Goal: Task Accomplishment & Management: Manage account settings

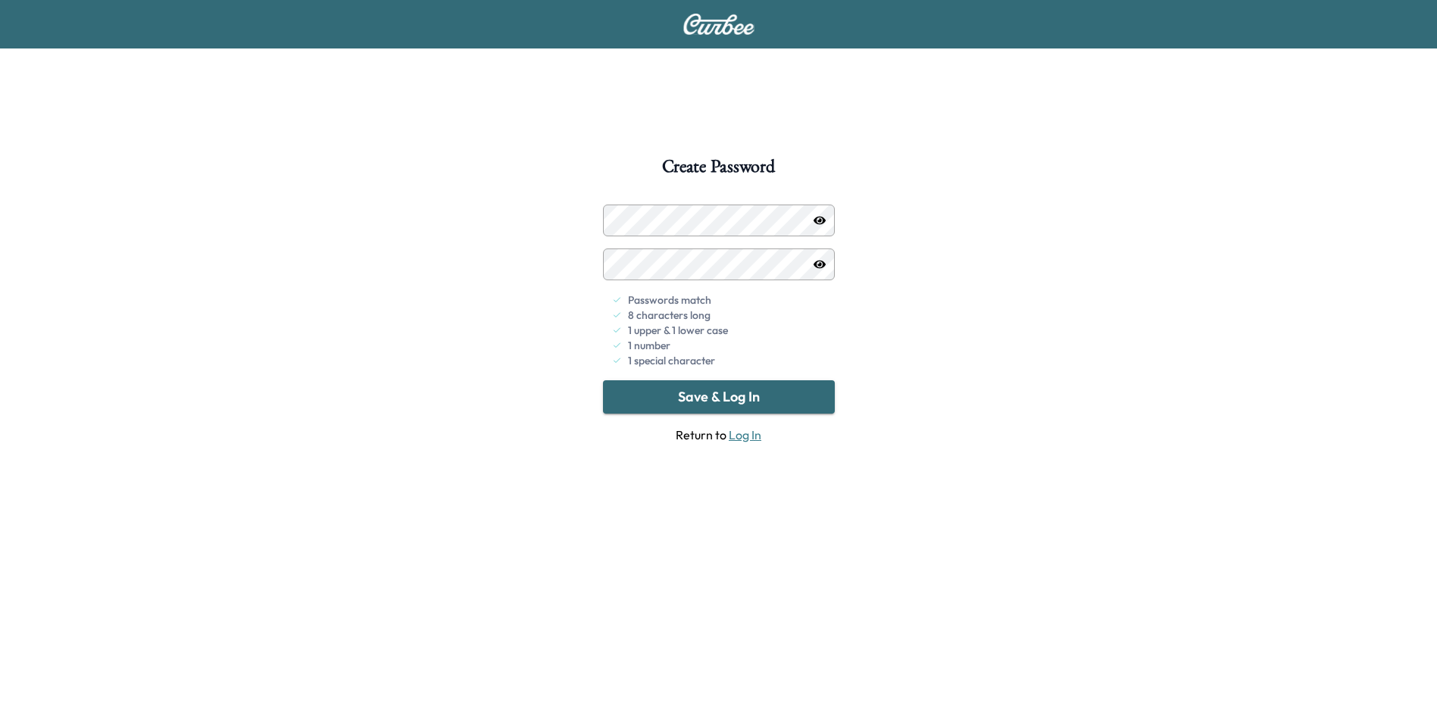
click at [820, 218] on icon "button" at bounding box center [820, 220] width 12 height 8
click at [763, 400] on button "Save & Log In" at bounding box center [719, 396] width 232 height 33
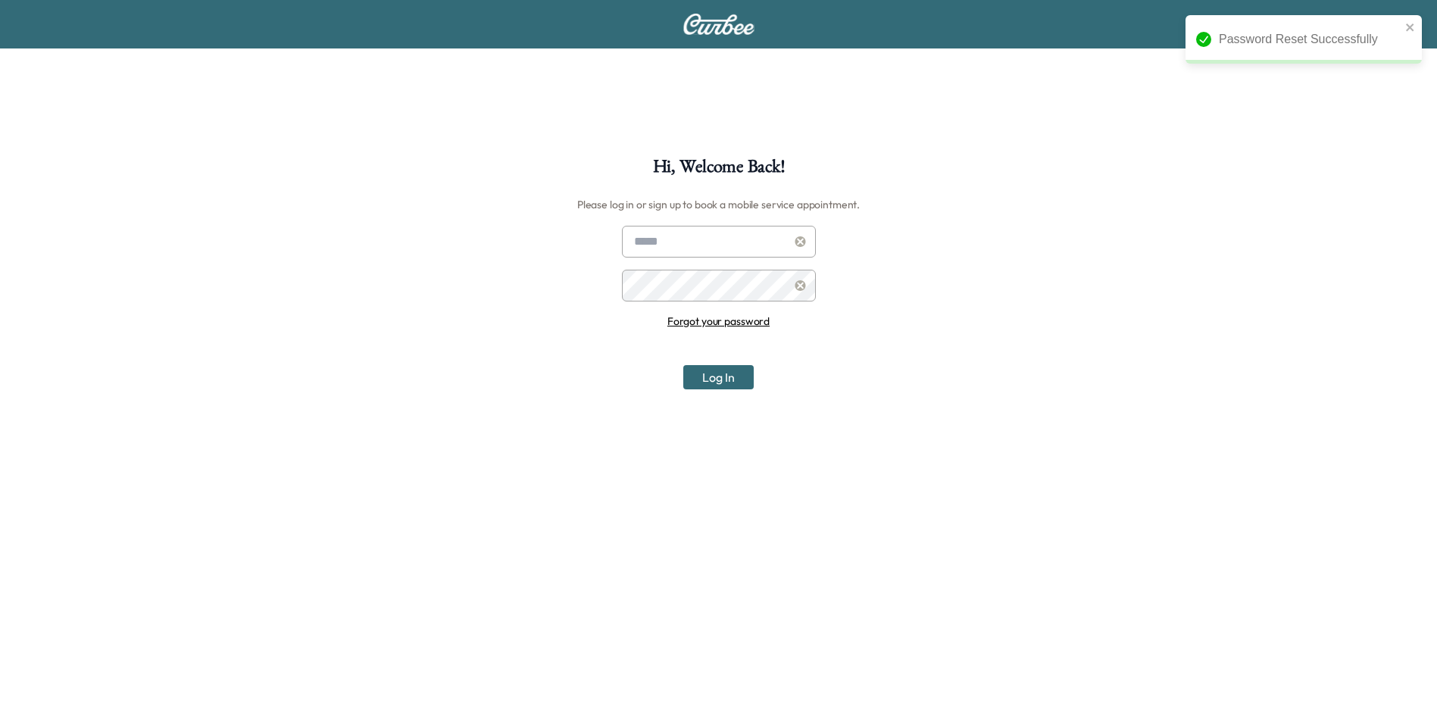
type input "**********"
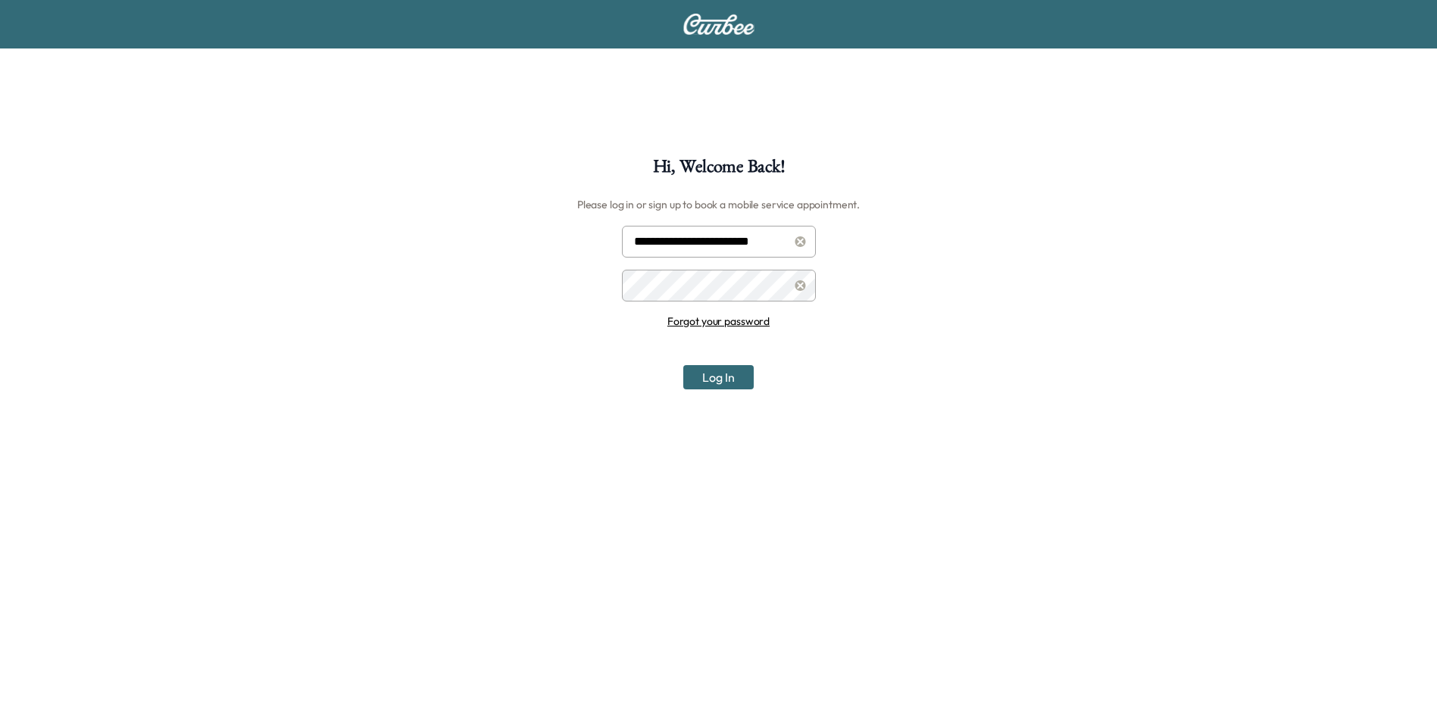
click at [748, 376] on button "Log In" at bounding box center [718, 377] width 70 height 24
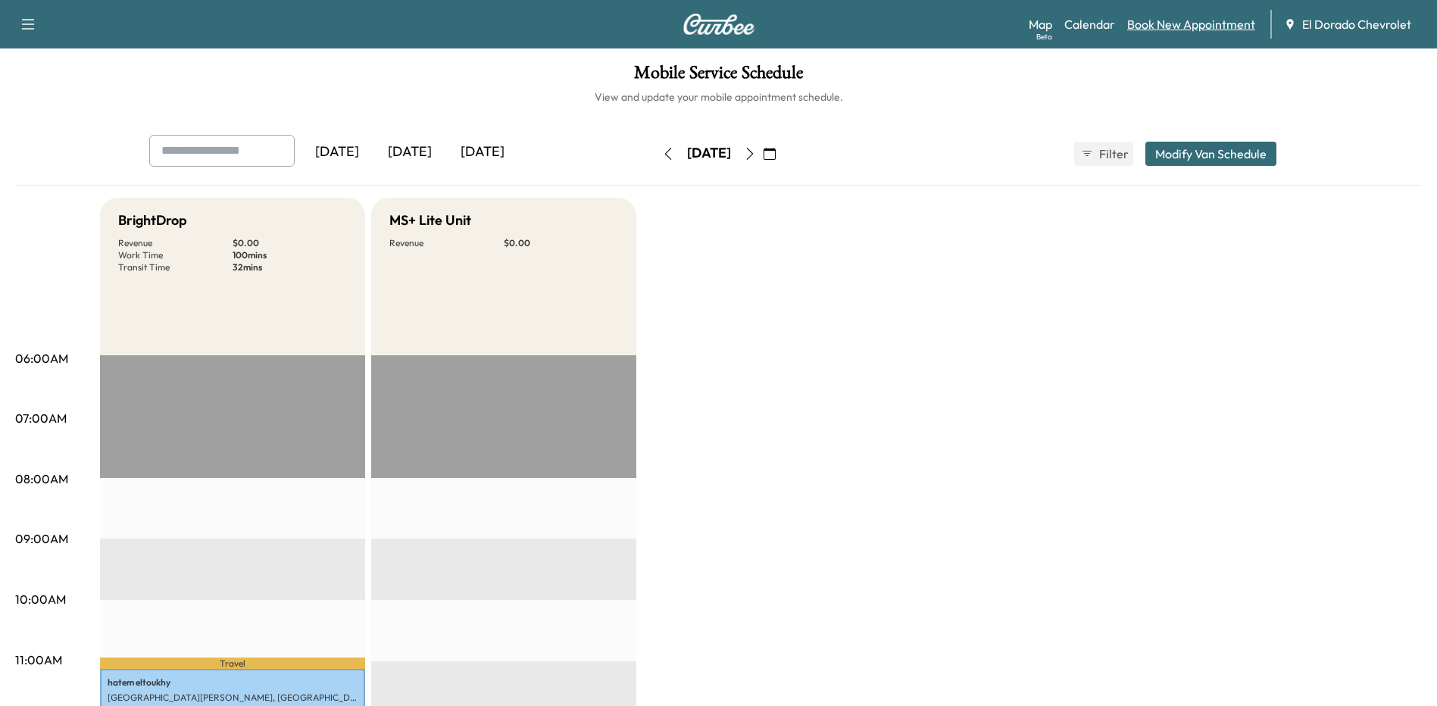
click at [1205, 19] on link "Book New Appointment" at bounding box center [1191, 24] width 128 height 18
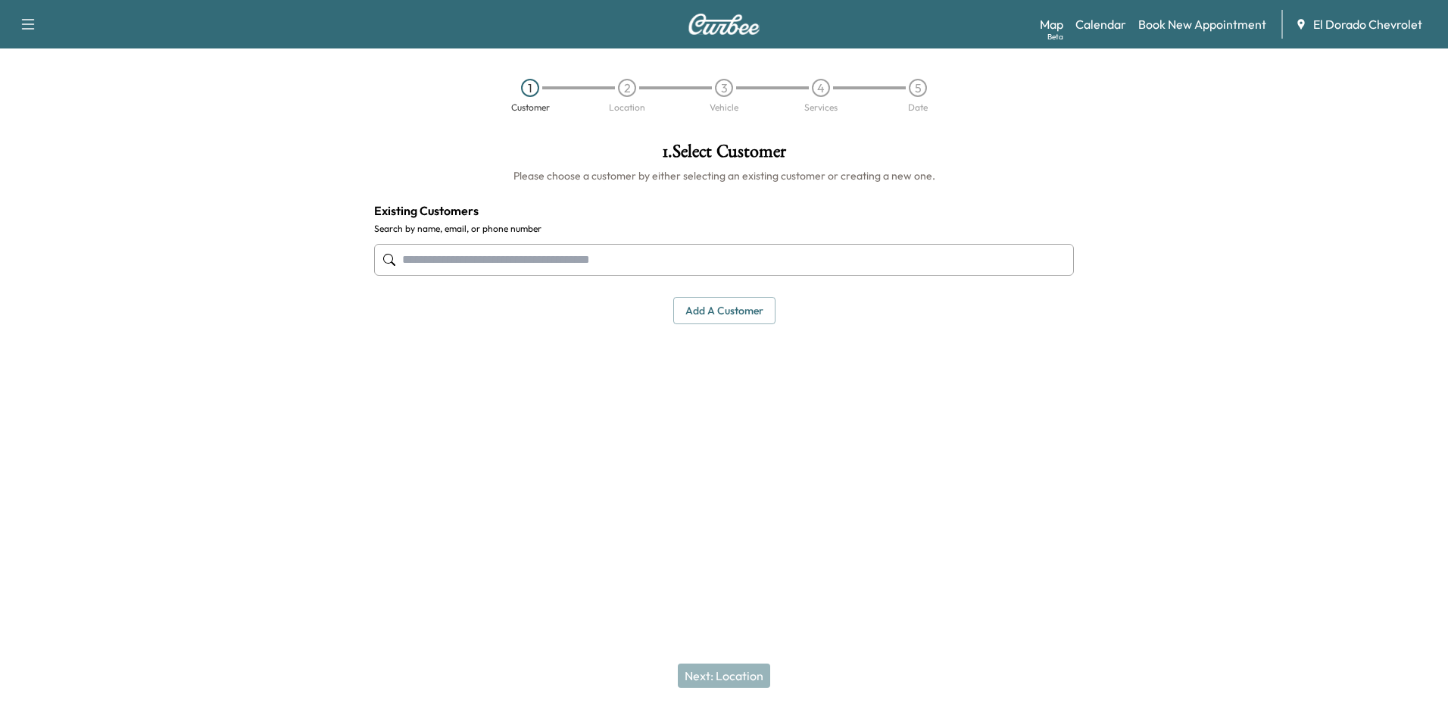
click at [476, 259] on input "text" at bounding box center [724, 260] width 700 height 32
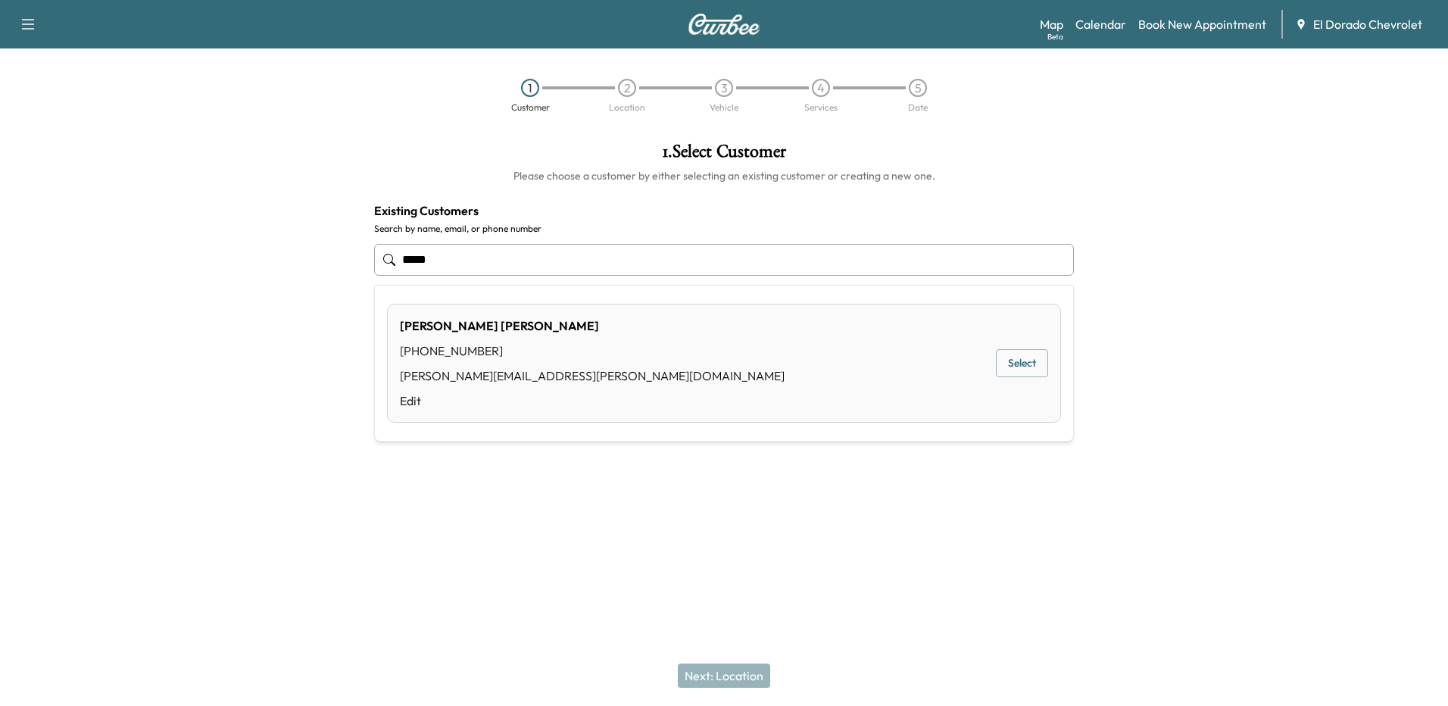
click at [1030, 364] on button "Select" at bounding box center [1022, 363] width 52 height 28
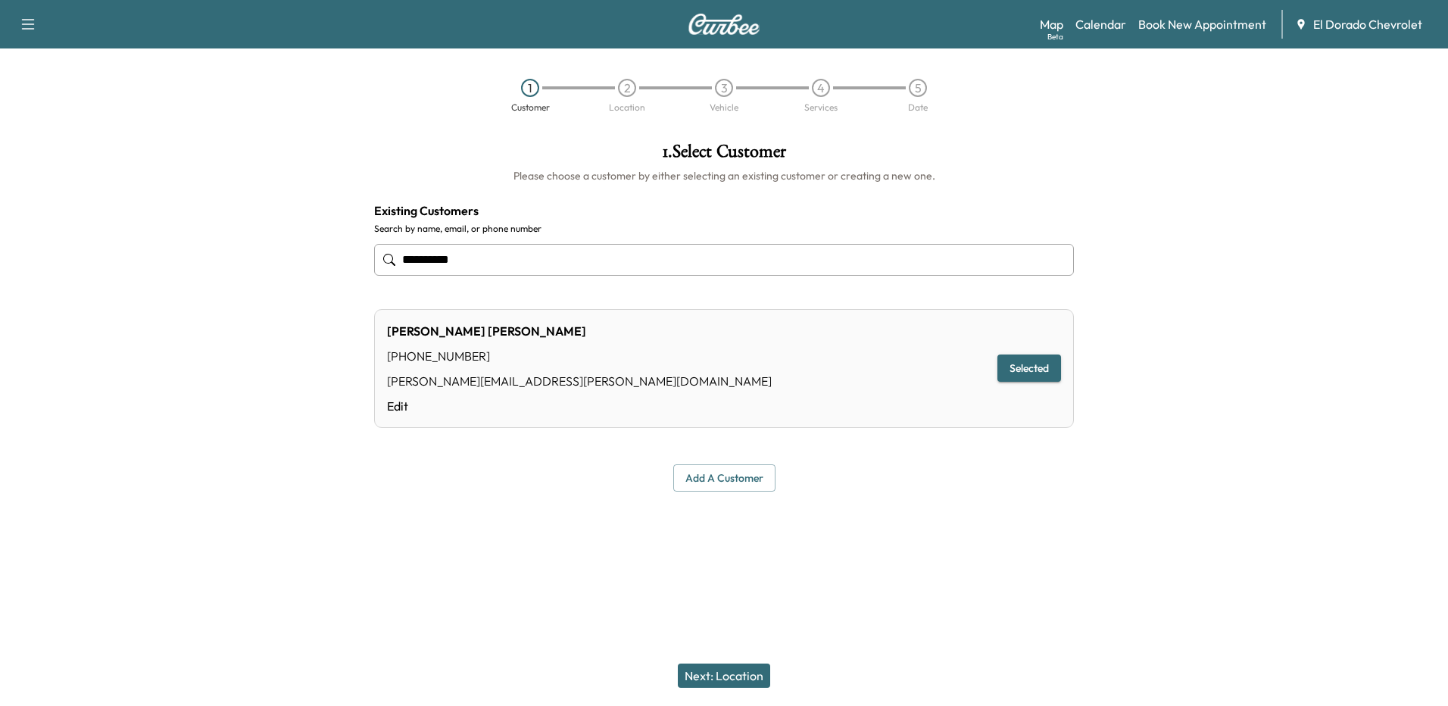
type input "**********"
click at [714, 677] on button "Next: Location" at bounding box center [724, 676] width 92 height 24
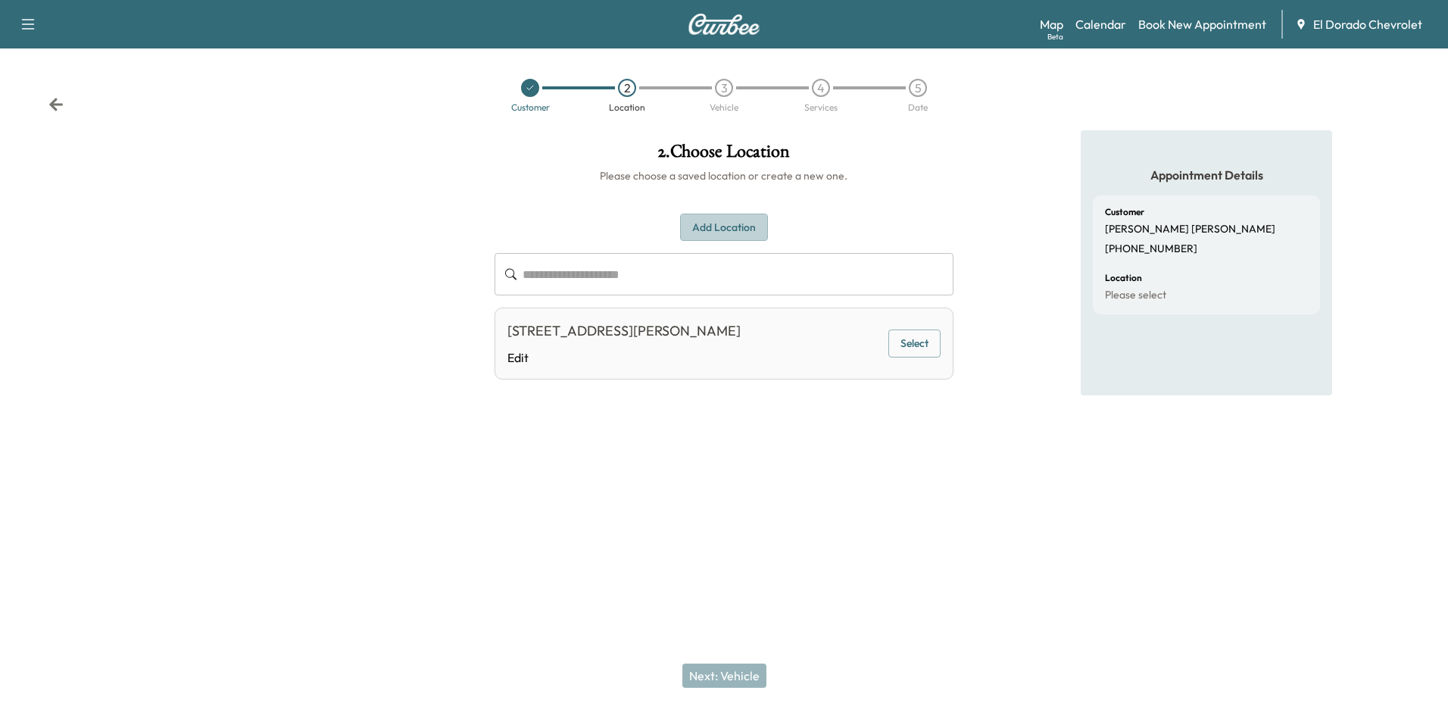
click at [728, 225] on button "Add Location" at bounding box center [724, 228] width 88 height 28
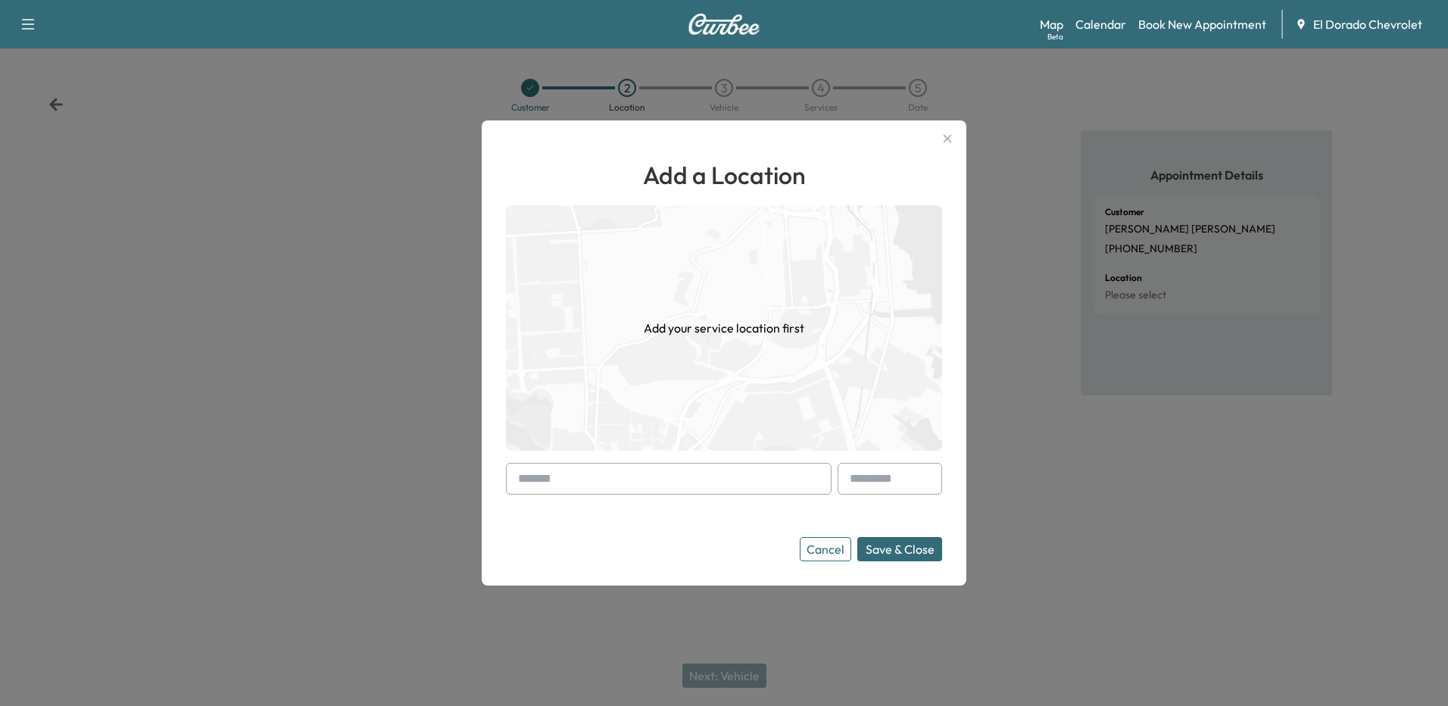
click at [661, 479] on input "text" at bounding box center [669, 479] width 326 height 32
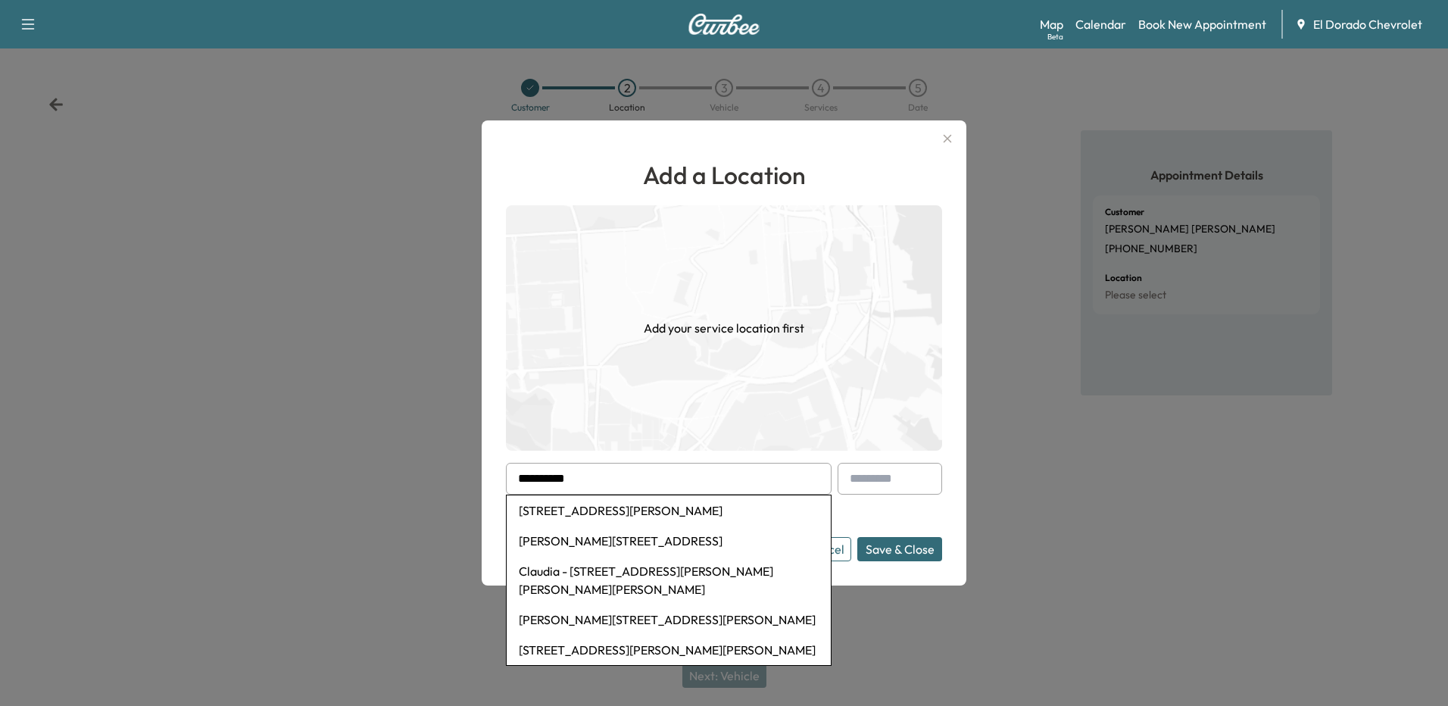
click at [660, 508] on li "[STREET_ADDRESS][PERSON_NAME]" at bounding box center [669, 510] width 324 height 30
type input "**********"
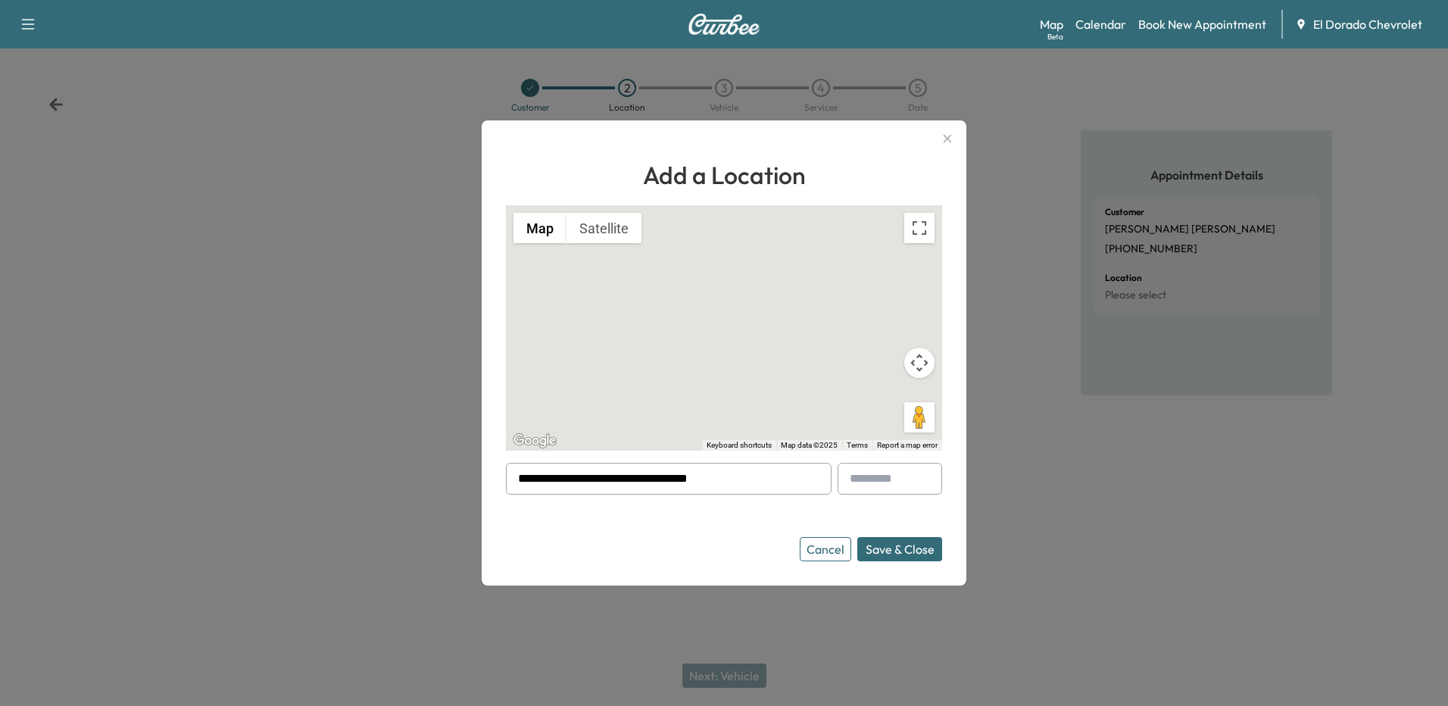
click at [729, 480] on input "**********" at bounding box center [669, 479] width 326 height 32
drag, startPoint x: 615, startPoint y: 480, endPoint x: 754, endPoint y: 491, distance: 139.0
click at [754, 491] on input "**********" at bounding box center [669, 479] width 326 height 32
click at [698, 482] on input "**********" at bounding box center [669, 479] width 326 height 32
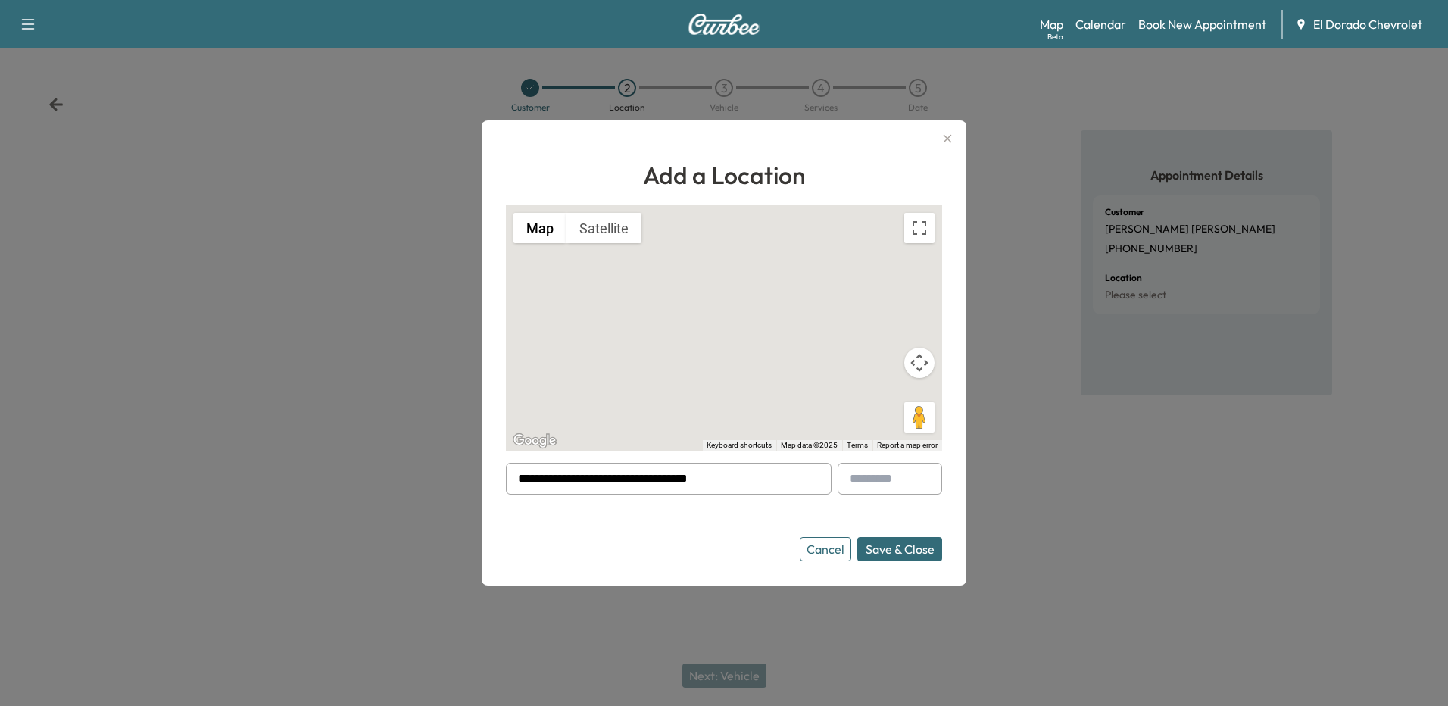
click at [698, 482] on input "**********" at bounding box center [669, 479] width 326 height 32
click at [730, 484] on input "**********" at bounding box center [669, 479] width 326 height 32
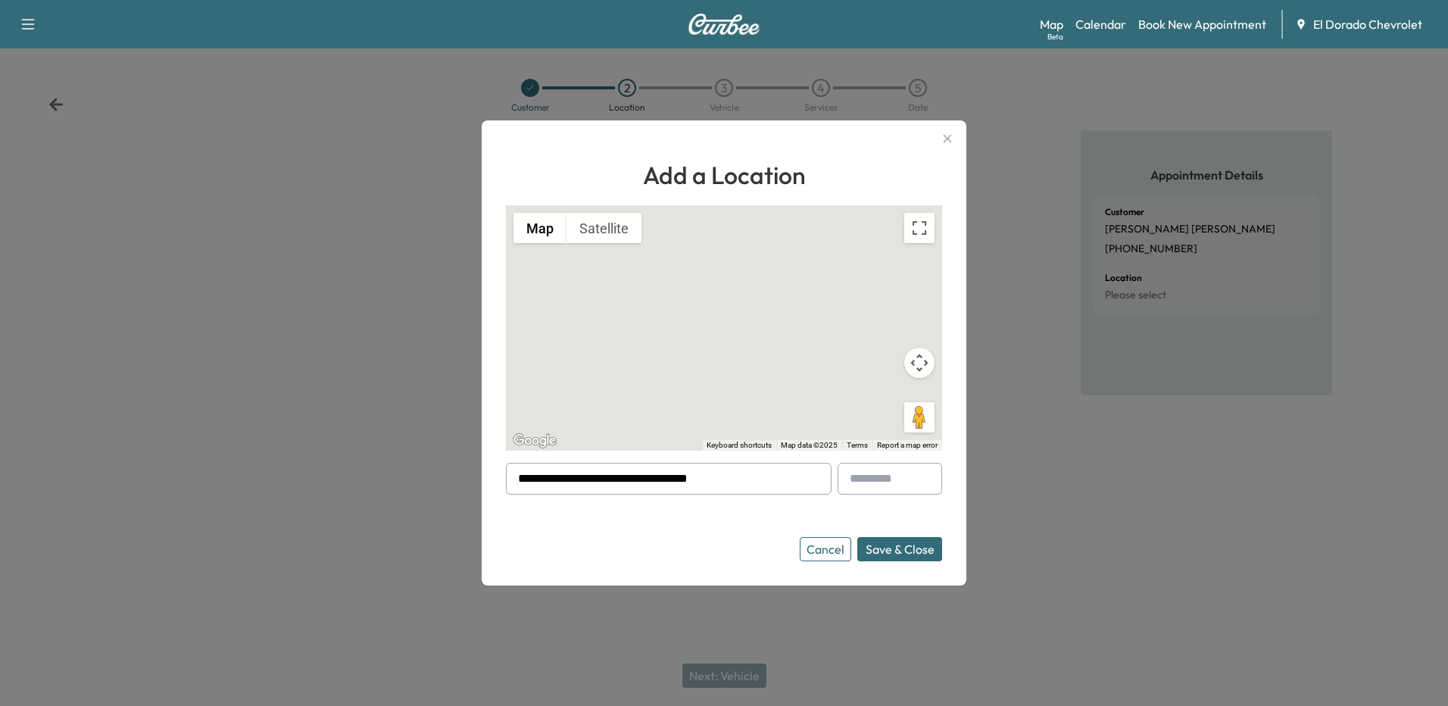
click at [653, 476] on input "**********" at bounding box center [669, 479] width 326 height 32
click at [568, 476] on input "**********" at bounding box center [669, 479] width 326 height 32
click at [563, 473] on input "**********" at bounding box center [669, 479] width 326 height 32
click at [562, 473] on input "**********" at bounding box center [669, 479] width 326 height 32
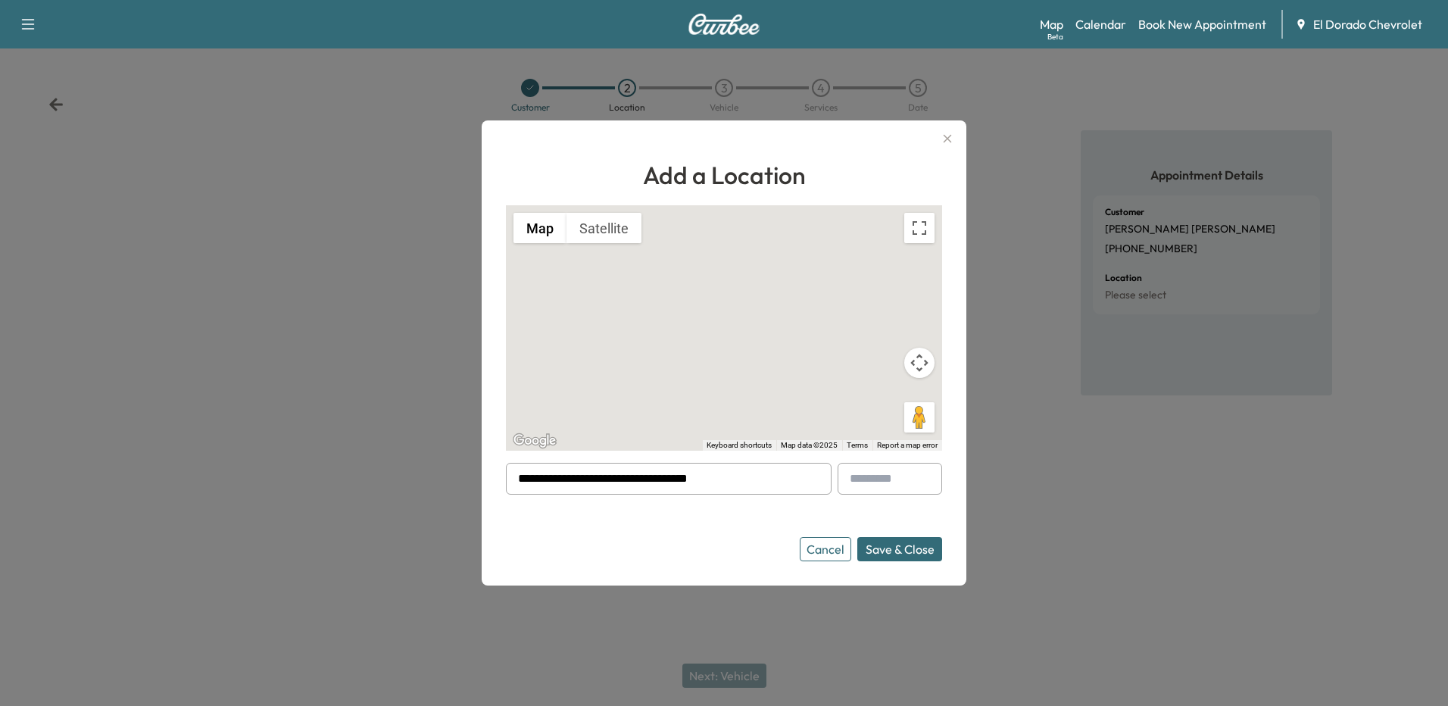
click at [562, 472] on input "**********" at bounding box center [669, 479] width 326 height 32
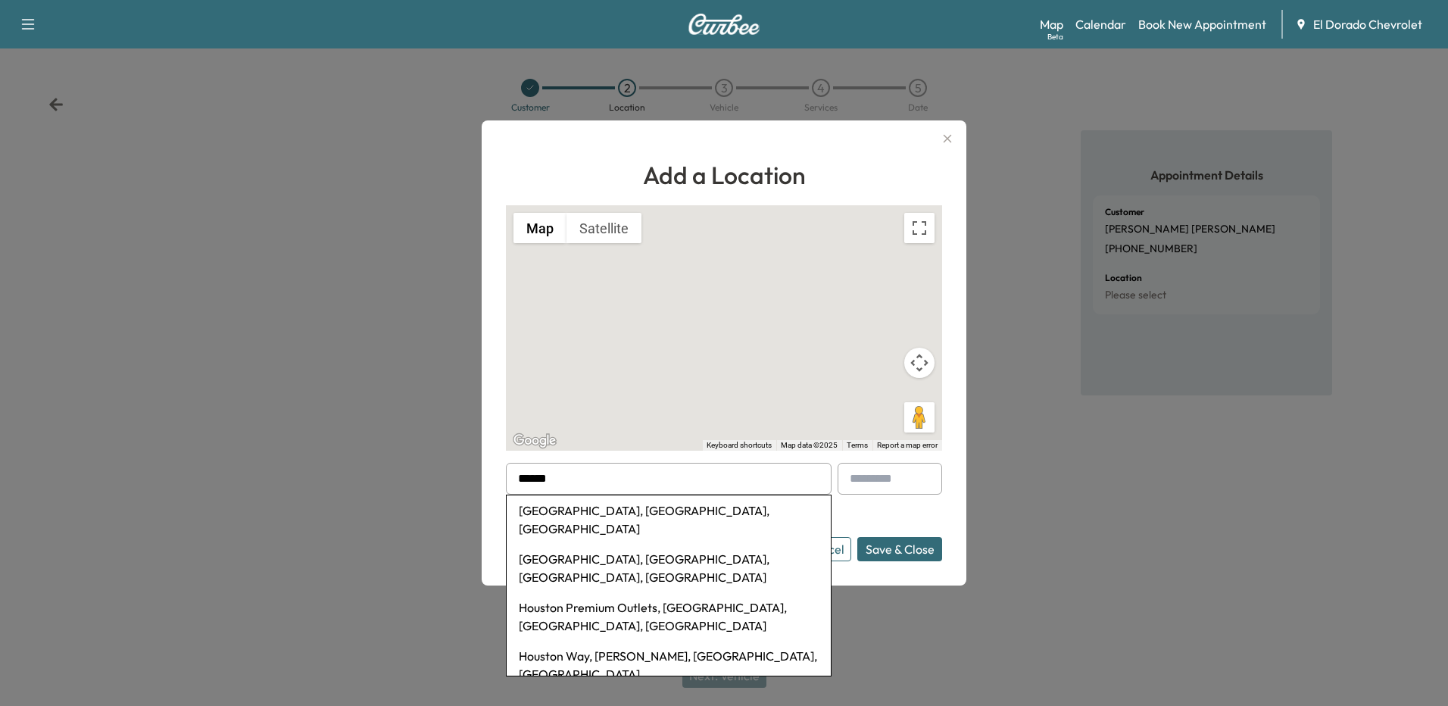
click at [586, 505] on li "[GEOGRAPHIC_DATA], [GEOGRAPHIC_DATA], [GEOGRAPHIC_DATA]" at bounding box center [669, 519] width 324 height 48
type input "**********"
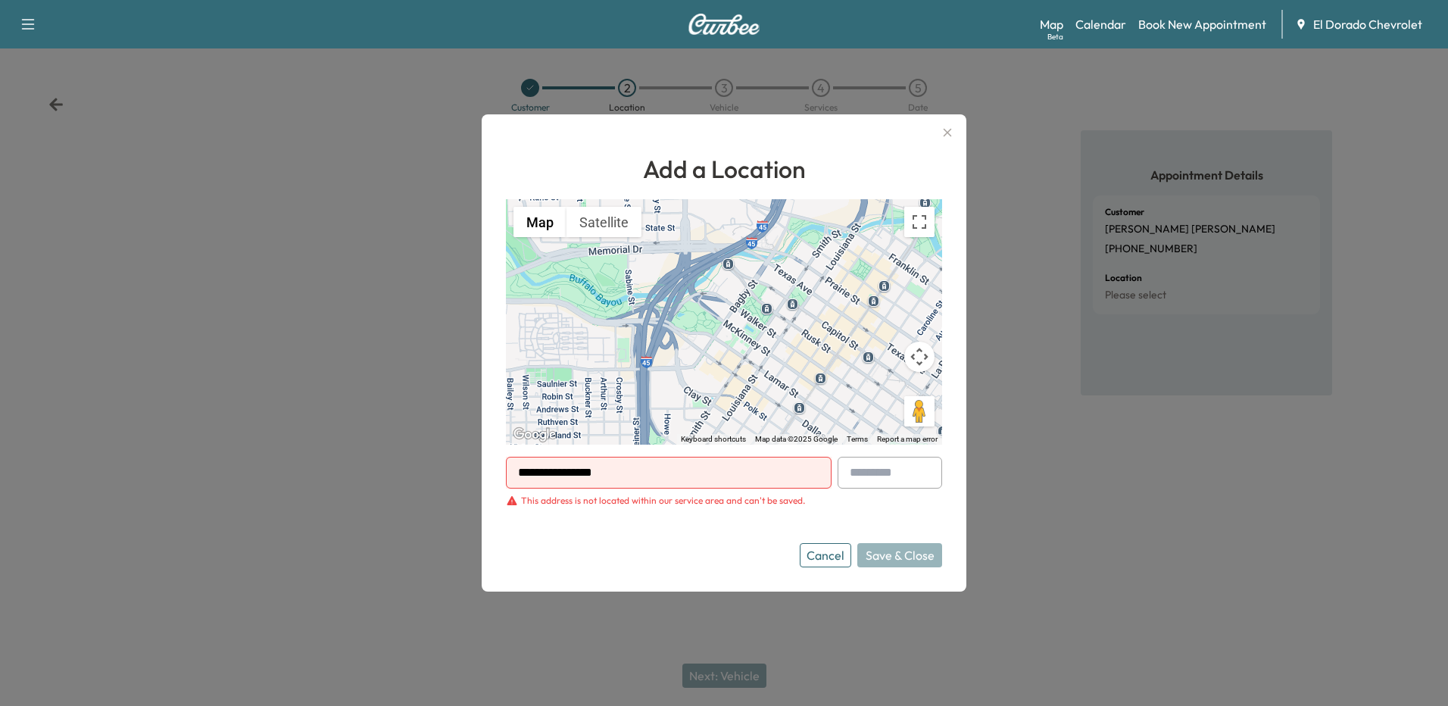
click at [945, 131] on icon "button" at bounding box center [948, 132] width 18 height 18
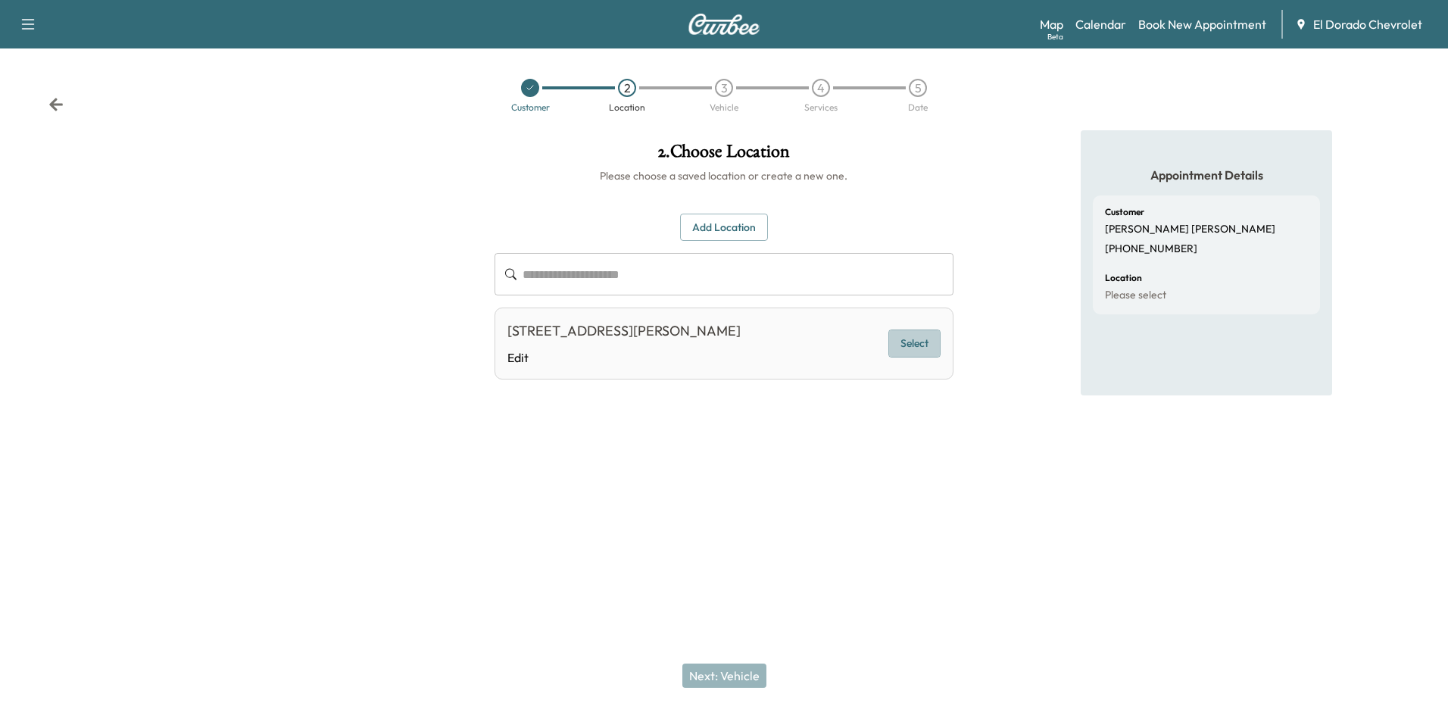
click at [909, 344] on button "Select" at bounding box center [915, 344] width 52 height 28
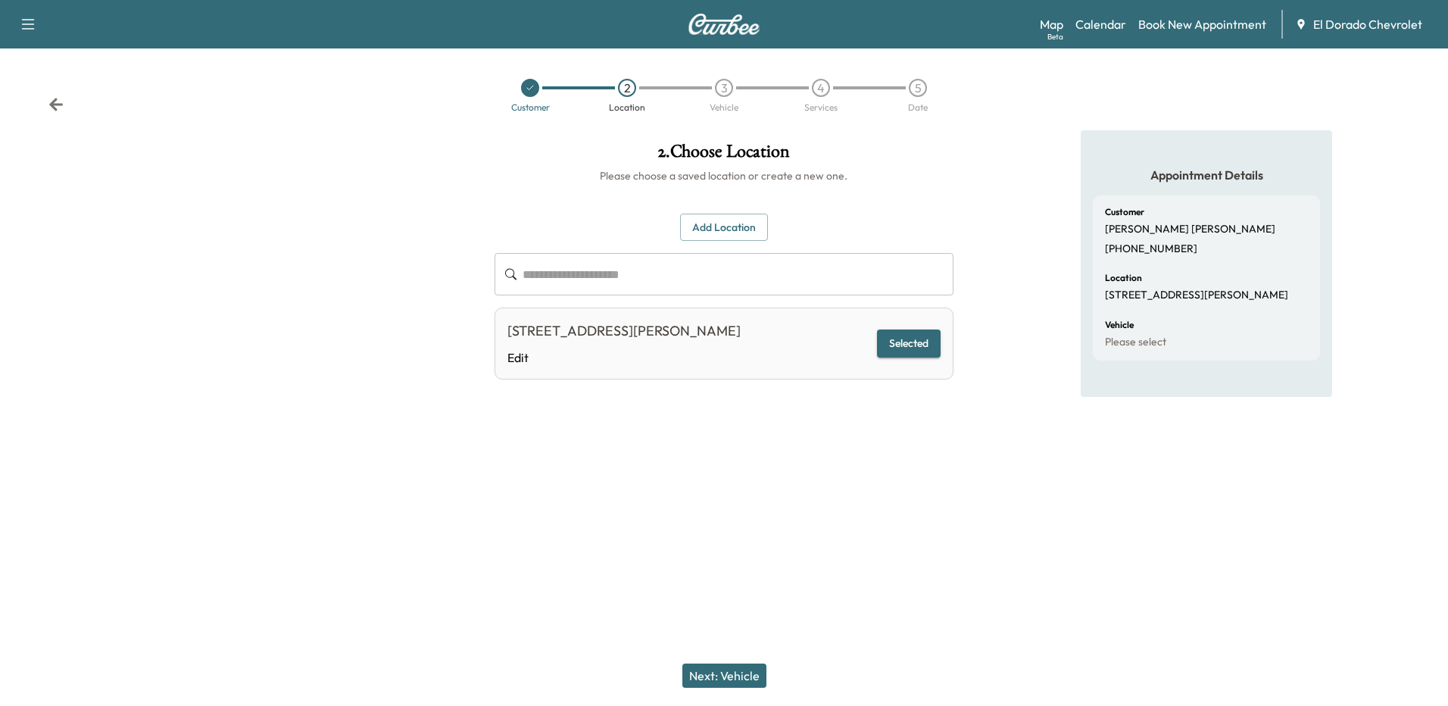
click at [717, 664] on button "Next: Vehicle" at bounding box center [724, 676] width 84 height 24
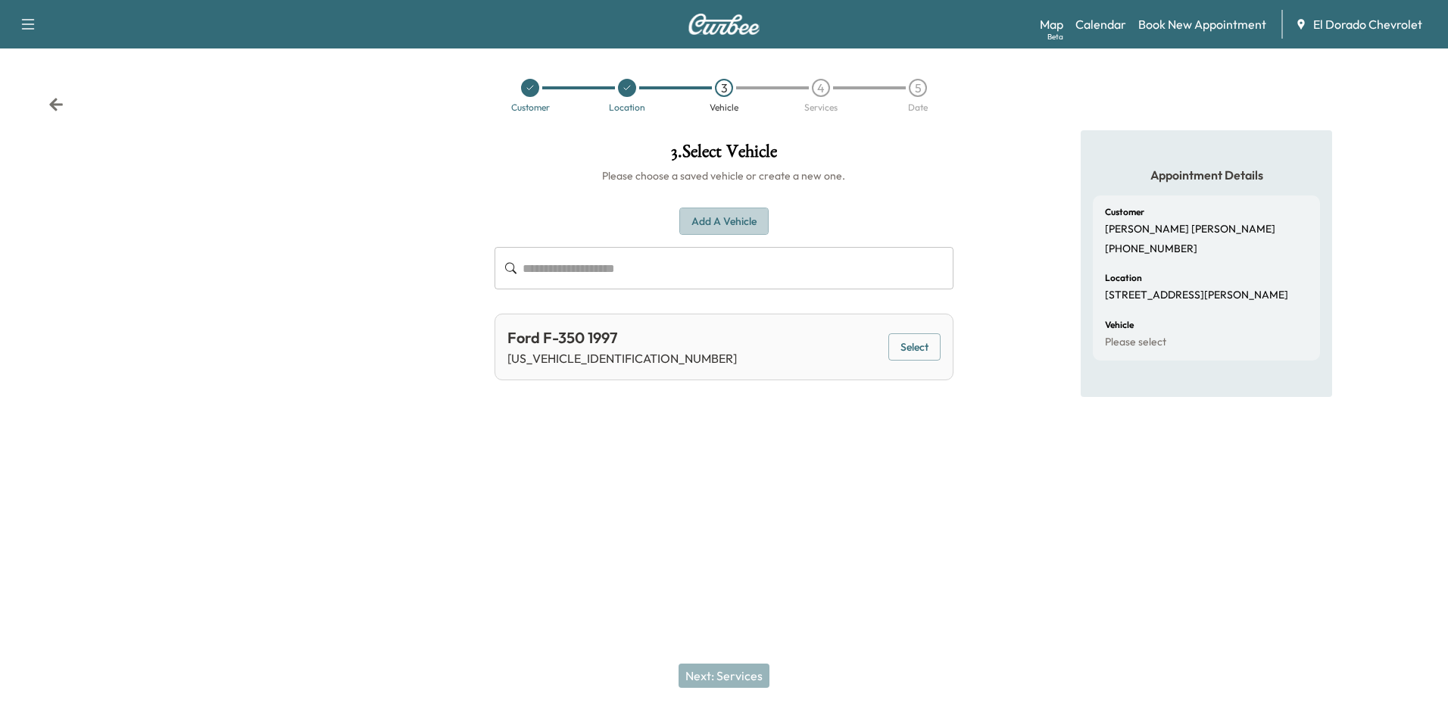
click at [723, 220] on button "Add a Vehicle" at bounding box center [723, 222] width 89 height 28
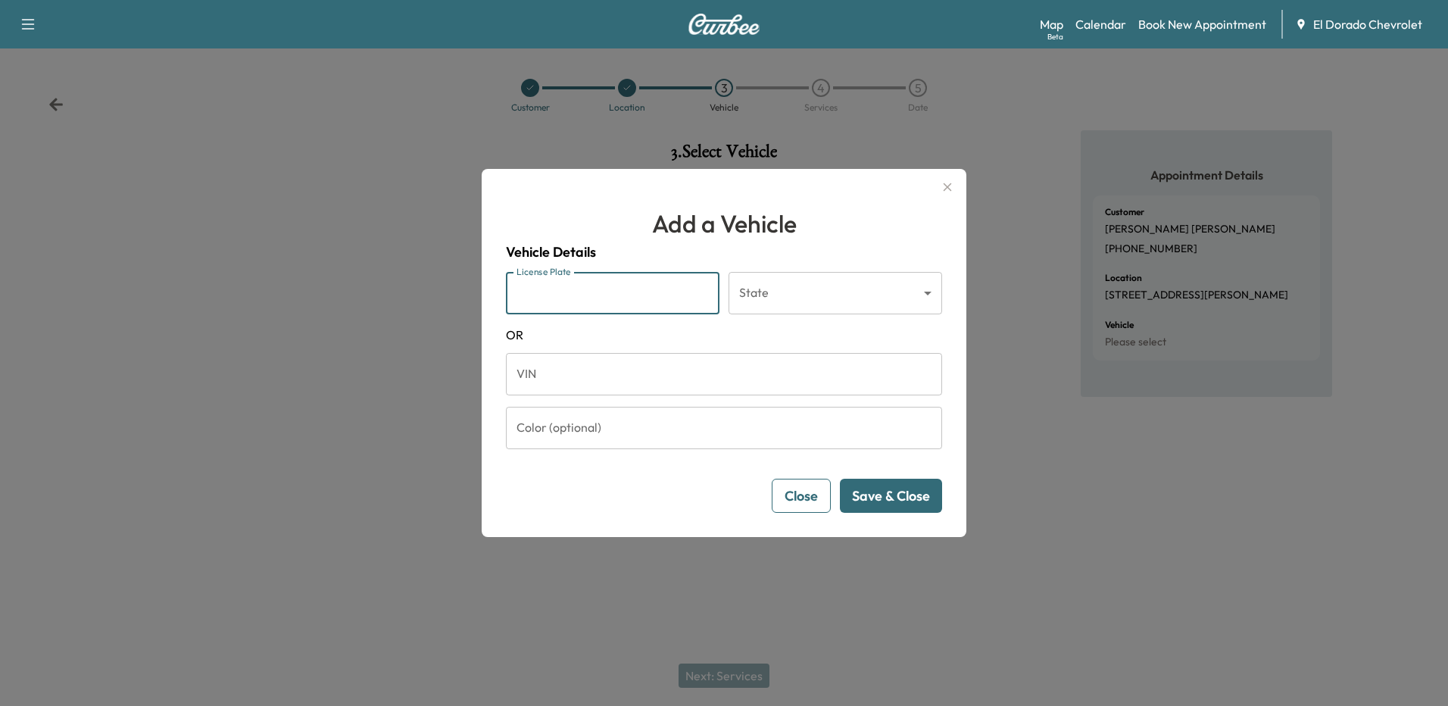
click at [572, 295] on input "License Plate" at bounding box center [613, 293] width 214 height 42
type input "*******"
click at [925, 292] on body "Support Log Out Map Beta Calendar Book New Appointment El Dorado Chevrolet Cust…" at bounding box center [724, 353] width 1448 height 706
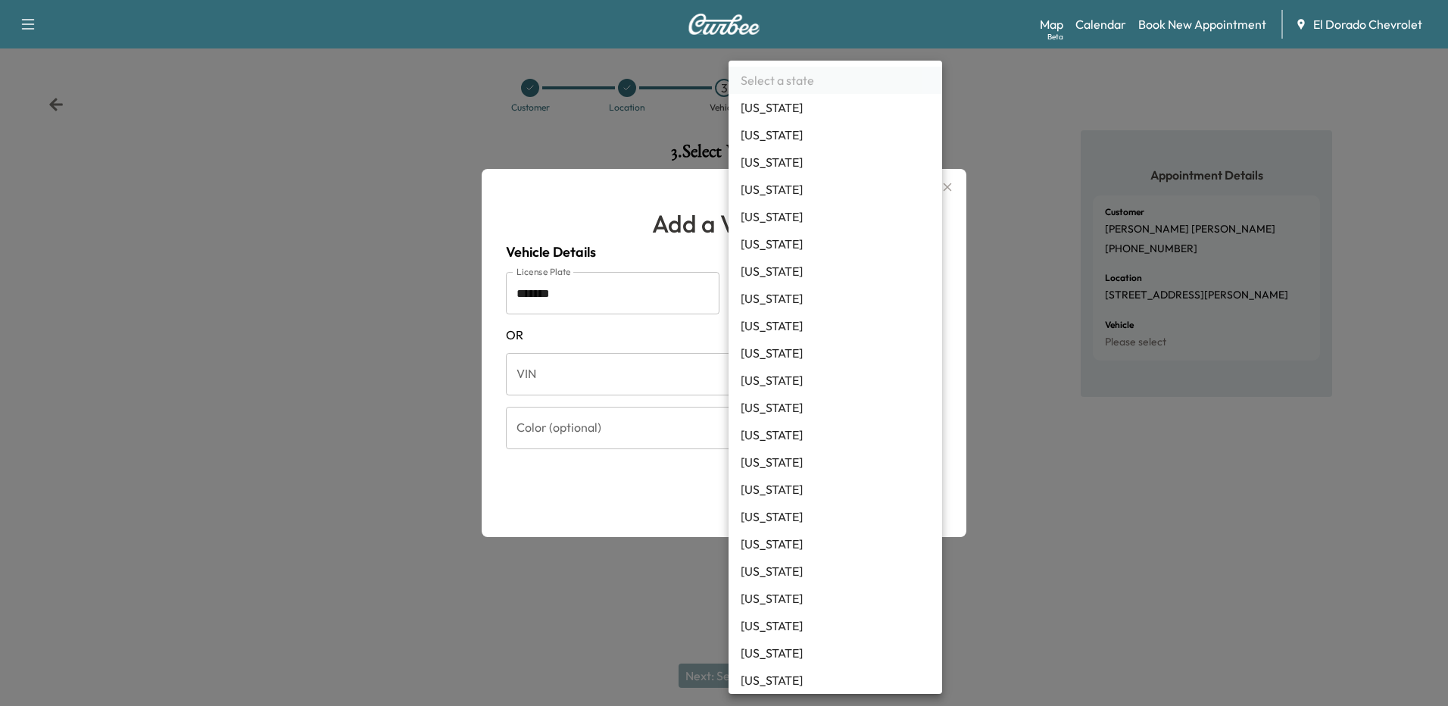
click at [1110, 503] on div at bounding box center [724, 353] width 1448 height 706
click at [925, 287] on body "Support Log Out Map Beta Calendar Book New Appointment El Dorado Chevrolet Cust…" at bounding box center [724, 353] width 1448 height 706
click at [753, 245] on li "[US_STATE]" at bounding box center [836, 243] width 214 height 27
type input "**"
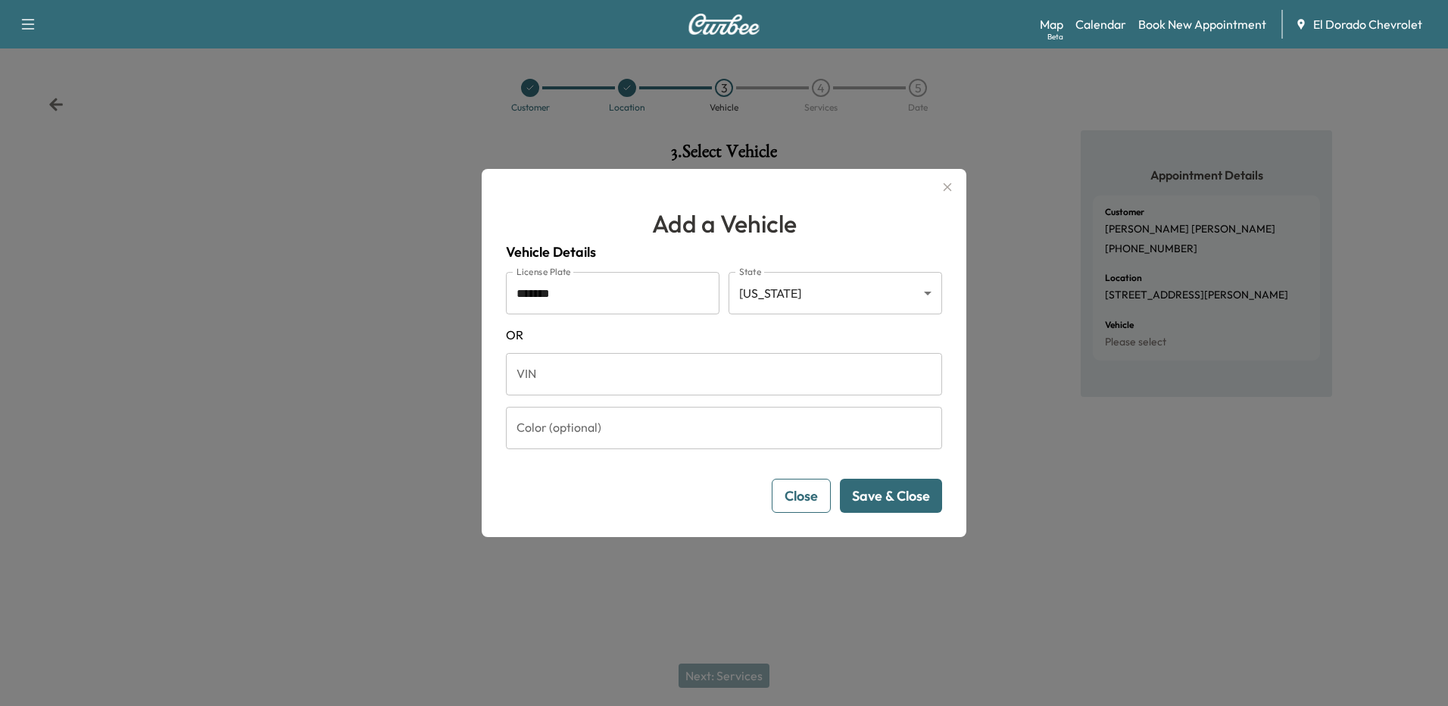
click at [896, 495] on button "Save & Close" at bounding box center [891, 496] width 102 height 34
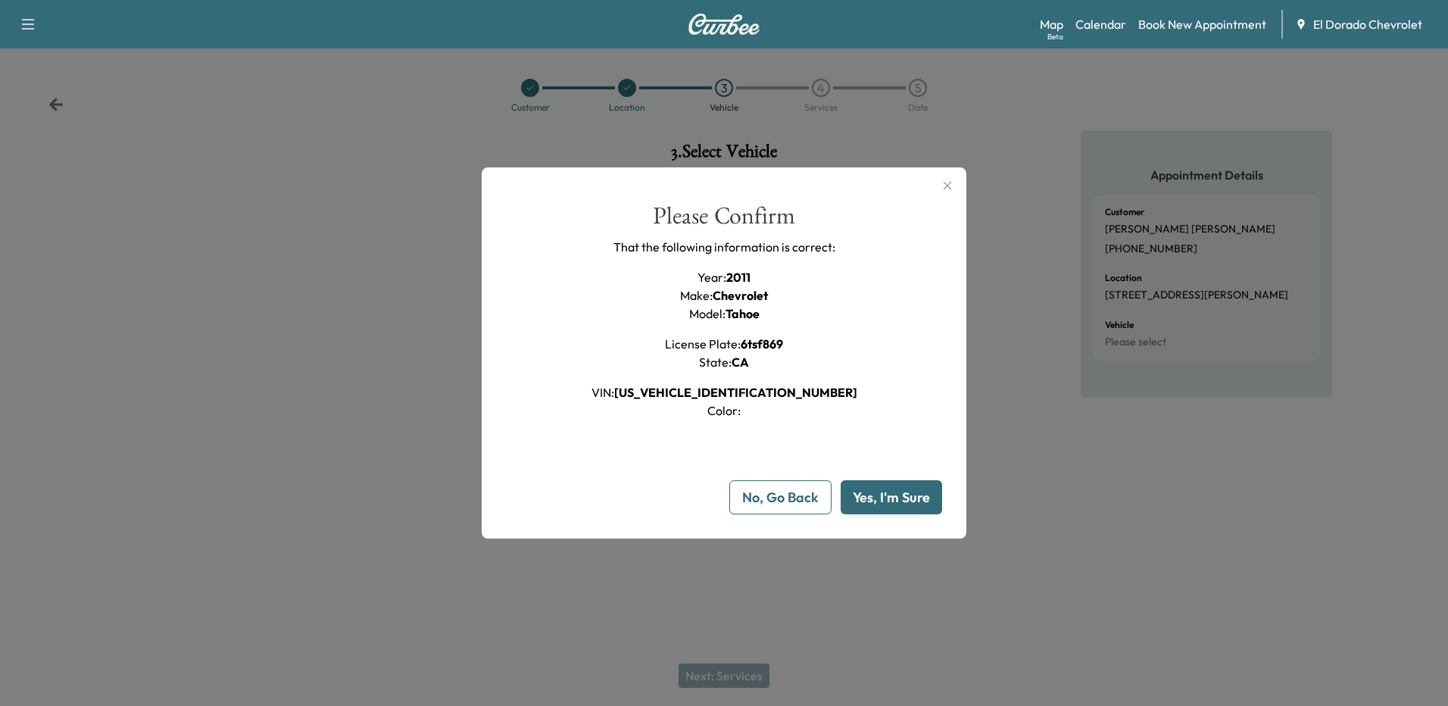
click at [863, 494] on button "Yes, I'm Sure" at bounding box center [892, 497] width 102 height 34
type input "**"
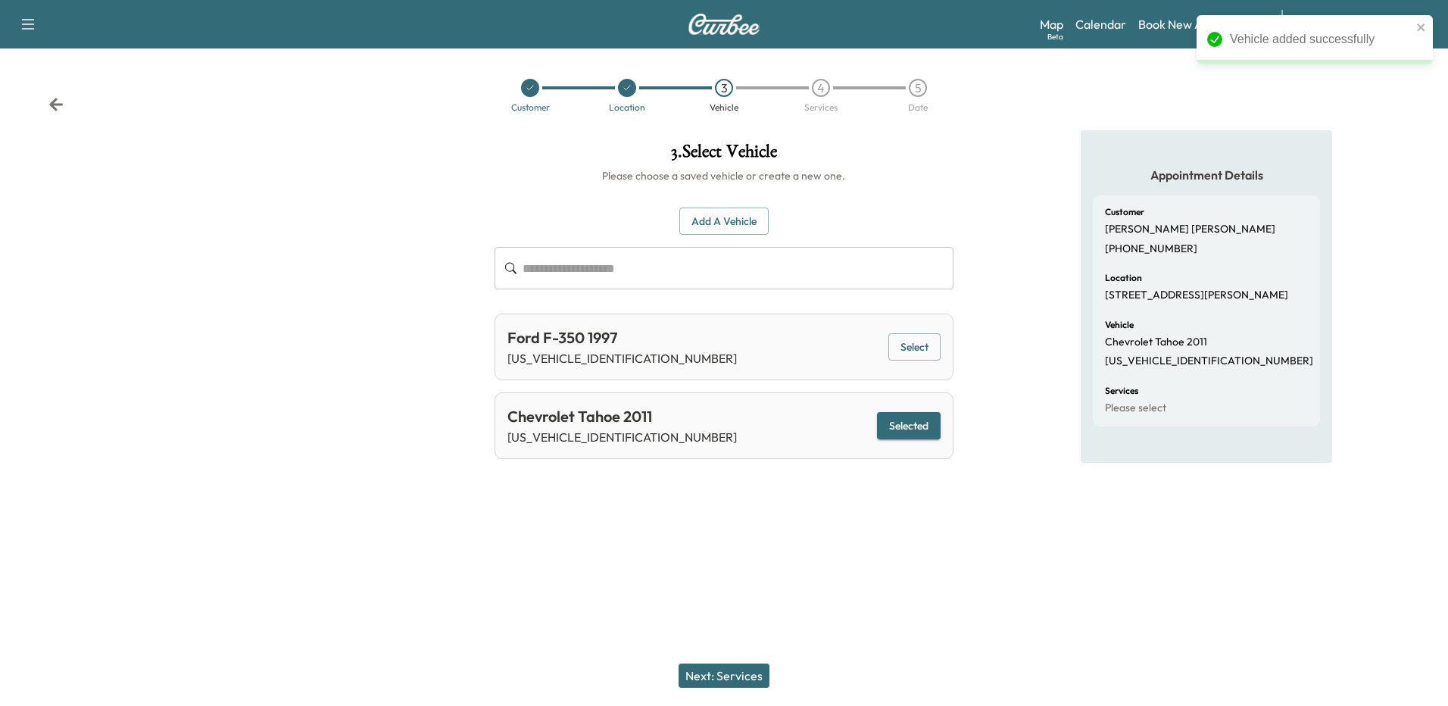
click at [726, 682] on button "Next: Services" at bounding box center [724, 676] width 91 height 24
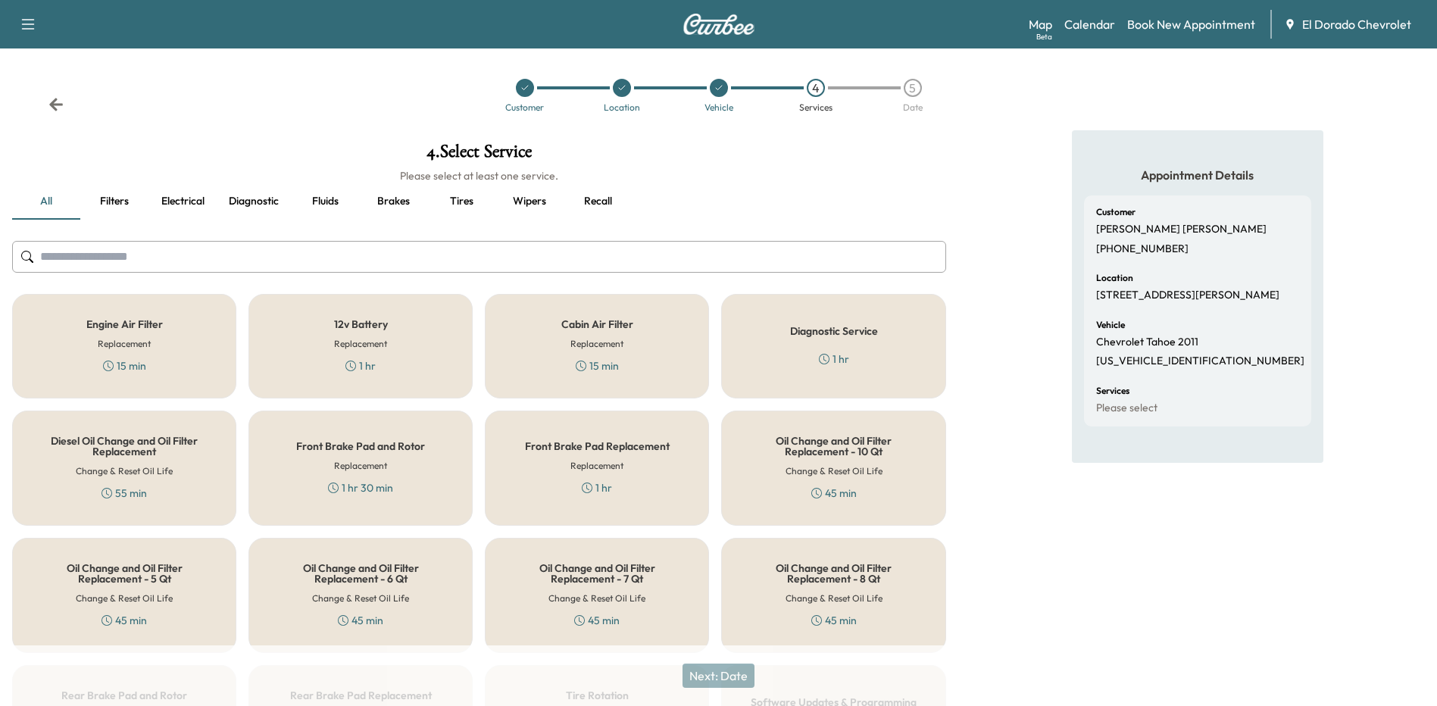
click at [123, 200] on button "Filters" at bounding box center [114, 201] width 68 height 36
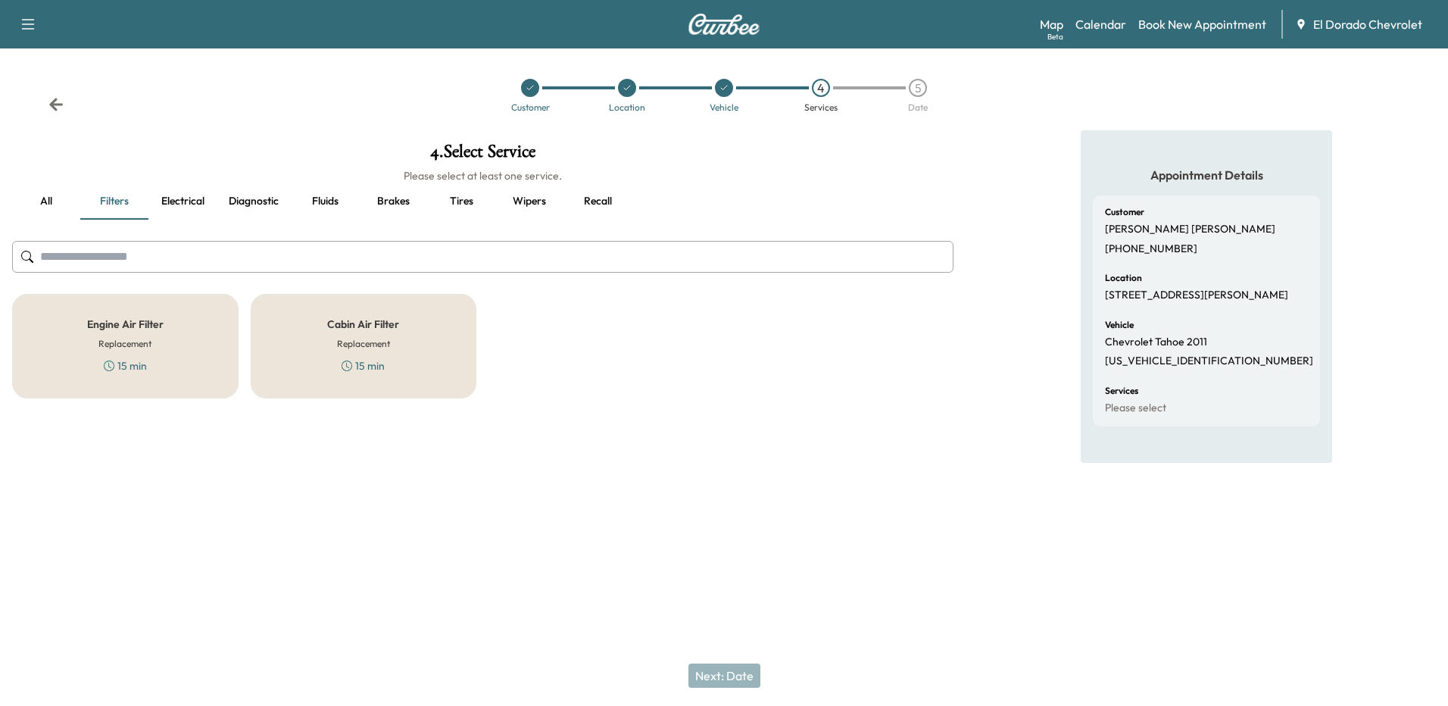
click at [174, 200] on button "Electrical" at bounding box center [182, 201] width 68 height 36
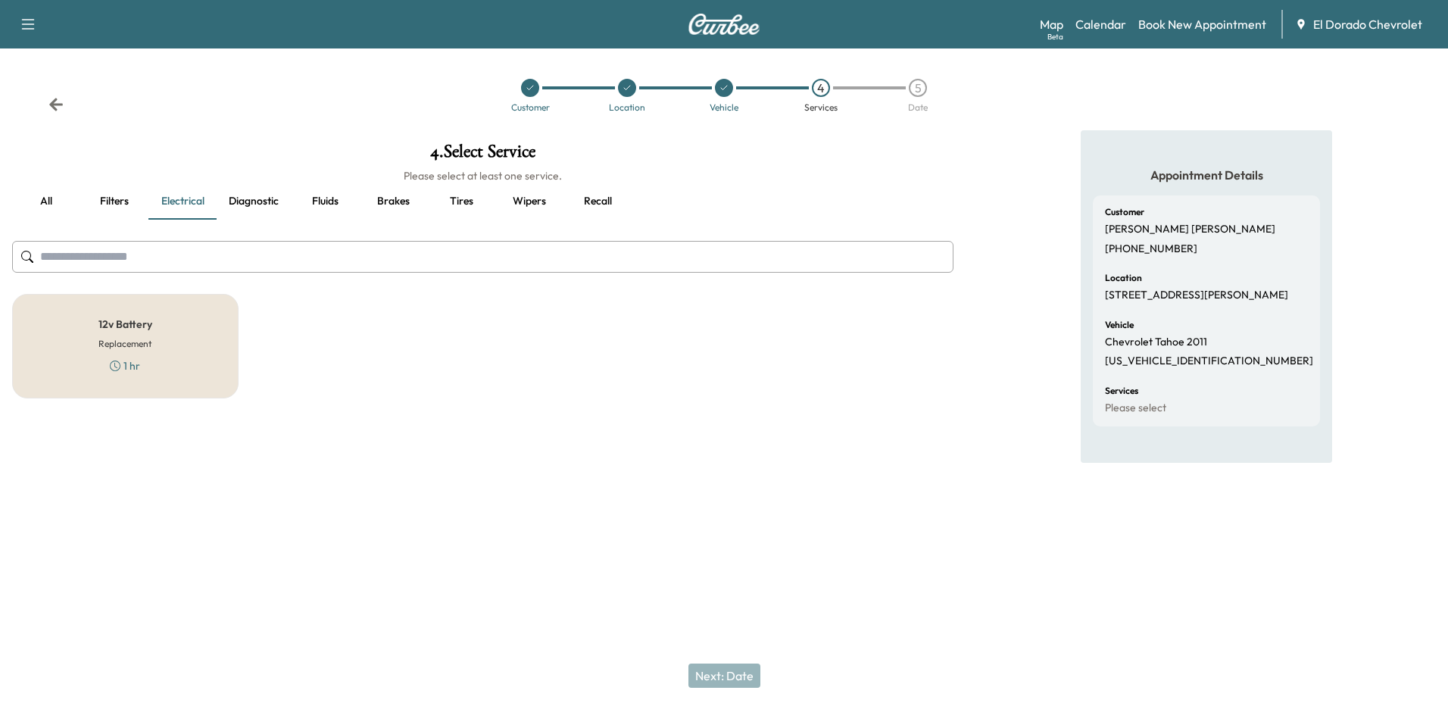
click at [156, 360] on div "12v Battery Replacement 1 hr" at bounding box center [125, 346] width 226 height 105
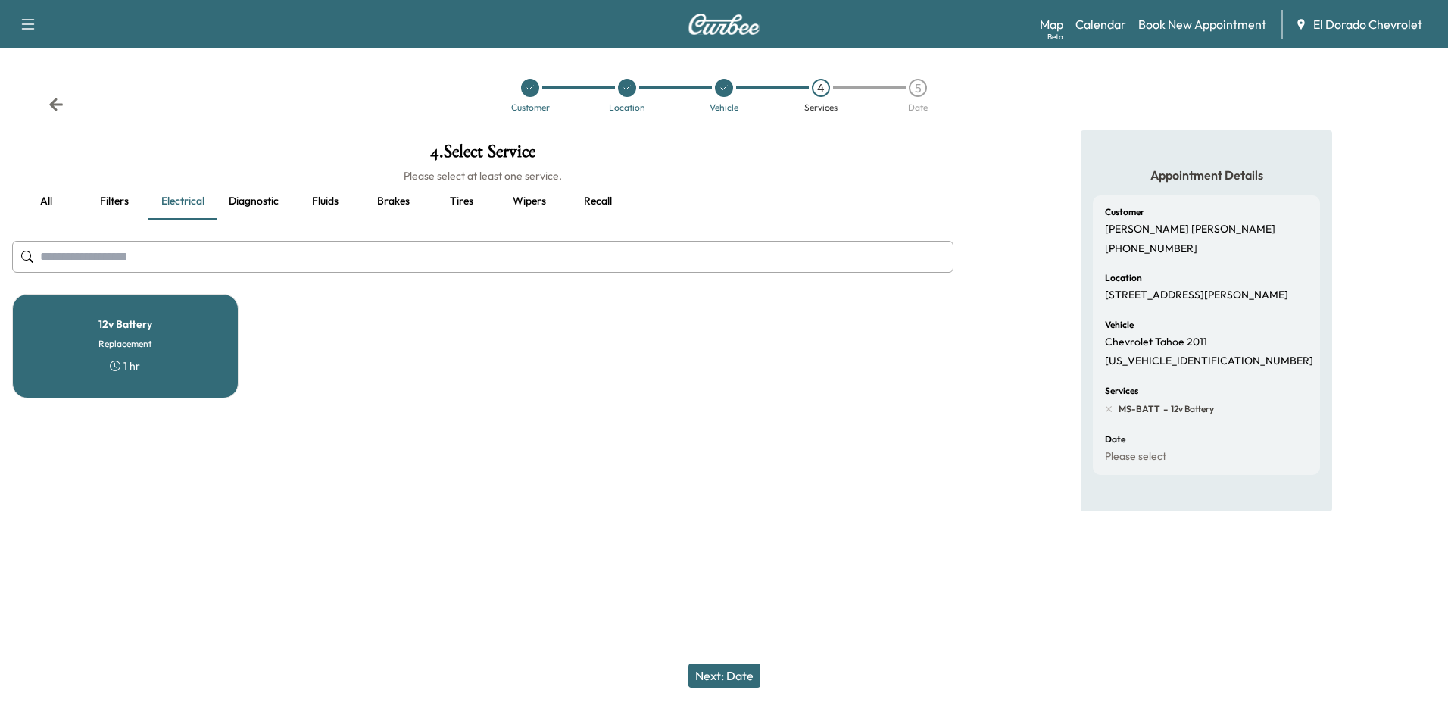
click at [721, 676] on button "Next: Date" at bounding box center [725, 676] width 72 height 24
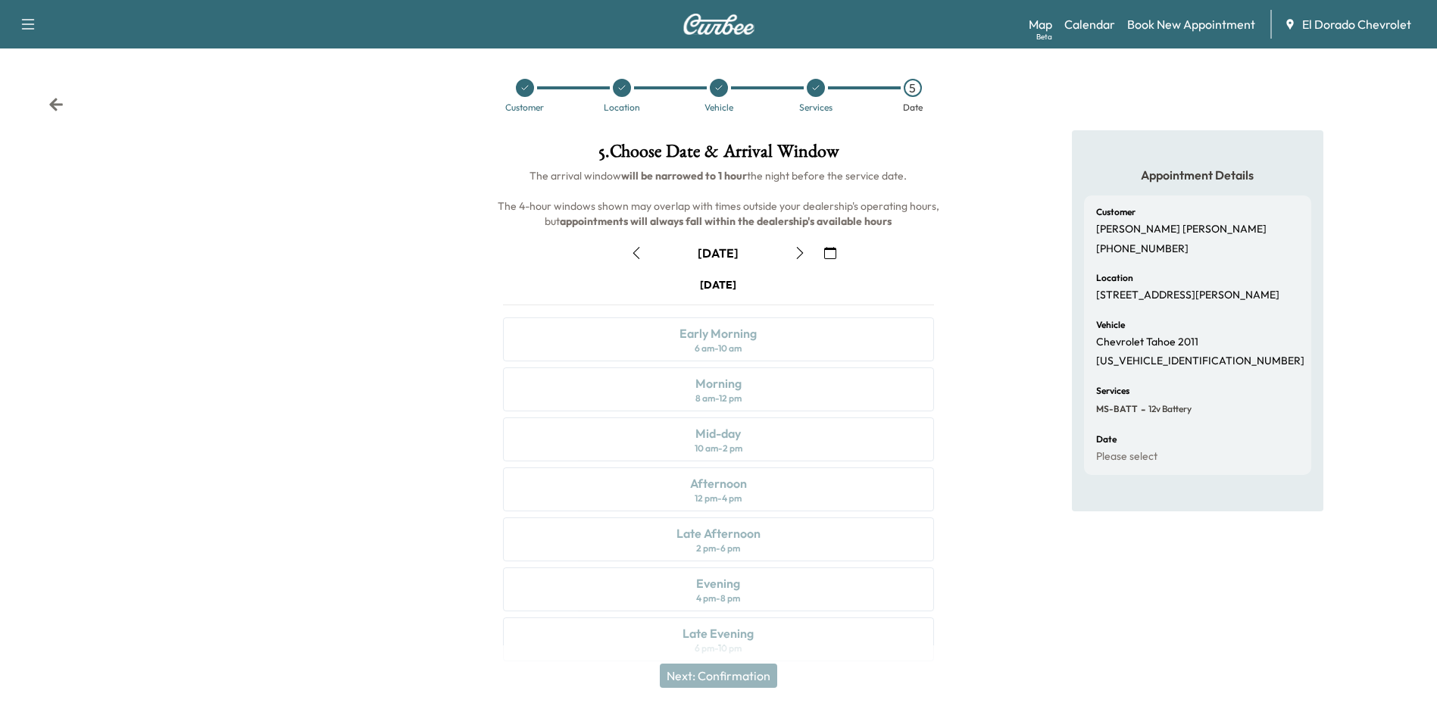
click at [801, 252] on icon "button" at bounding box center [800, 253] width 12 height 12
click at [798, 252] on icon "button" at bounding box center [800, 253] width 12 height 12
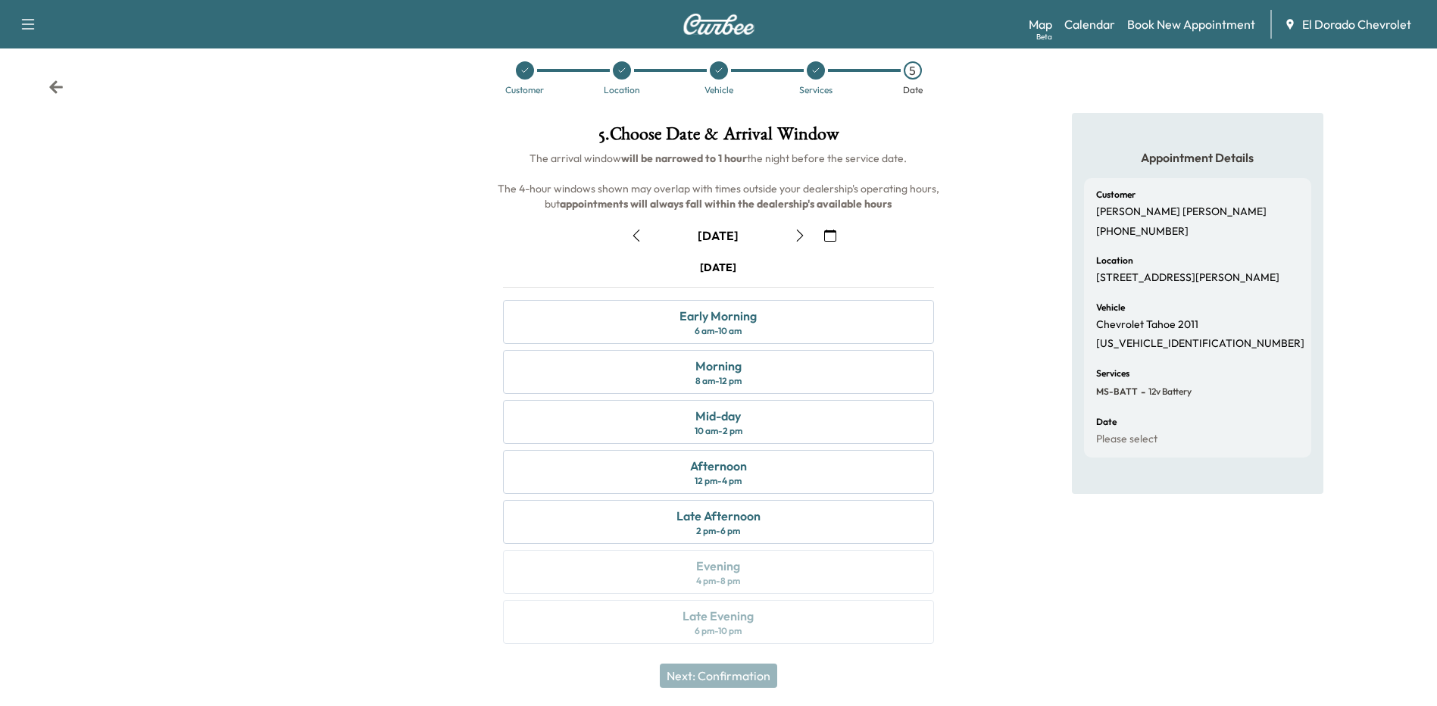
scroll to position [22, 0]
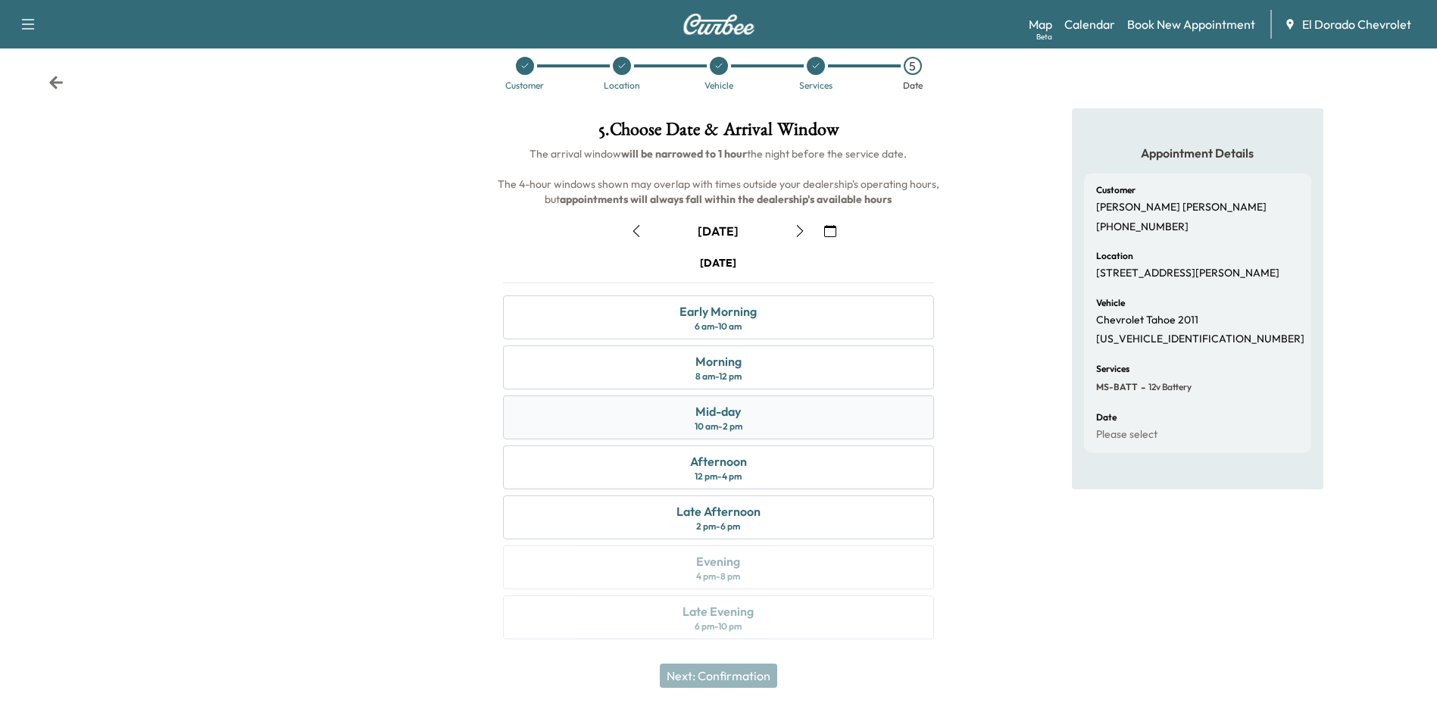
click at [764, 428] on div "Mid-day 10 am - 2 pm" at bounding box center [718, 417] width 430 height 44
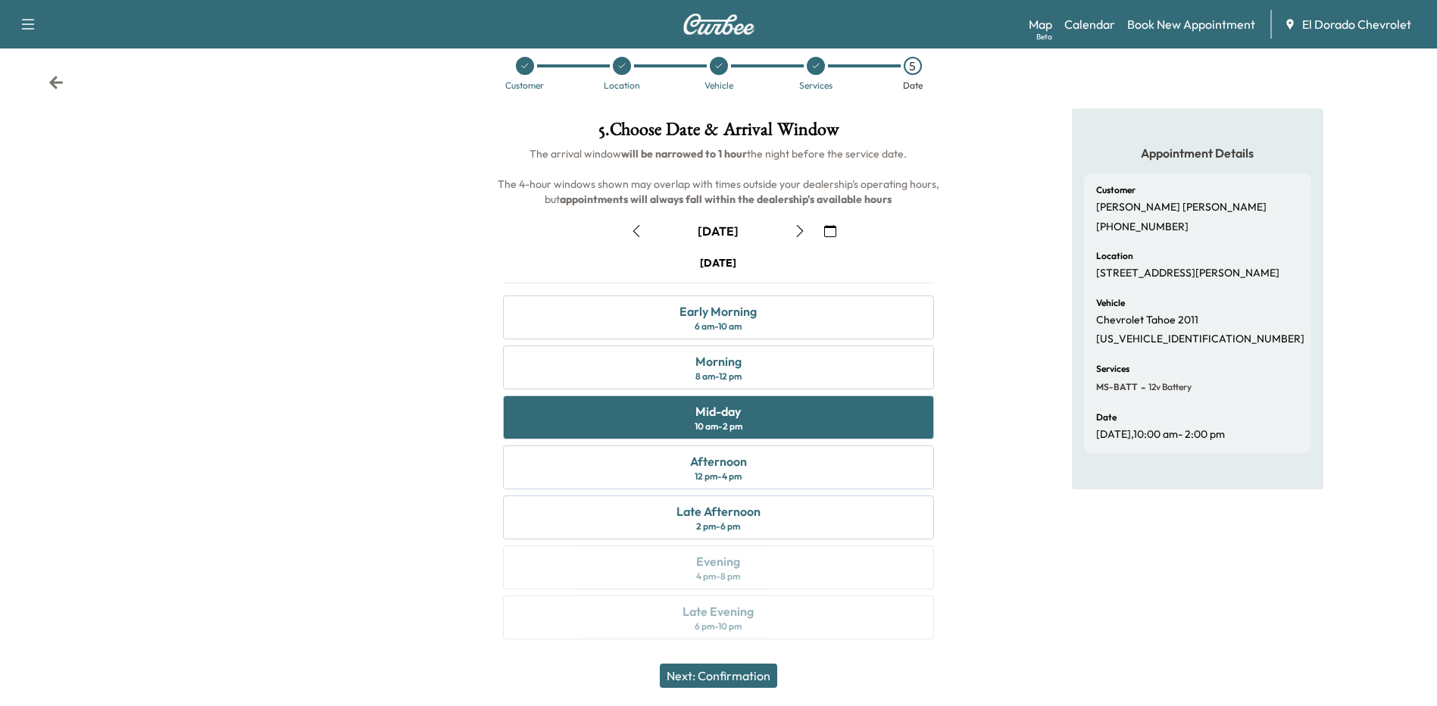
click at [756, 673] on button "Next: Confirmation" at bounding box center [718, 676] width 117 height 24
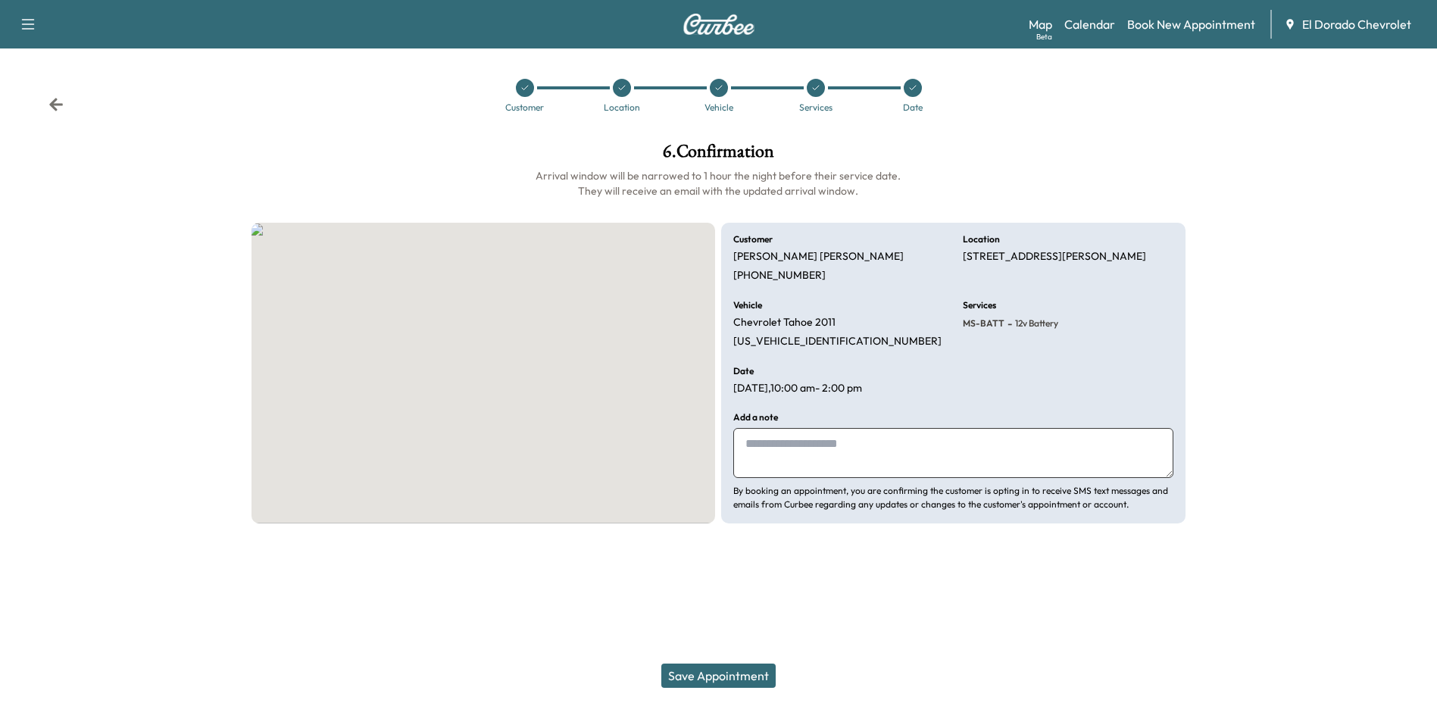
scroll to position [0, 0]
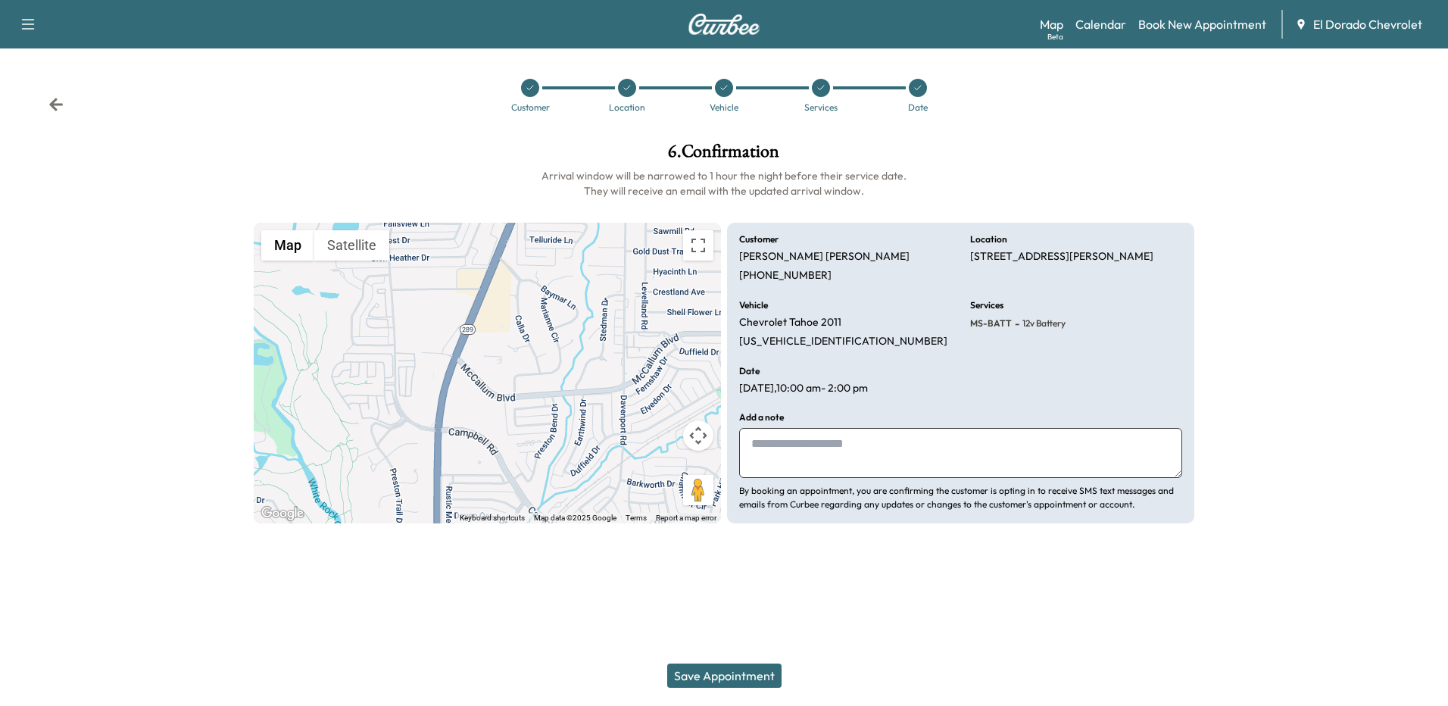
click at [708, 668] on button "Save Appointment" at bounding box center [724, 676] width 114 height 24
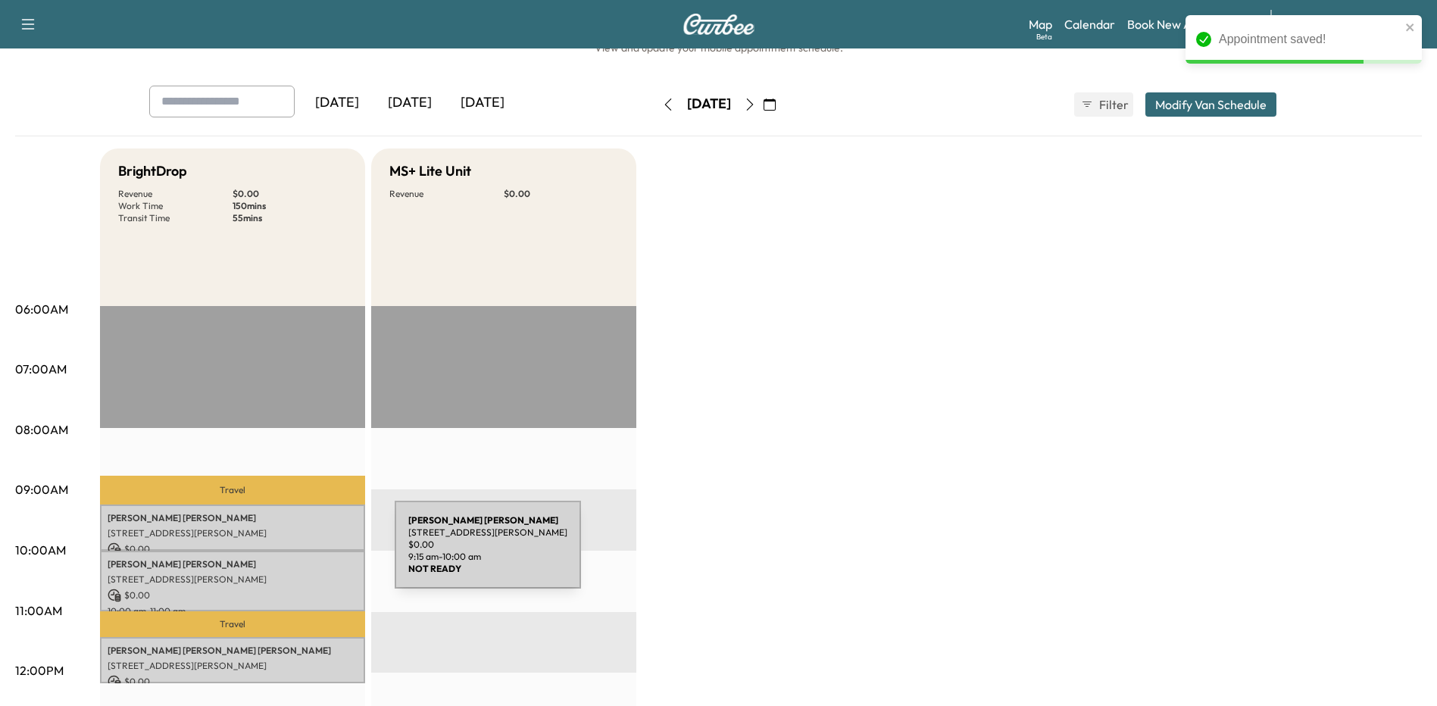
scroll to position [76, 0]
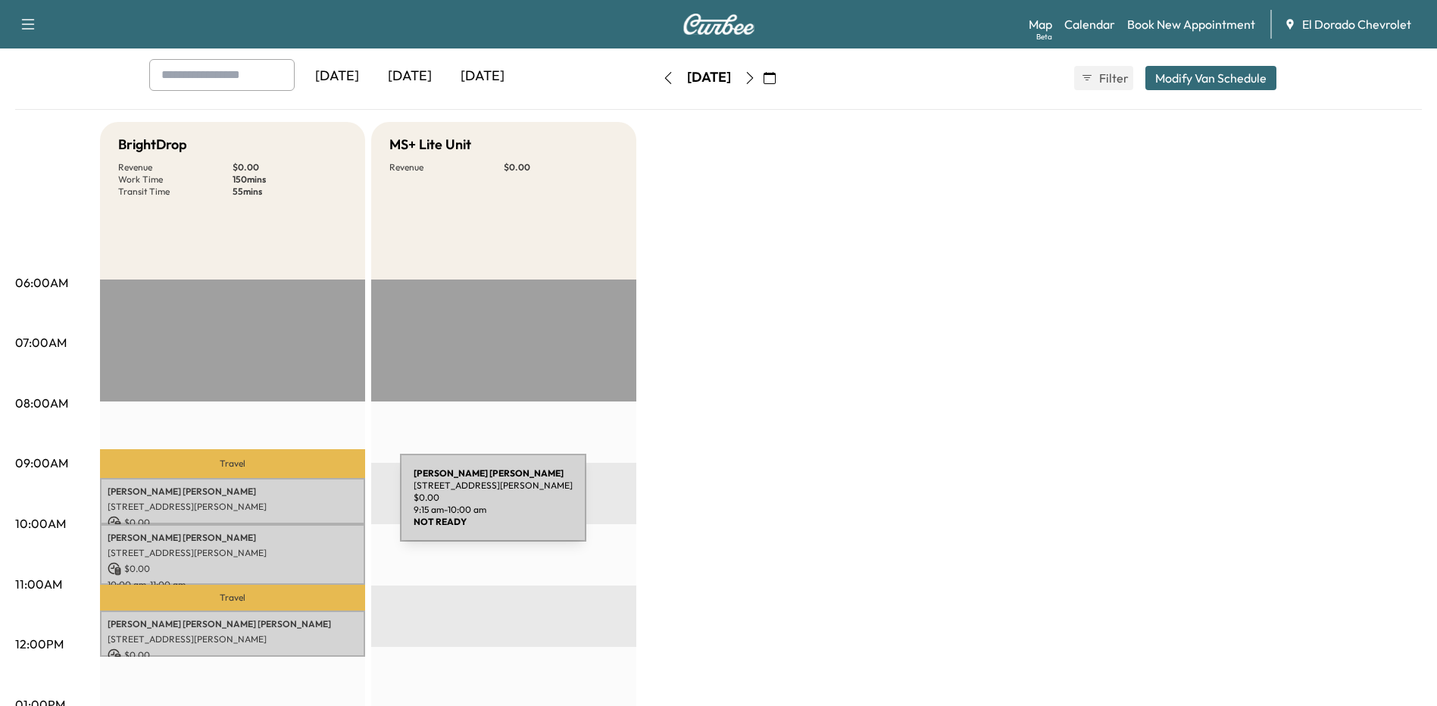
click at [286, 507] on p "[STREET_ADDRESS][PERSON_NAME]" at bounding box center [233, 507] width 250 height 12
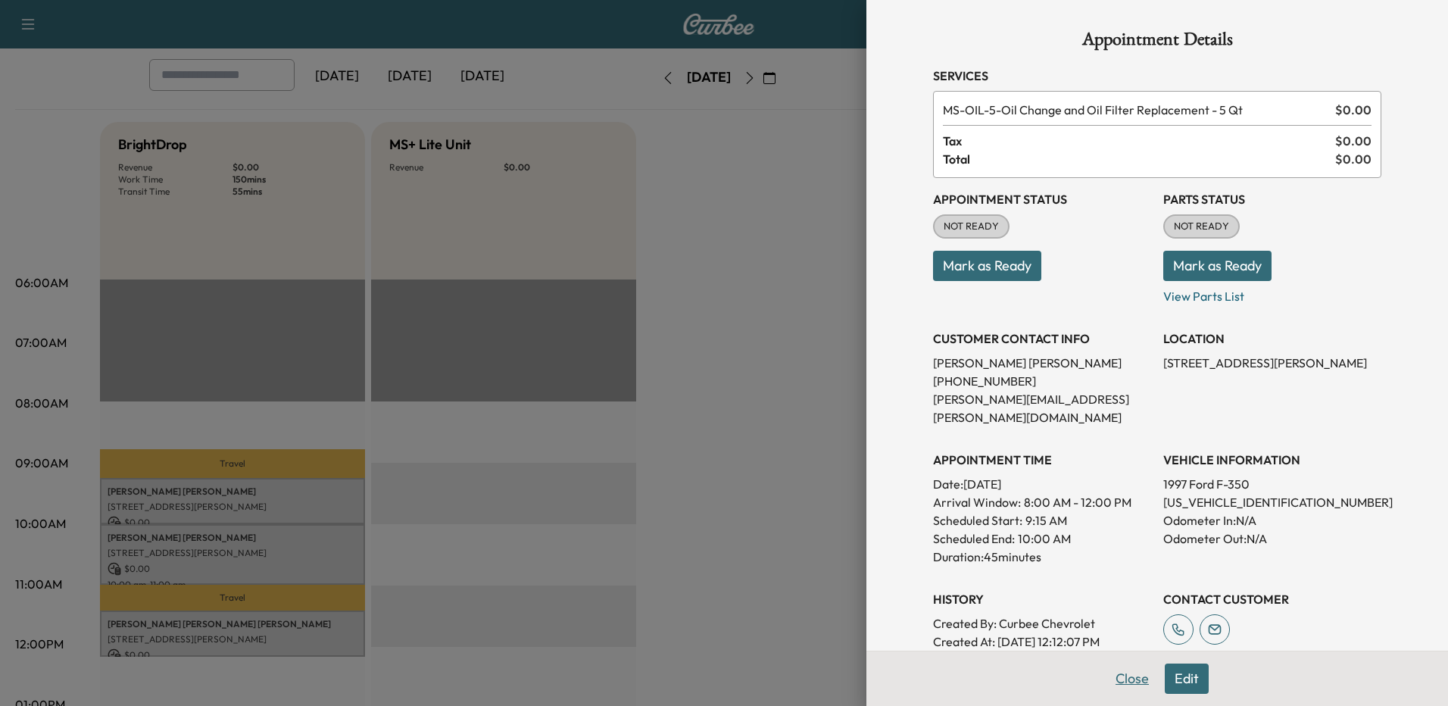
click at [1126, 679] on button "Close" at bounding box center [1132, 679] width 53 height 30
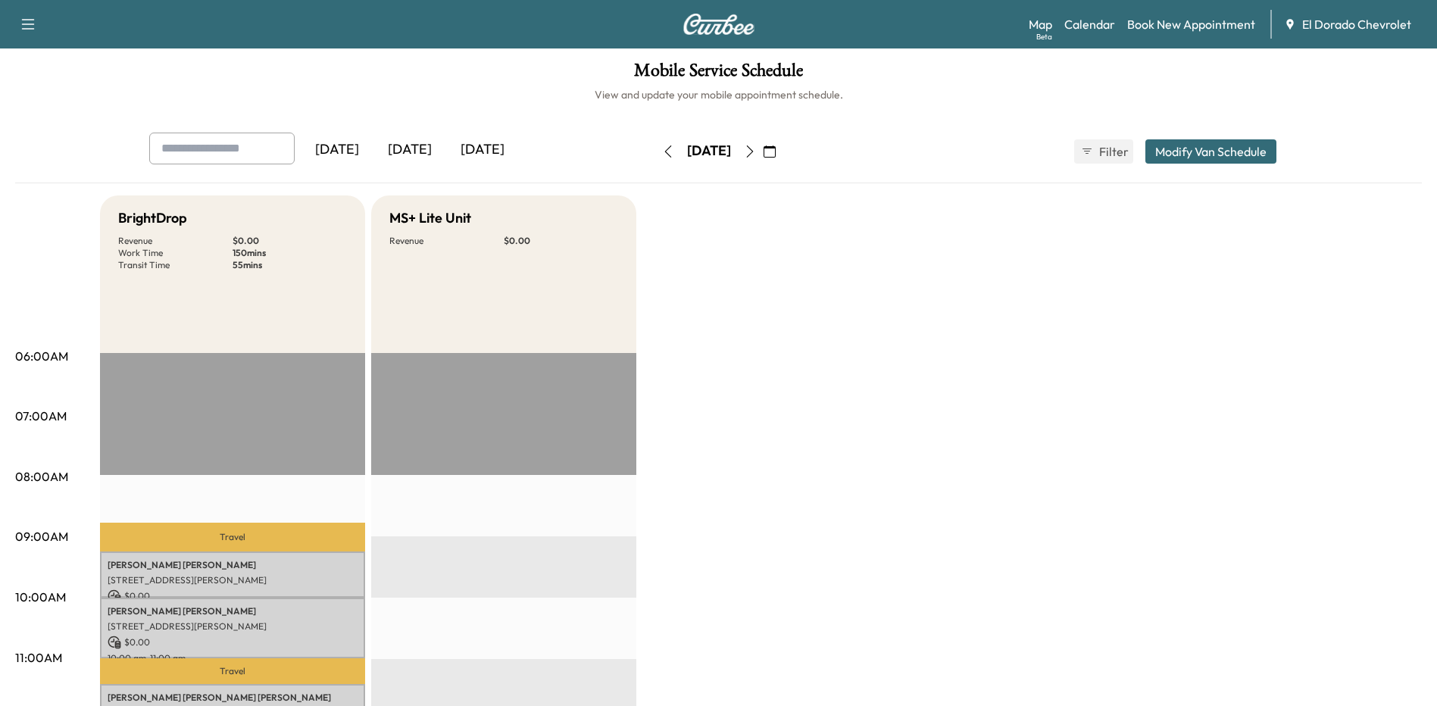
scroll to position [0, 0]
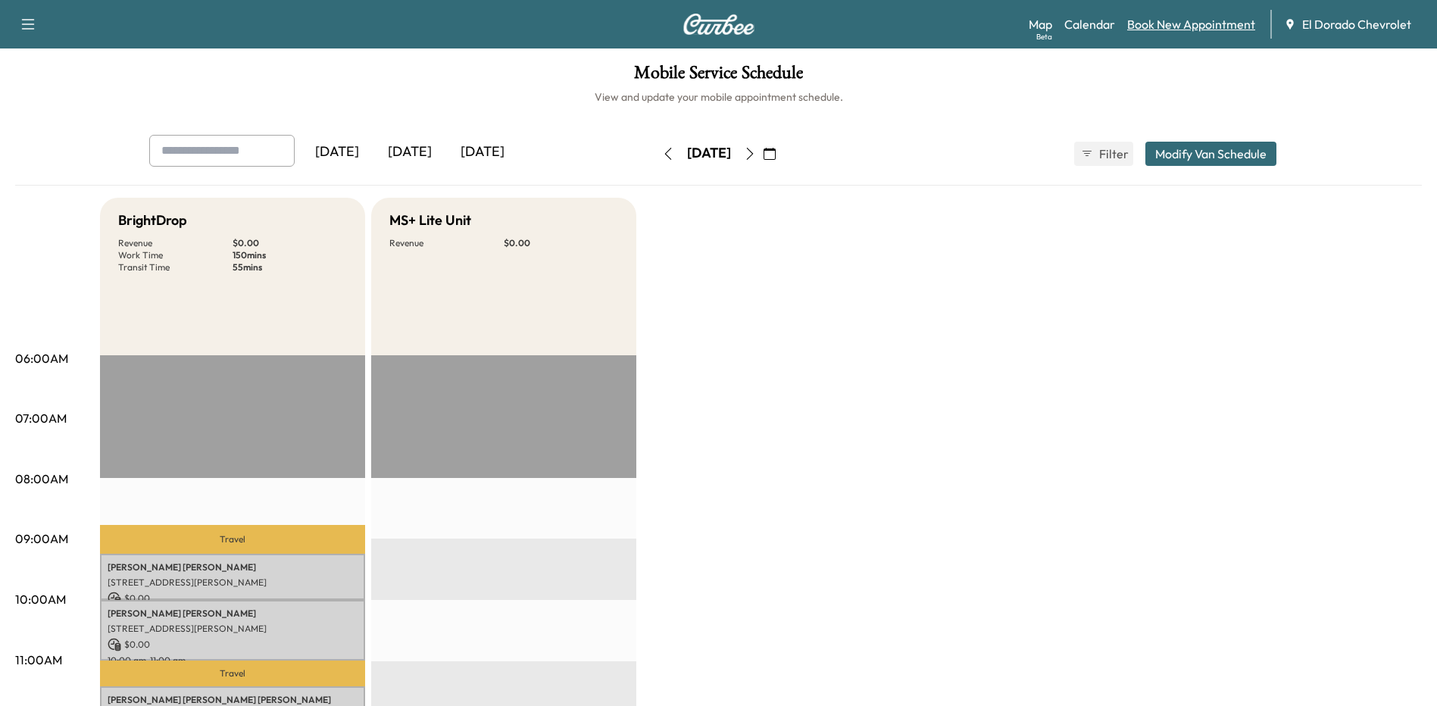
click at [1163, 20] on link "Book New Appointment" at bounding box center [1191, 24] width 128 height 18
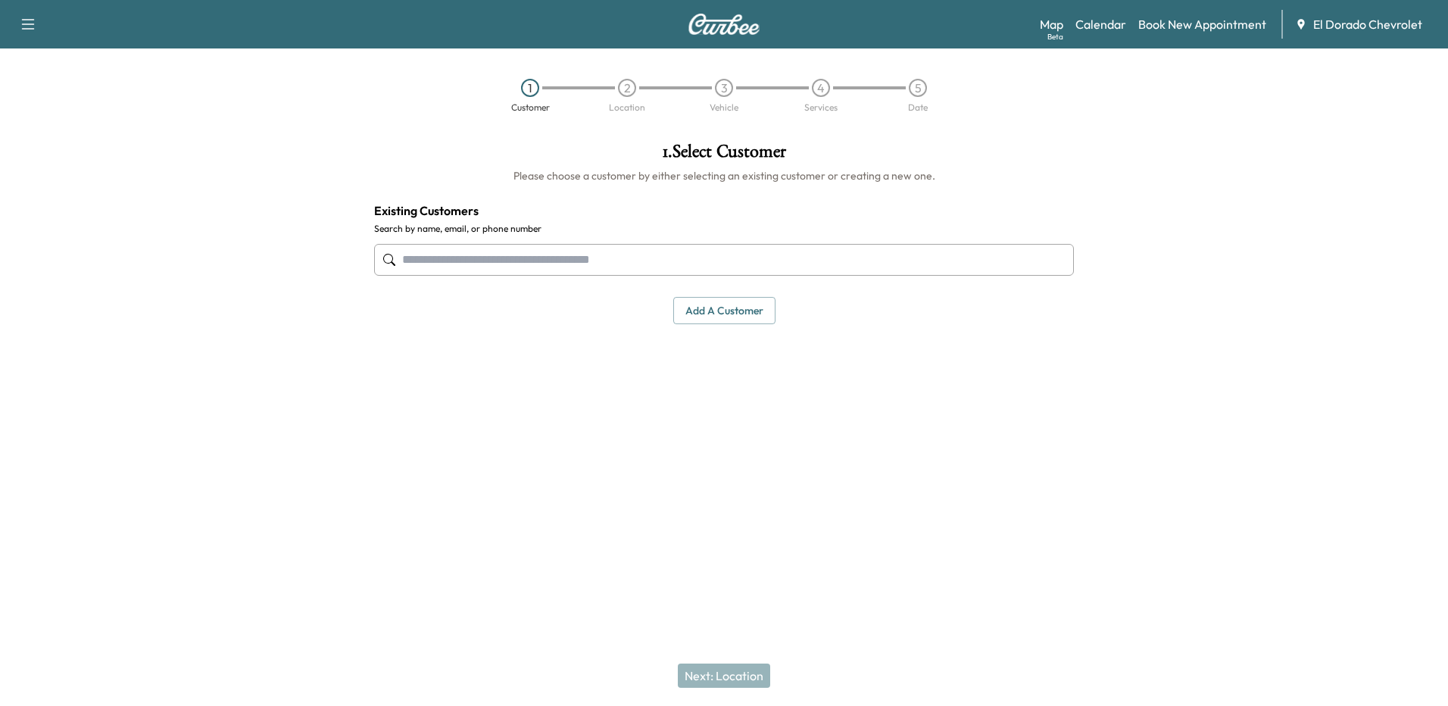
click at [567, 254] on input "text" at bounding box center [724, 260] width 700 height 32
click at [494, 263] on input "text" at bounding box center [724, 260] width 700 height 32
click at [598, 264] on input "text" at bounding box center [724, 260] width 700 height 32
type input "*"
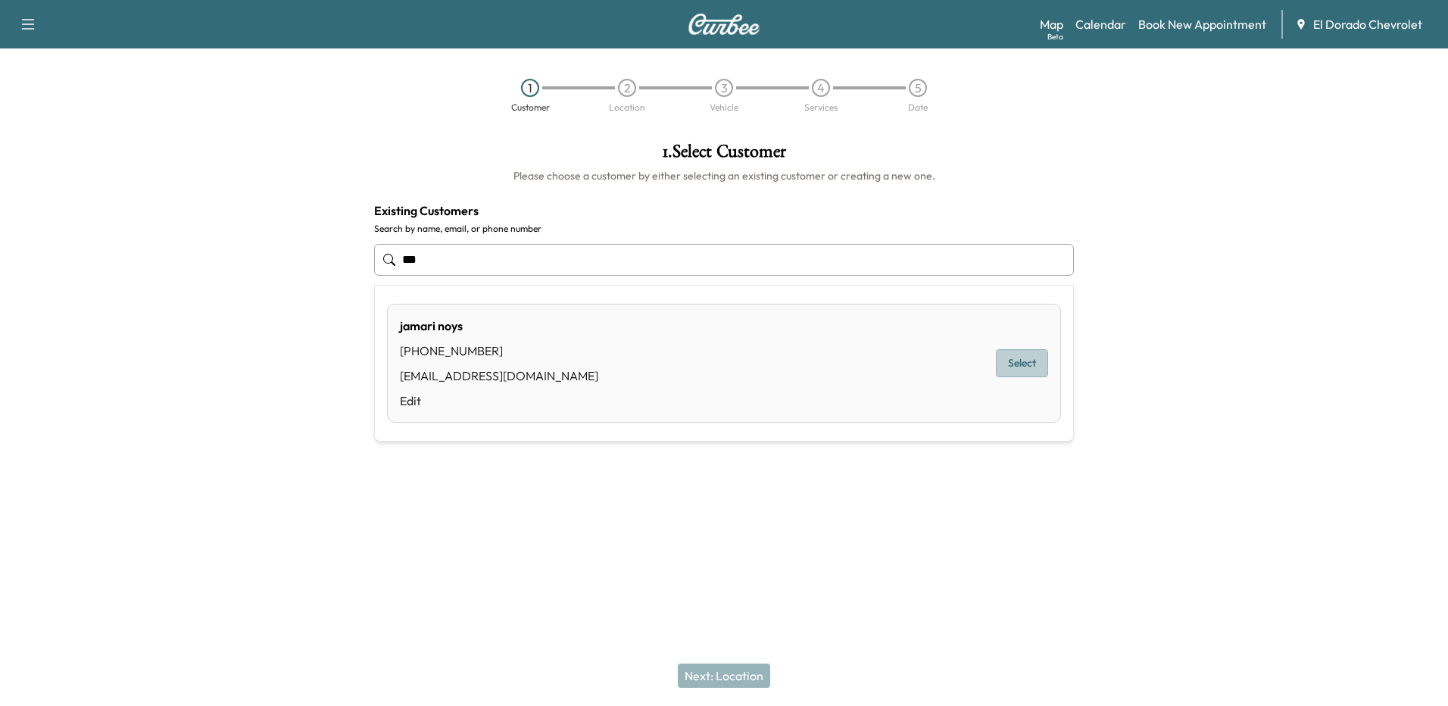
click at [1035, 367] on button "Select" at bounding box center [1022, 363] width 52 height 28
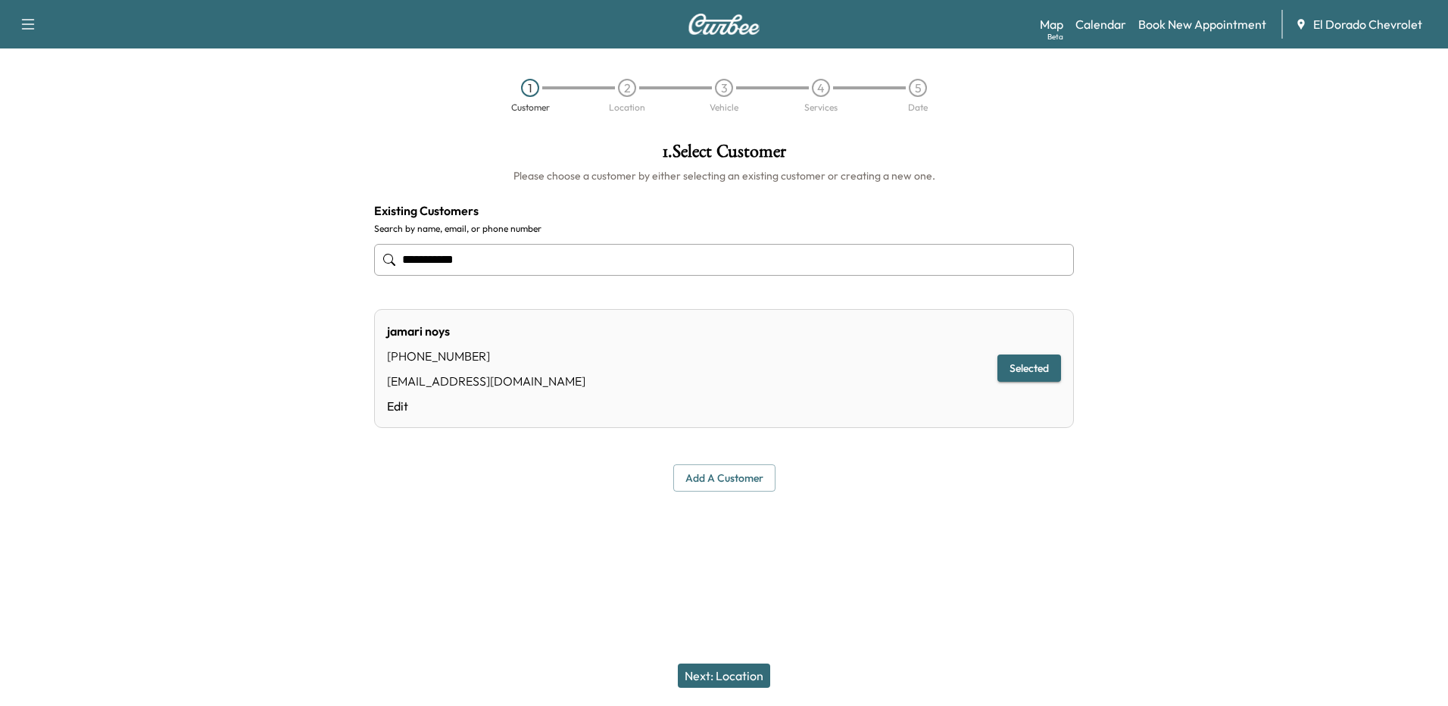
type input "**********"
click at [1015, 368] on button "Selected" at bounding box center [1030, 369] width 64 height 28
click at [726, 673] on button "Next: Location" at bounding box center [724, 676] width 92 height 24
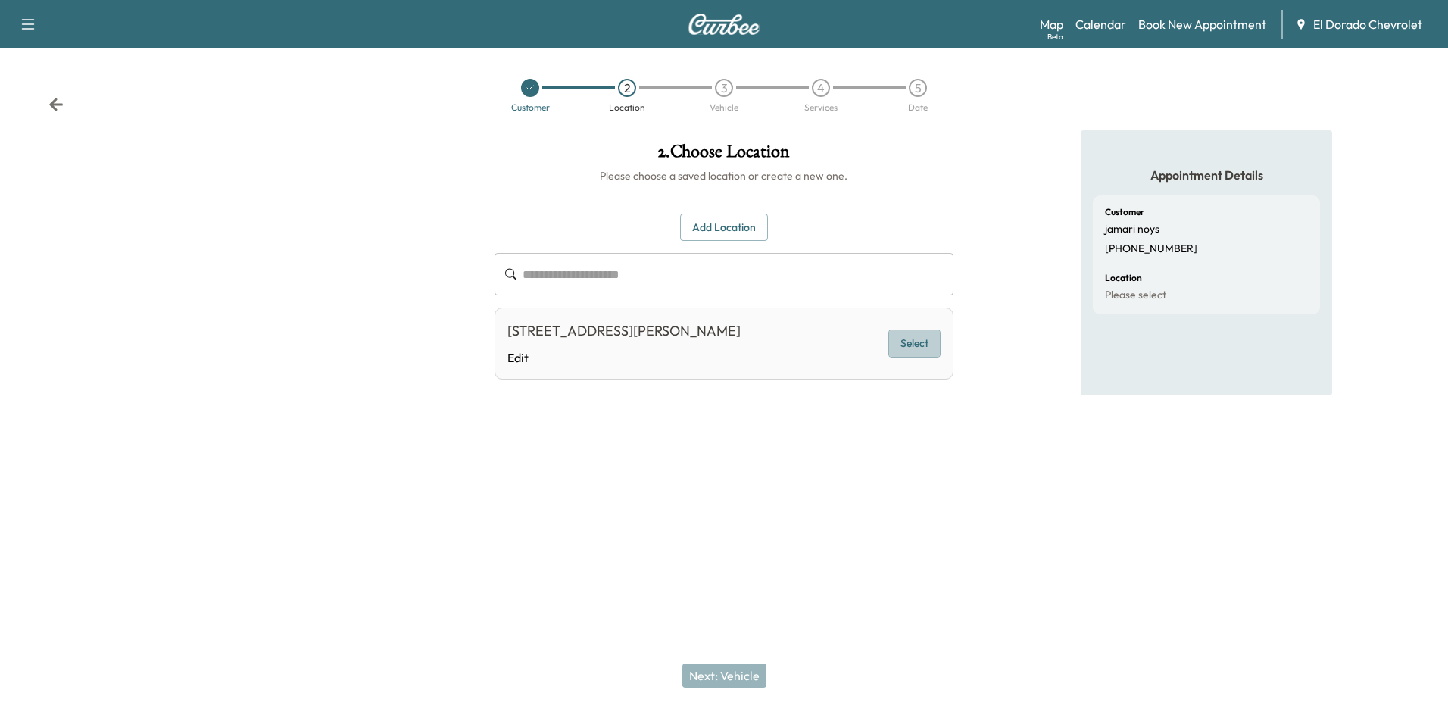
click at [920, 343] on button "Select" at bounding box center [915, 344] width 52 height 28
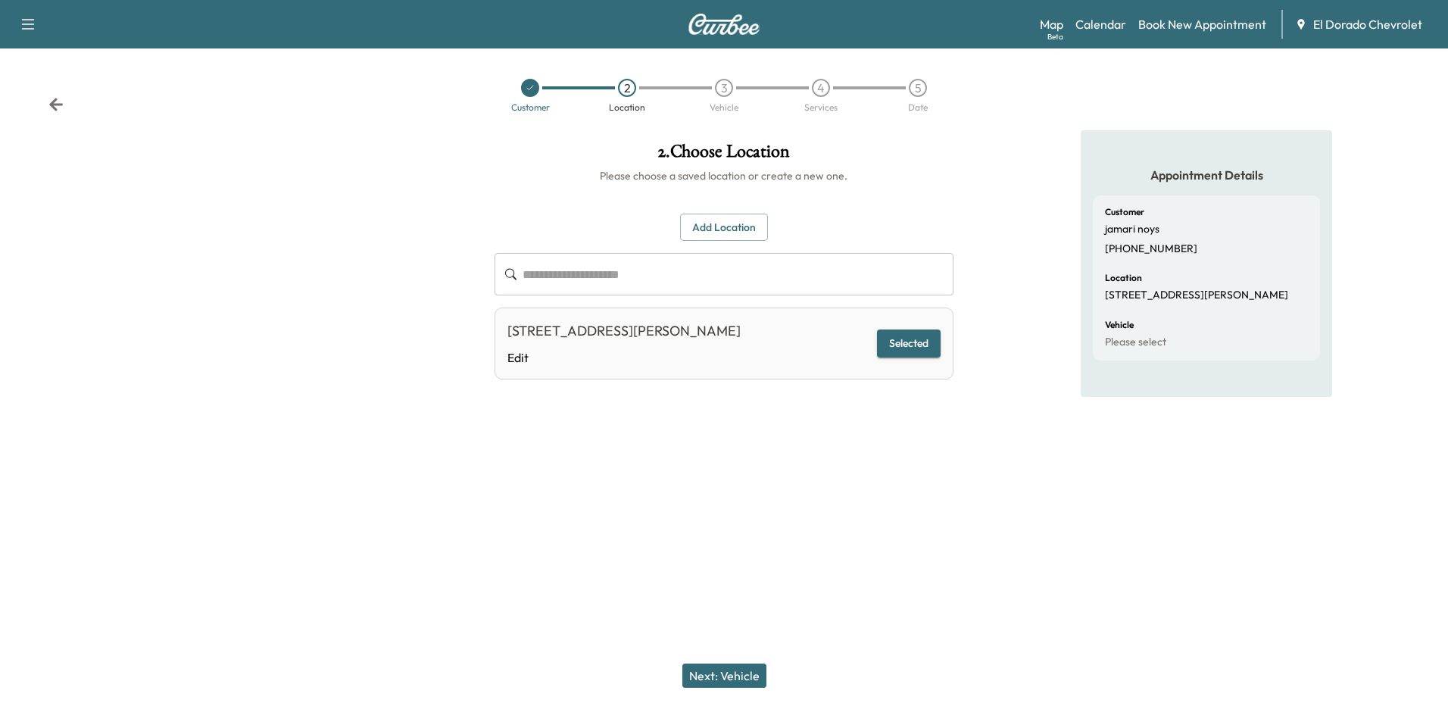
click at [735, 677] on button "Next: Vehicle" at bounding box center [724, 676] width 84 height 24
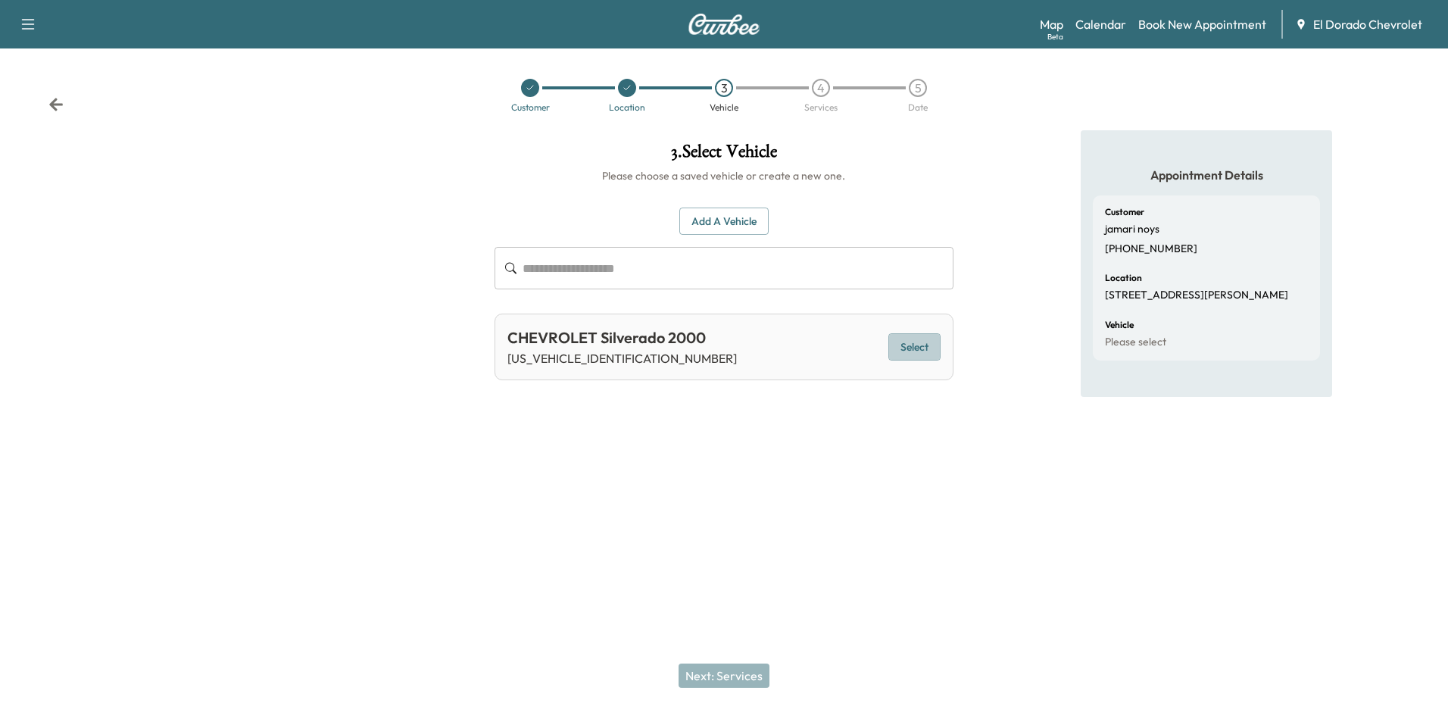
click at [901, 341] on button "Select" at bounding box center [915, 347] width 52 height 28
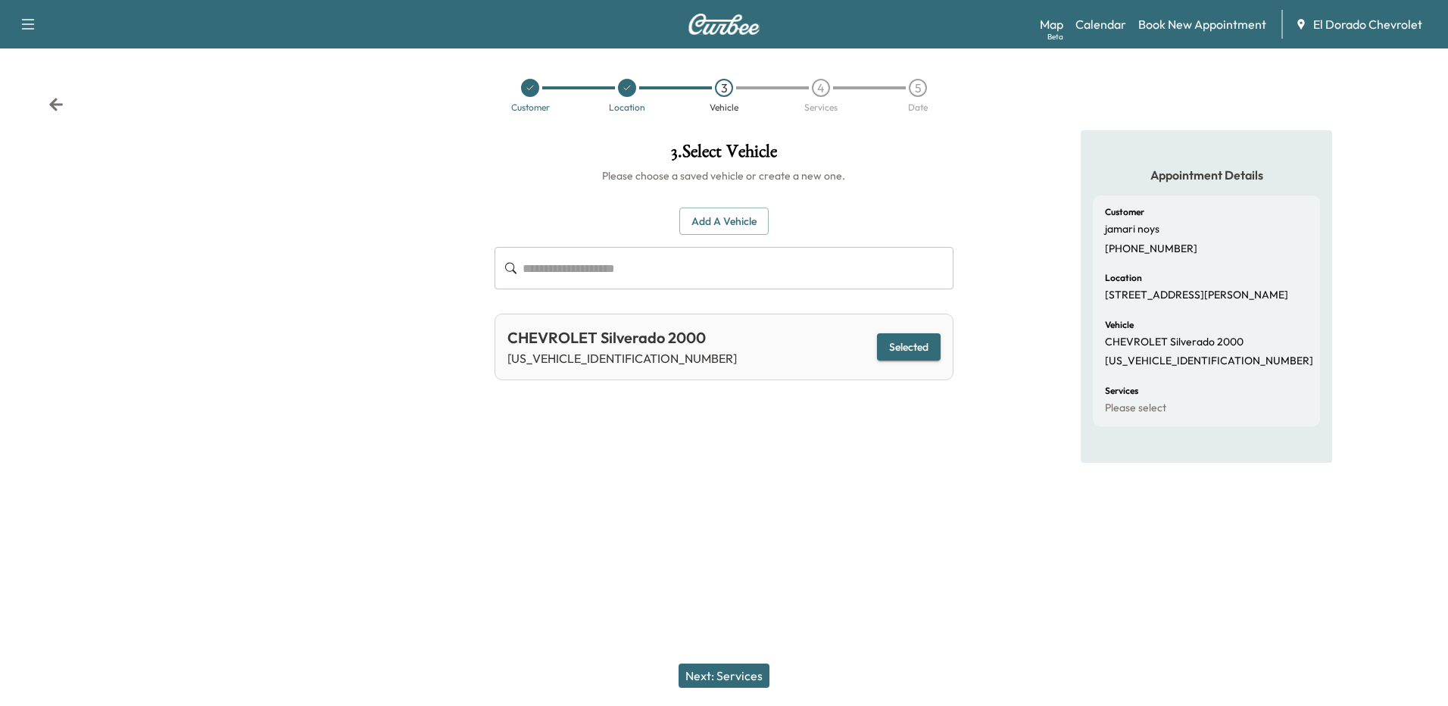
click at [737, 672] on button "Next: Services" at bounding box center [724, 676] width 91 height 24
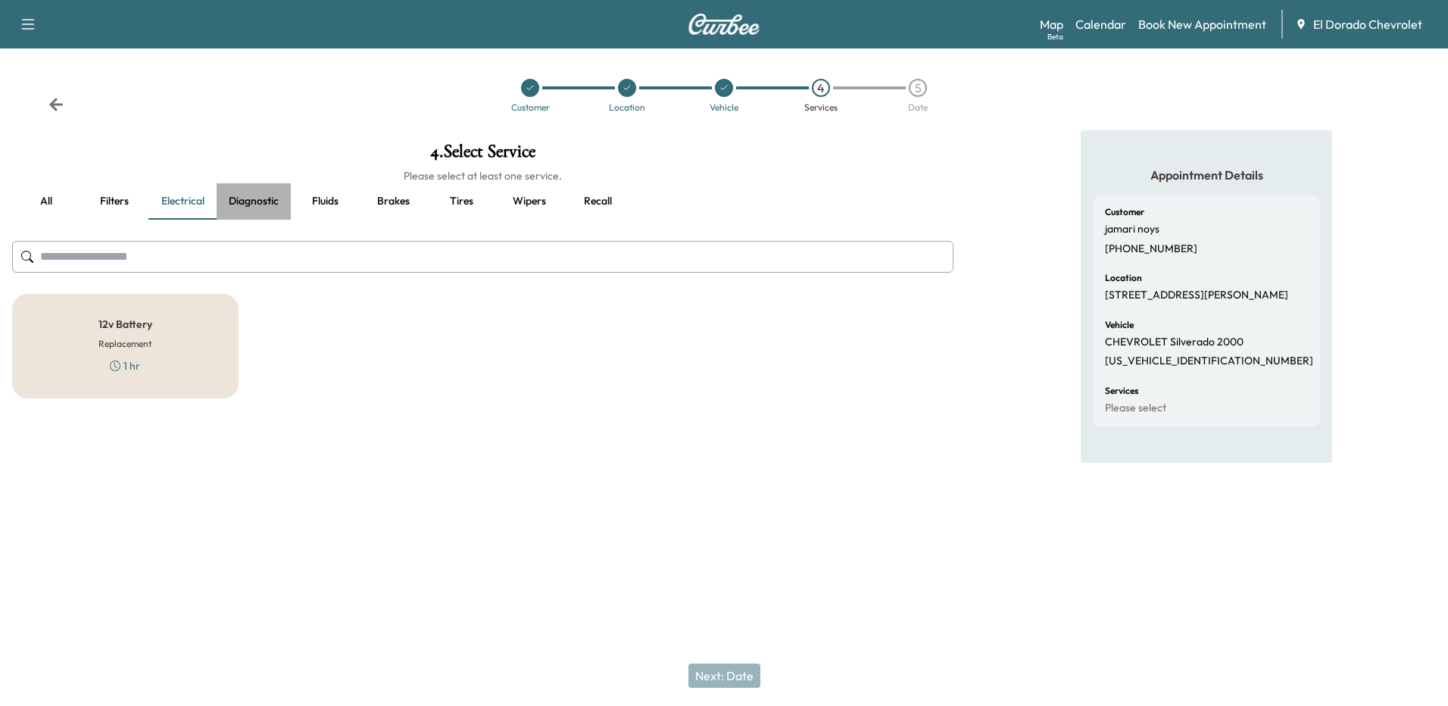
click at [248, 198] on button "Diagnostic" at bounding box center [254, 201] width 74 height 36
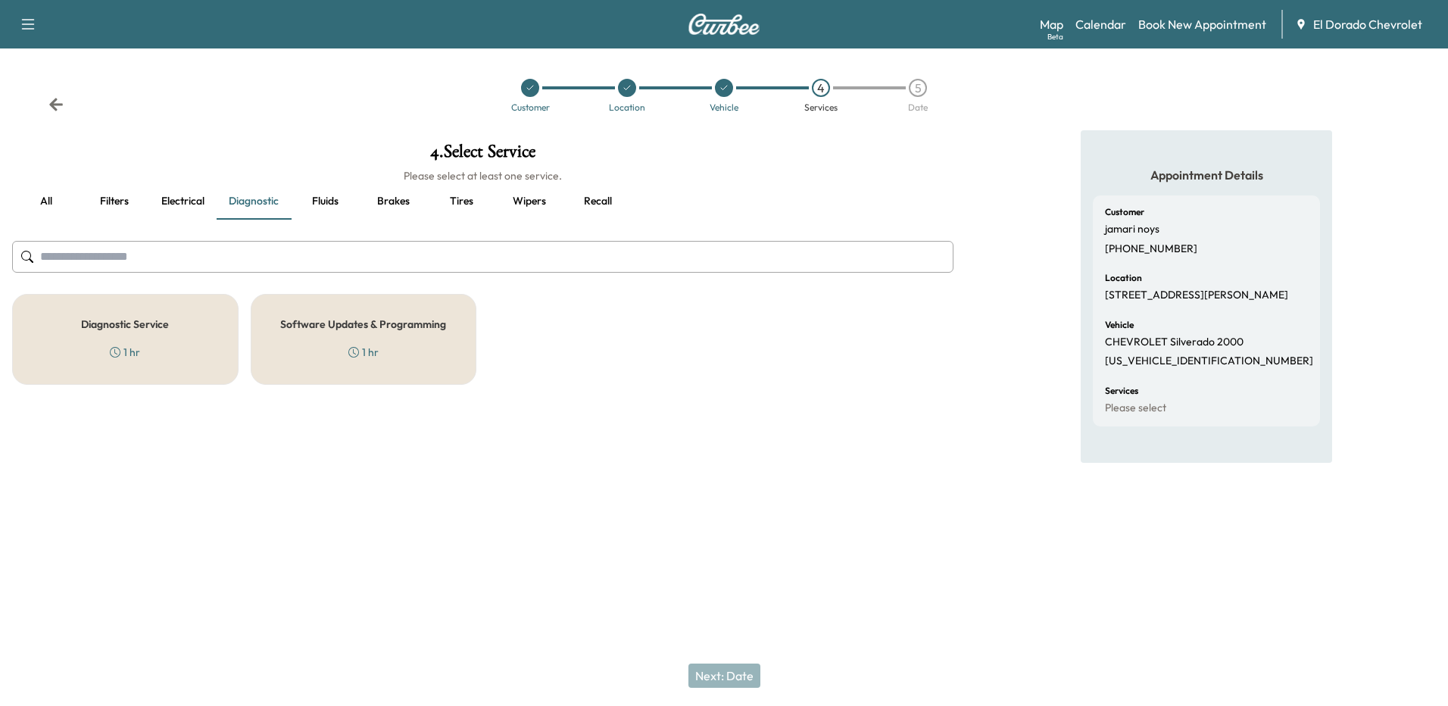
click at [360, 322] on h5 "Software Updates & Programming" at bounding box center [363, 324] width 166 height 11
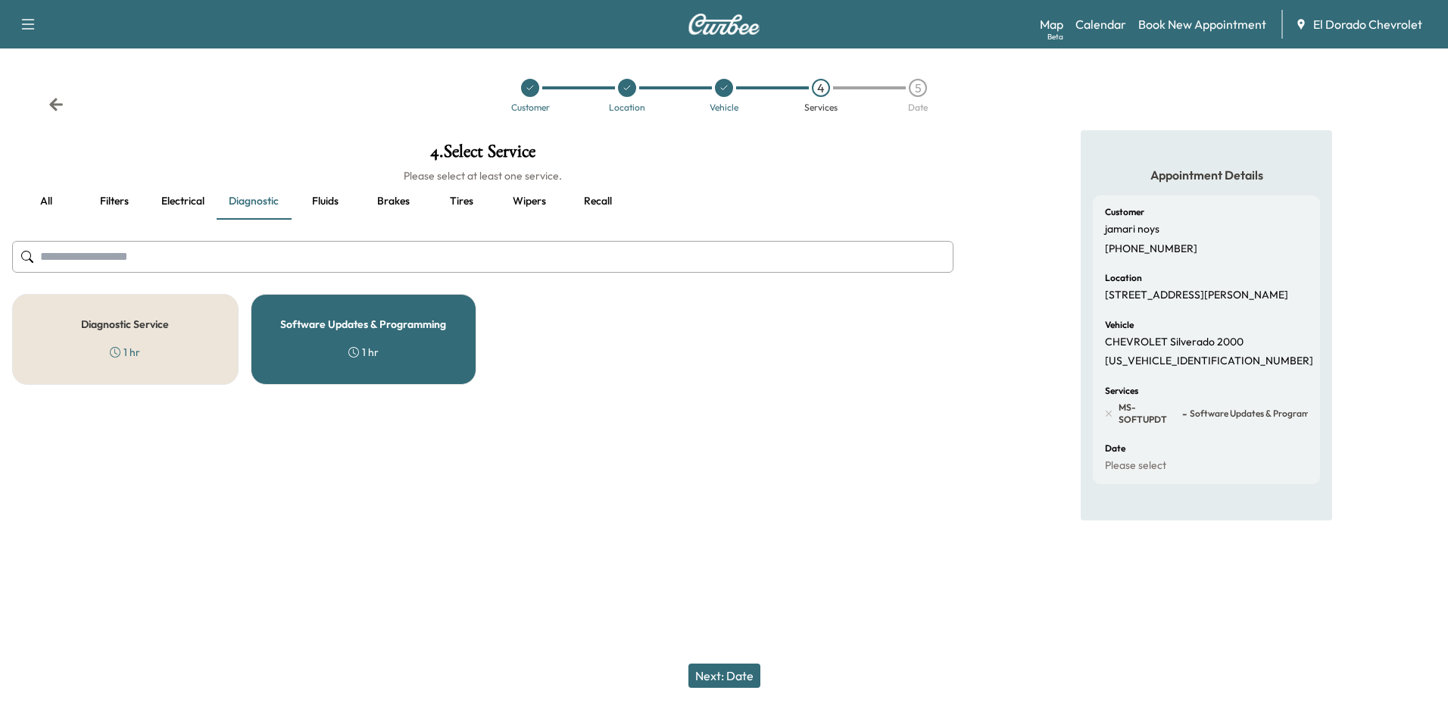
click at [728, 670] on button "Next: Date" at bounding box center [725, 676] width 72 height 24
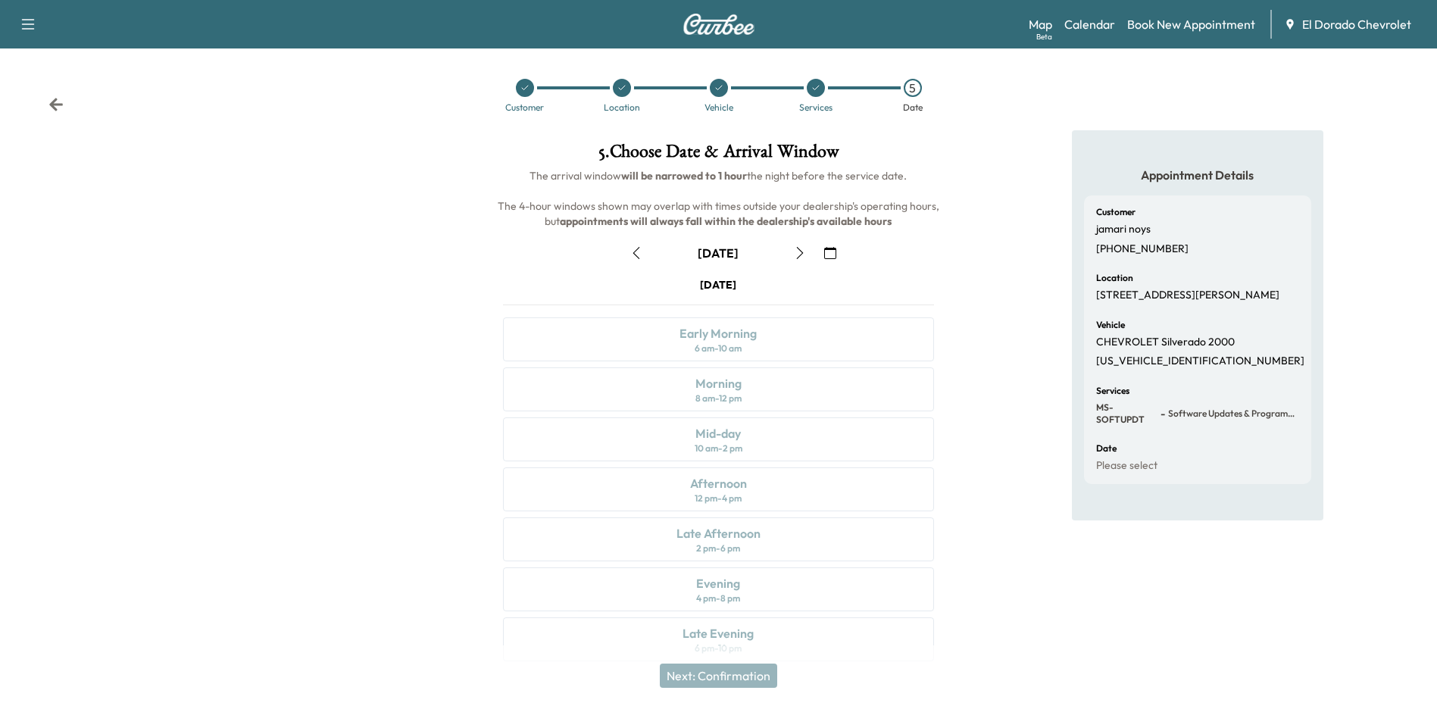
click at [795, 252] on icon "button" at bounding box center [800, 253] width 12 height 12
click at [770, 529] on div "Late Afternoon 2 pm - 6 pm" at bounding box center [718, 539] width 430 height 44
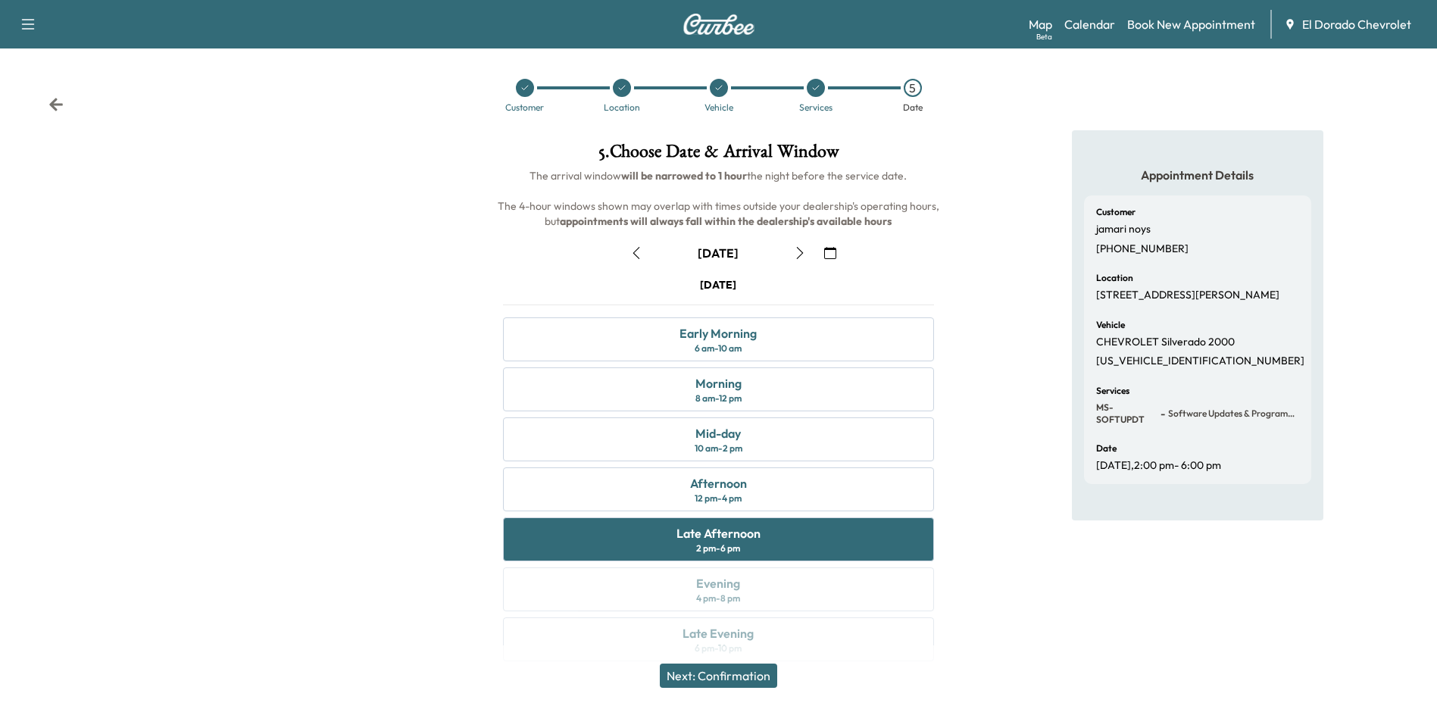
click at [754, 673] on button "Next: Confirmation" at bounding box center [718, 676] width 117 height 24
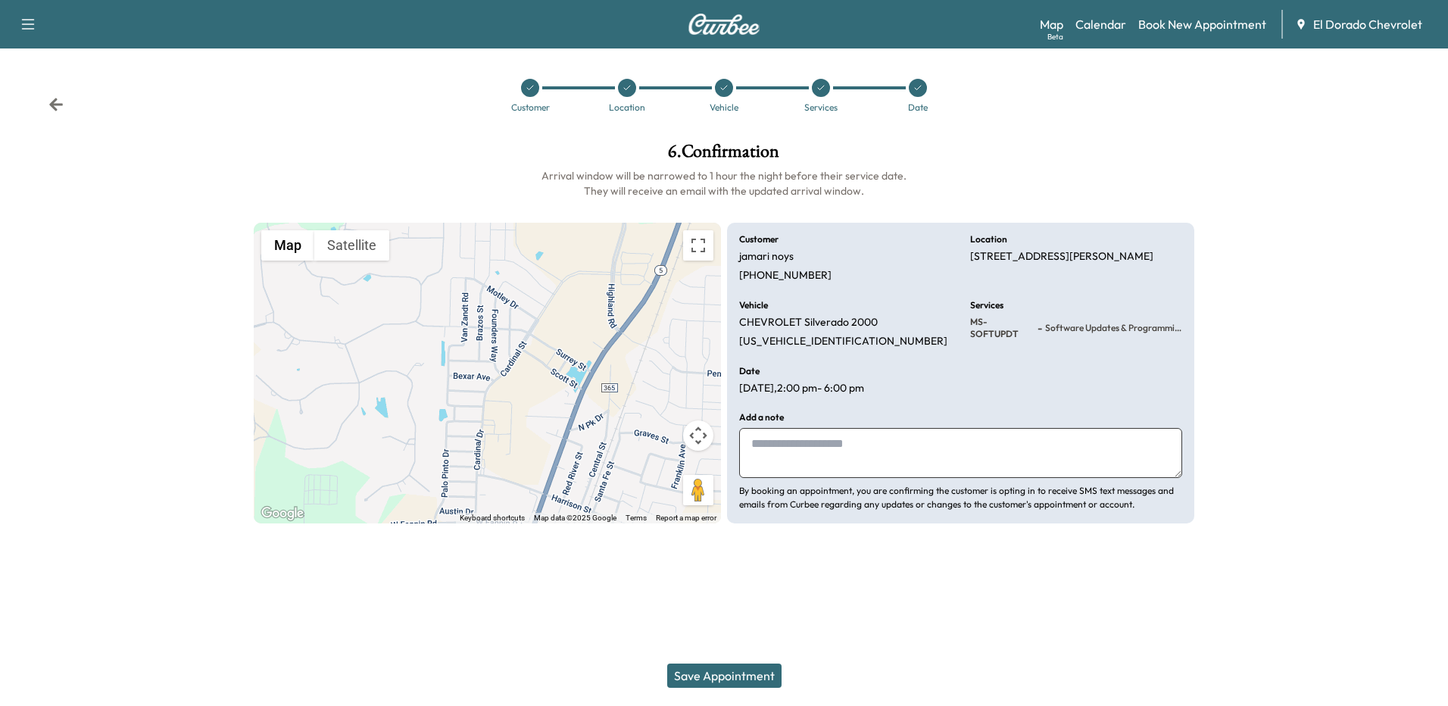
click at [838, 456] on textarea at bounding box center [960, 453] width 443 height 50
type textarea "**********"
click at [728, 680] on button "Save Appointment" at bounding box center [724, 676] width 114 height 24
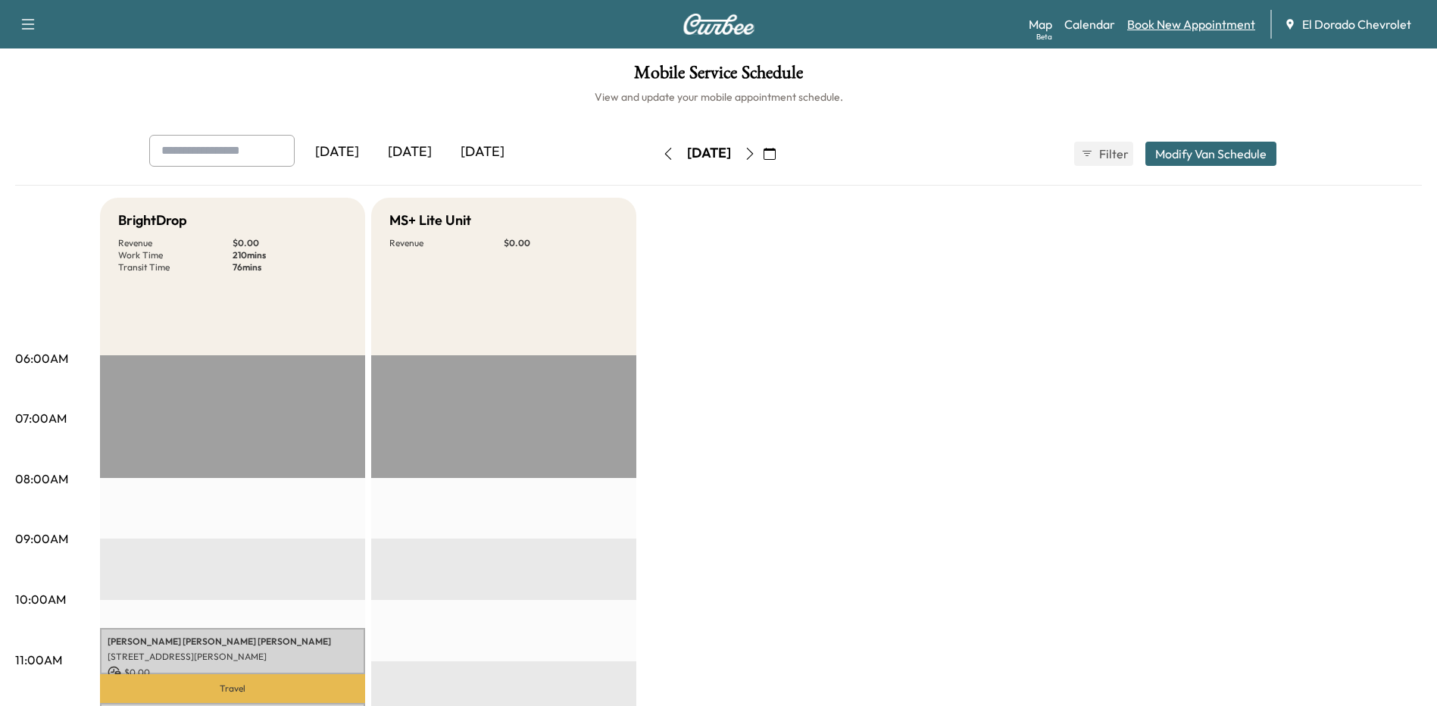
click at [1172, 23] on link "Book New Appointment" at bounding box center [1191, 24] width 128 height 18
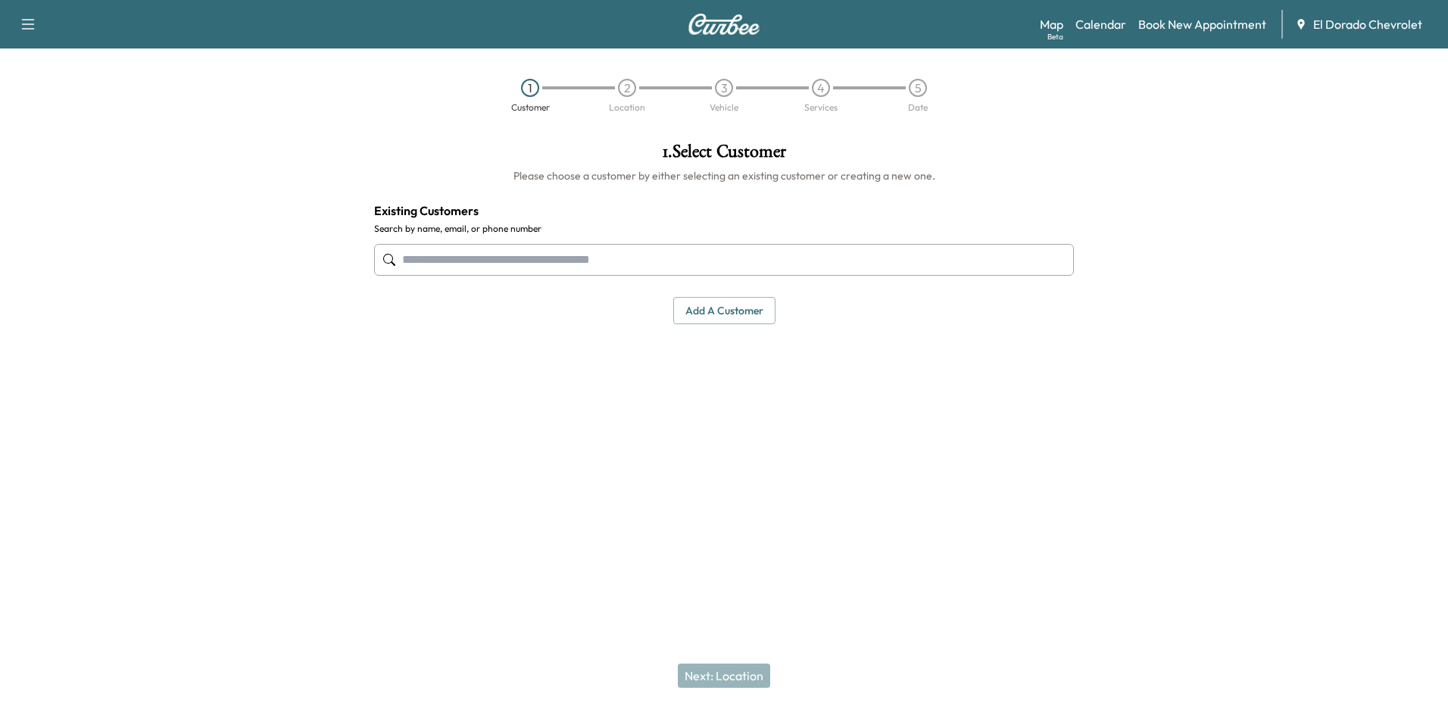
click at [542, 260] on input "text" at bounding box center [724, 260] width 700 height 32
click at [729, 308] on button "Add a customer" at bounding box center [724, 311] width 102 height 28
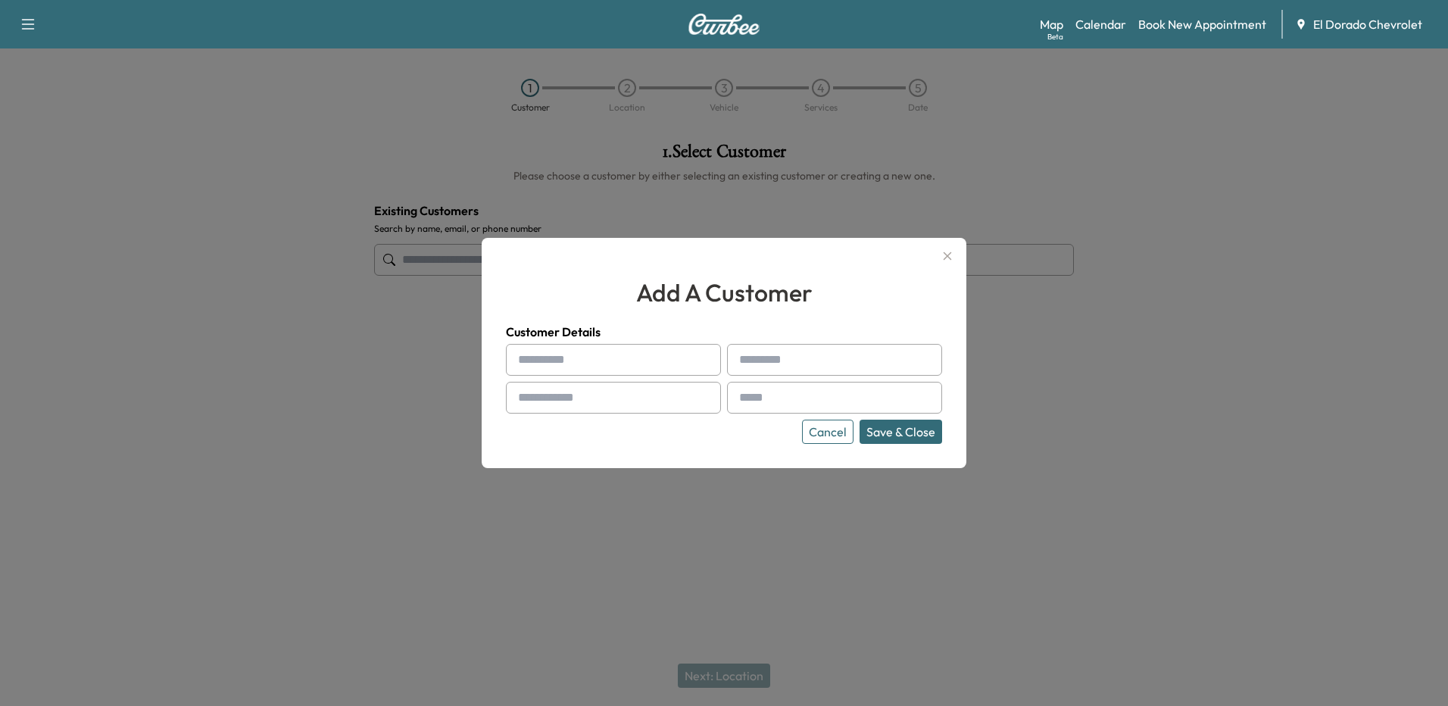
click at [564, 373] on input "text" at bounding box center [613, 360] width 215 height 32
type input "*******"
type input "*****"
type input "**********"
click at [620, 395] on input "text" at bounding box center [613, 398] width 215 height 32
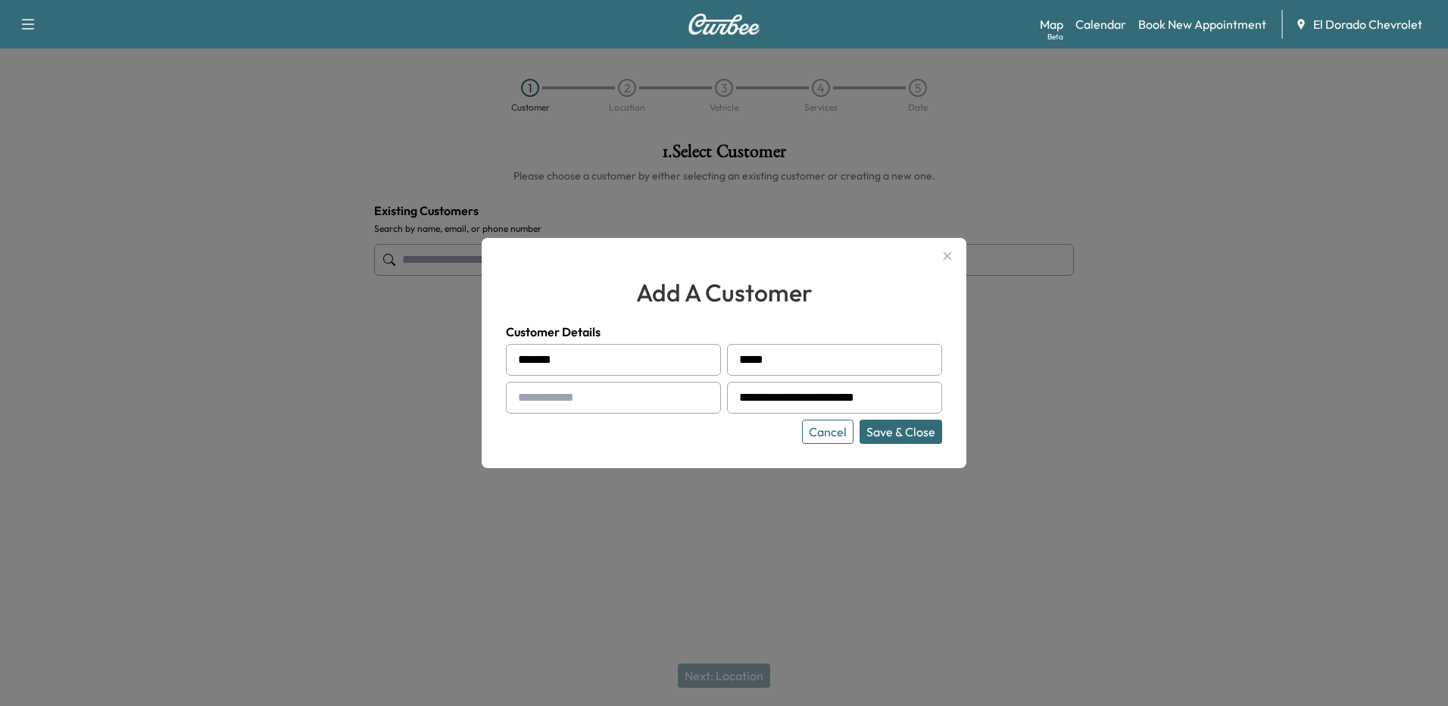
type input "**********"
click at [895, 433] on button "Save & Close" at bounding box center [901, 432] width 83 height 24
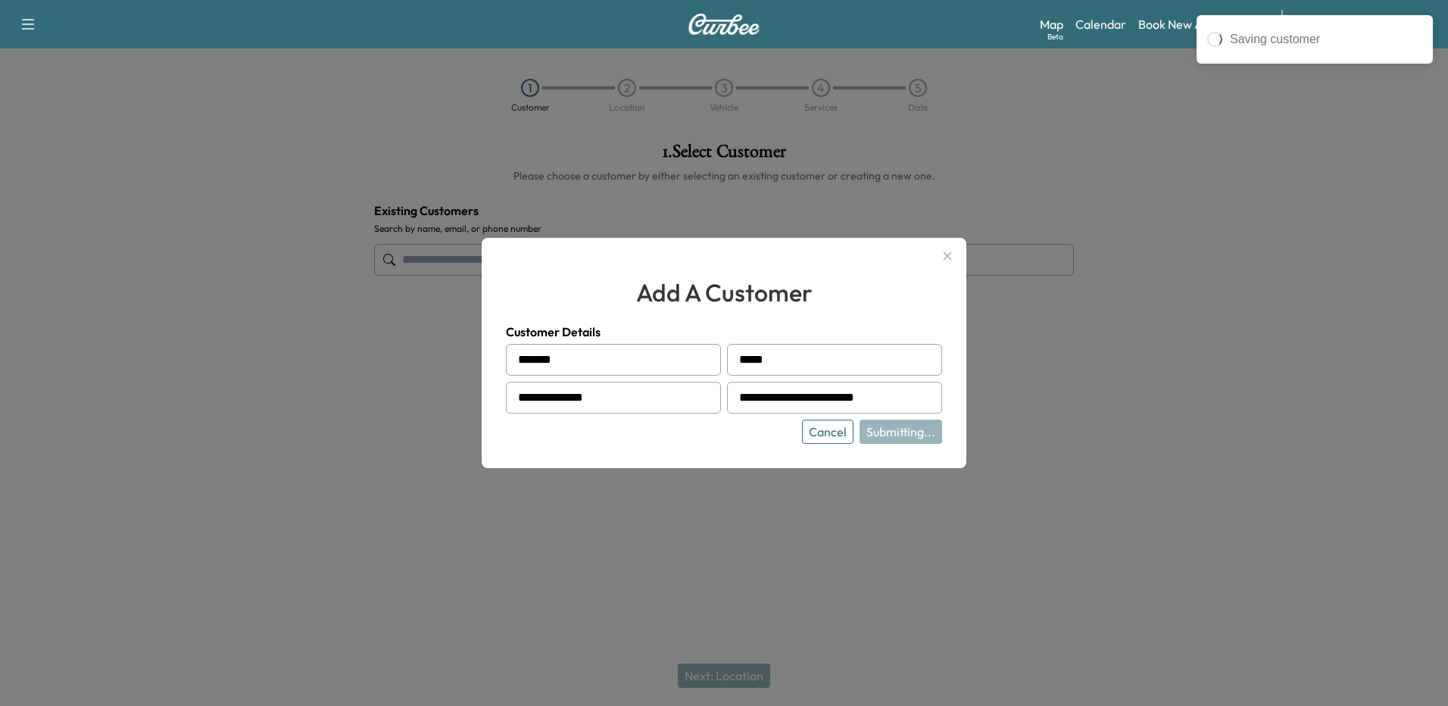
type input "**********"
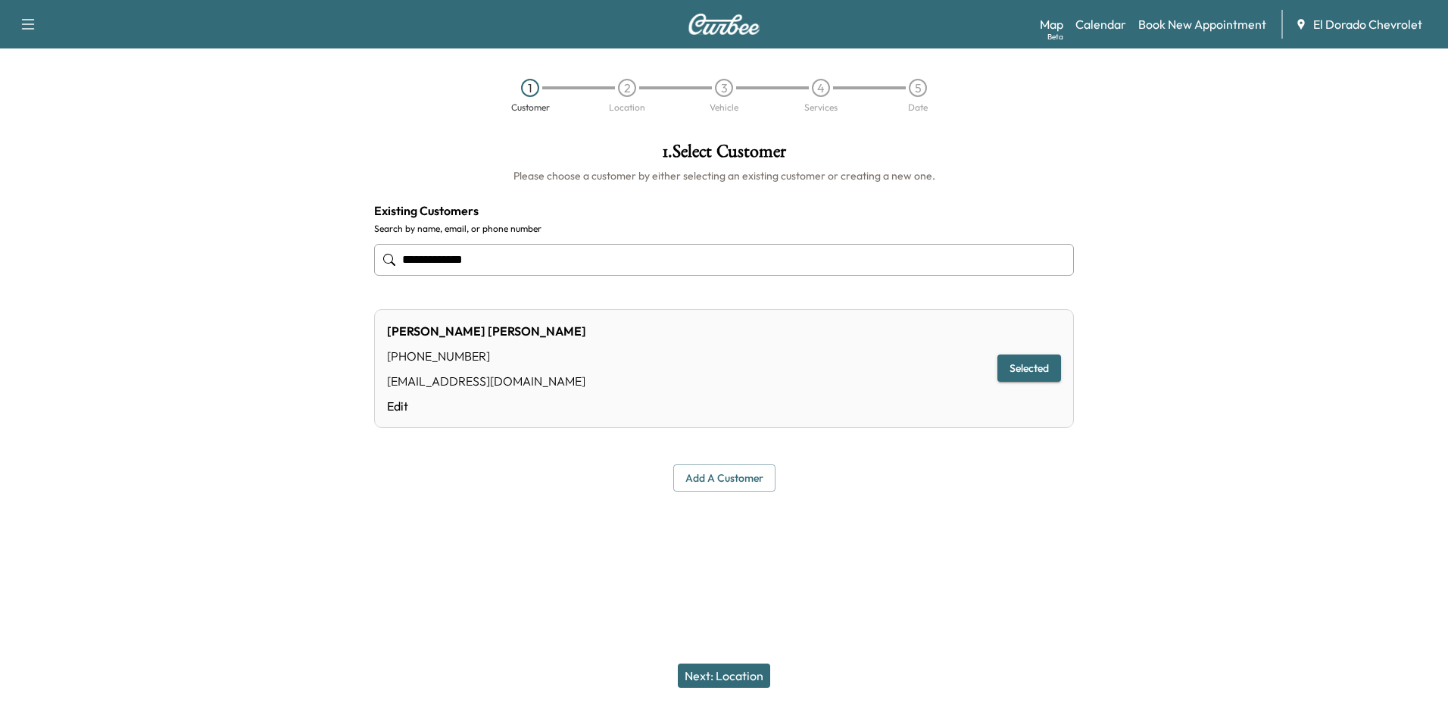
click at [727, 675] on button "Next: Location" at bounding box center [724, 676] width 92 height 24
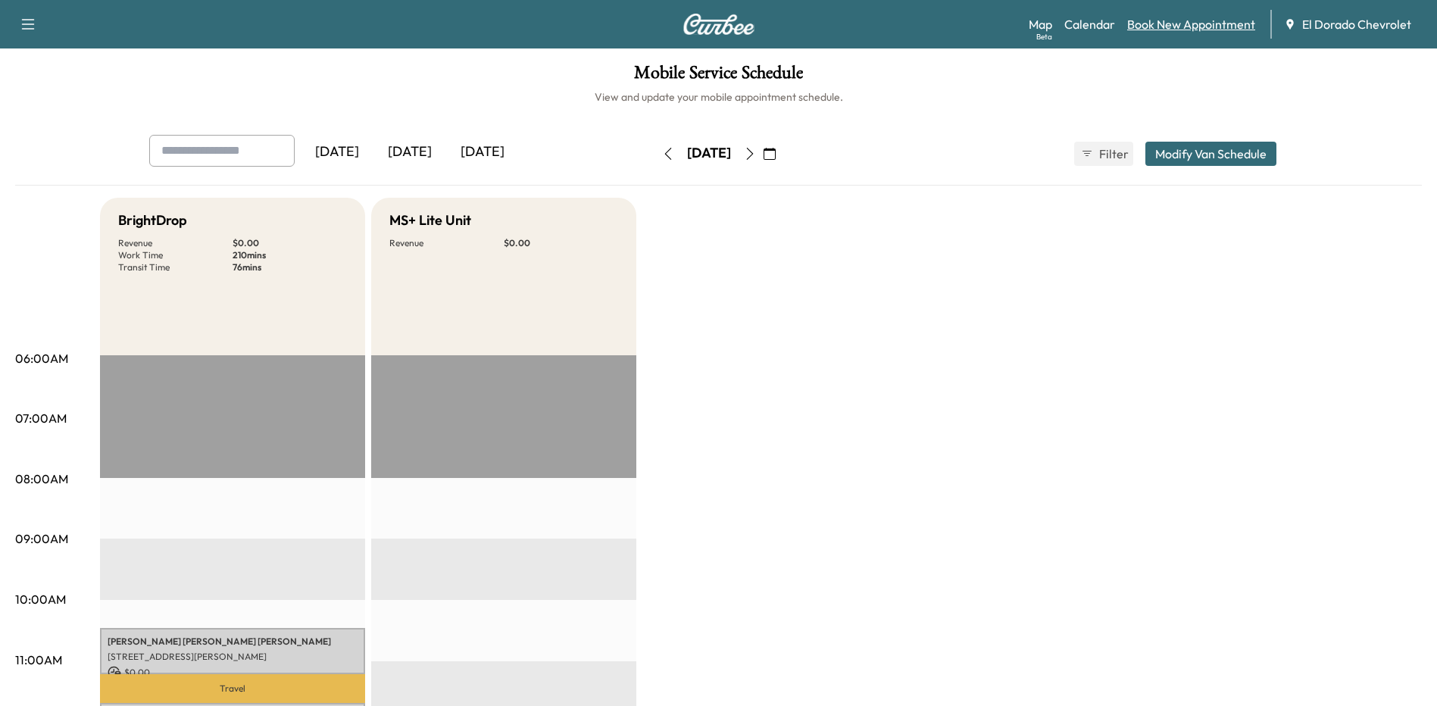
click at [1176, 23] on link "Book New Appointment" at bounding box center [1191, 24] width 128 height 18
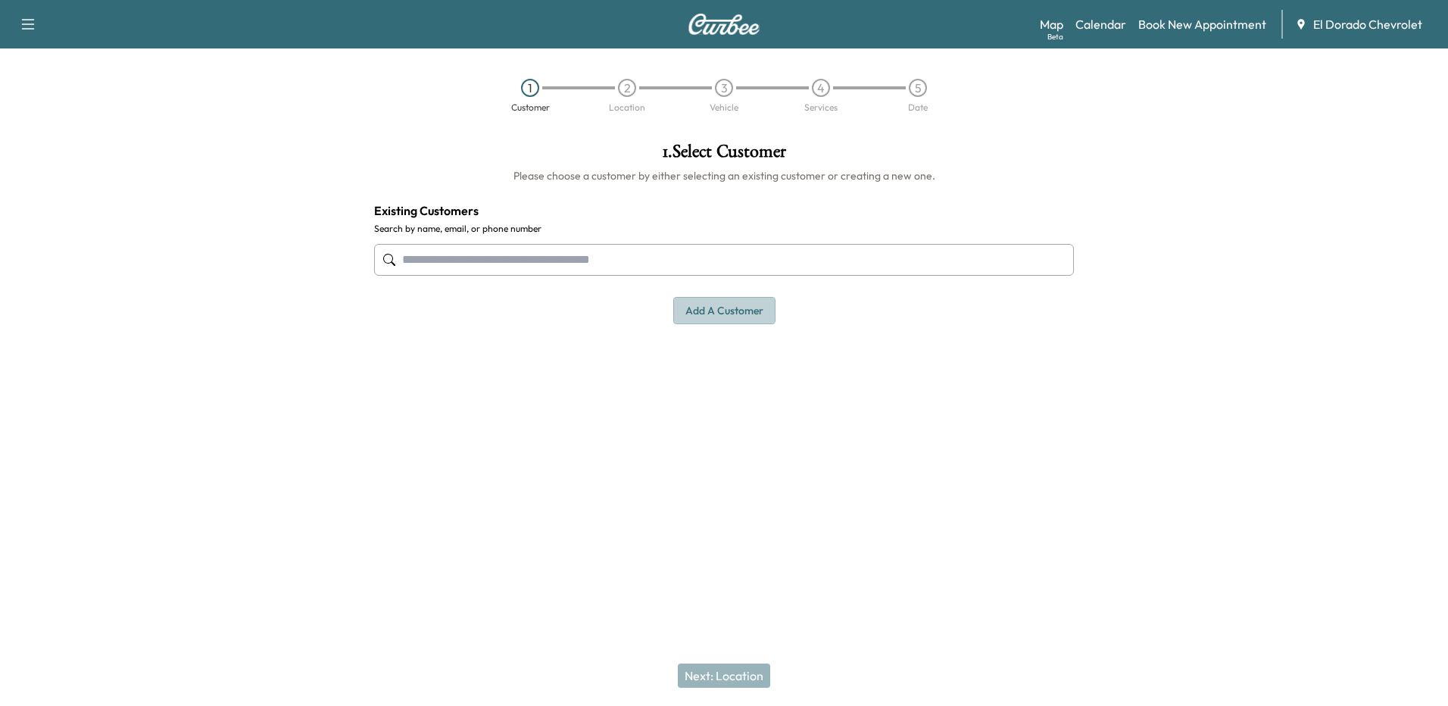
click at [702, 311] on button "Add a customer" at bounding box center [724, 311] width 102 height 28
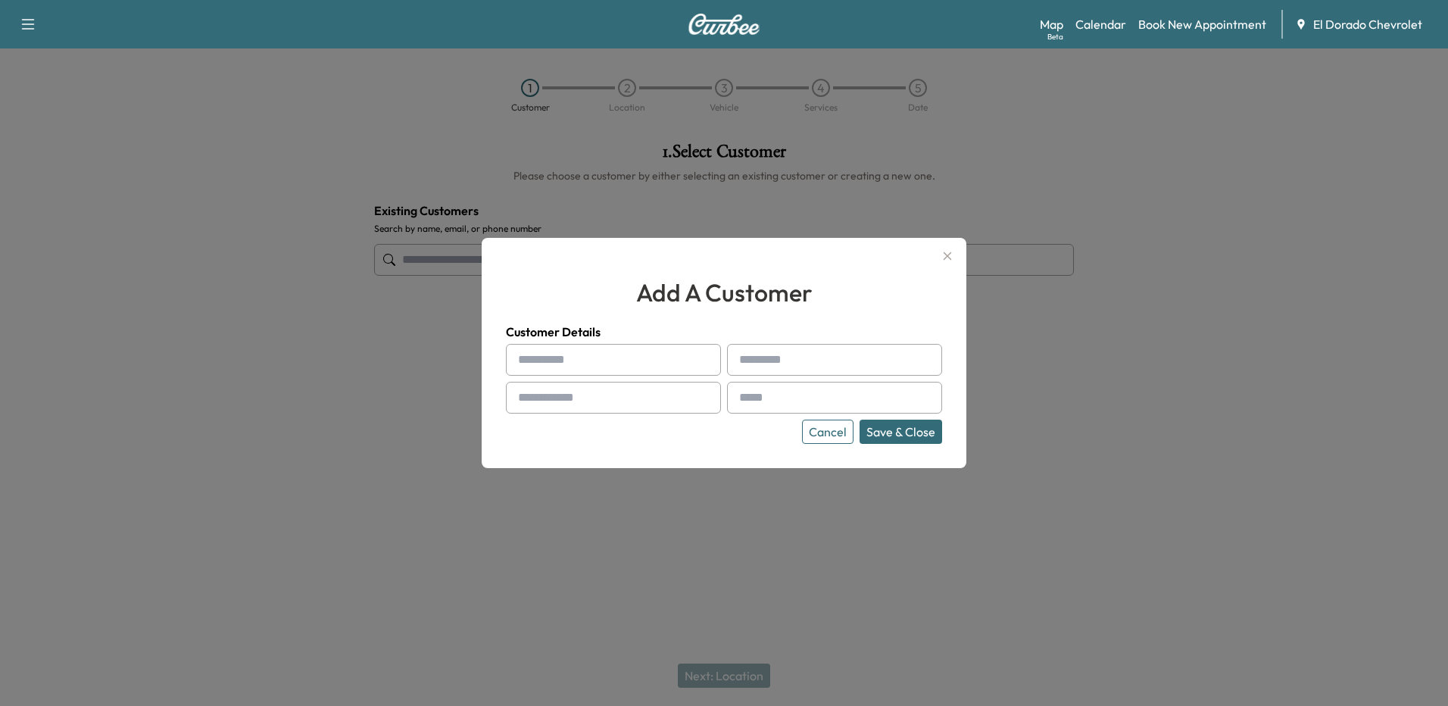
click at [647, 354] on input "text" at bounding box center [613, 360] width 215 height 32
type input "*******"
type input "*****"
type input "**********"
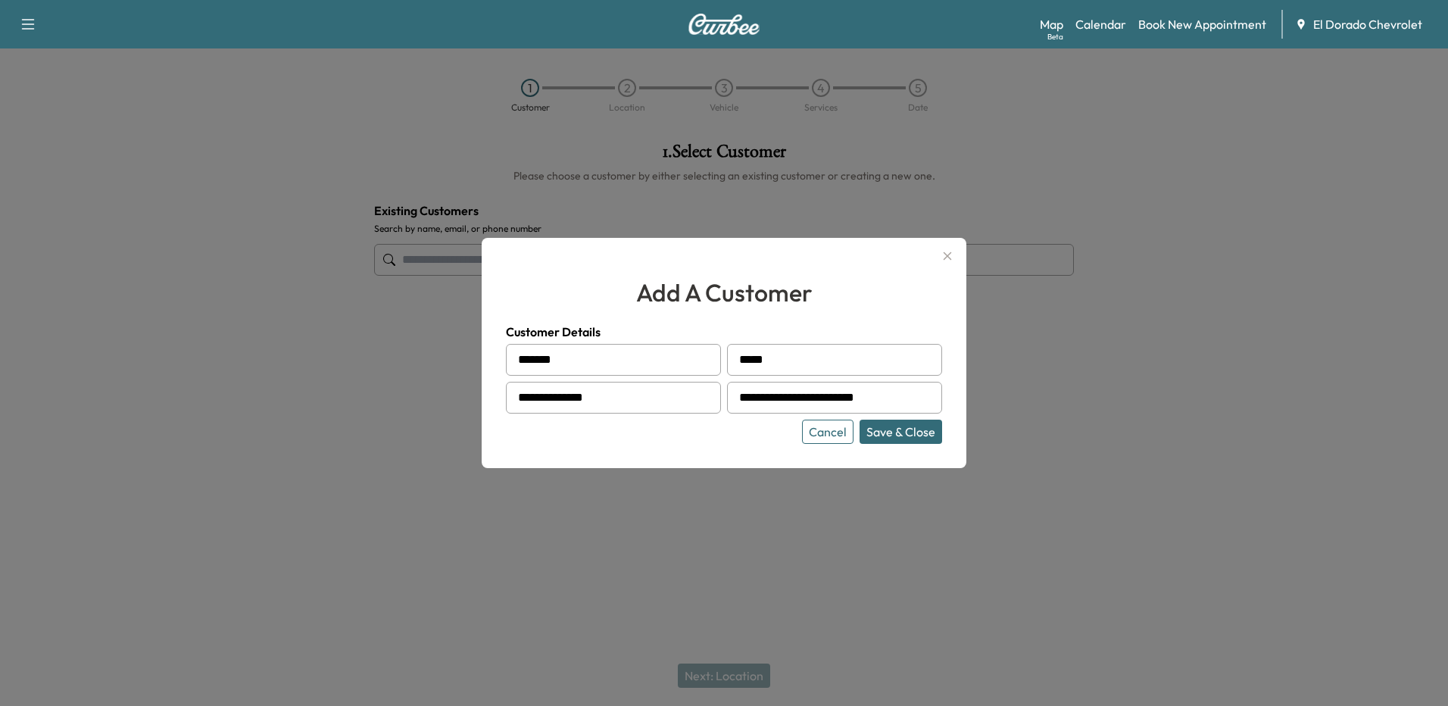
click at [898, 429] on button "Save & Close" at bounding box center [901, 432] width 83 height 24
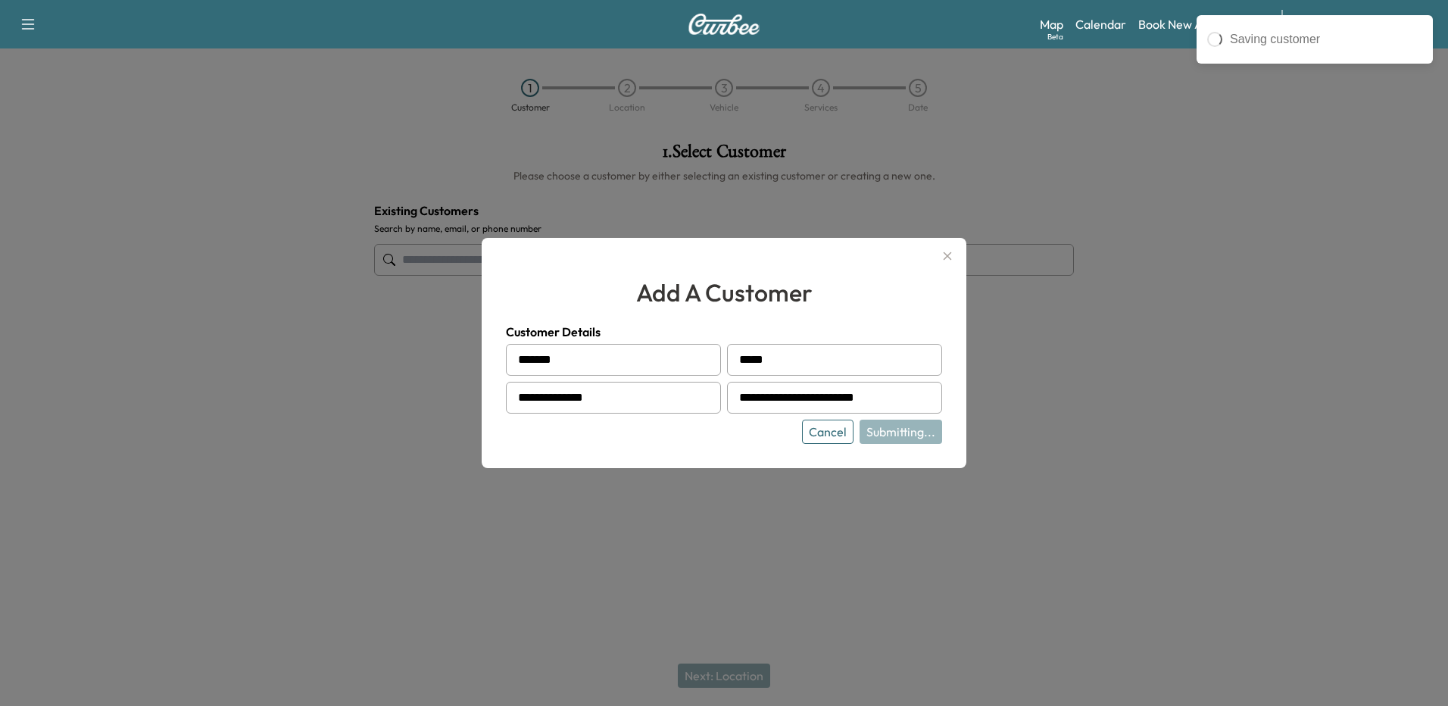
type input "**********"
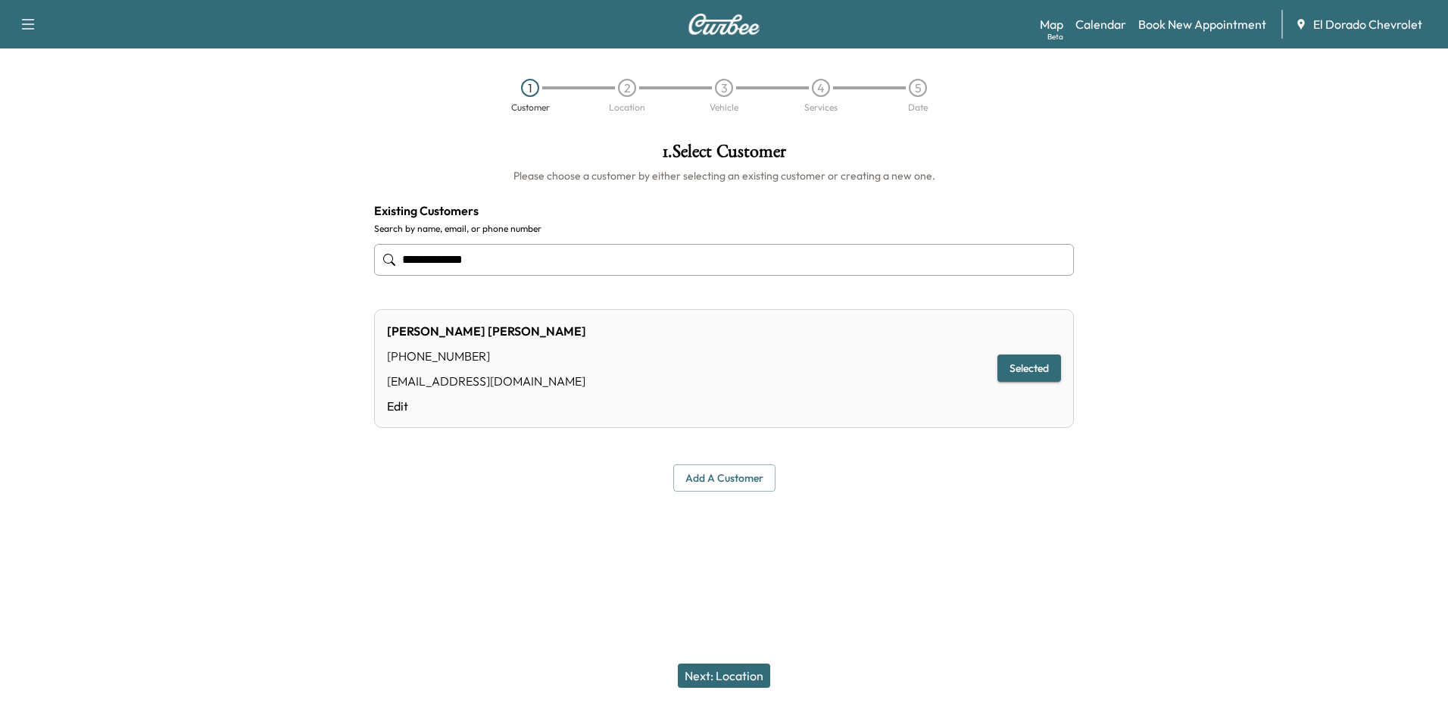
click at [719, 469] on button "Add a customer" at bounding box center [724, 478] width 102 height 28
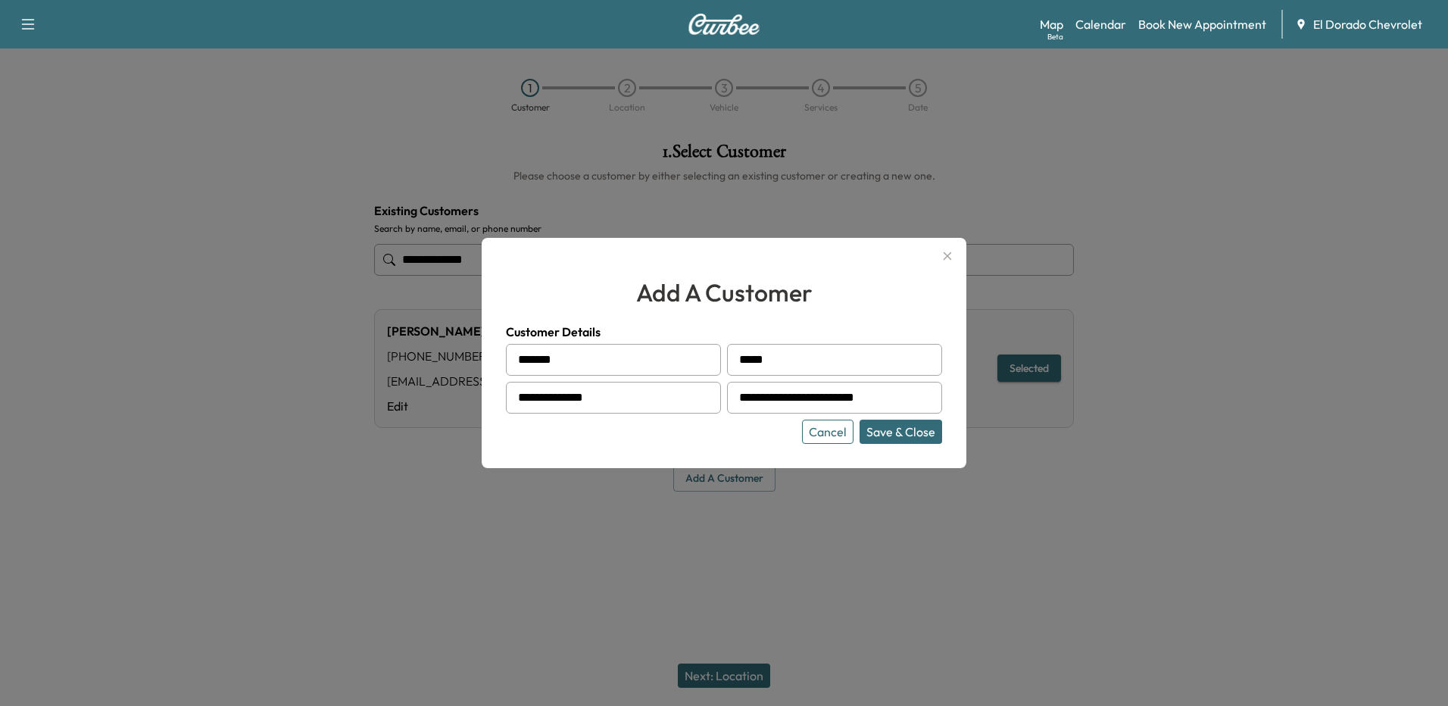
click at [879, 431] on button "Save & Close" at bounding box center [901, 432] width 83 height 24
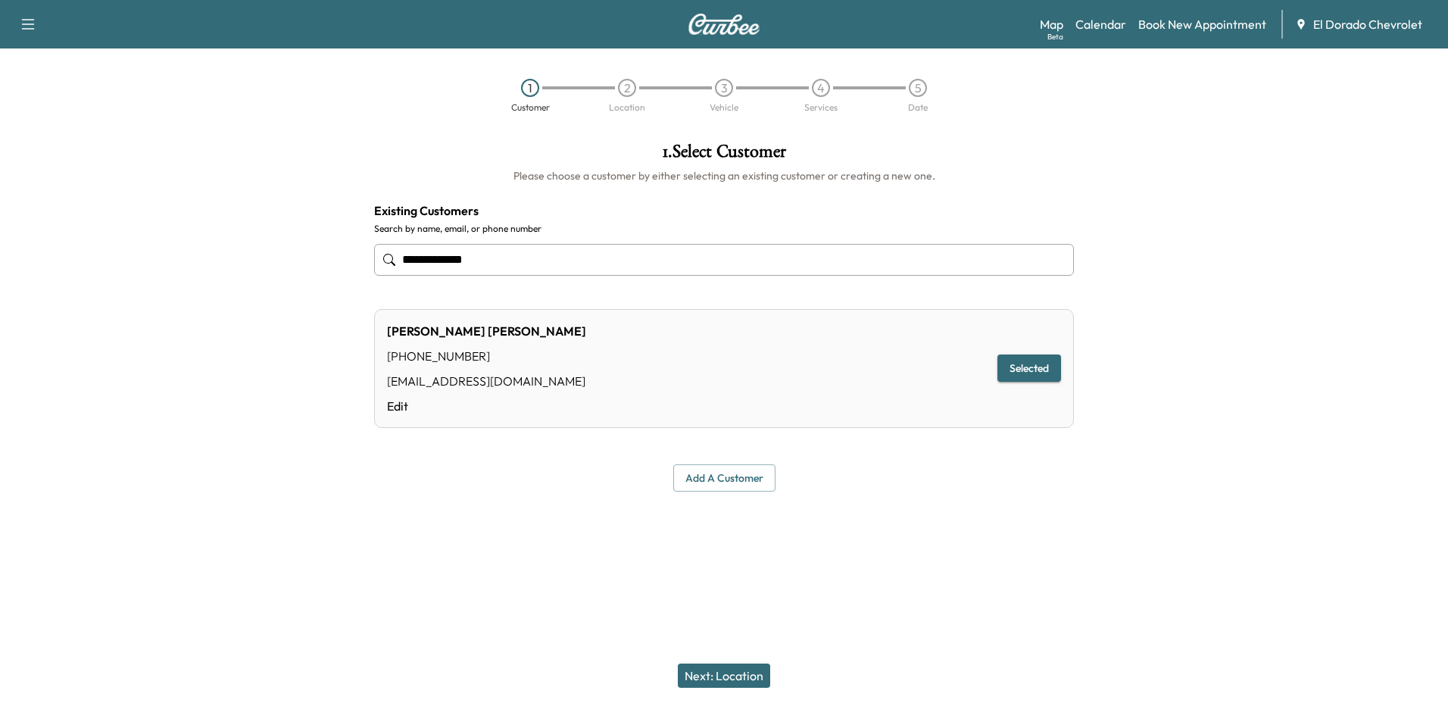
click at [730, 678] on button "Next: Location" at bounding box center [724, 676] width 92 height 24
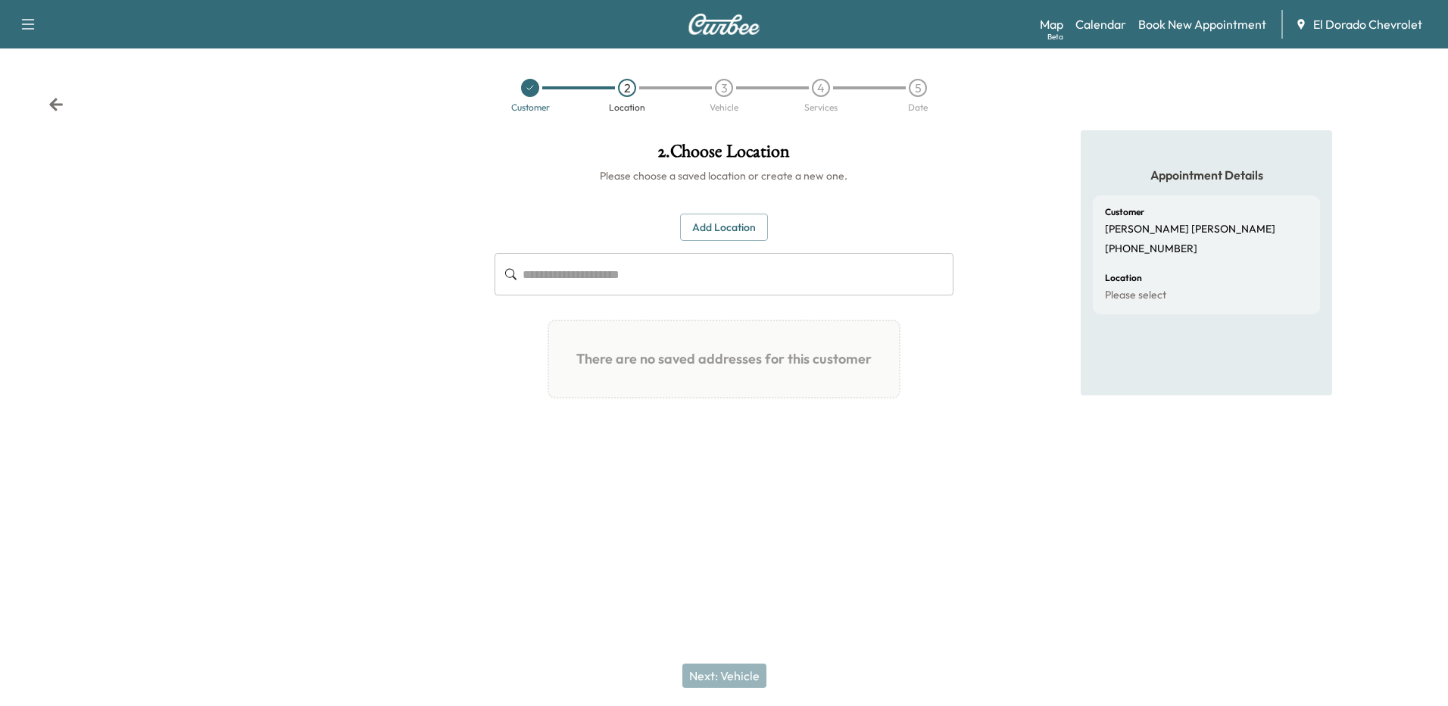
click at [679, 273] on input "text" at bounding box center [738, 274] width 430 height 42
click at [748, 219] on button "Add Location" at bounding box center [724, 228] width 88 height 28
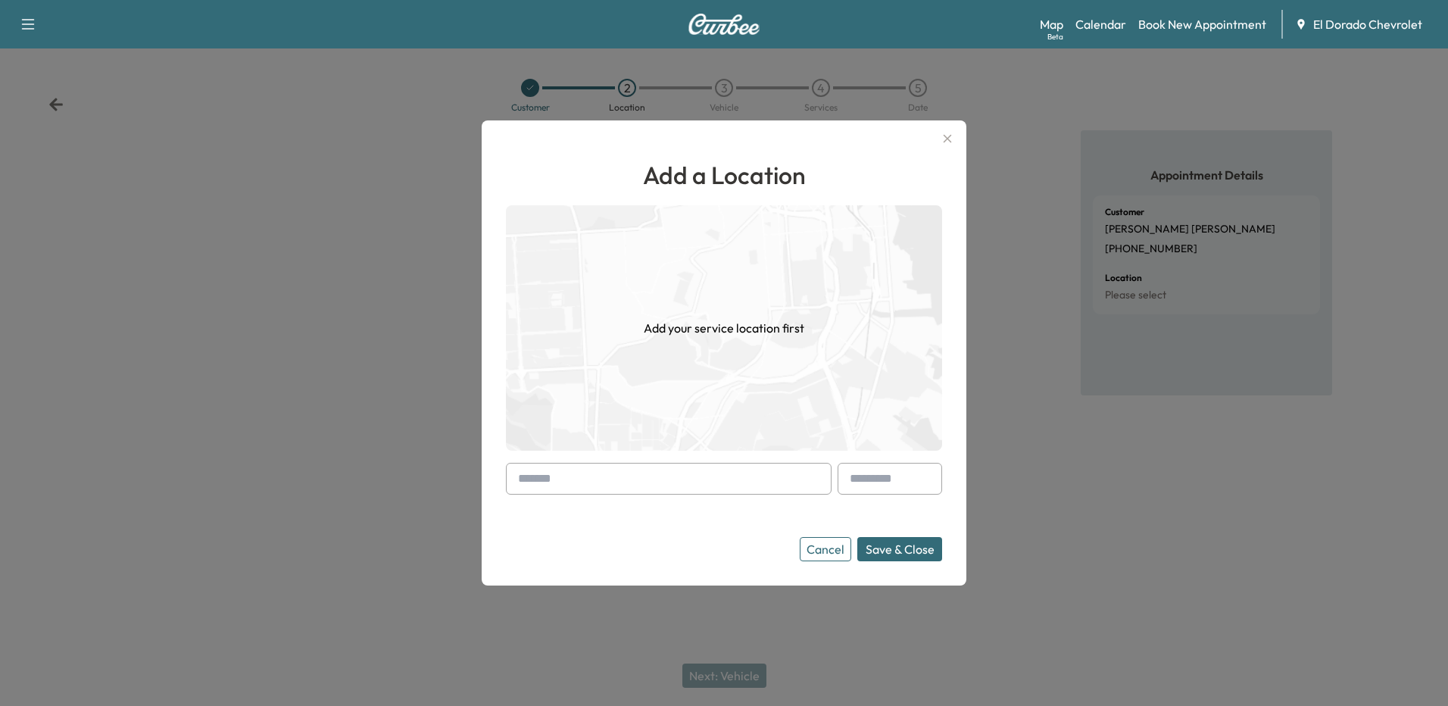
click at [629, 481] on input "text" at bounding box center [669, 479] width 326 height 32
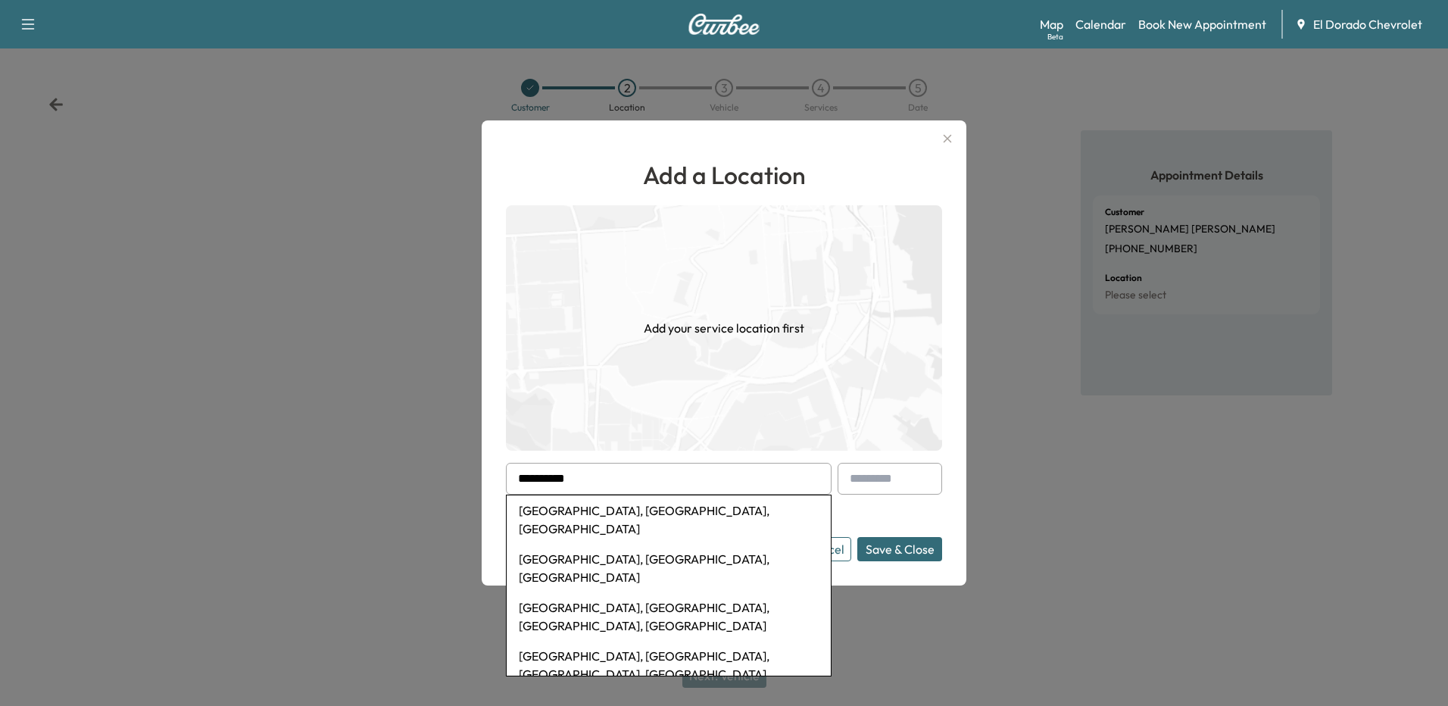
click at [604, 508] on li "[GEOGRAPHIC_DATA], [GEOGRAPHIC_DATA], [GEOGRAPHIC_DATA]" at bounding box center [669, 519] width 324 height 48
type input "**********"
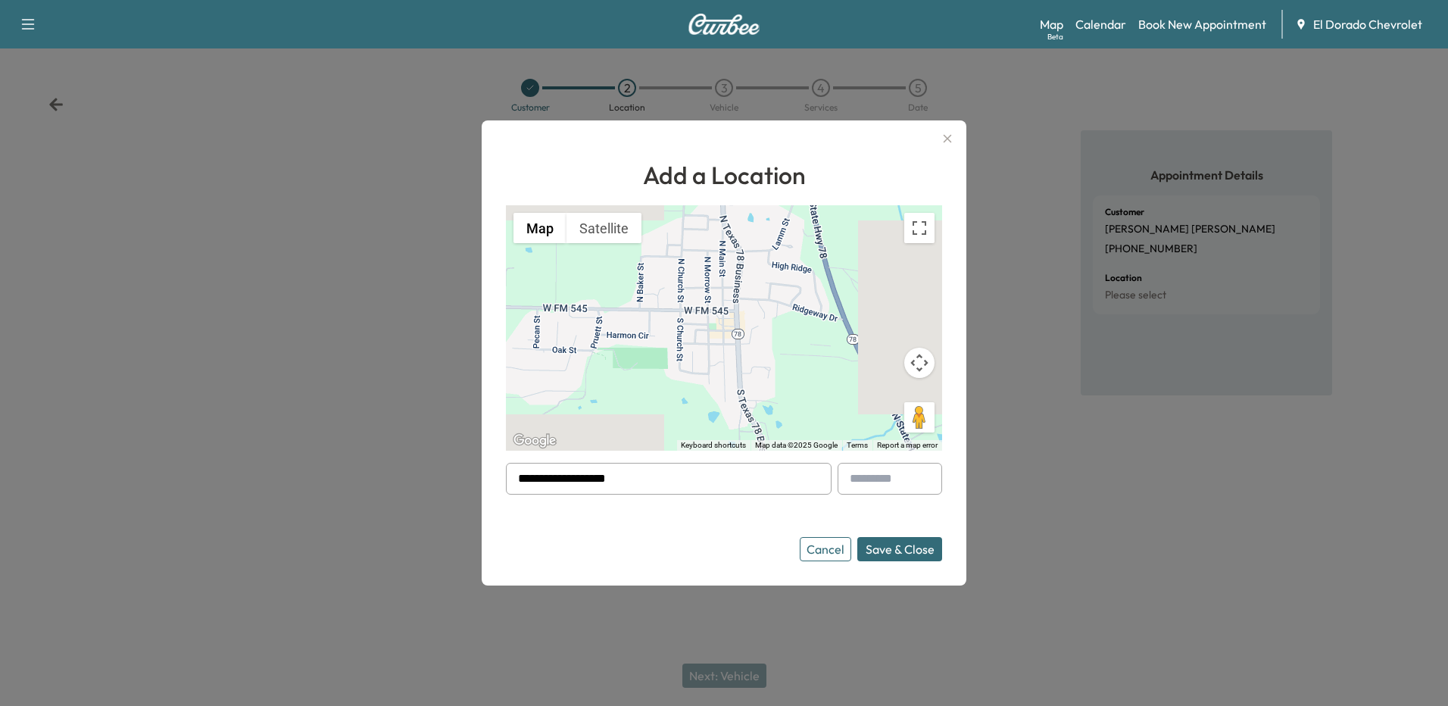
click at [917, 548] on button "Save & Close" at bounding box center [899, 549] width 85 height 24
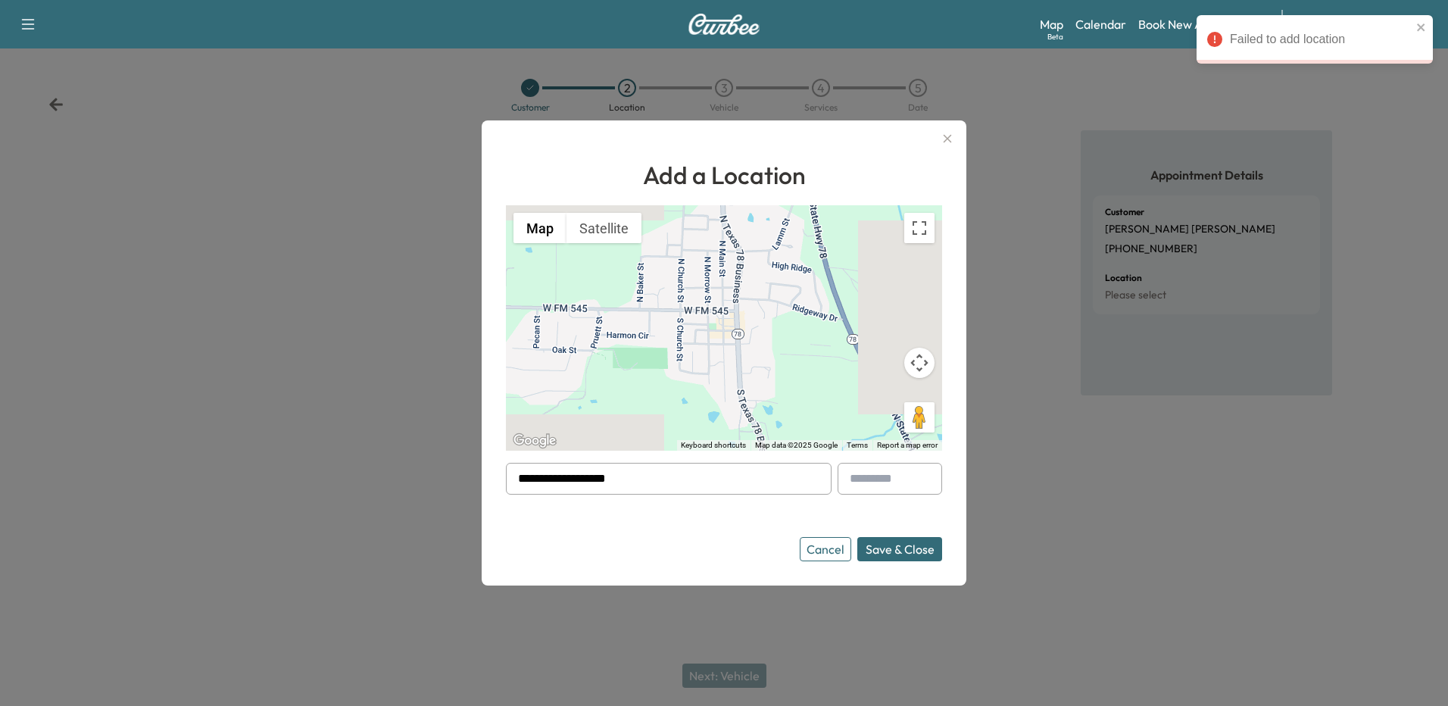
click at [953, 136] on icon "button" at bounding box center [948, 139] width 18 height 18
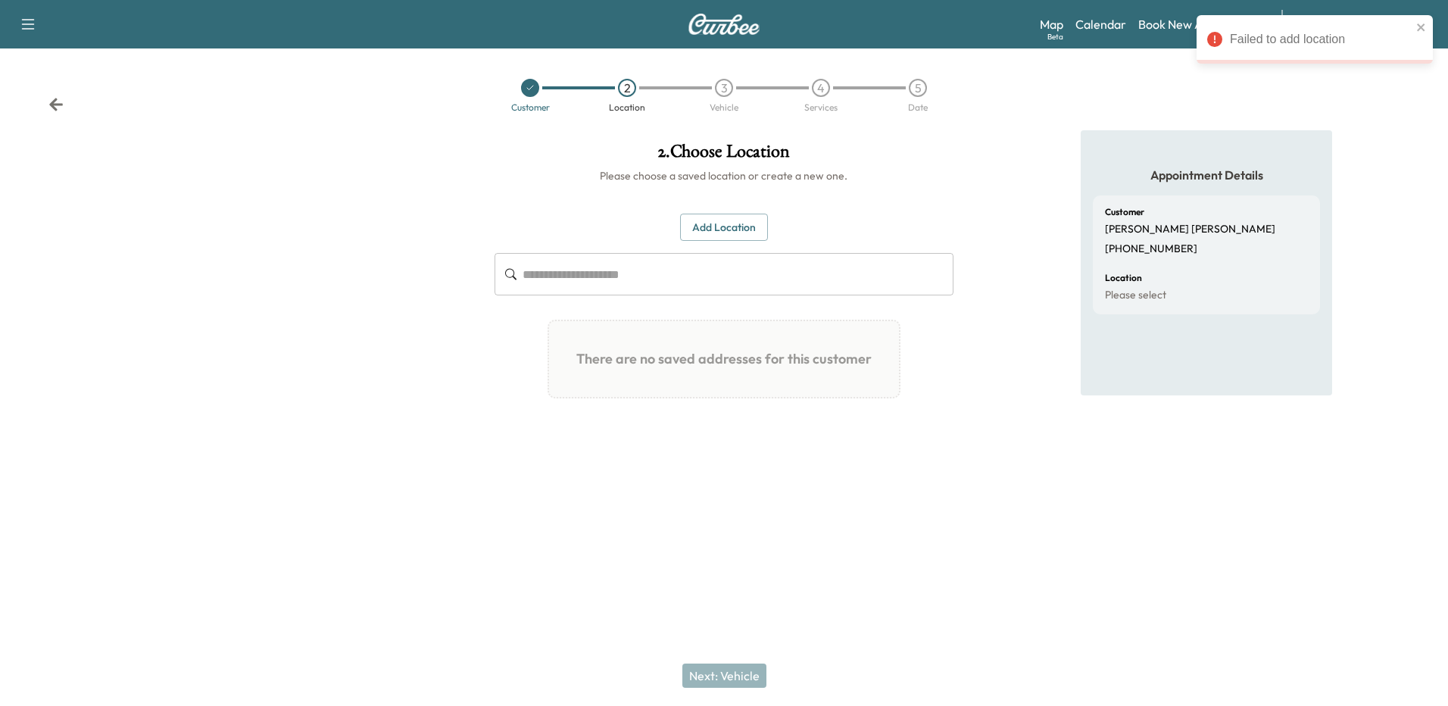
click at [1414, 22] on div "Failed to add location" at bounding box center [1315, 39] width 236 height 48
click at [998, 421] on div "Appointment Details Customer [PERSON_NAME] [PHONE_NUMBER] Location Please select" at bounding box center [1207, 306] width 483 height 353
click at [1418, 27] on icon "close" at bounding box center [1422, 27] width 11 height 12
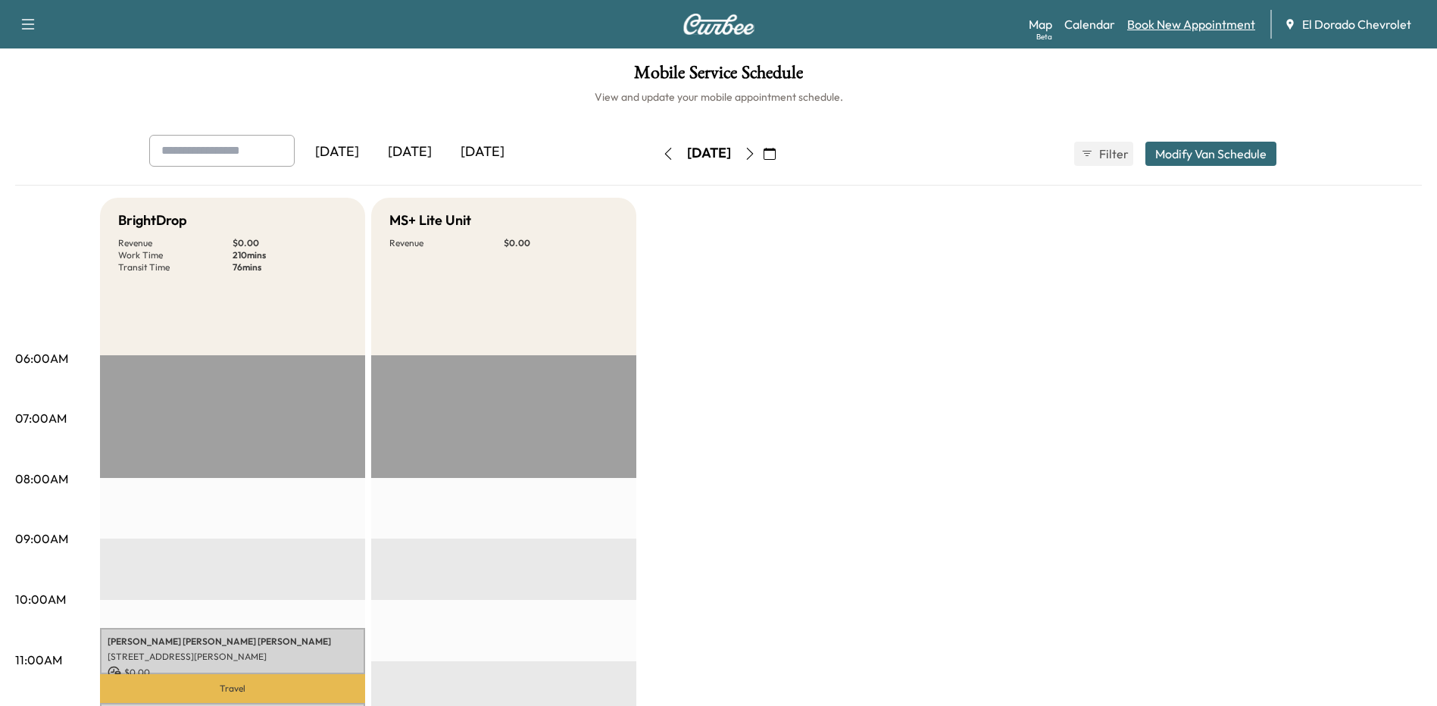
click at [1197, 25] on link "Book New Appointment" at bounding box center [1191, 24] width 128 height 18
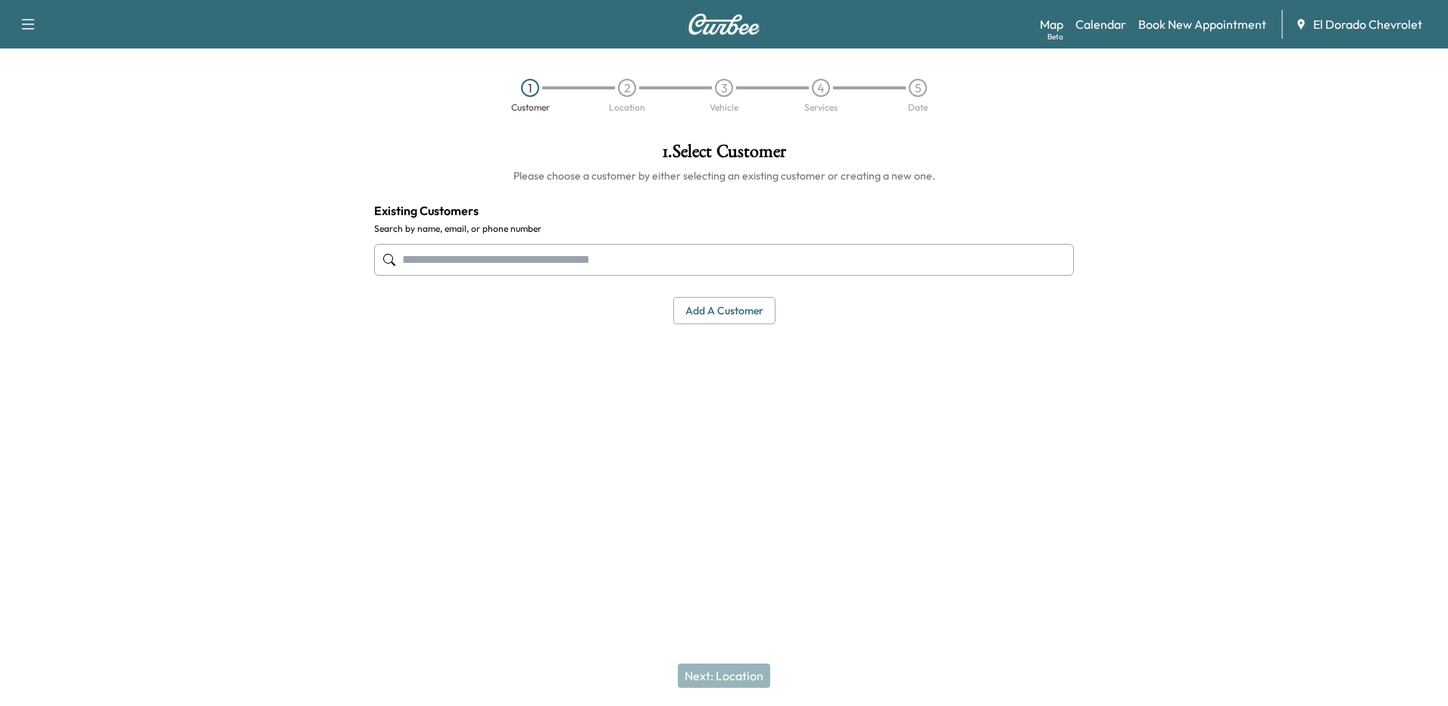
click at [526, 258] on input "text" at bounding box center [724, 260] width 700 height 32
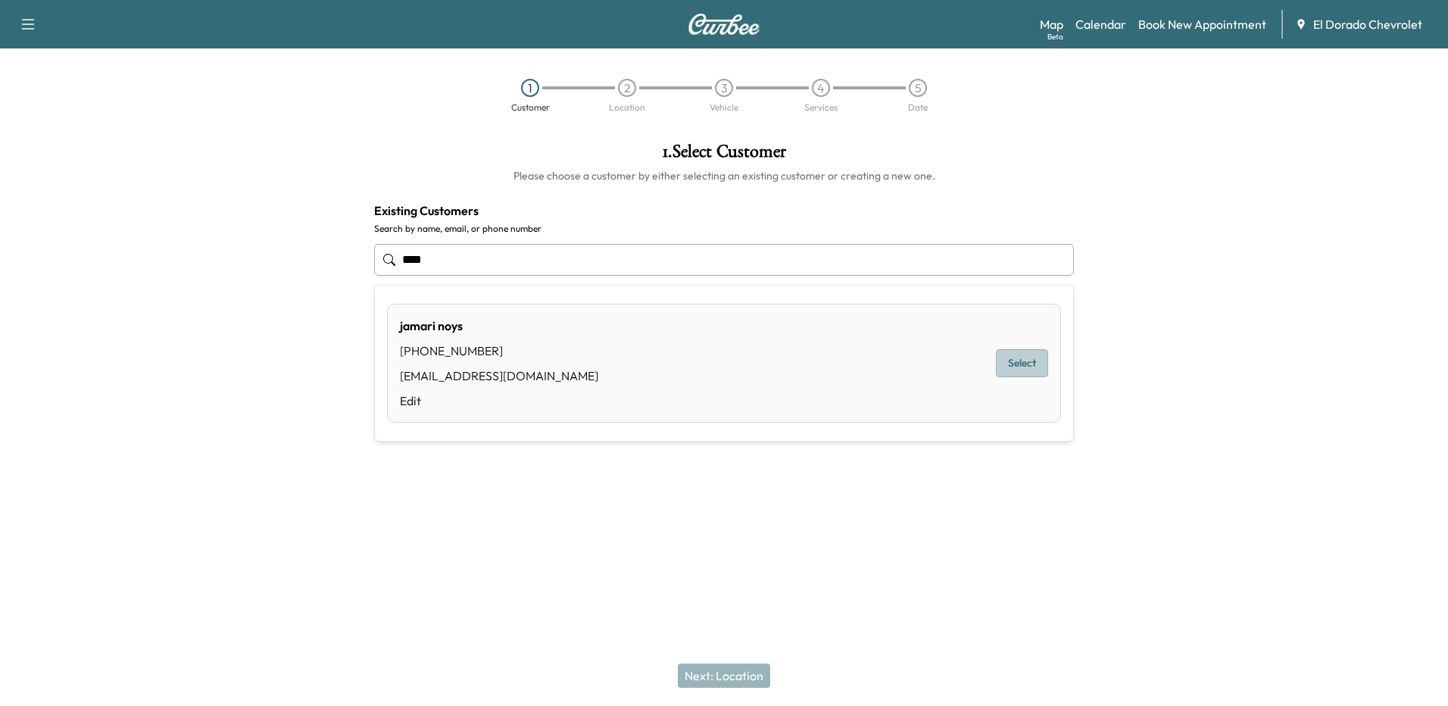
click at [1009, 361] on button "Select" at bounding box center [1022, 363] width 52 height 28
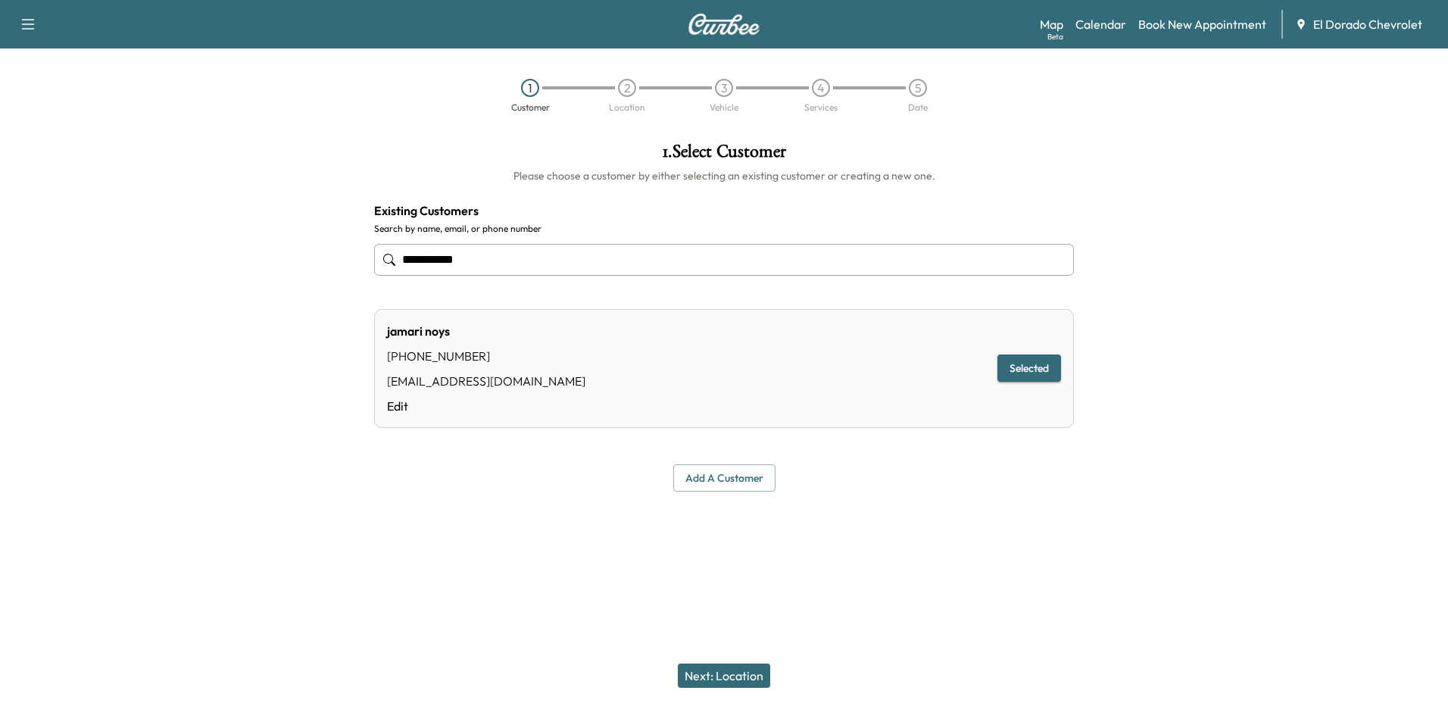
type input "**********"
click at [740, 677] on button "Next: Location" at bounding box center [724, 676] width 92 height 24
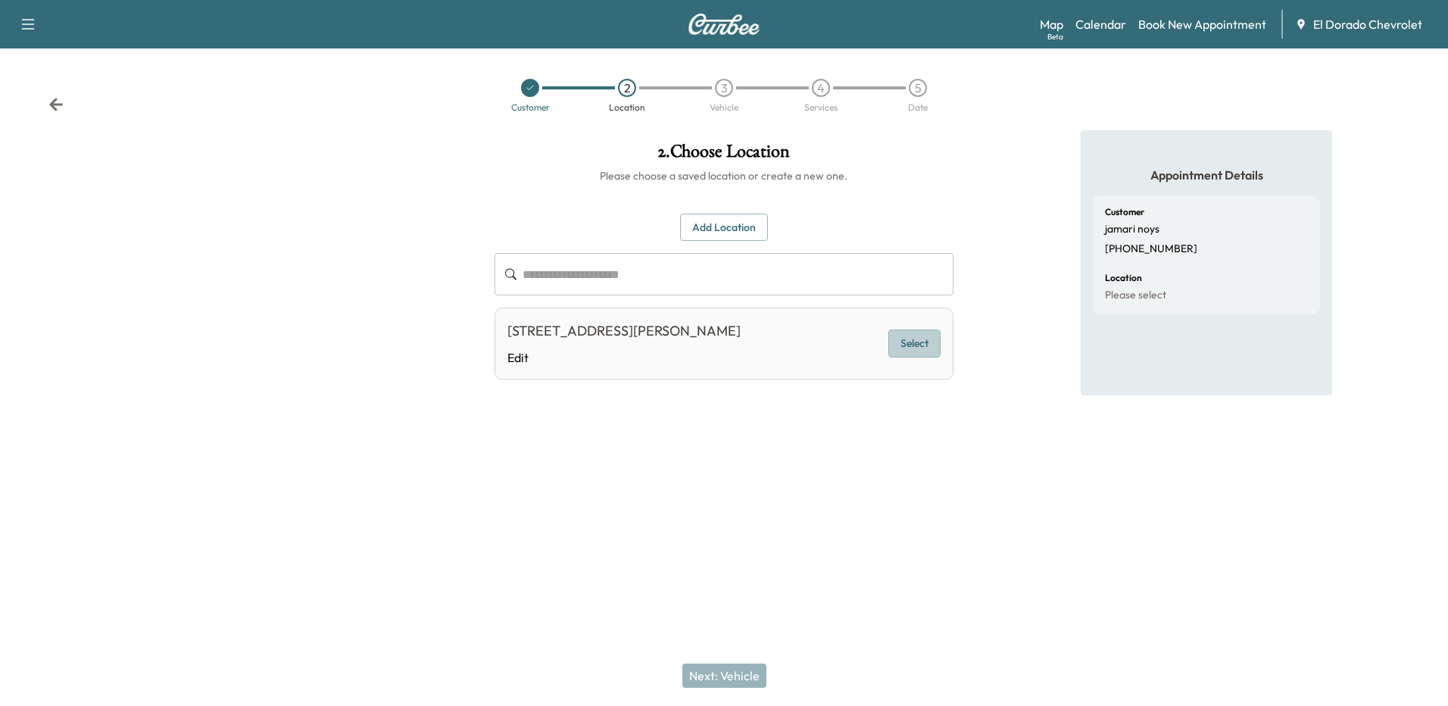
click at [916, 348] on button "Select" at bounding box center [915, 344] width 52 height 28
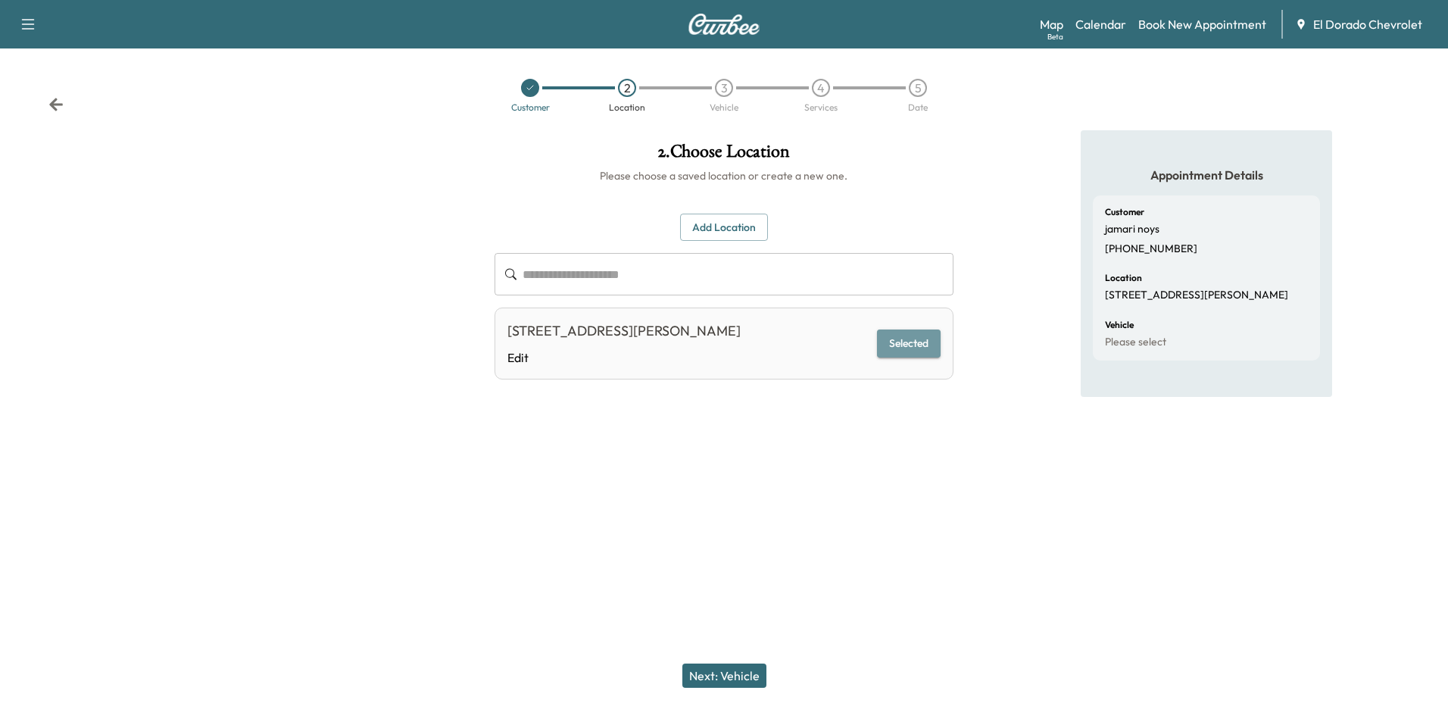
click at [914, 338] on button "Selected" at bounding box center [909, 344] width 64 height 28
click at [720, 680] on button "Next: Vehicle" at bounding box center [724, 676] width 84 height 24
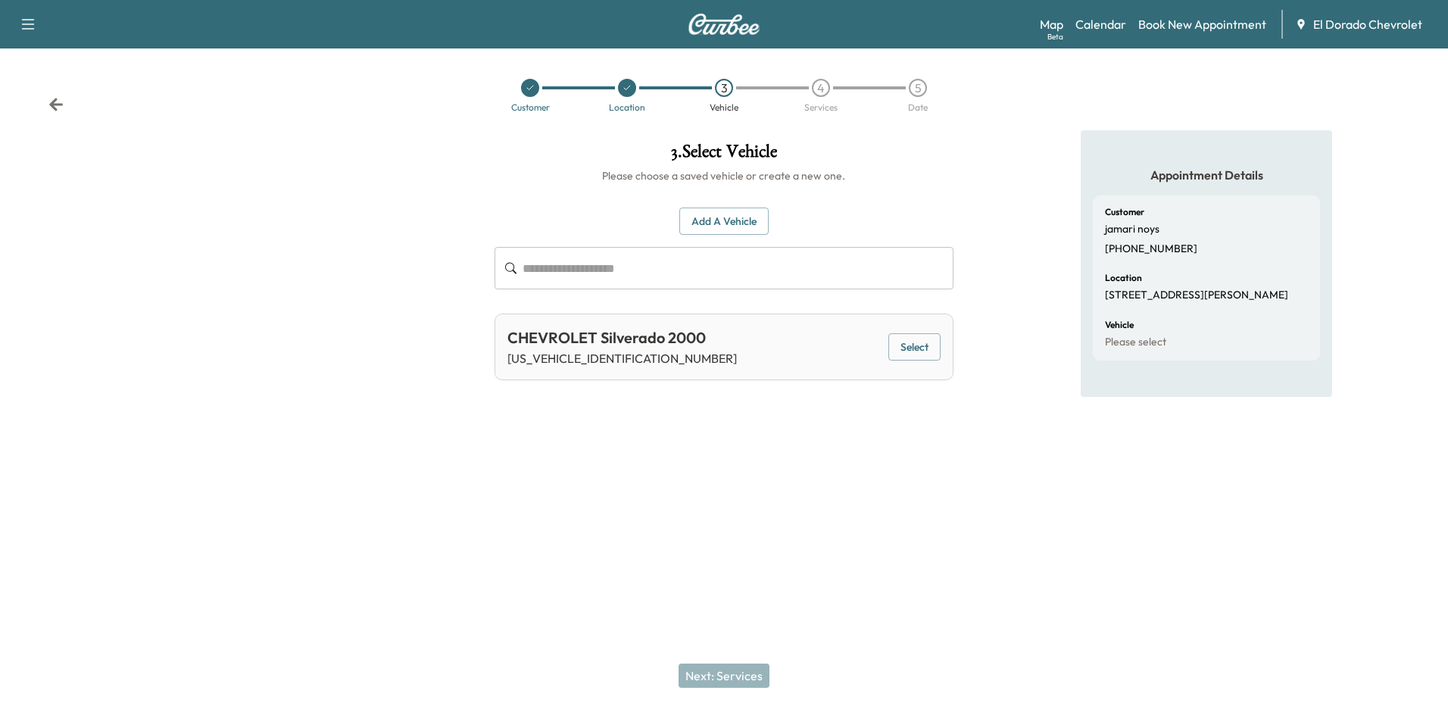
click at [722, 674] on div "Next: Services" at bounding box center [724, 675] width 1448 height 61
click at [919, 349] on button "Select" at bounding box center [915, 347] width 52 height 28
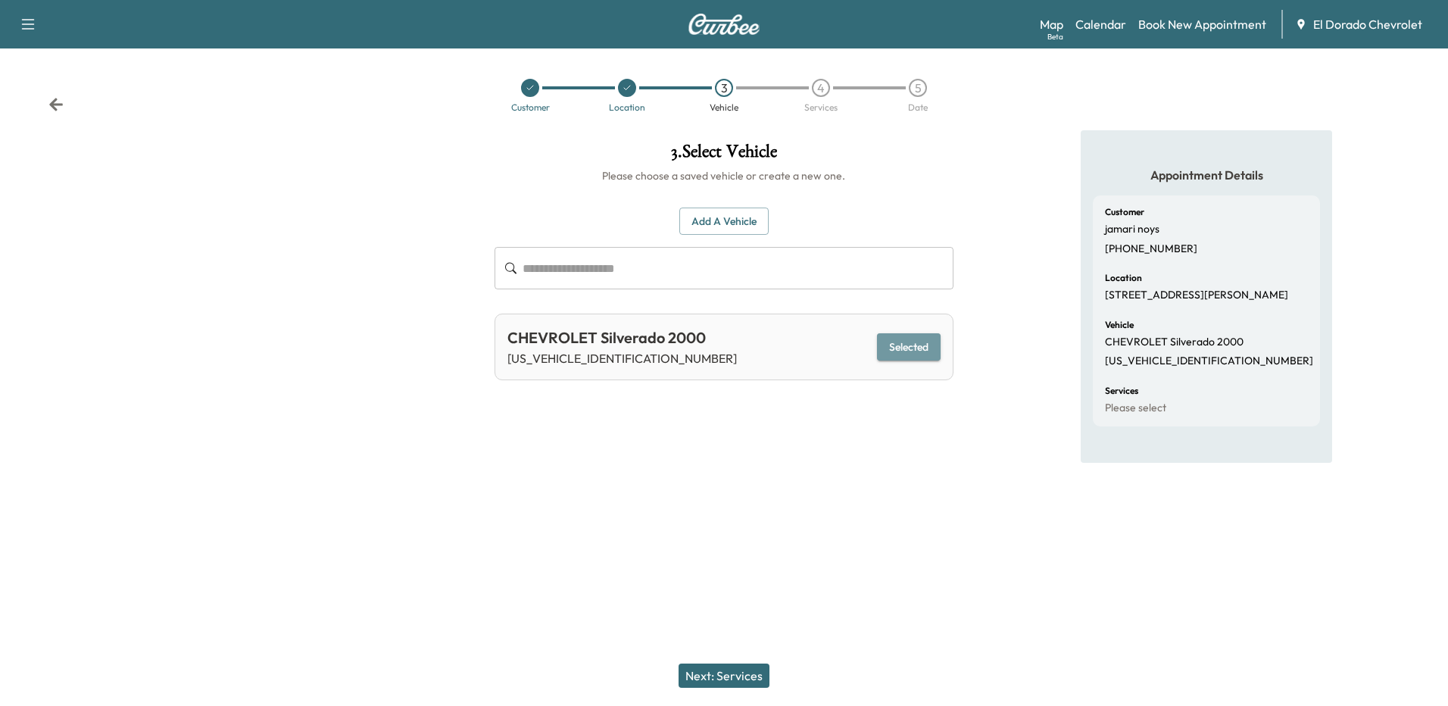
click at [918, 348] on button "Selected" at bounding box center [909, 347] width 64 height 28
click at [738, 673] on button "Next: Services" at bounding box center [724, 676] width 91 height 24
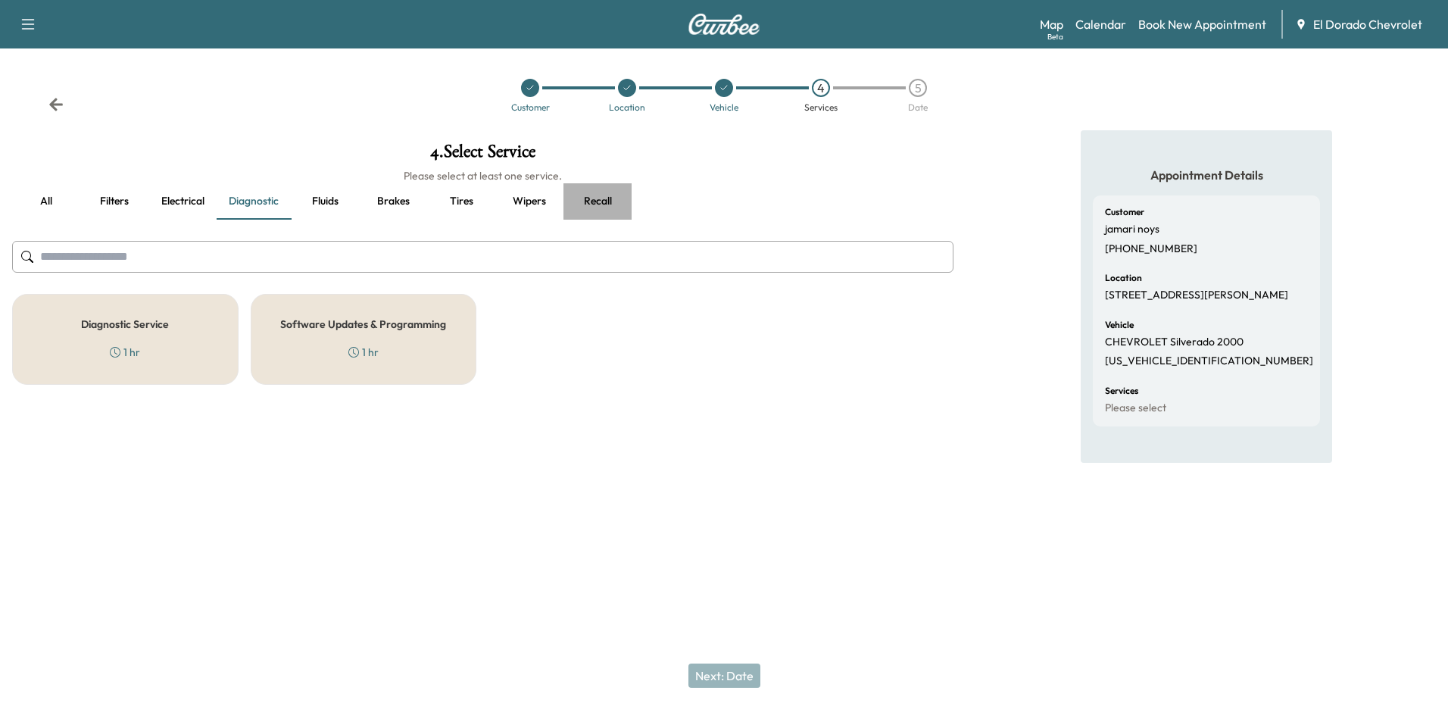
click at [600, 201] on button "Recall" at bounding box center [598, 201] width 68 height 36
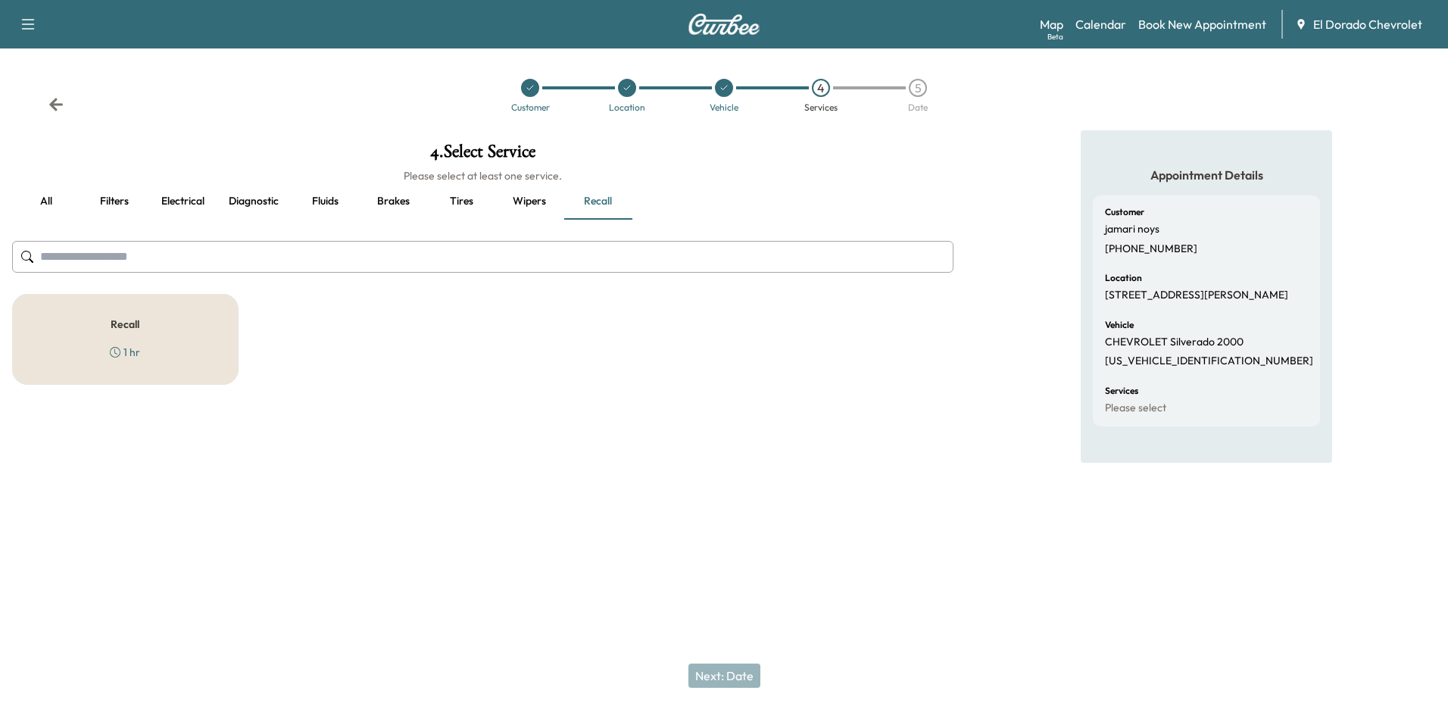
click at [172, 351] on div "Recall 1 hr" at bounding box center [125, 339] width 226 height 91
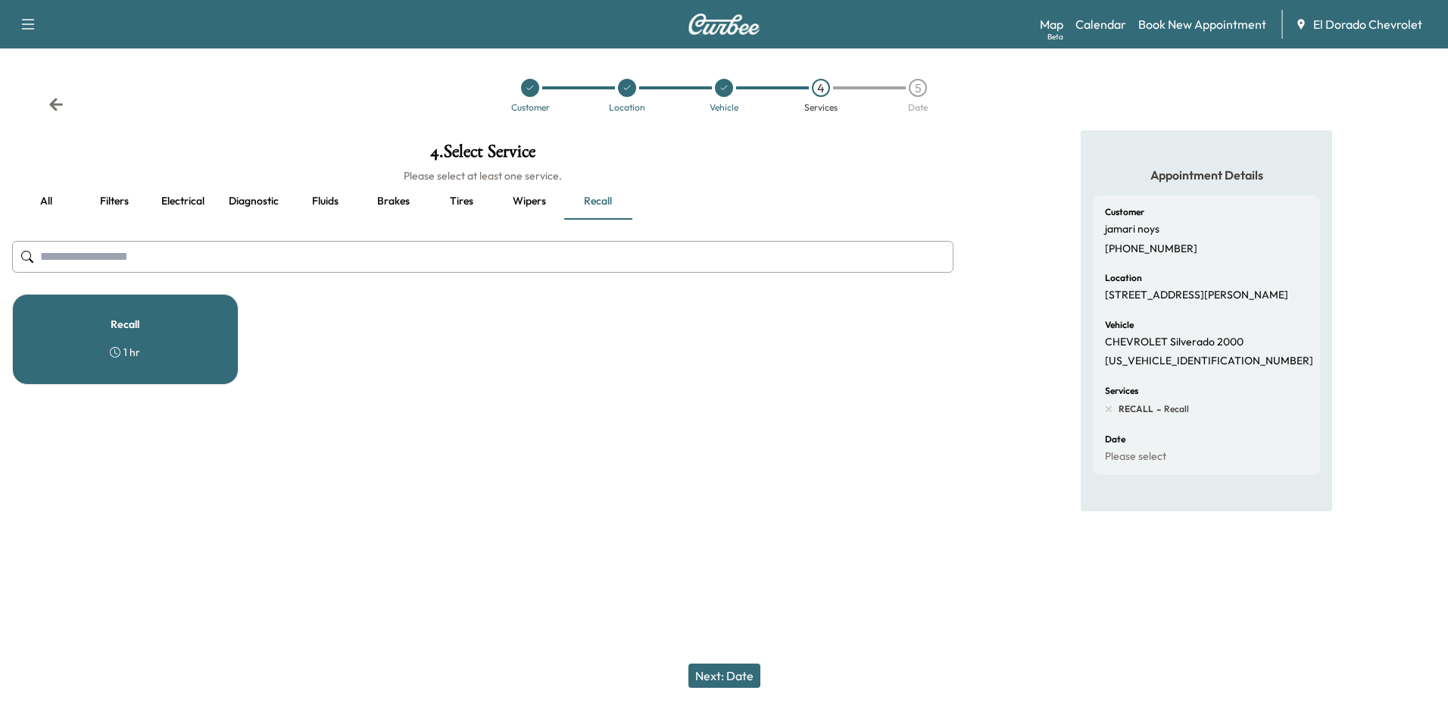
click at [727, 671] on button "Next: Date" at bounding box center [725, 676] width 72 height 24
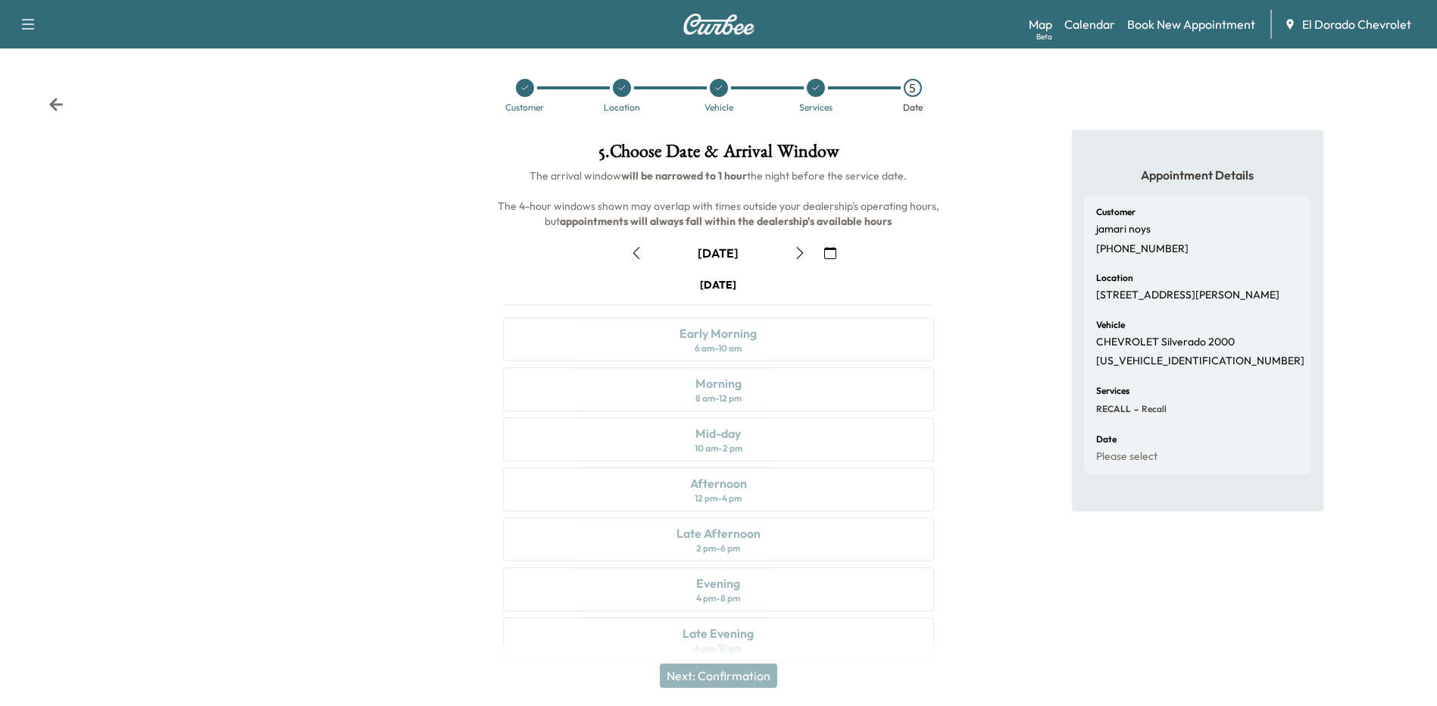
click at [795, 255] on icon "button" at bounding box center [800, 253] width 12 height 12
click at [801, 251] on icon "button" at bounding box center [800, 253] width 7 height 12
click at [747, 389] on div "Morning 8 am - 12 pm" at bounding box center [718, 389] width 430 height 44
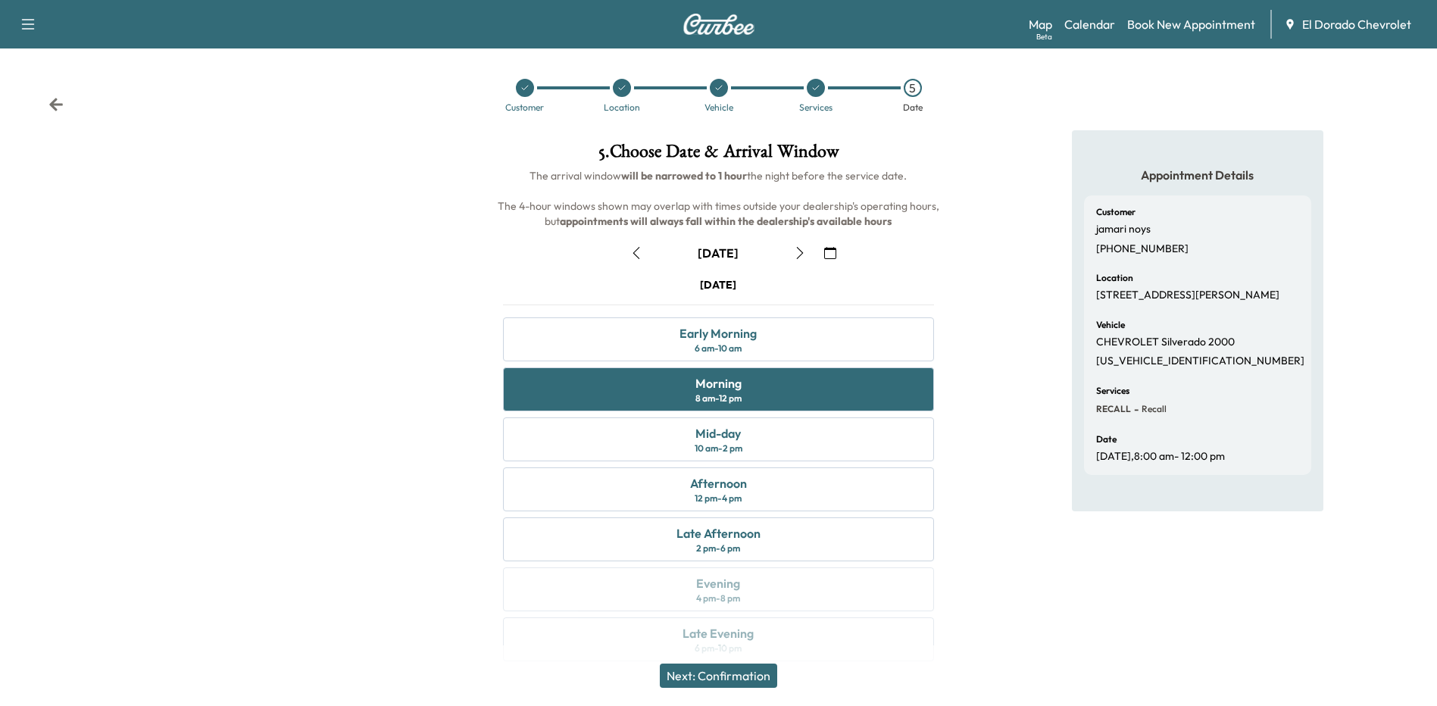
click at [714, 676] on button "Next: Confirmation" at bounding box center [718, 676] width 117 height 24
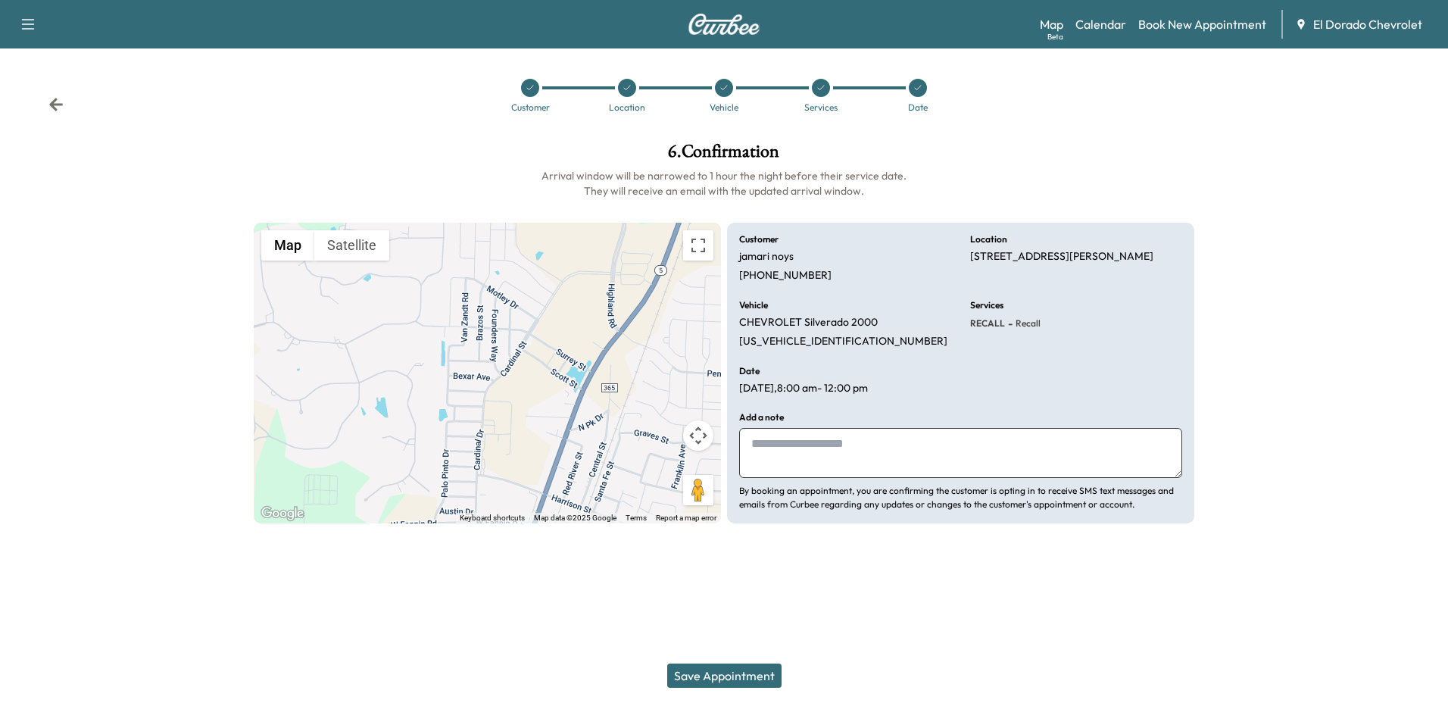
click at [829, 459] on textarea at bounding box center [960, 453] width 443 height 50
click at [740, 677] on button "Save Appointment" at bounding box center [724, 676] width 114 height 24
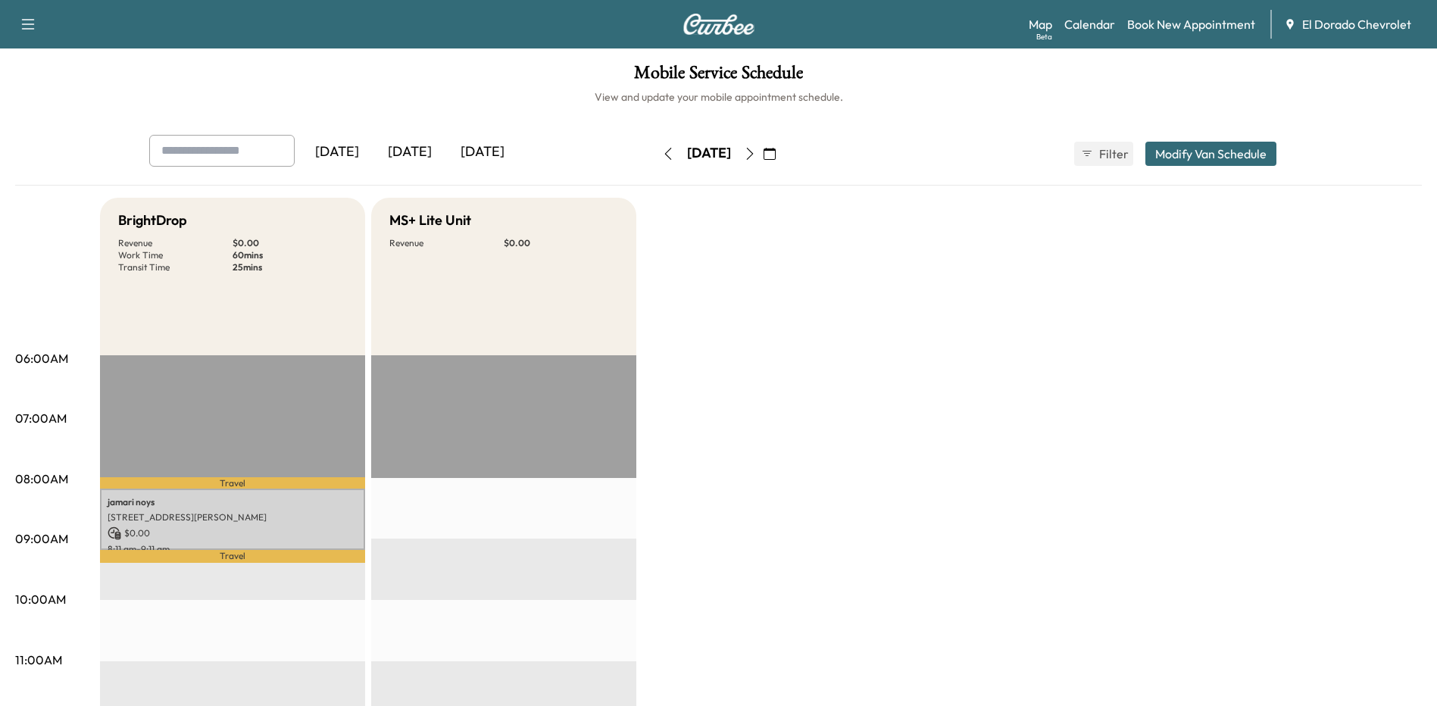
click at [207, 483] on p "Travel" at bounding box center [232, 482] width 265 height 11
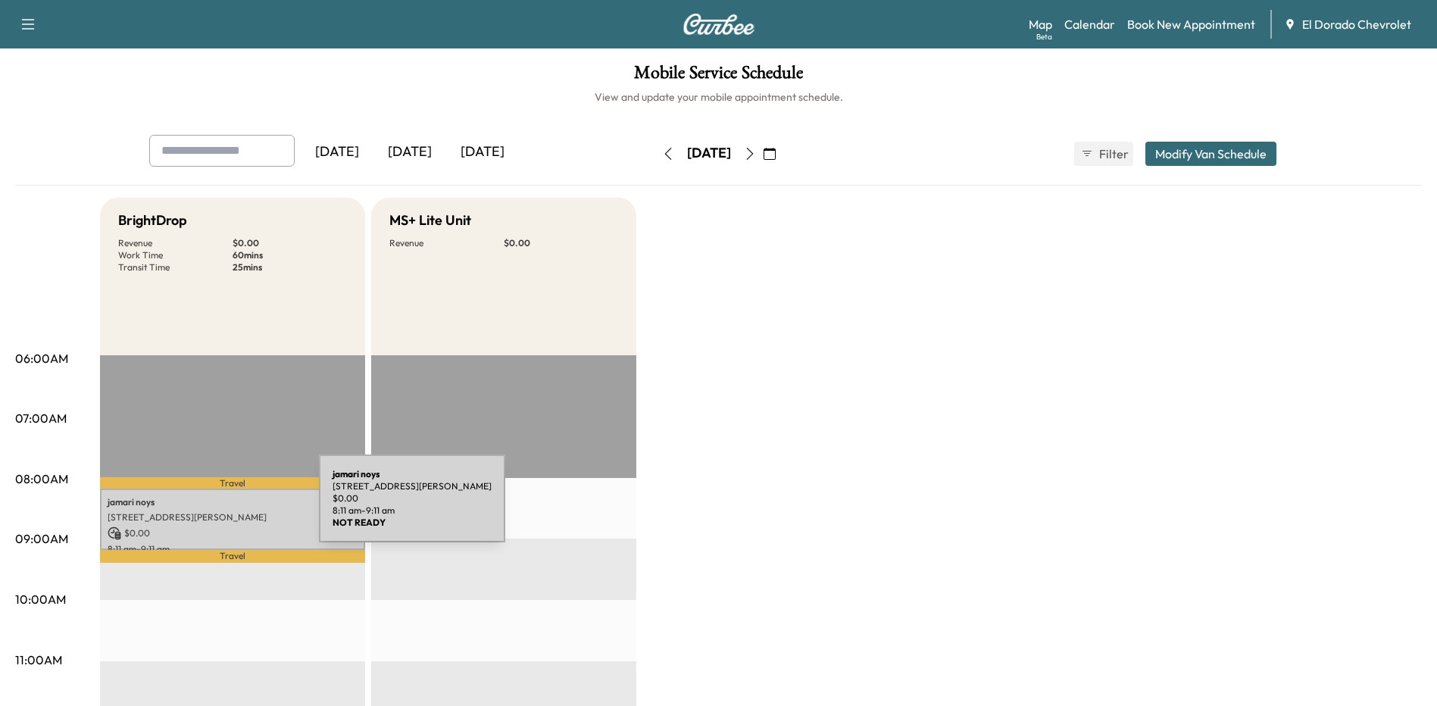
click at [205, 508] on div "jamari noys [STREET_ADDRESS][PERSON_NAME] $ 0.00 8:11 am - 9:11 am" at bounding box center [232, 519] width 265 height 61
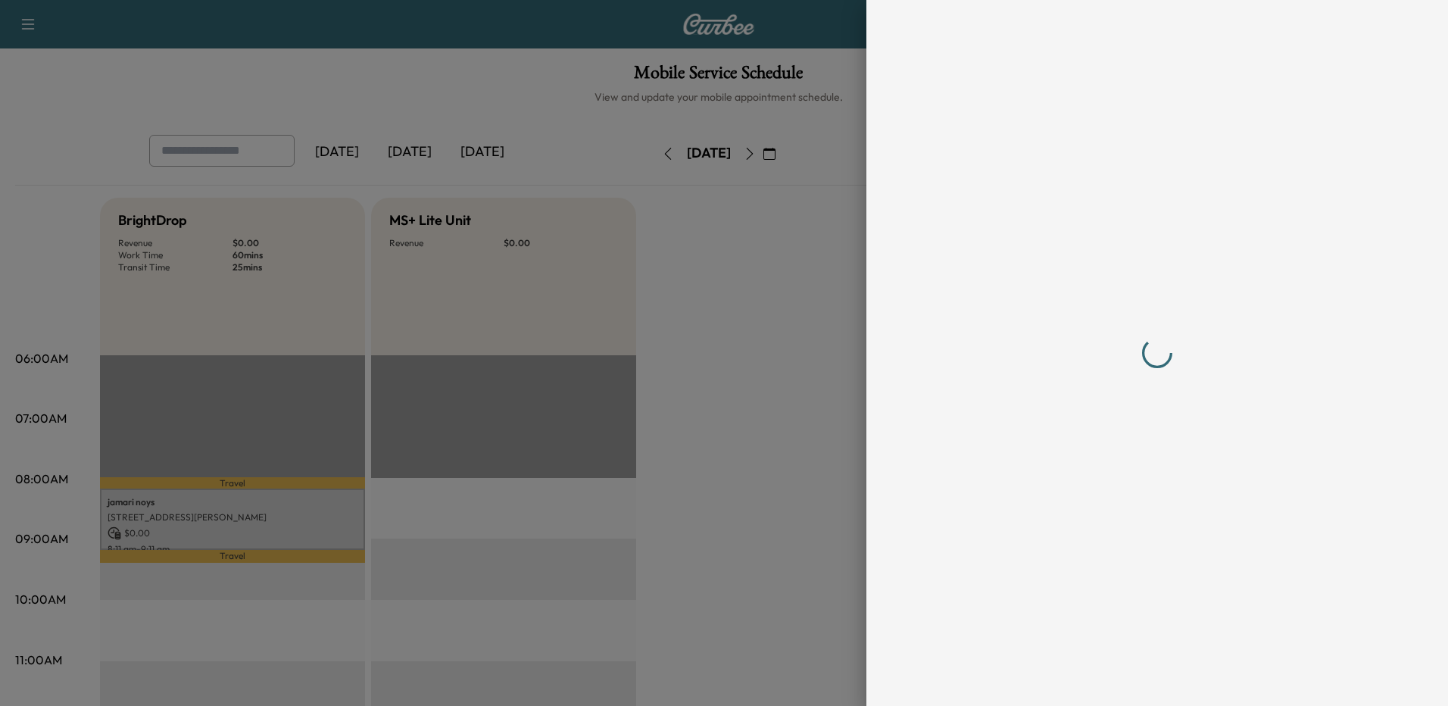
click at [205, 508] on div at bounding box center [724, 353] width 1448 height 706
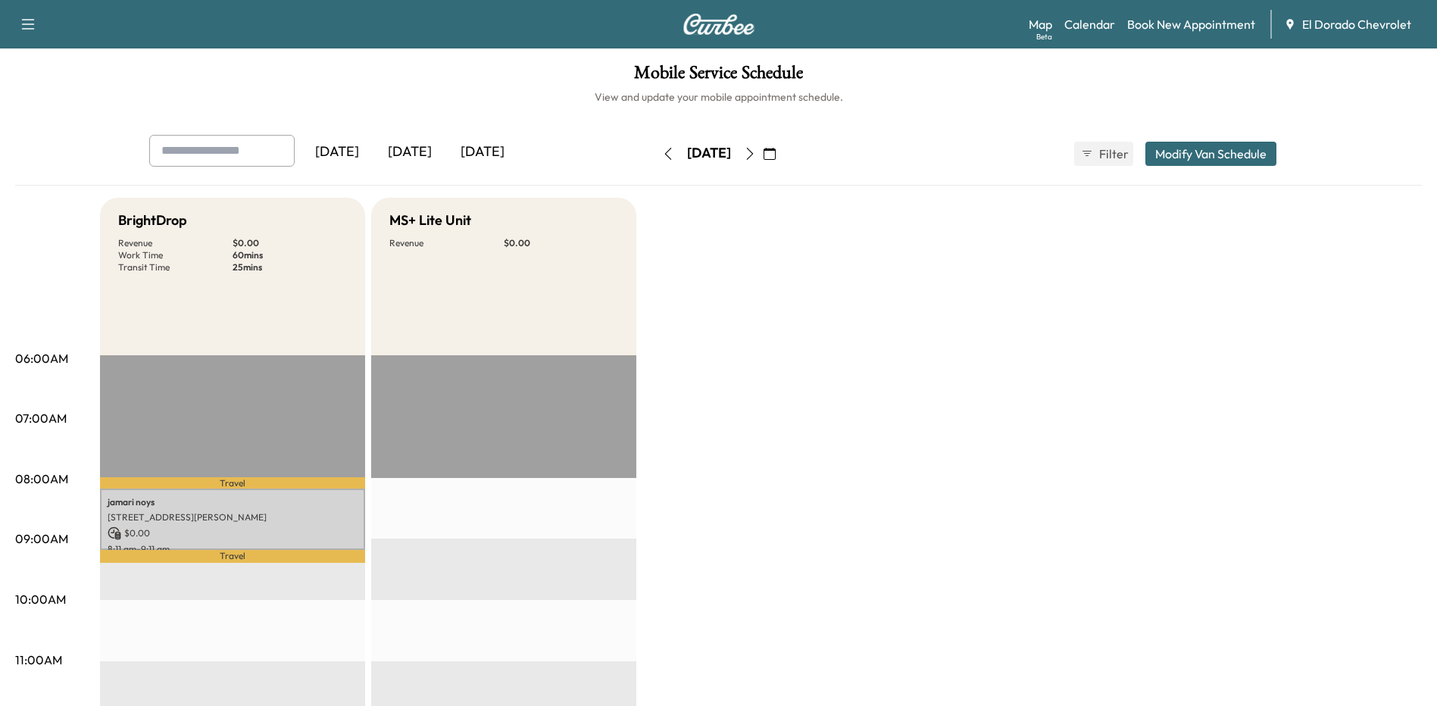
click at [486, 155] on div "[DATE]" at bounding box center [482, 152] width 73 height 35
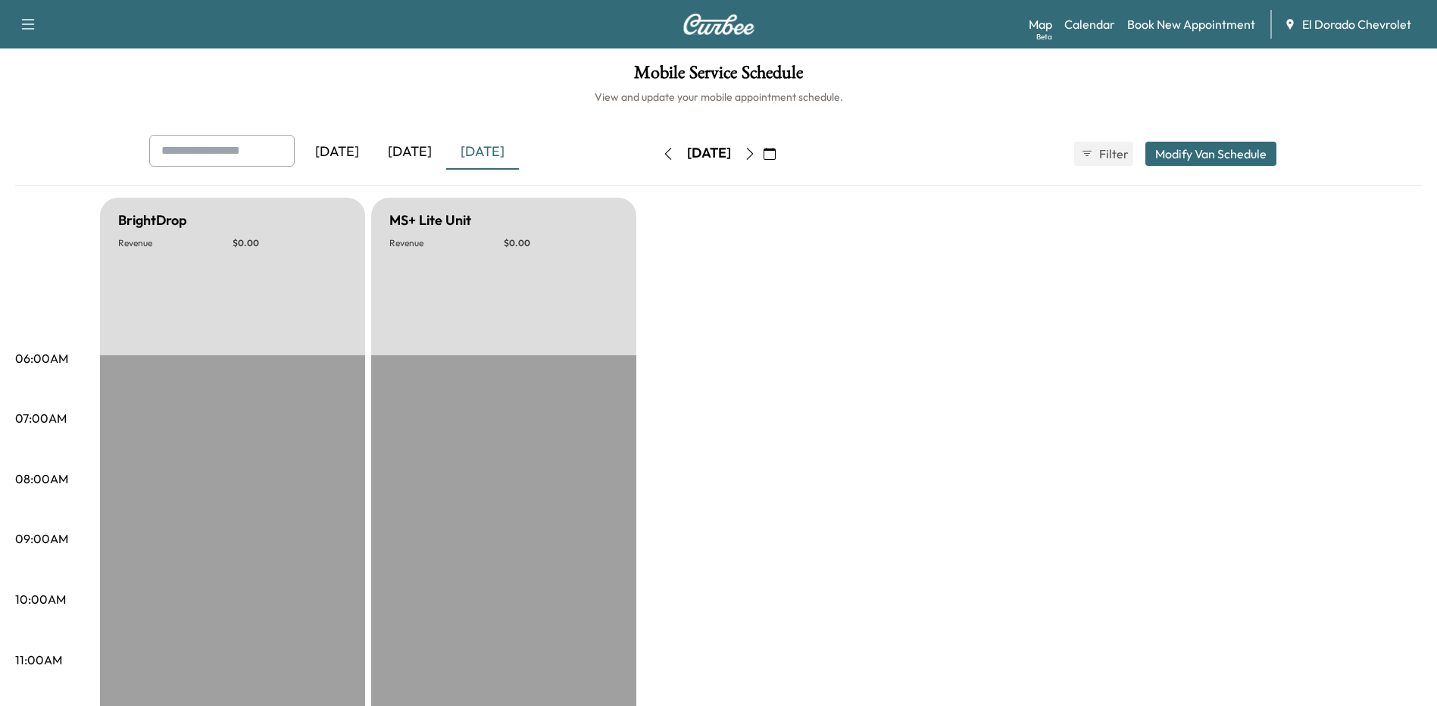
click at [351, 155] on div "[DATE]" at bounding box center [337, 152] width 73 height 35
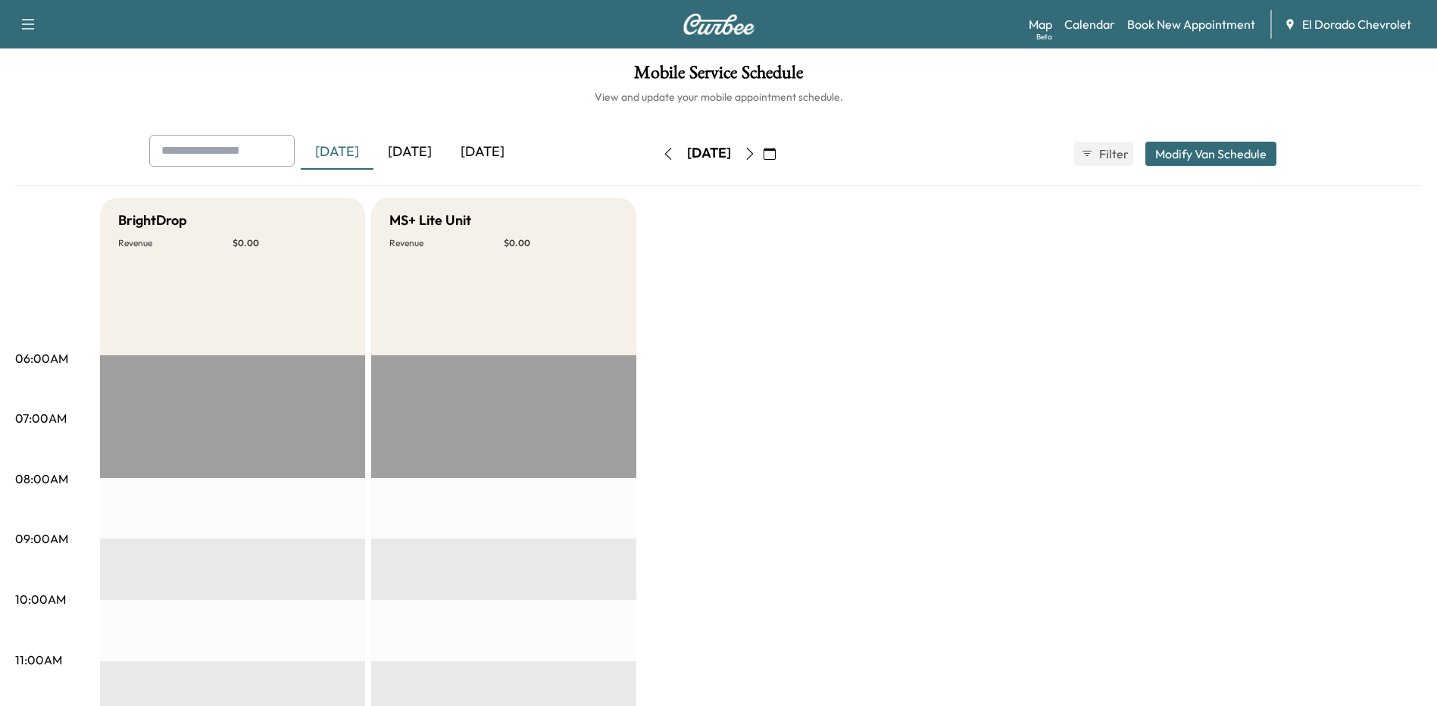
click at [261, 155] on input "text" at bounding box center [221, 151] width 145 height 32
click at [233, 155] on input "text" at bounding box center [221, 151] width 145 height 32
type input "****"
click at [662, 152] on icon "button" at bounding box center [668, 154] width 12 height 12
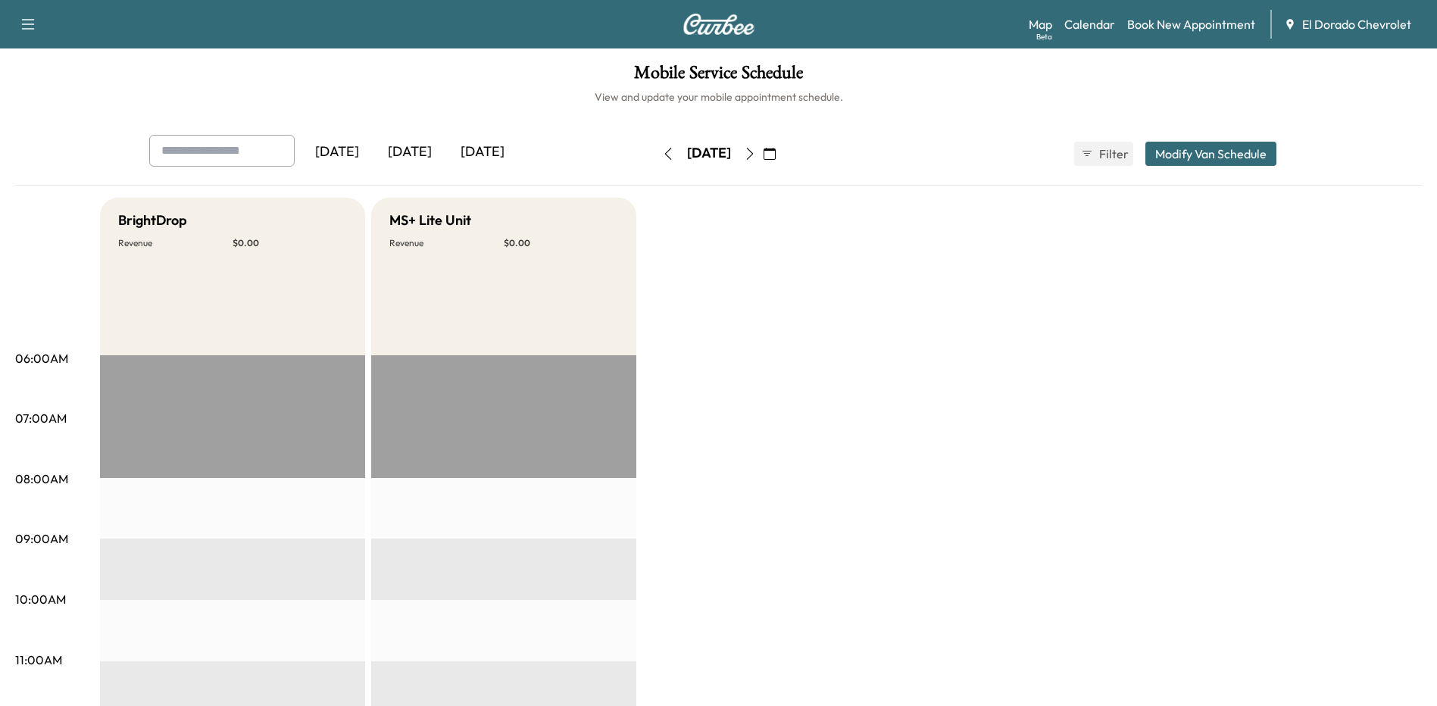
click at [655, 152] on button "button" at bounding box center [668, 154] width 26 height 24
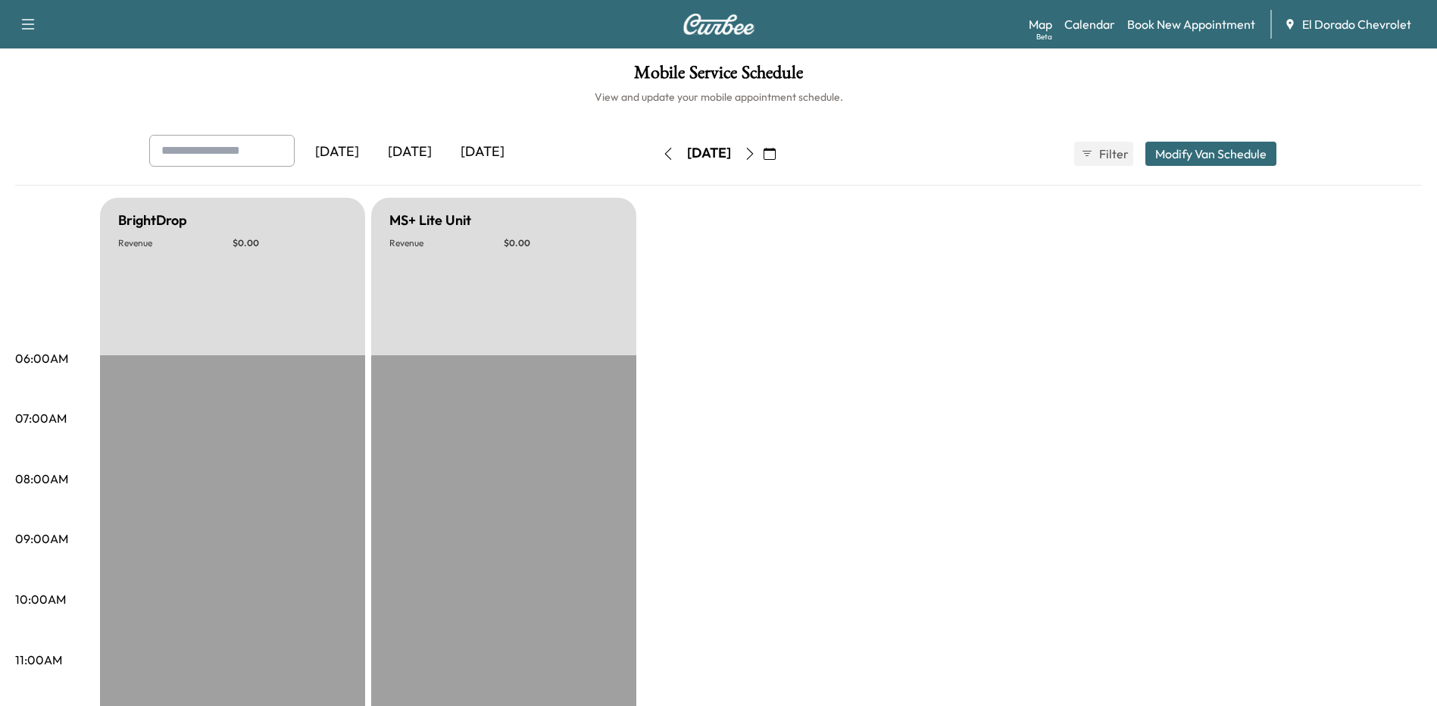
click at [753, 151] on icon "button" at bounding box center [749, 154] width 7 height 12
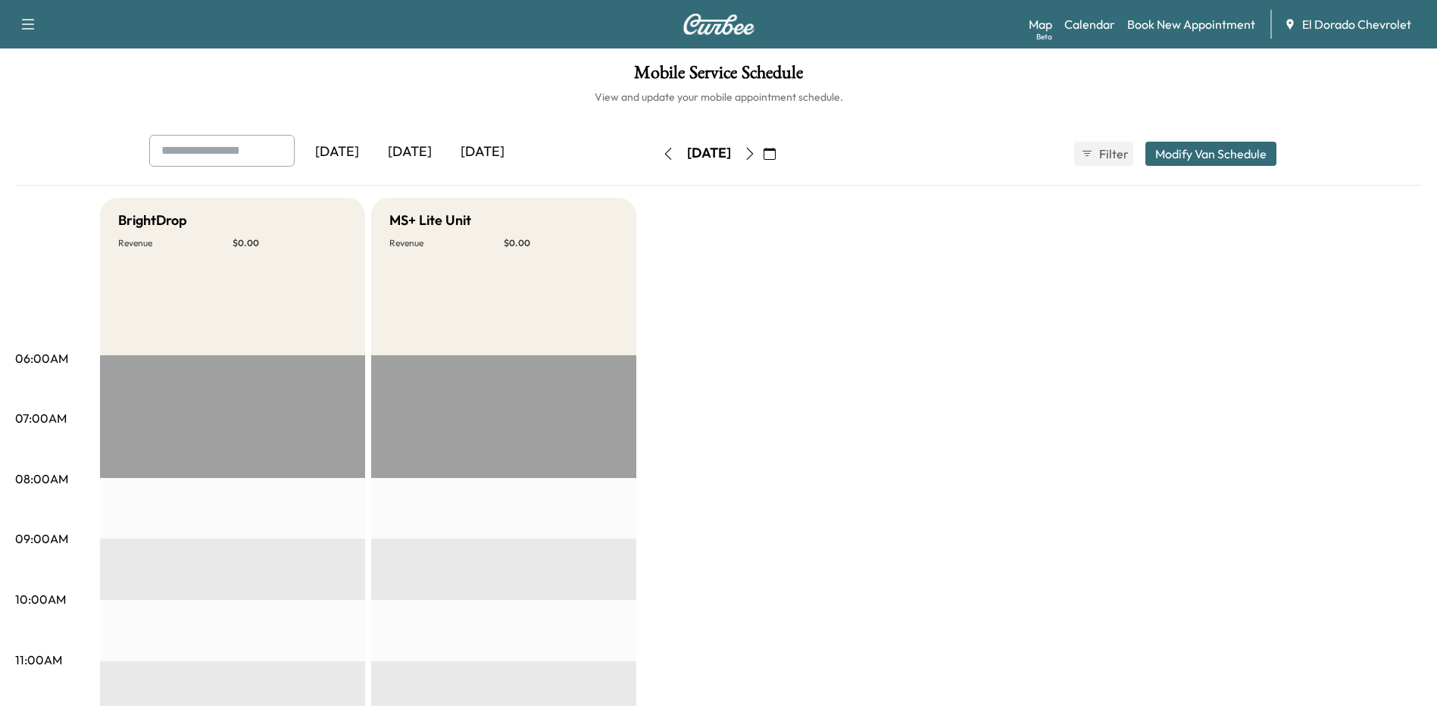
click at [756, 151] on icon "button" at bounding box center [750, 154] width 12 height 12
click at [753, 151] on icon "button" at bounding box center [749, 154] width 7 height 12
click at [1168, 28] on link "Book New Appointment" at bounding box center [1191, 24] width 128 height 18
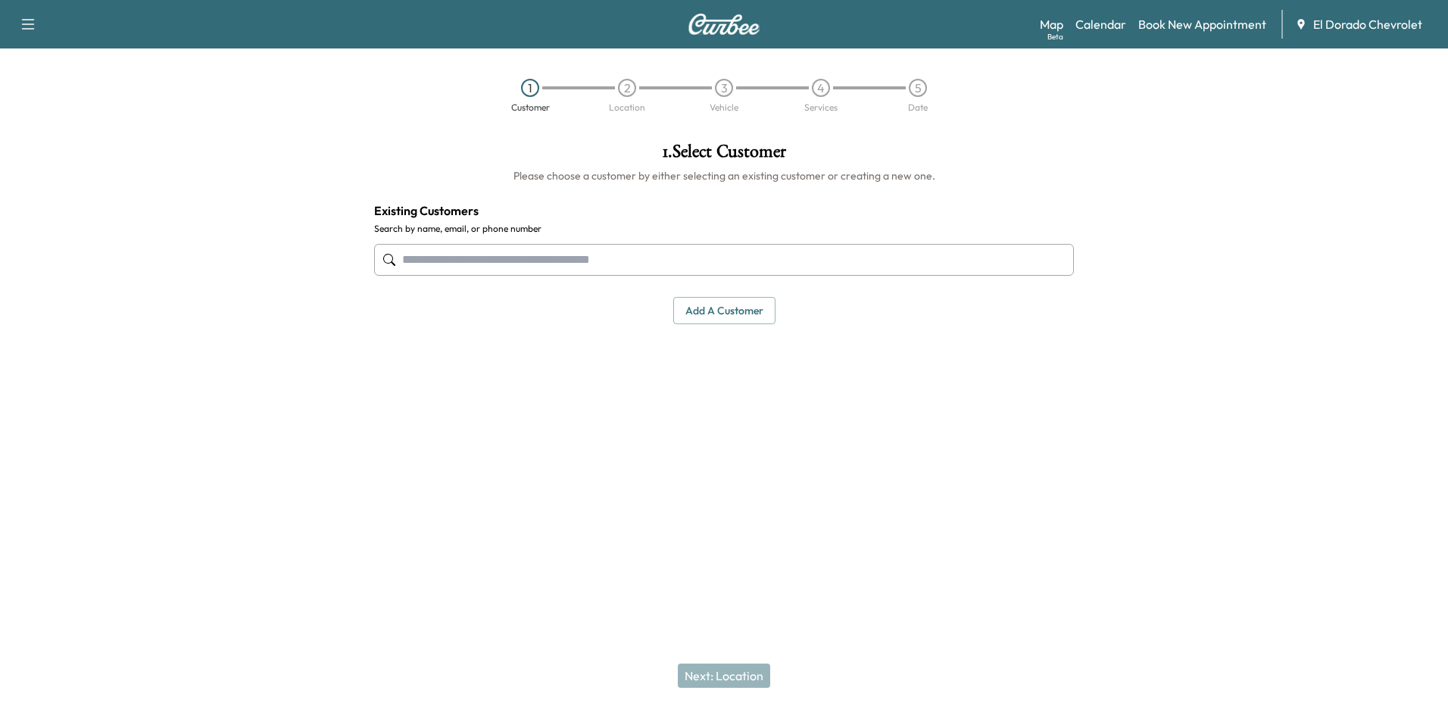
click at [711, 314] on button "Add a customer" at bounding box center [724, 311] width 102 height 28
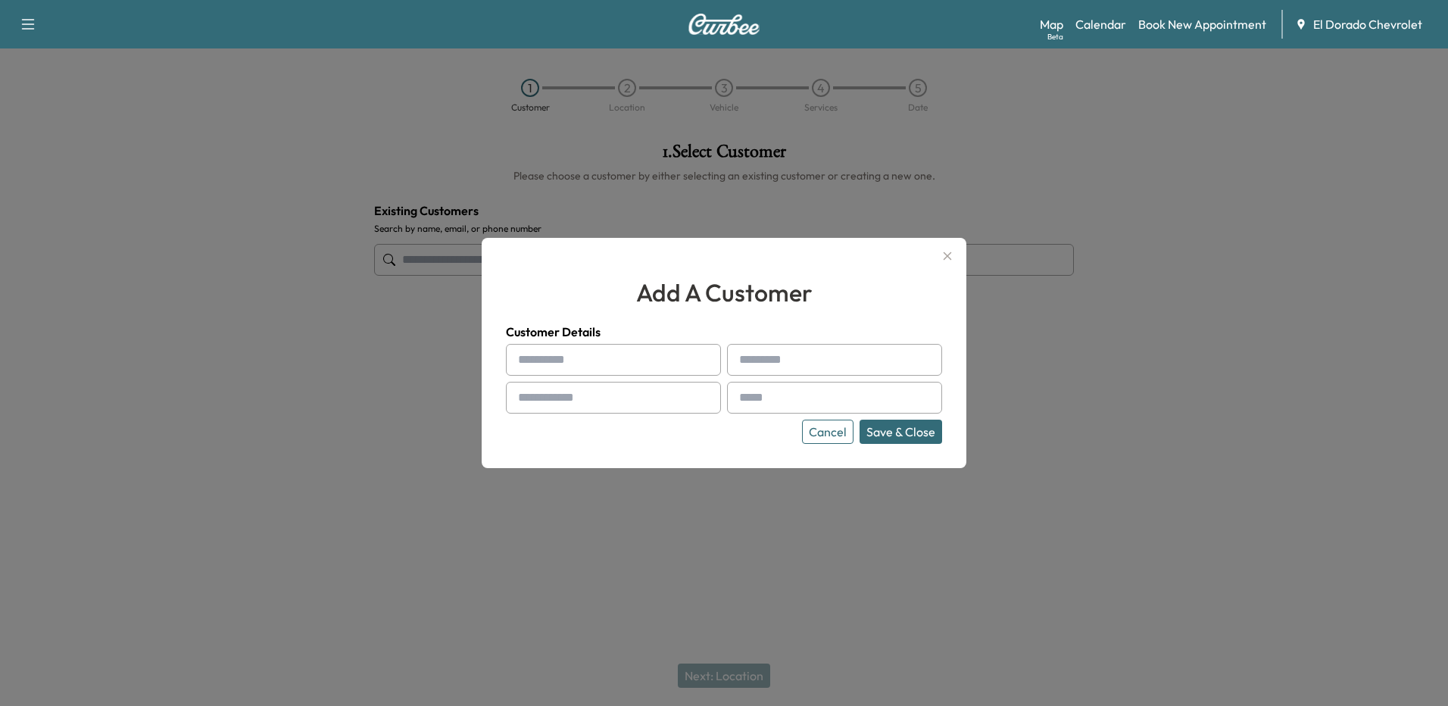
click at [570, 356] on input "text" at bounding box center [613, 360] width 215 height 32
type input "****"
click at [795, 366] on input "text" at bounding box center [834, 360] width 215 height 32
type input "******"
click at [895, 442] on button "Save & Close" at bounding box center [901, 432] width 83 height 24
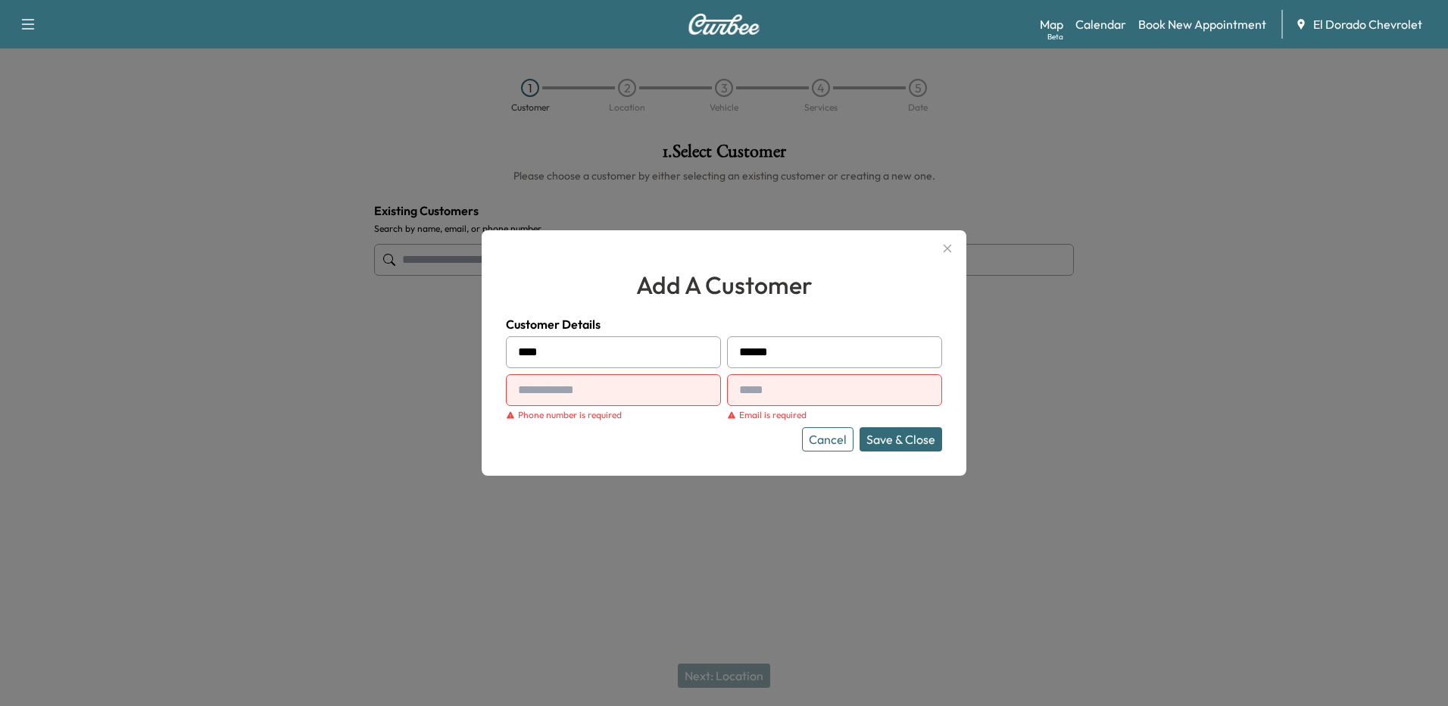
click at [588, 385] on input "text" at bounding box center [613, 390] width 215 height 32
click at [832, 439] on button "Cancel" at bounding box center [828, 439] width 52 height 24
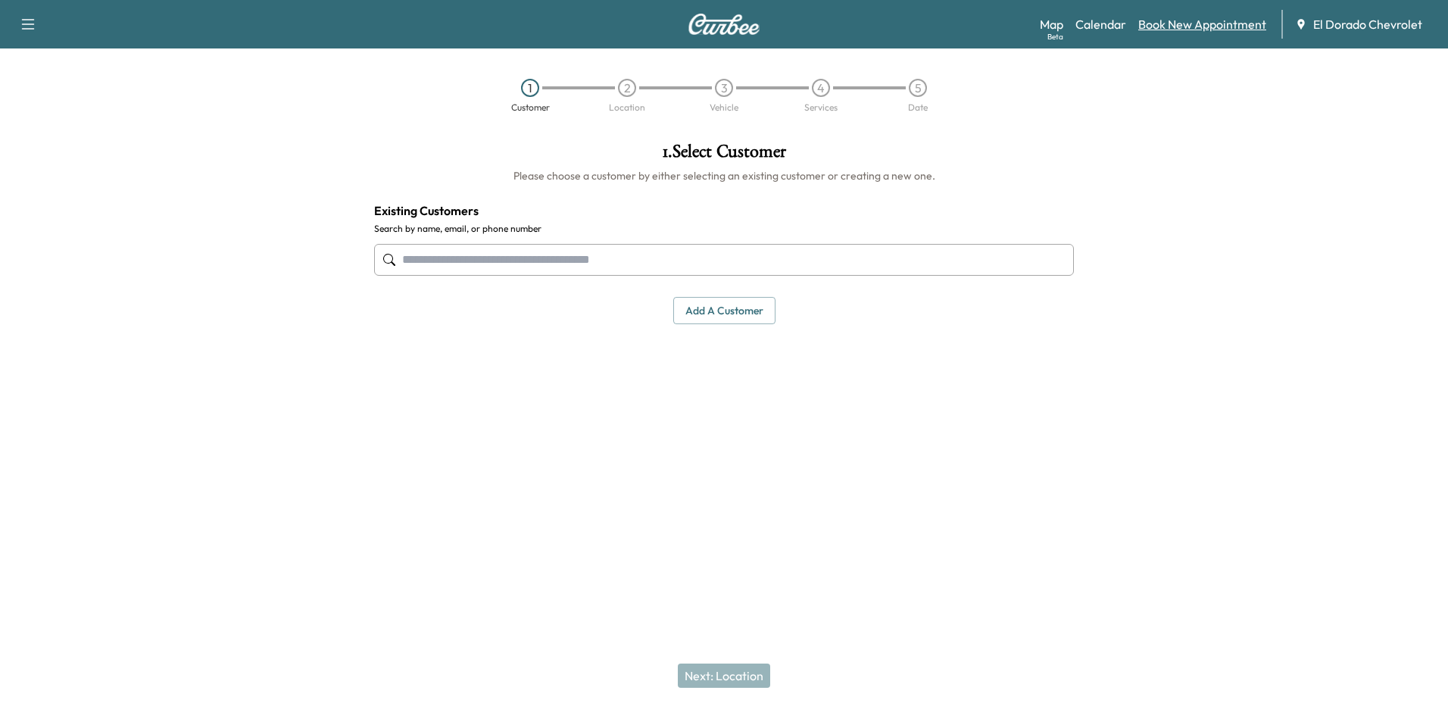
click at [1203, 16] on link "Book New Appointment" at bounding box center [1203, 24] width 128 height 18
click at [501, 261] on input "text" at bounding box center [724, 260] width 700 height 32
click at [542, 268] on input "text" at bounding box center [724, 260] width 700 height 32
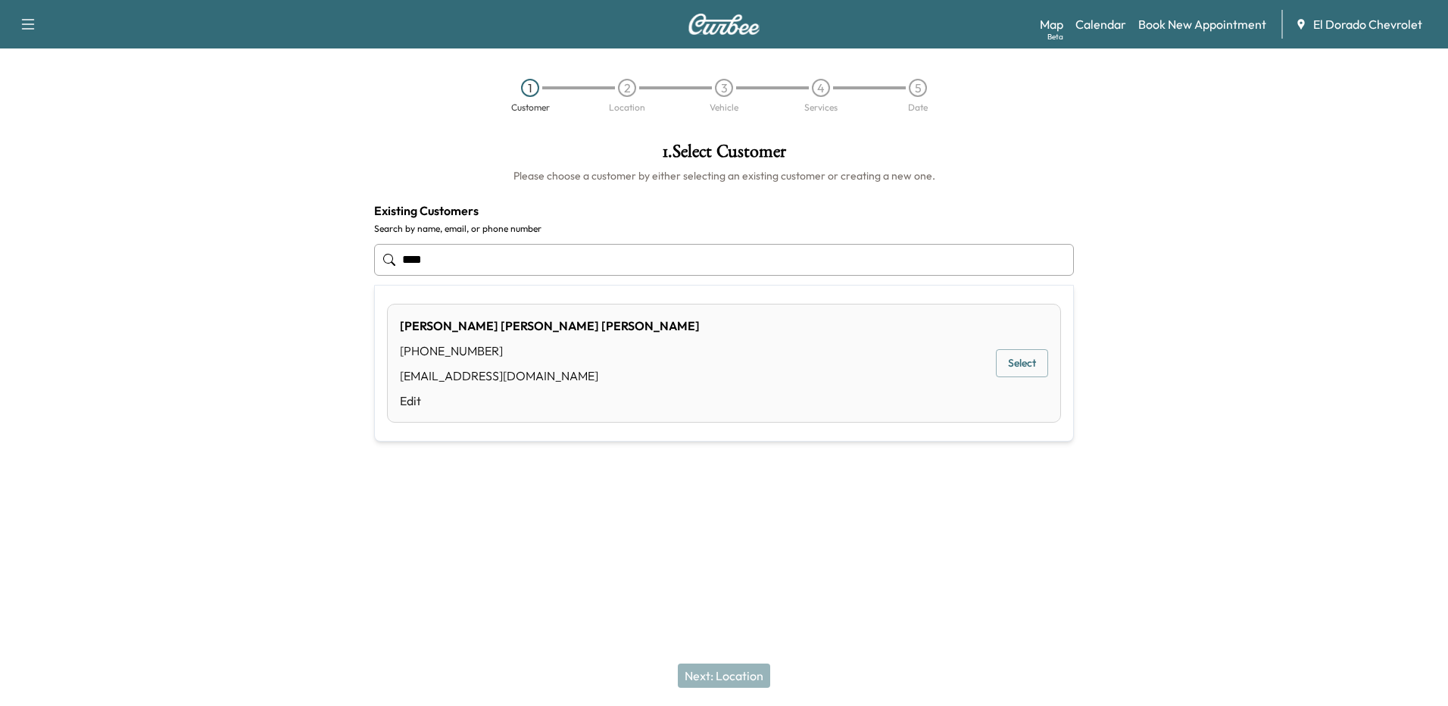
click at [489, 333] on div "[PERSON_NAME]" at bounding box center [550, 326] width 300 height 18
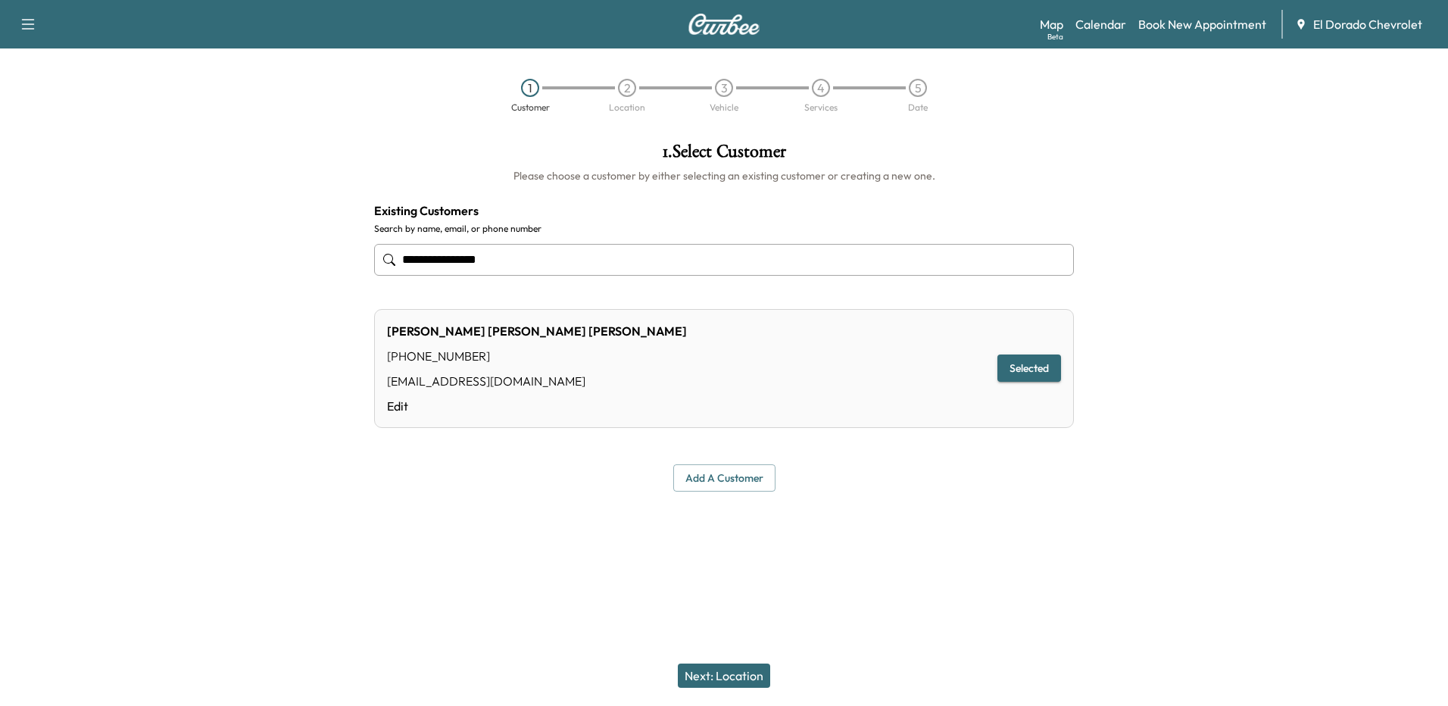
type input "**********"
click at [1047, 369] on button "Selected" at bounding box center [1030, 369] width 64 height 28
click at [729, 676] on button "Next: Location" at bounding box center [724, 676] width 92 height 24
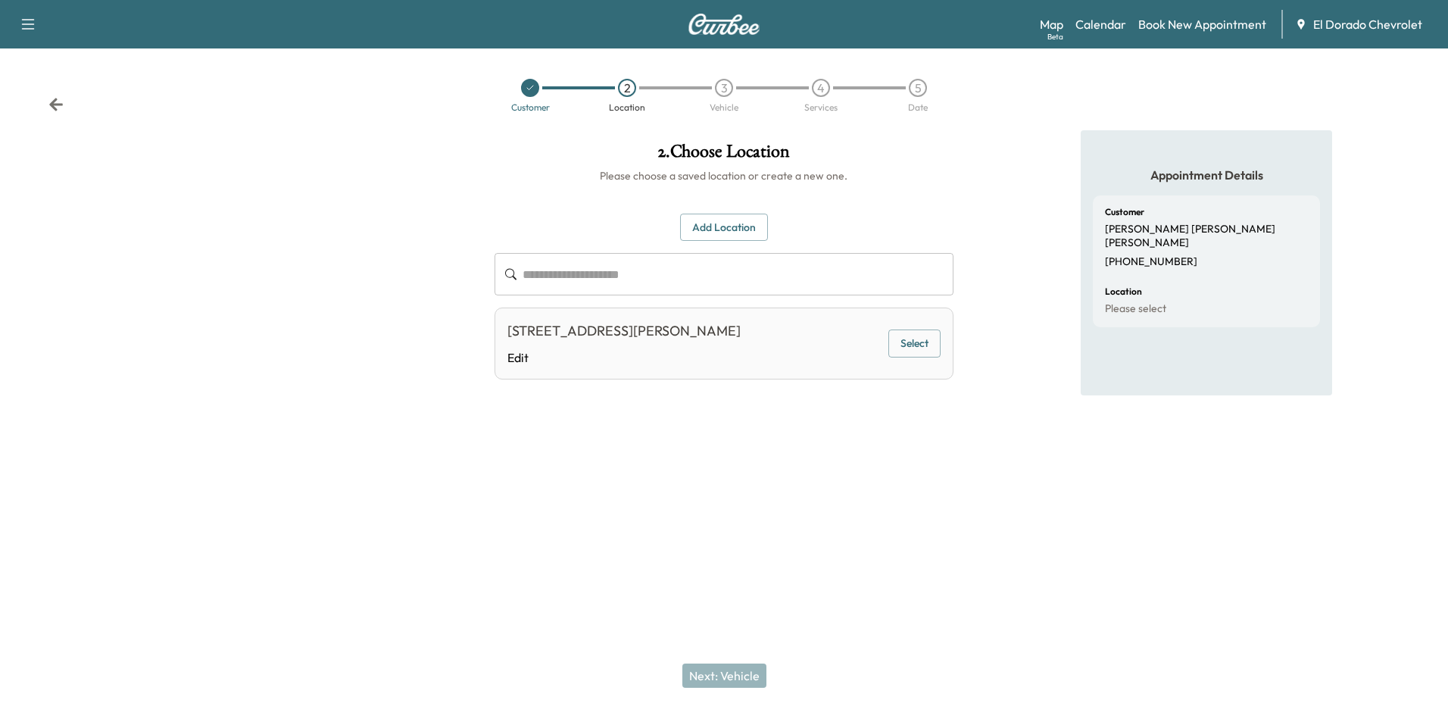
click at [924, 340] on button "Select" at bounding box center [915, 344] width 52 height 28
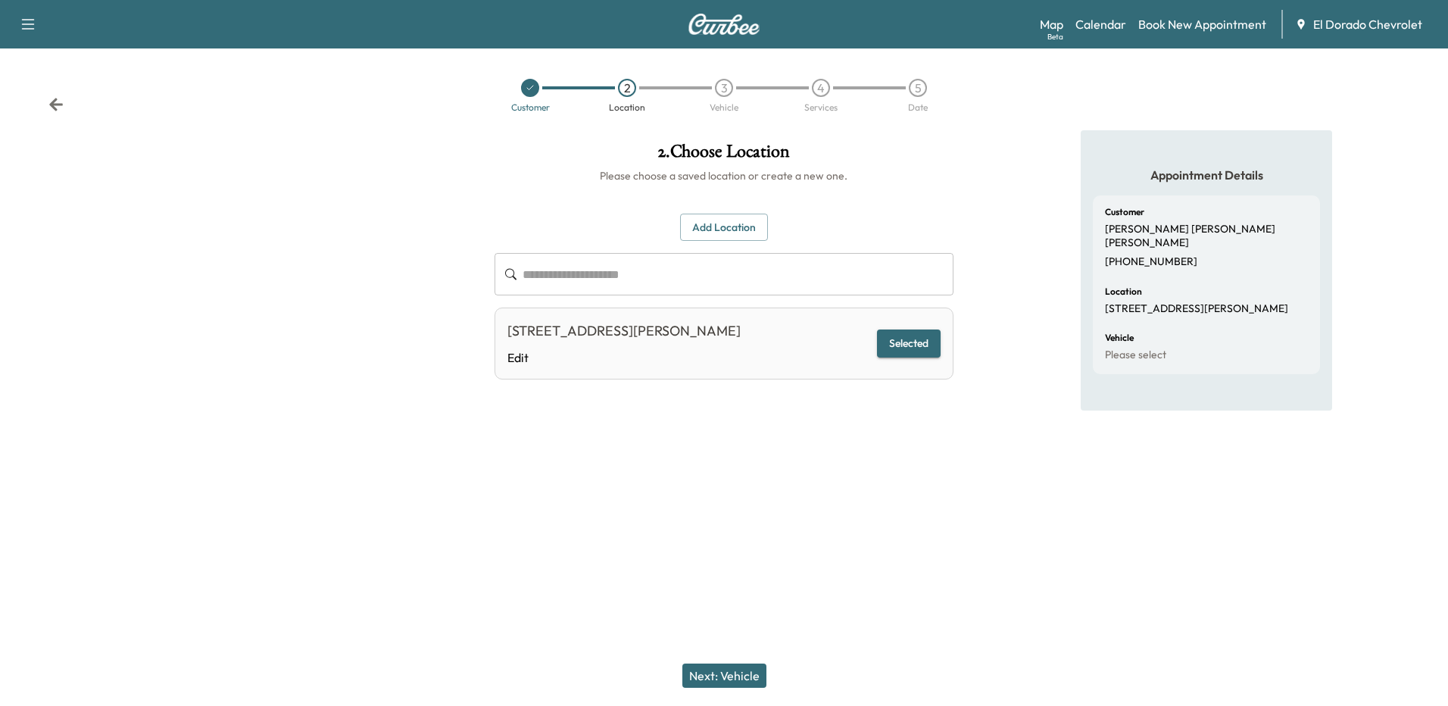
click at [716, 676] on button "Next: Vehicle" at bounding box center [724, 676] width 84 height 24
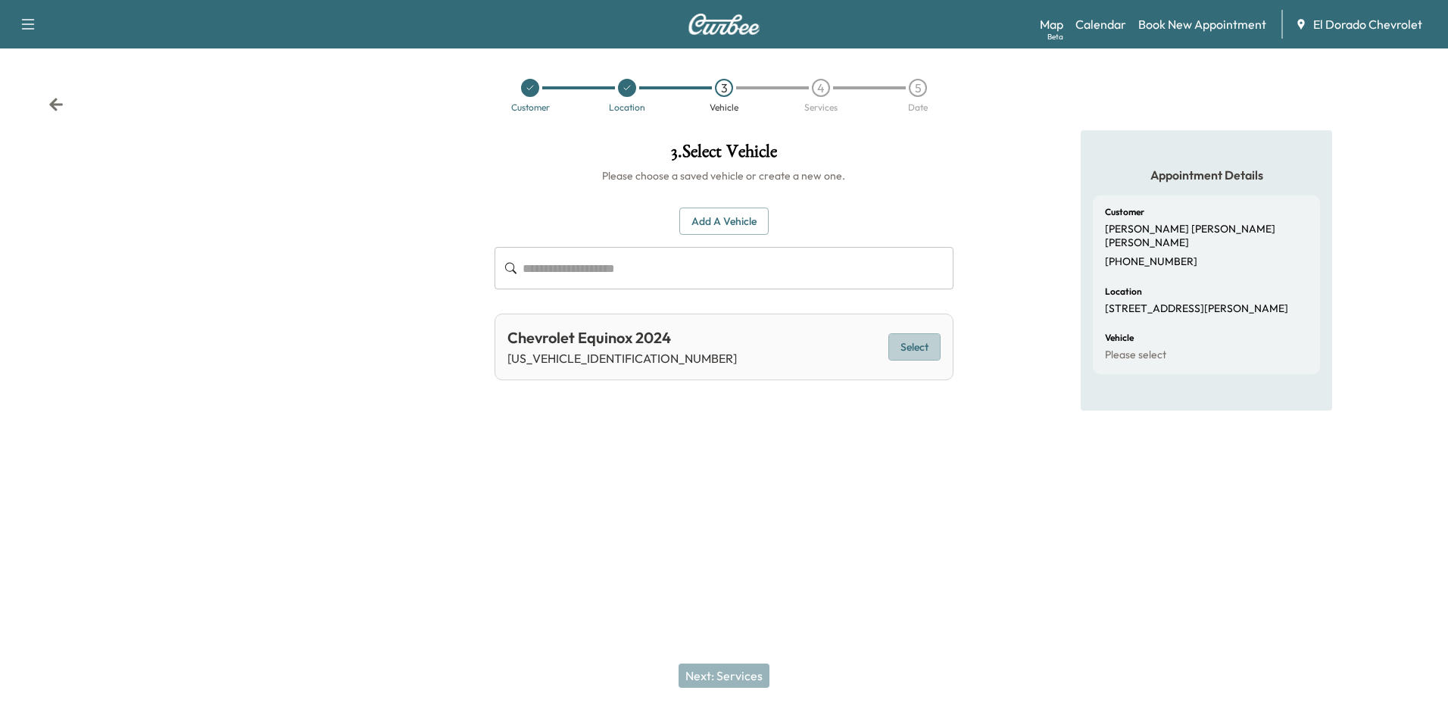
click at [913, 341] on button "Select" at bounding box center [915, 347] width 52 height 28
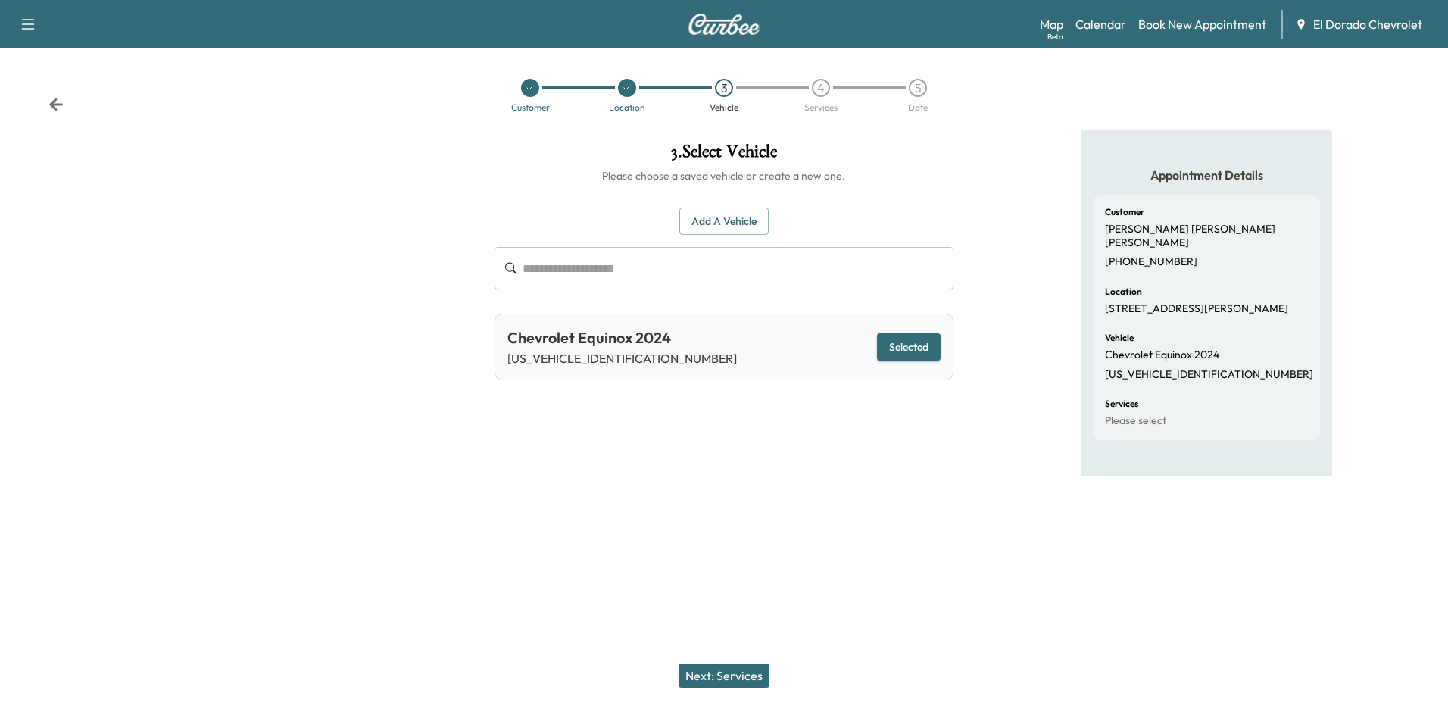
click at [725, 675] on button "Next: Services" at bounding box center [724, 676] width 91 height 24
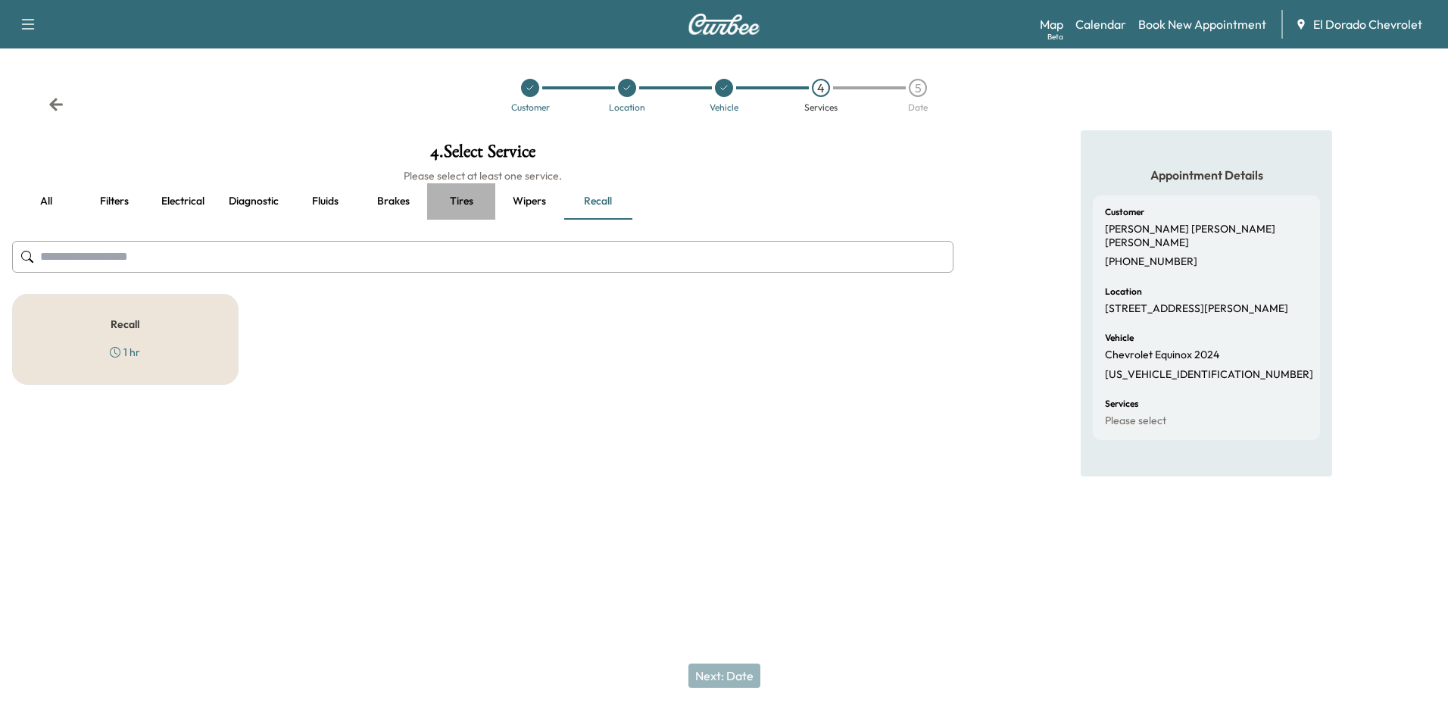
click at [470, 198] on button "Tires" at bounding box center [461, 201] width 68 height 36
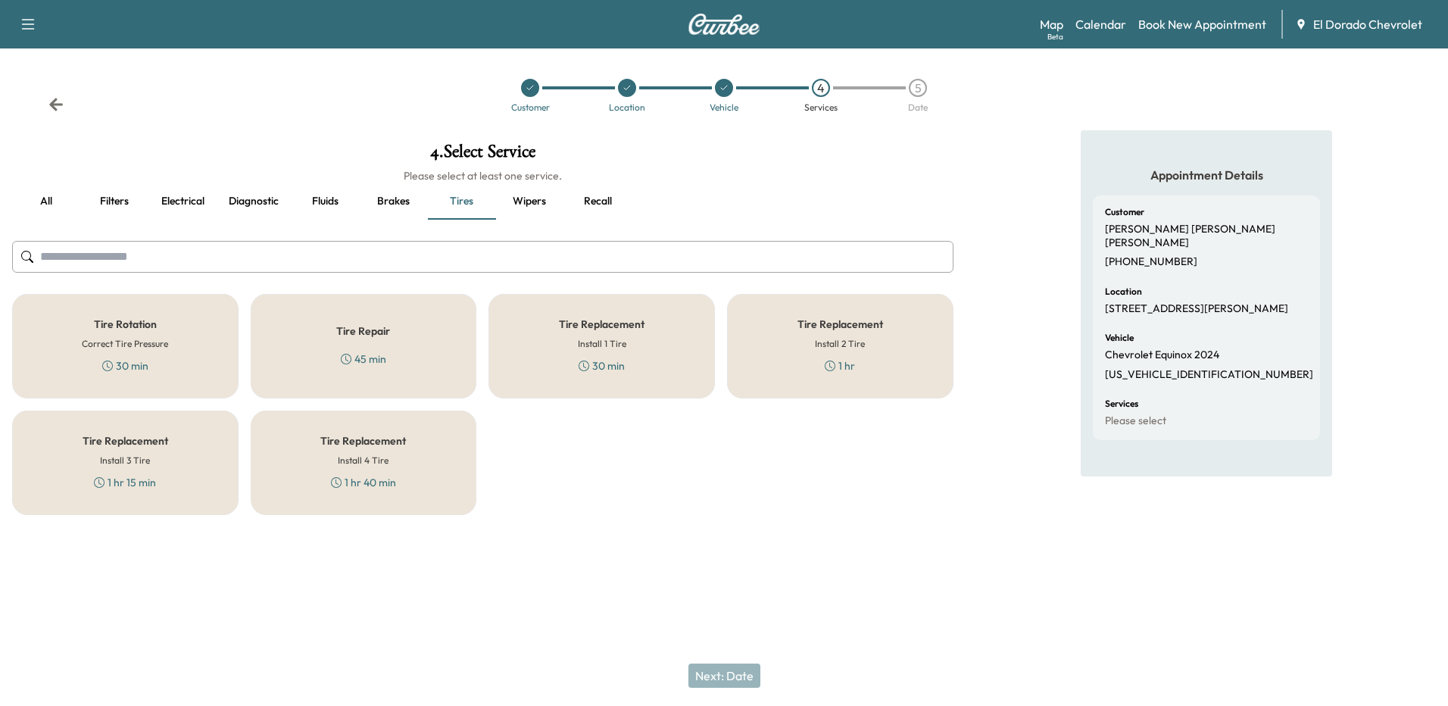
click at [162, 349] on h6 "Correct Tire Pressure" at bounding box center [125, 344] width 86 height 14
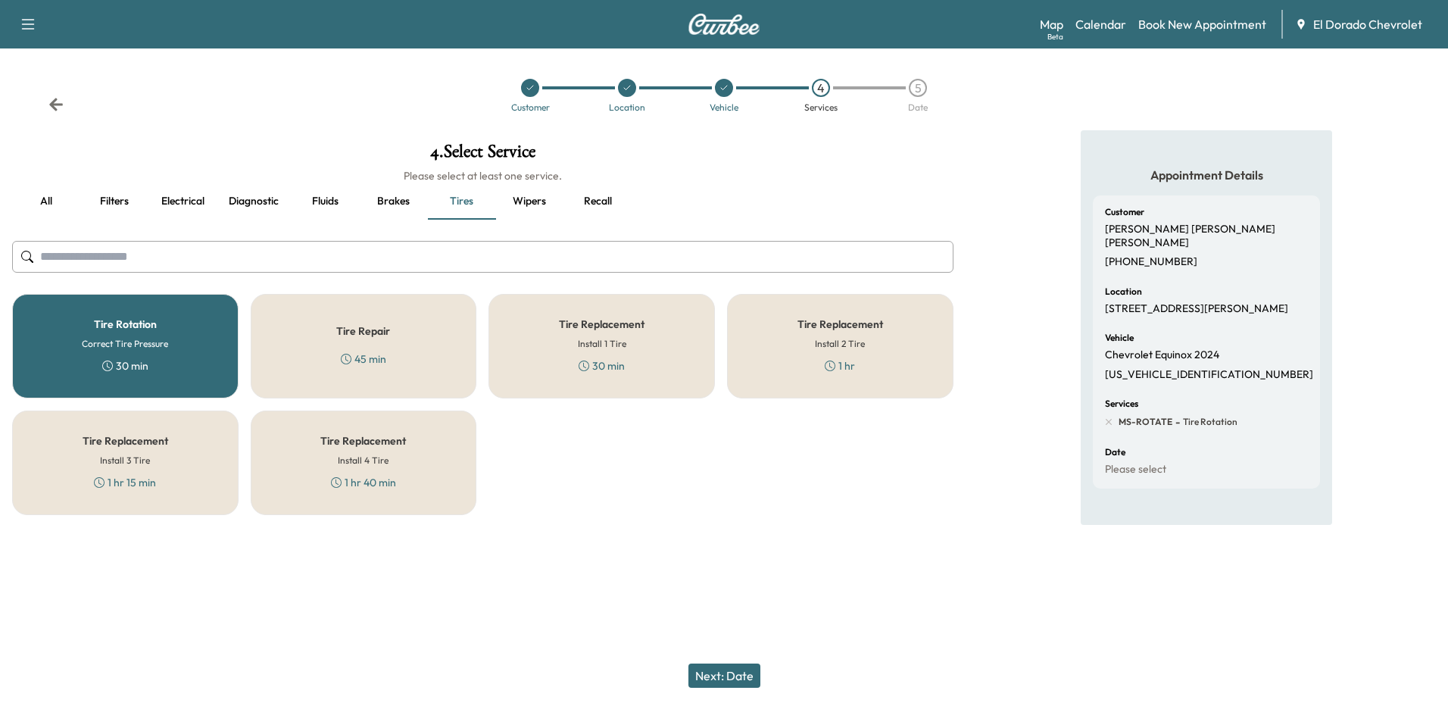
click at [281, 356] on div "Tire Repair 45 min" at bounding box center [364, 346] width 226 height 105
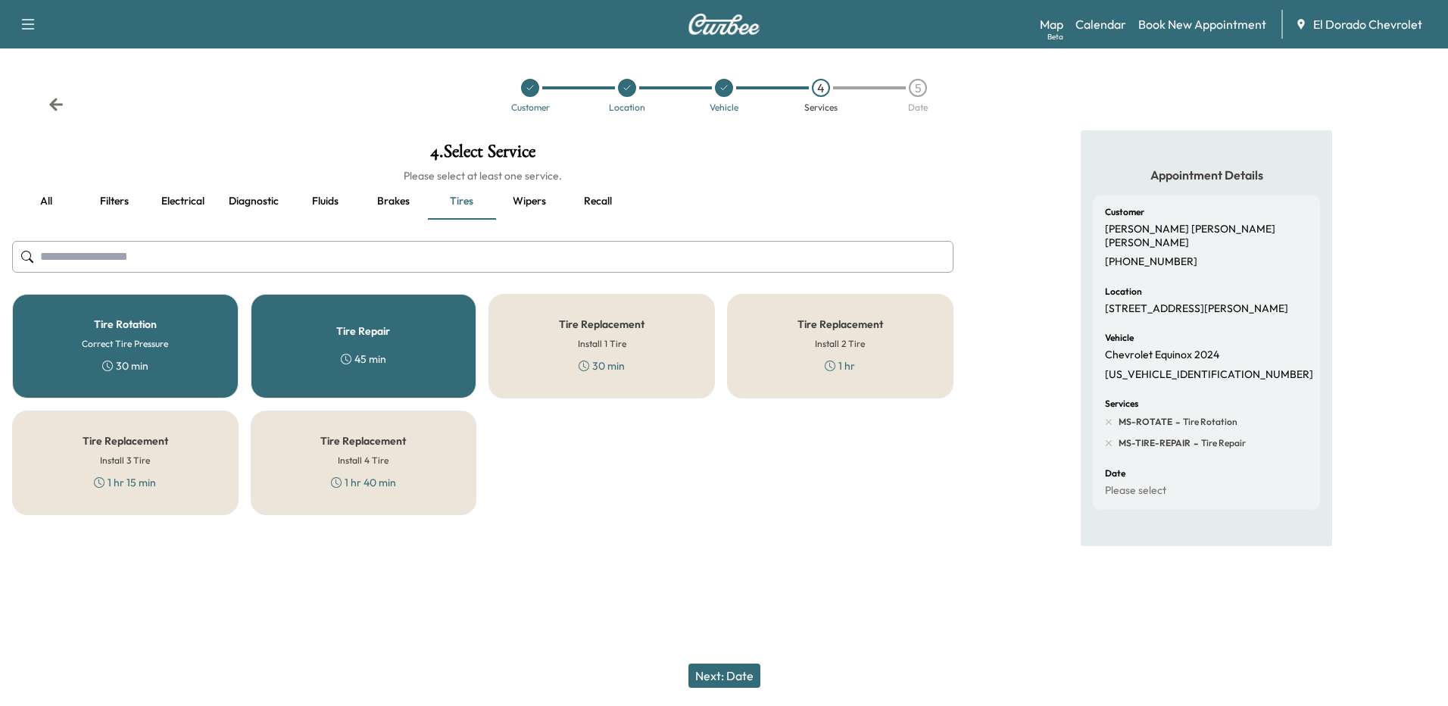
click at [727, 673] on button "Next: Date" at bounding box center [725, 676] width 72 height 24
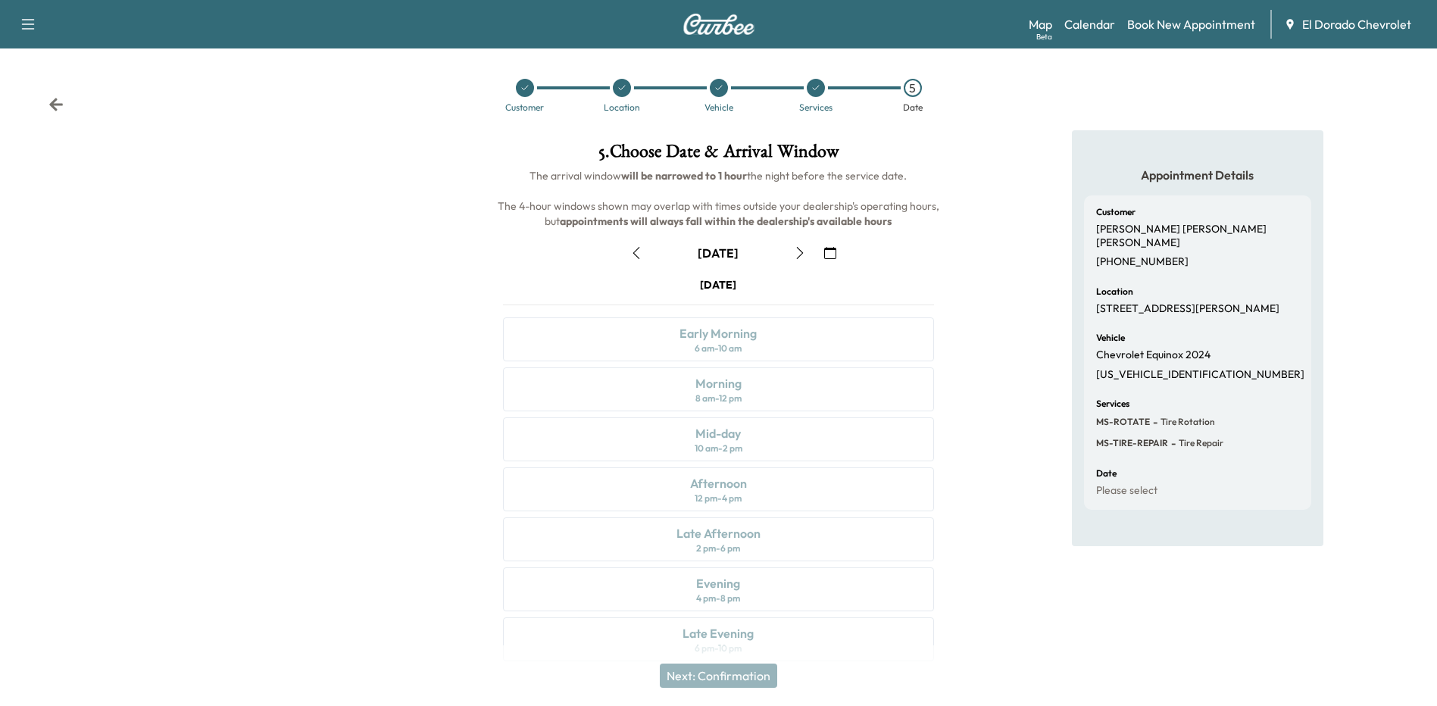
click at [804, 251] on icon "button" at bounding box center [800, 253] width 12 height 12
click at [799, 252] on icon "button" at bounding box center [800, 253] width 12 height 12
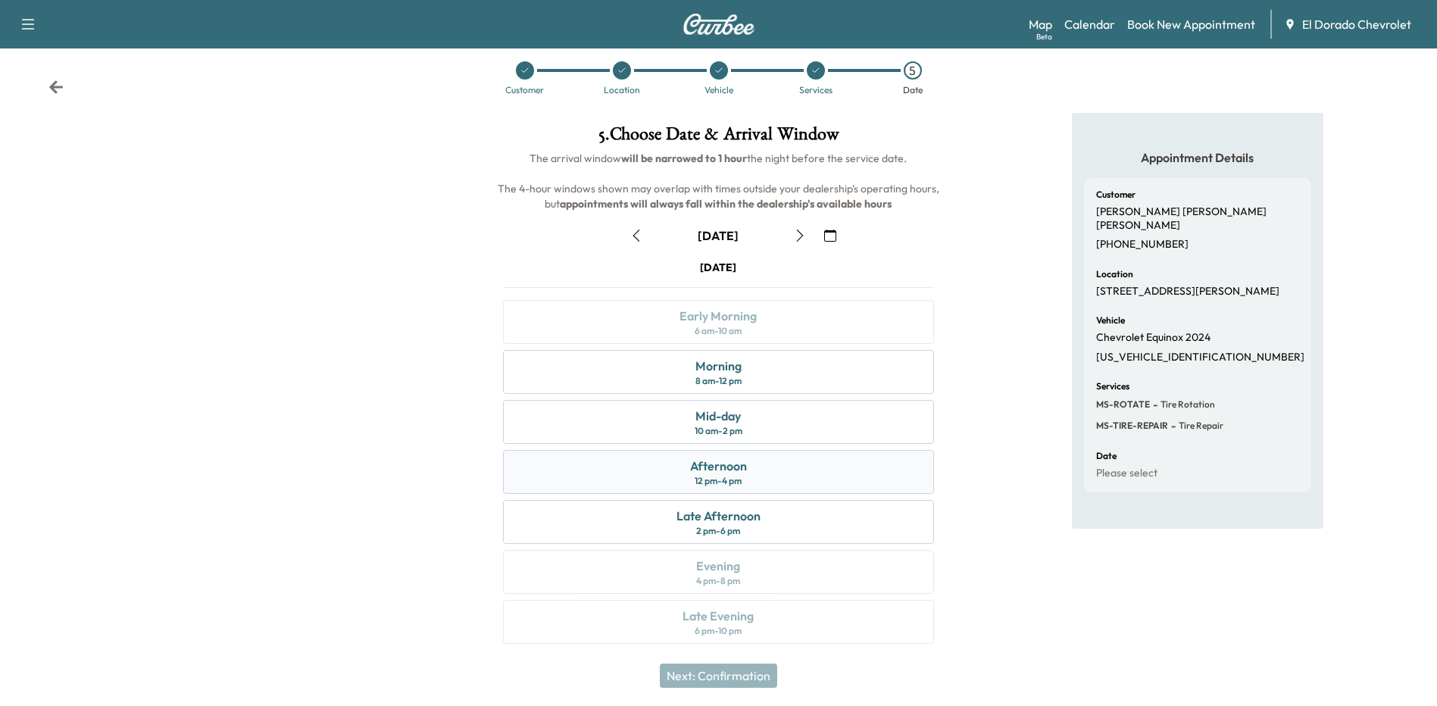
scroll to position [22, 0]
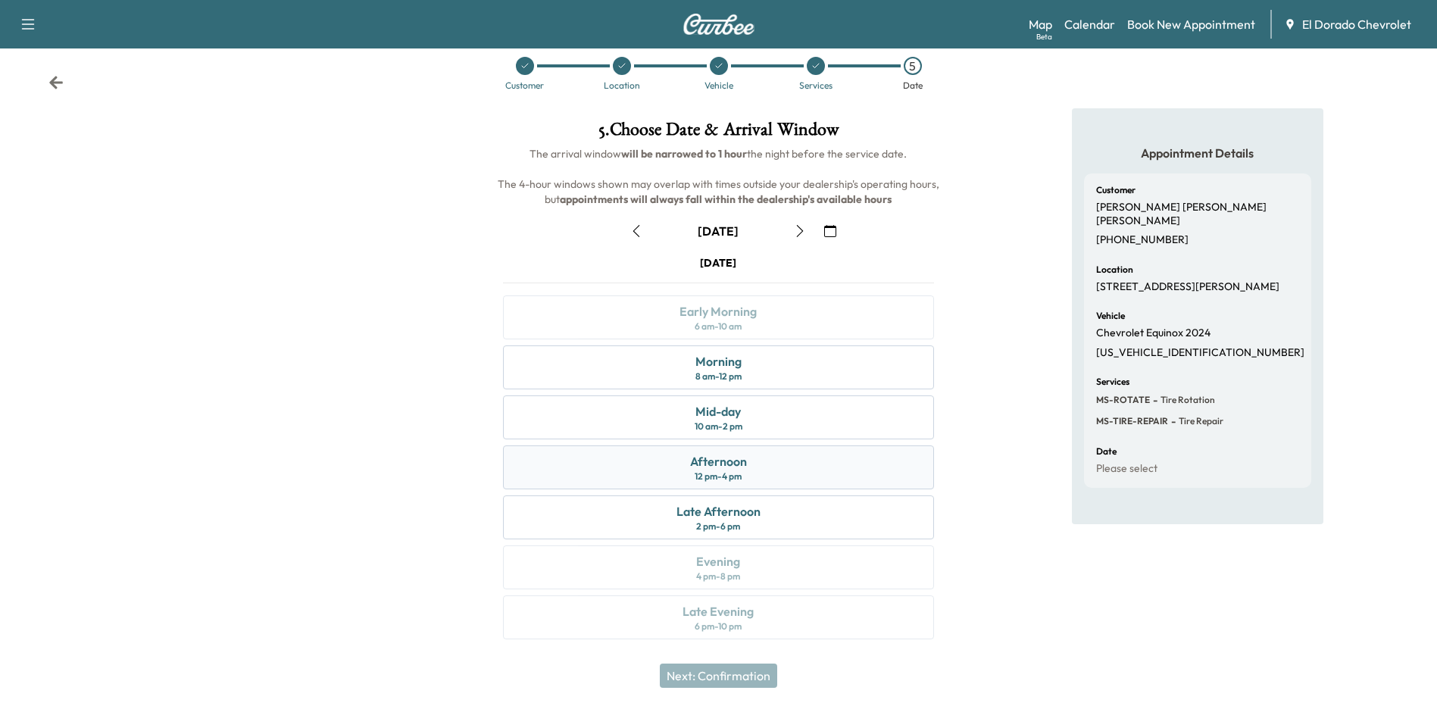
click at [739, 467] on div "Afternoon" at bounding box center [718, 461] width 57 height 18
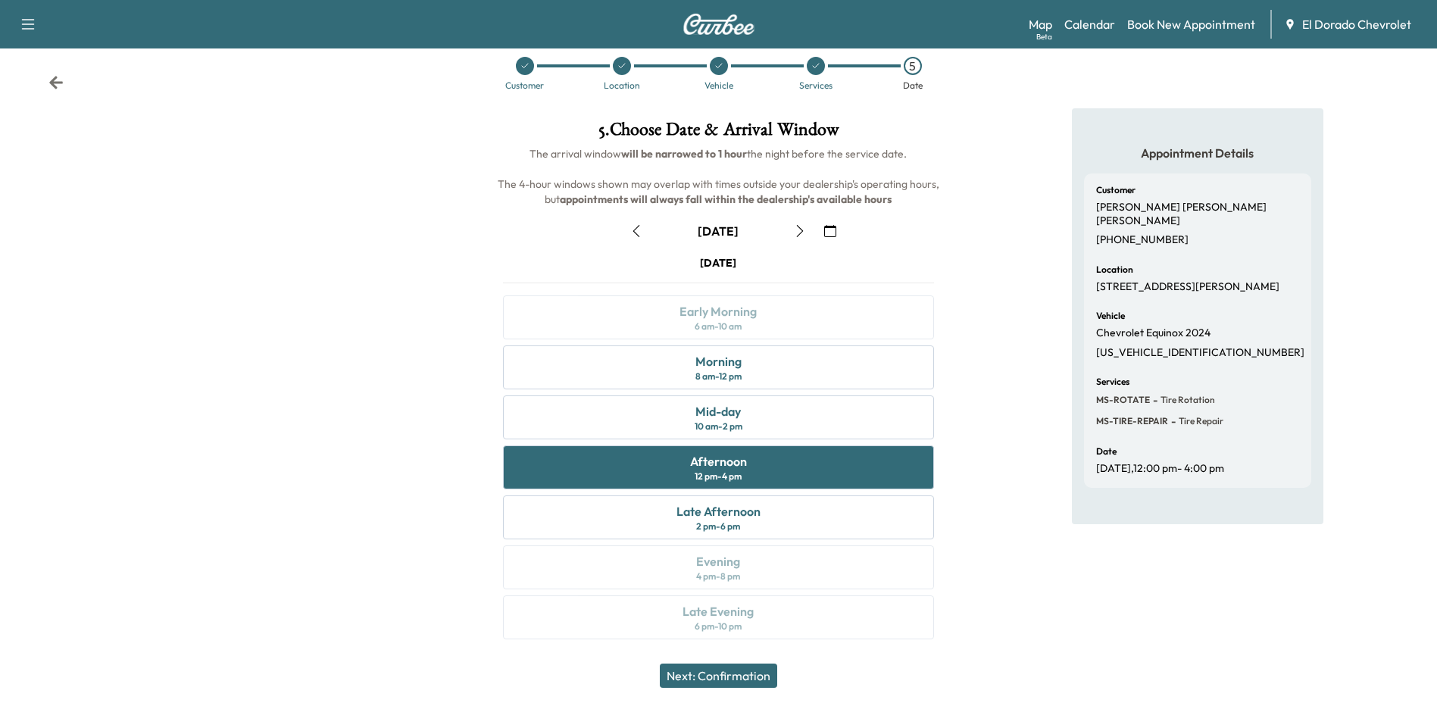
click at [723, 678] on button "Next: Confirmation" at bounding box center [718, 676] width 117 height 24
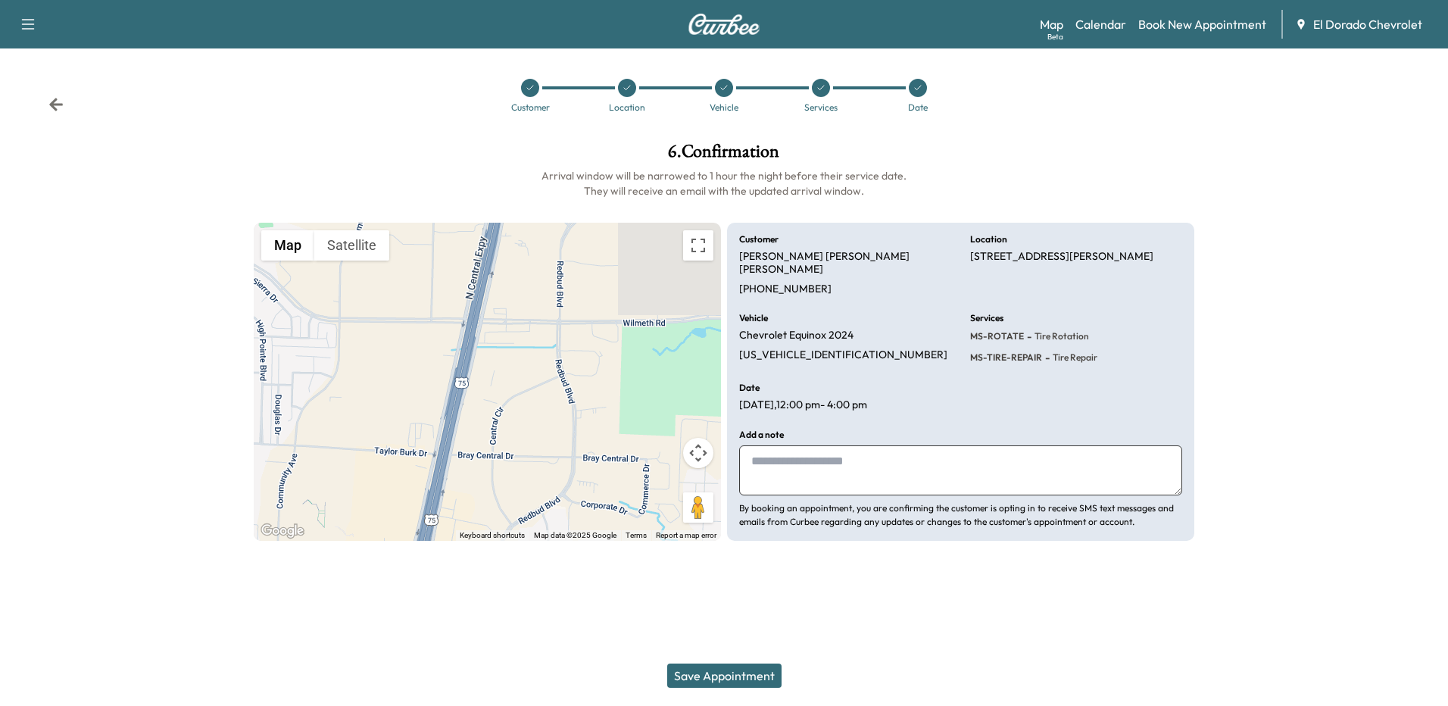
click at [797, 448] on textarea at bounding box center [960, 470] width 443 height 50
click at [737, 673] on button "Save Appointment" at bounding box center [724, 676] width 114 height 24
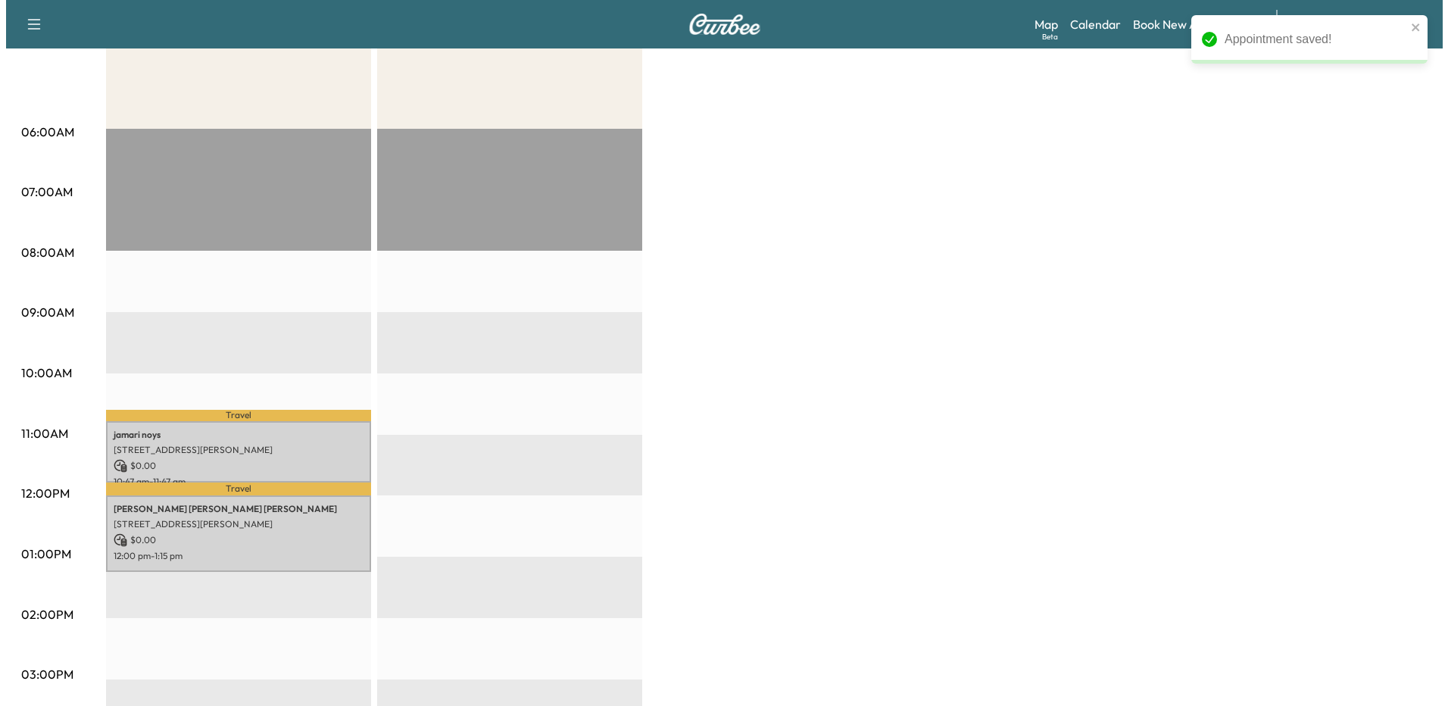
scroll to position [227, 0]
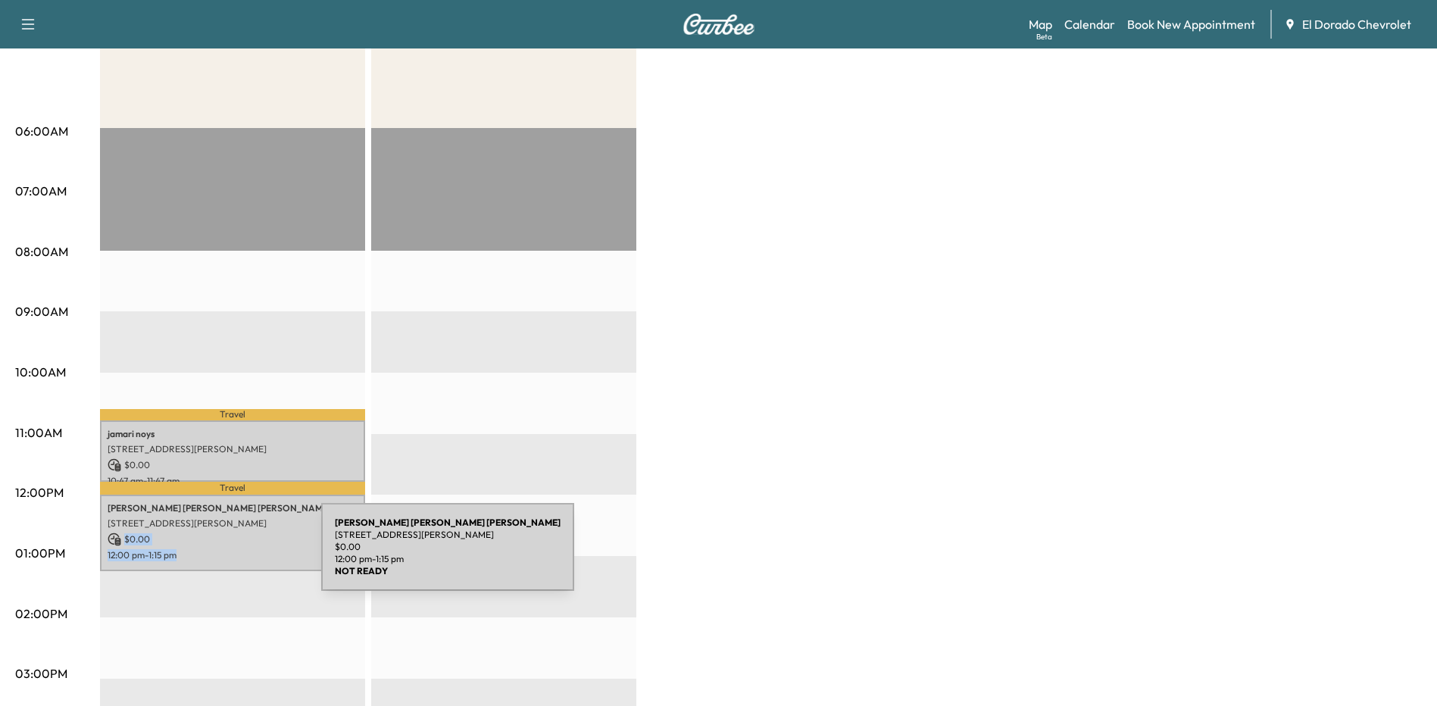
drag, startPoint x: 210, startPoint y: 535, endPoint x: 208, endPoint y: 556, distance: 21.3
click at [208, 556] on div "[PERSON_NAME] [STREET_ADDRESS][PERSON_NAME] $ 0.00 12:00 pm - 1:15 pm" at bounding box center [232, 533] width 265 height 77
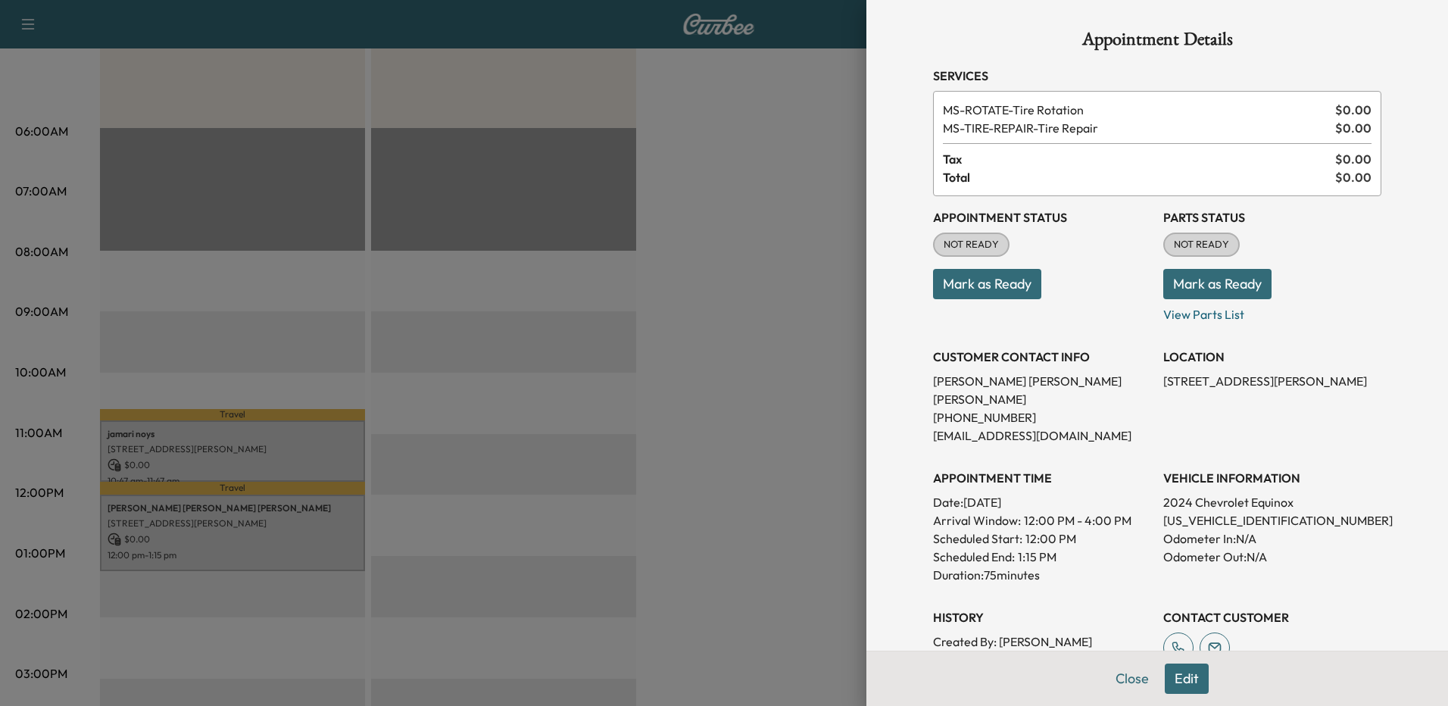
click at [787, 446] on div at bounding box center [724, 353] width 1448 height 706
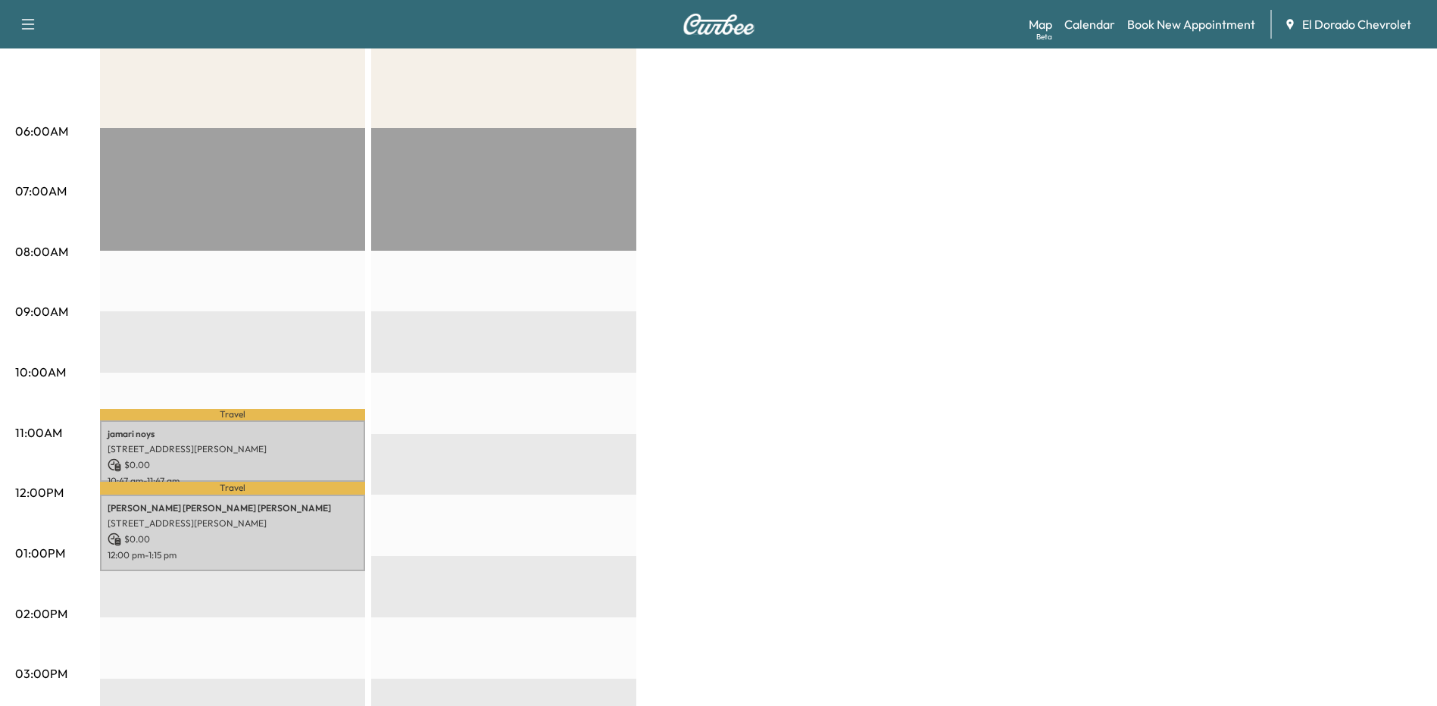
drag, startPoint x: 255, startPoint y: 447, endPoint x: 461, endPoint y: 446, distance: 205.3
click at [461, 446] on div "BrightDrop Revenue $ 0.00 Work Time 135 mins Transit Time 26 mins Travel jamari…" at bounding box center [761, 538] width 1322 height 1136
drag, startPoint x: 461, startPoint y: 446, endPoint x: 419, endPoint y: 461, distance: 44.3
click at [419, 461] on div "EST Start" at bounding box center [503, 617] width 265 height 979
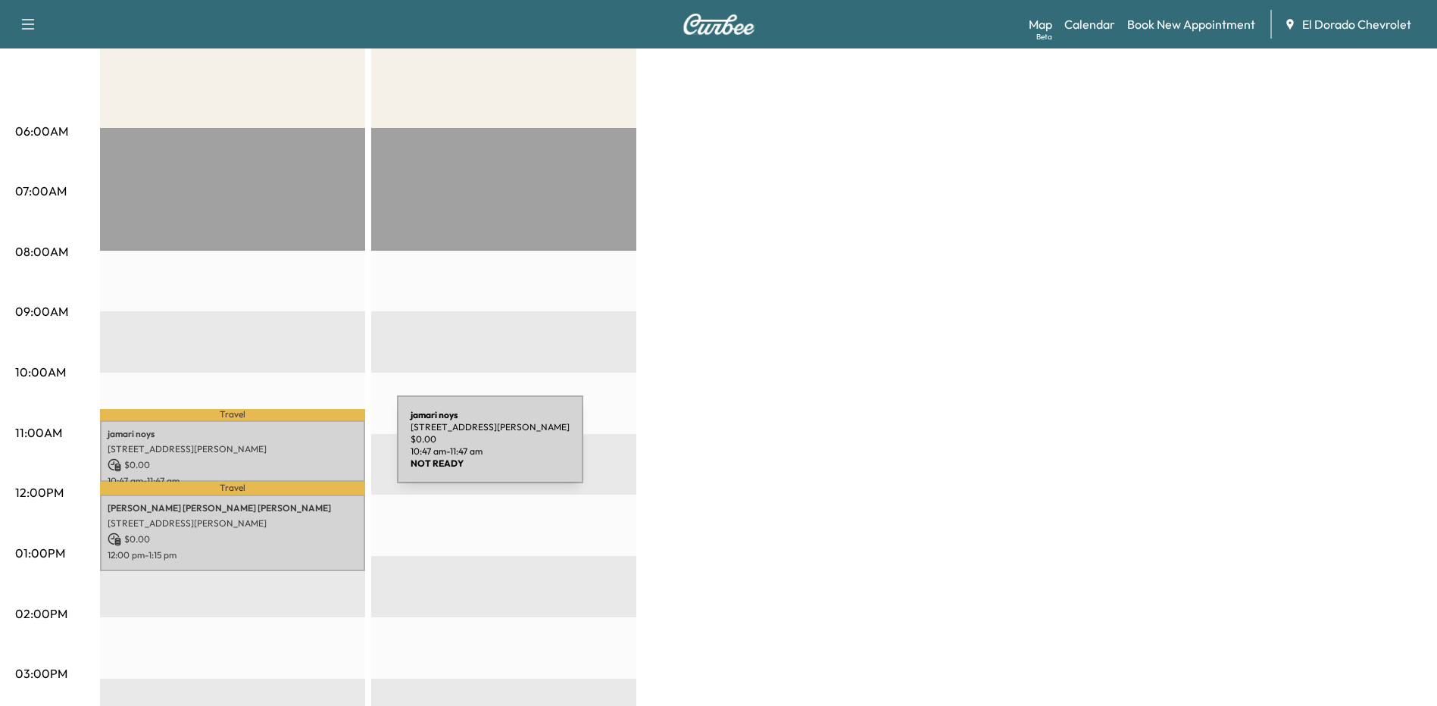
click at [283, 448] on p "[STREET_ADDRESS][PERSON_NAME]" at bounding box center [233, 449] width 250 height 12
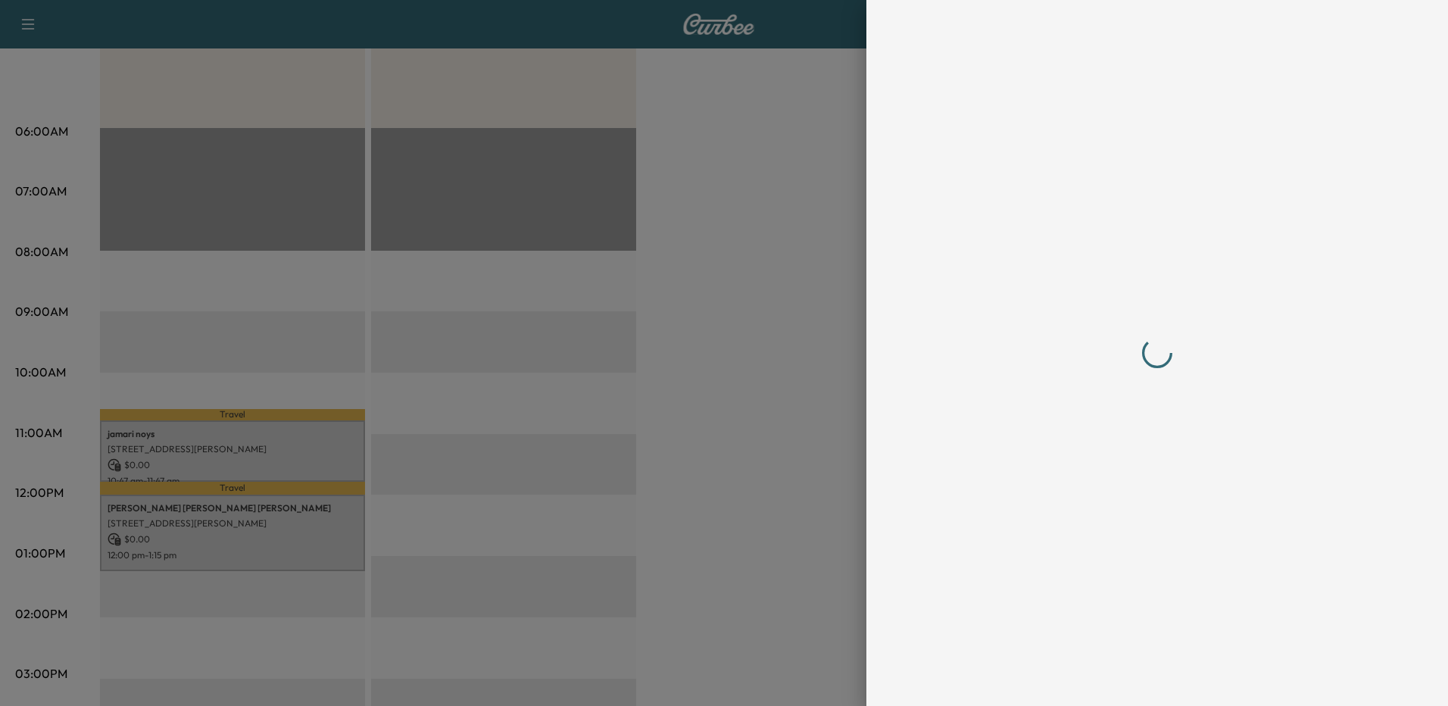
click at [281, 446] on div at bounding box center [724, 353] width 1448 height 706
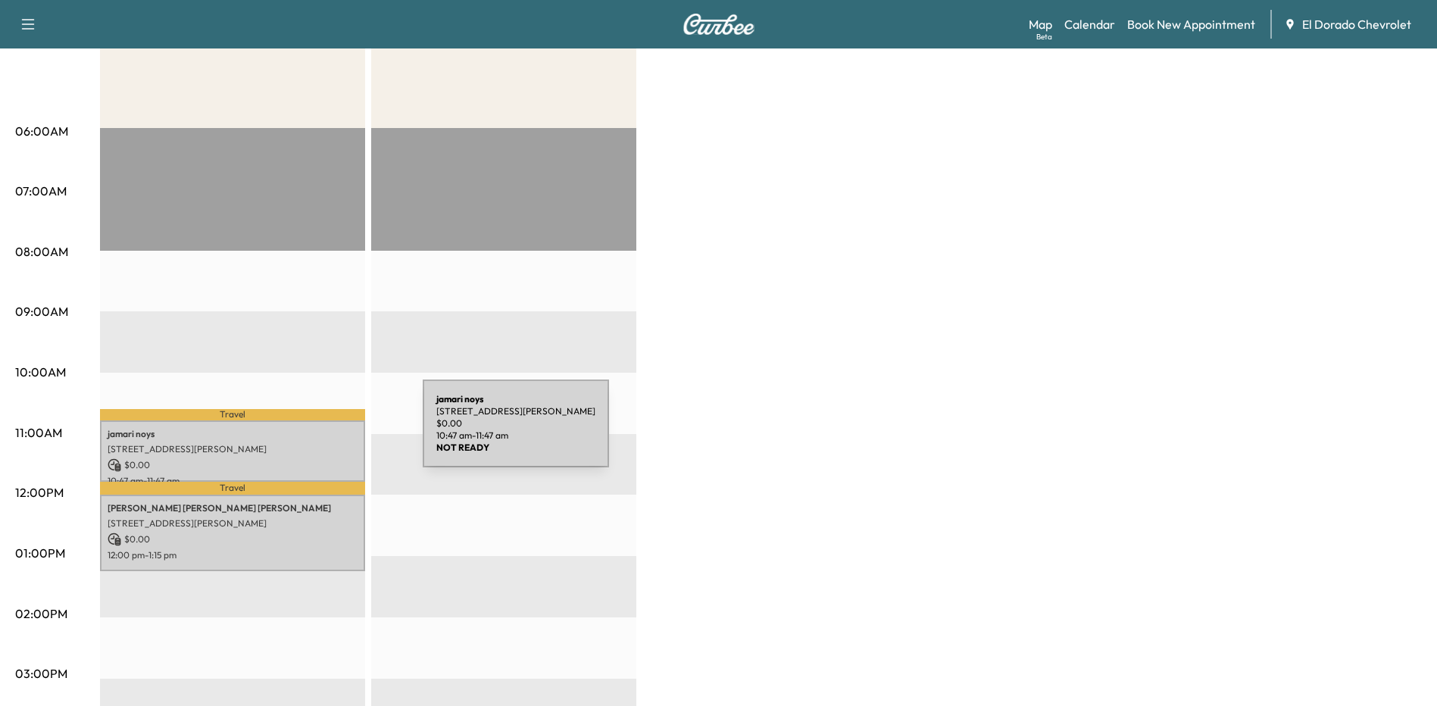
click at [309, 436] on p "jamari noys" at bounding box center [233, 434] width 250 height 12
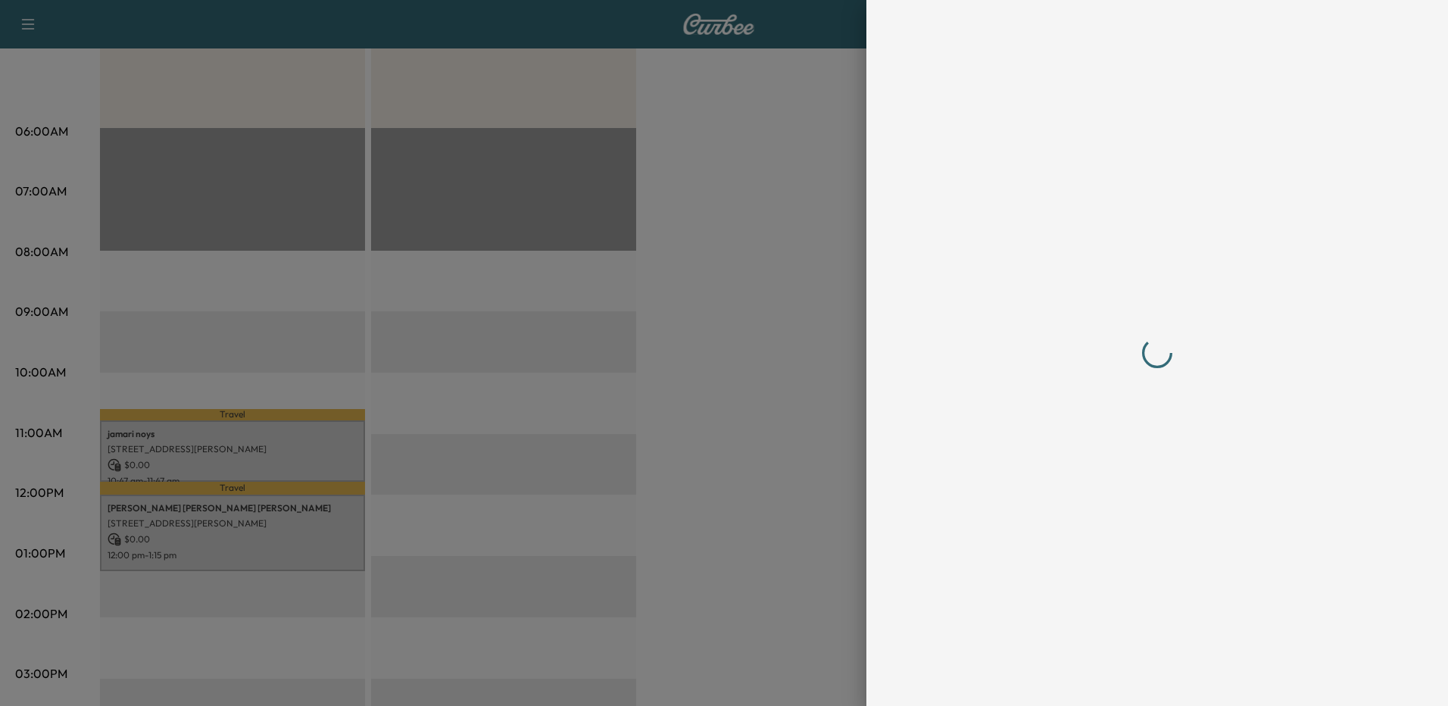
click at [309, 436] on div at bounding box center [724, 353] width 1448 height 706
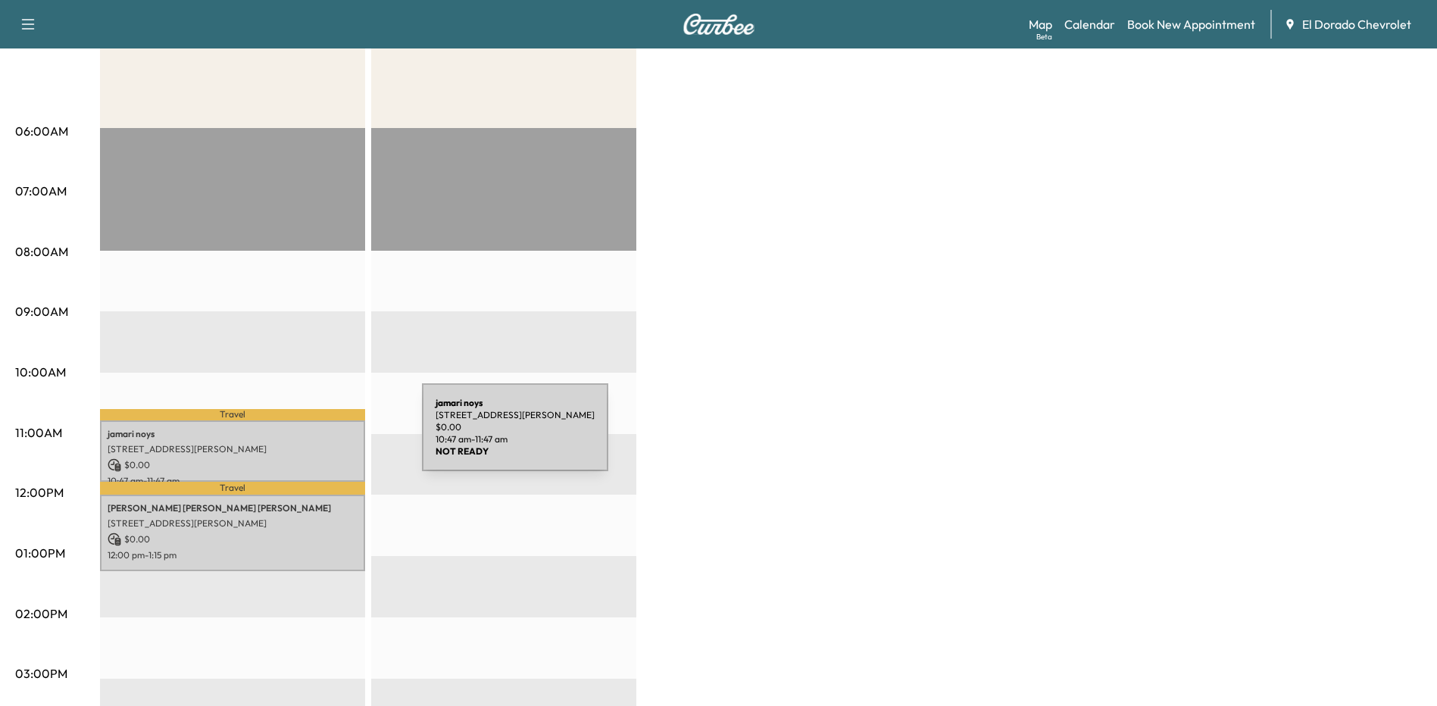
click at [308, 436] on p "jamari noys" at bounding box center [233, 434] width 250 height 12
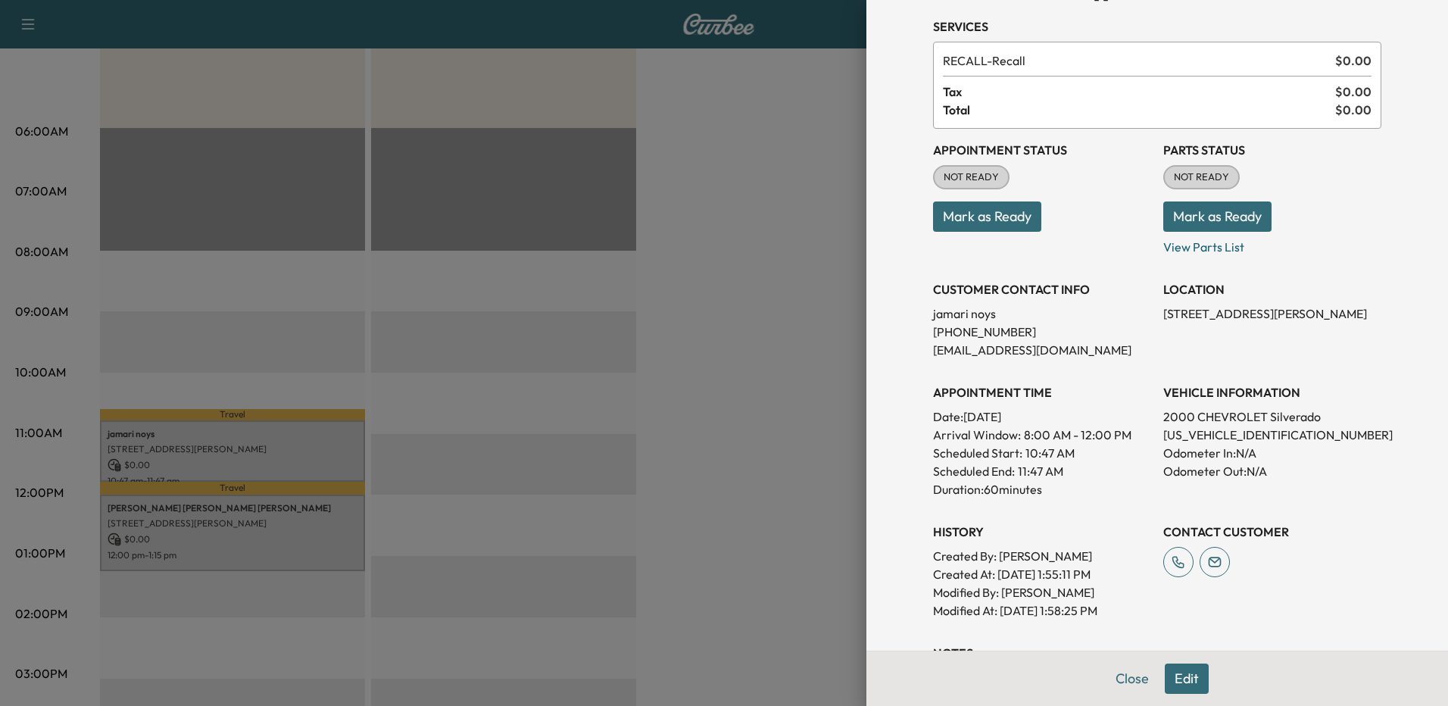
scroll to position [76, 0]
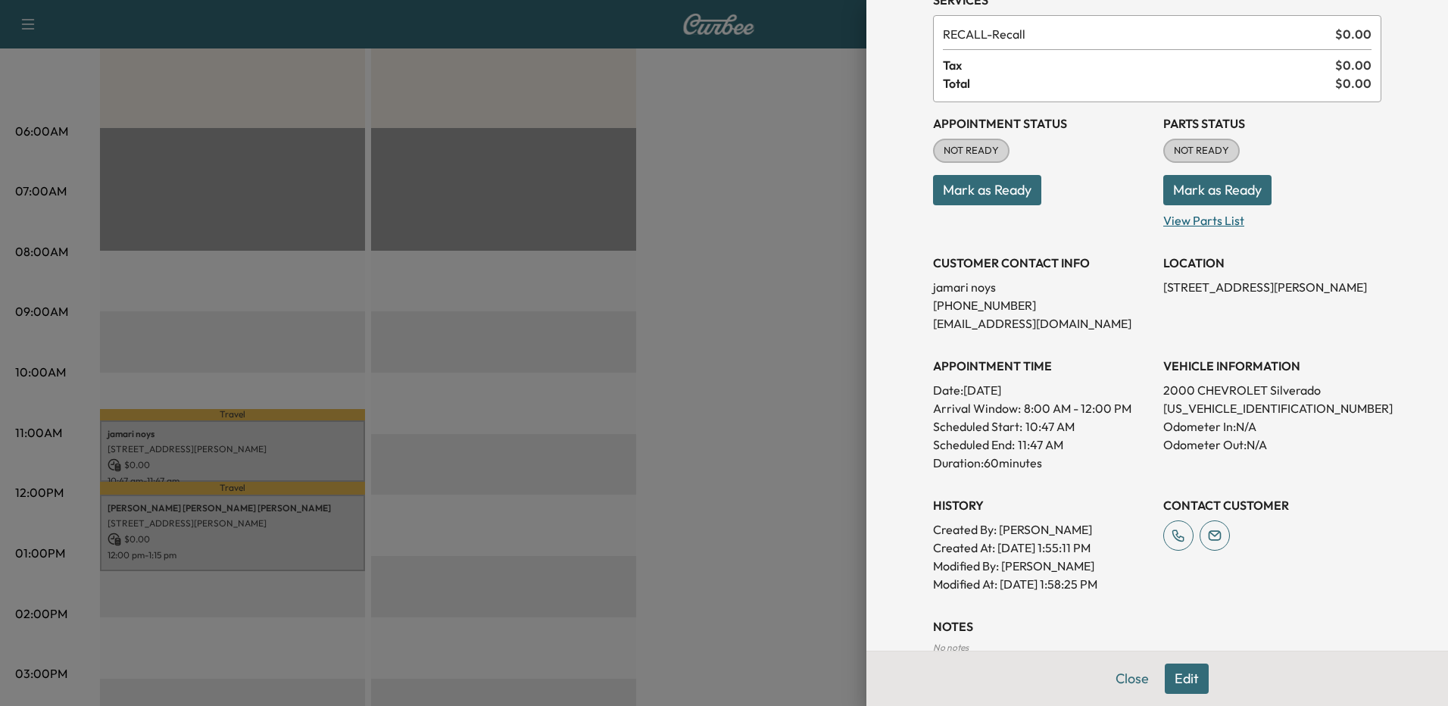
click at [1211, 222] on p "View Parts List" at bounding box center [1273, 217] width 218 height 24
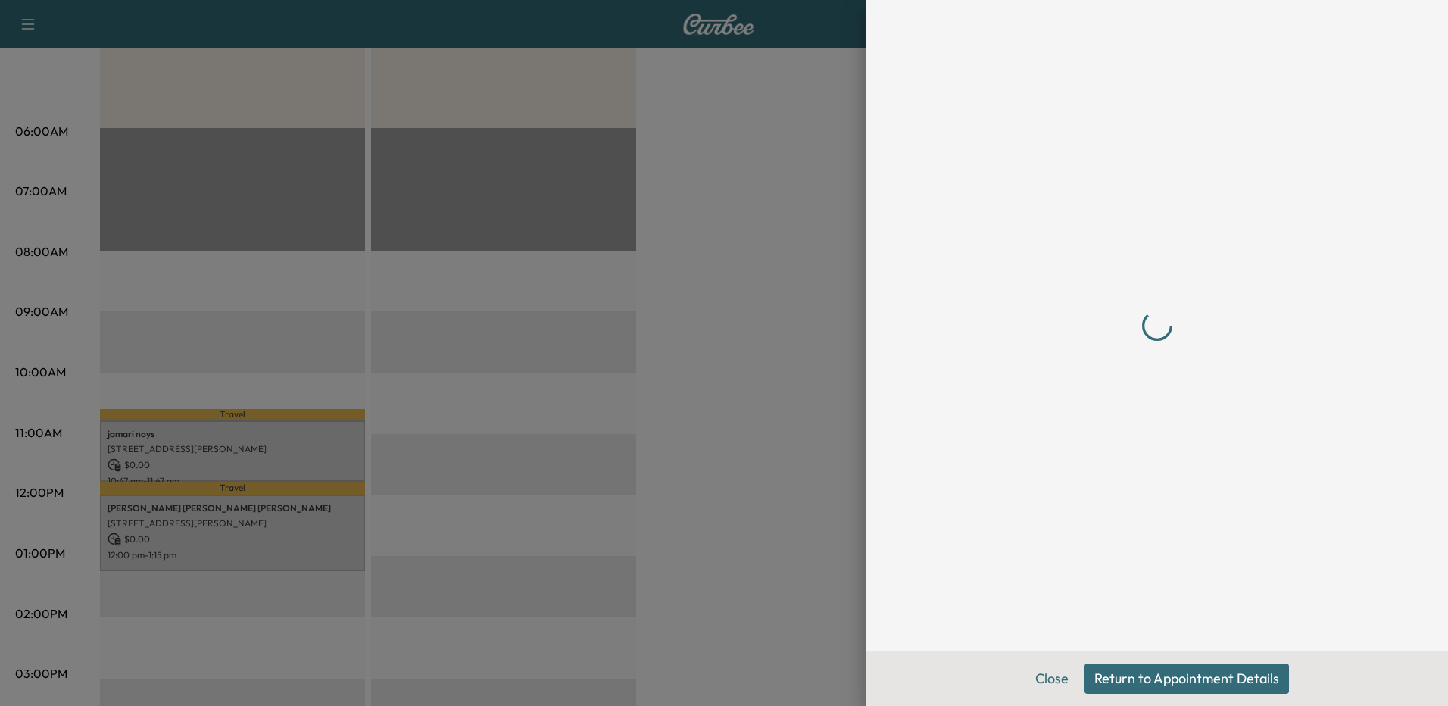
scroll to position [0, 0]
click at [1051, 681] on button "Close" at bounding box center [1052, 679] width 53 height 30
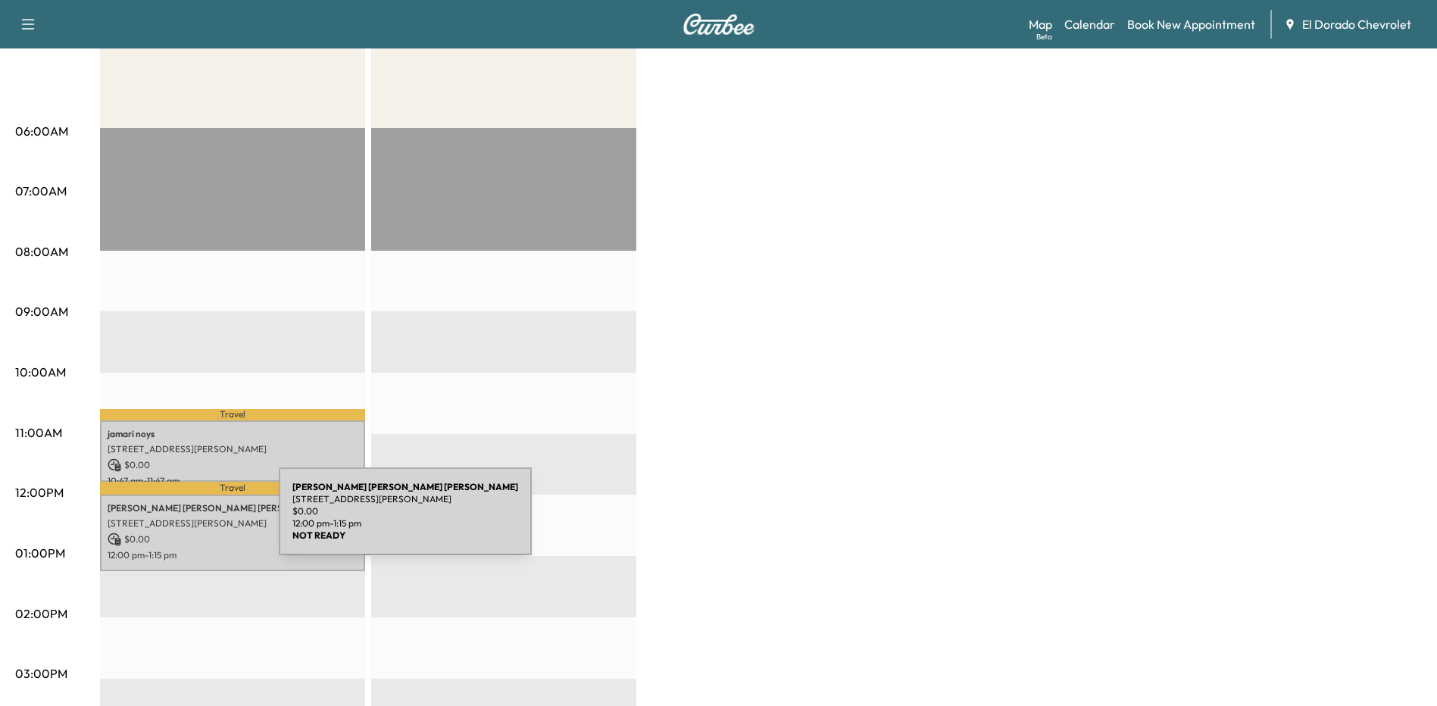
click at [165, 520] on p "[STREET_ADDRESS][PERSON_NAME]" at bounding box center [233, 523] width 250 height 12
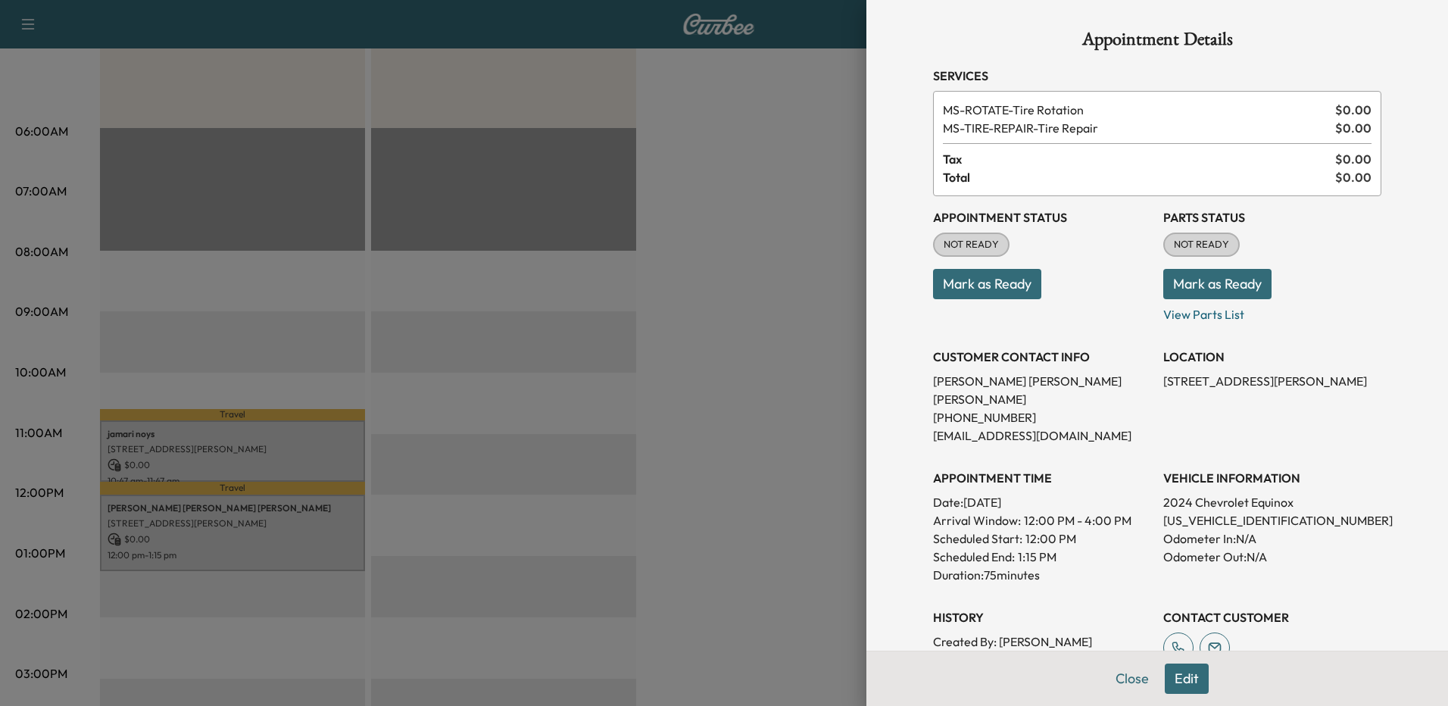
scroll to position [76, 0]
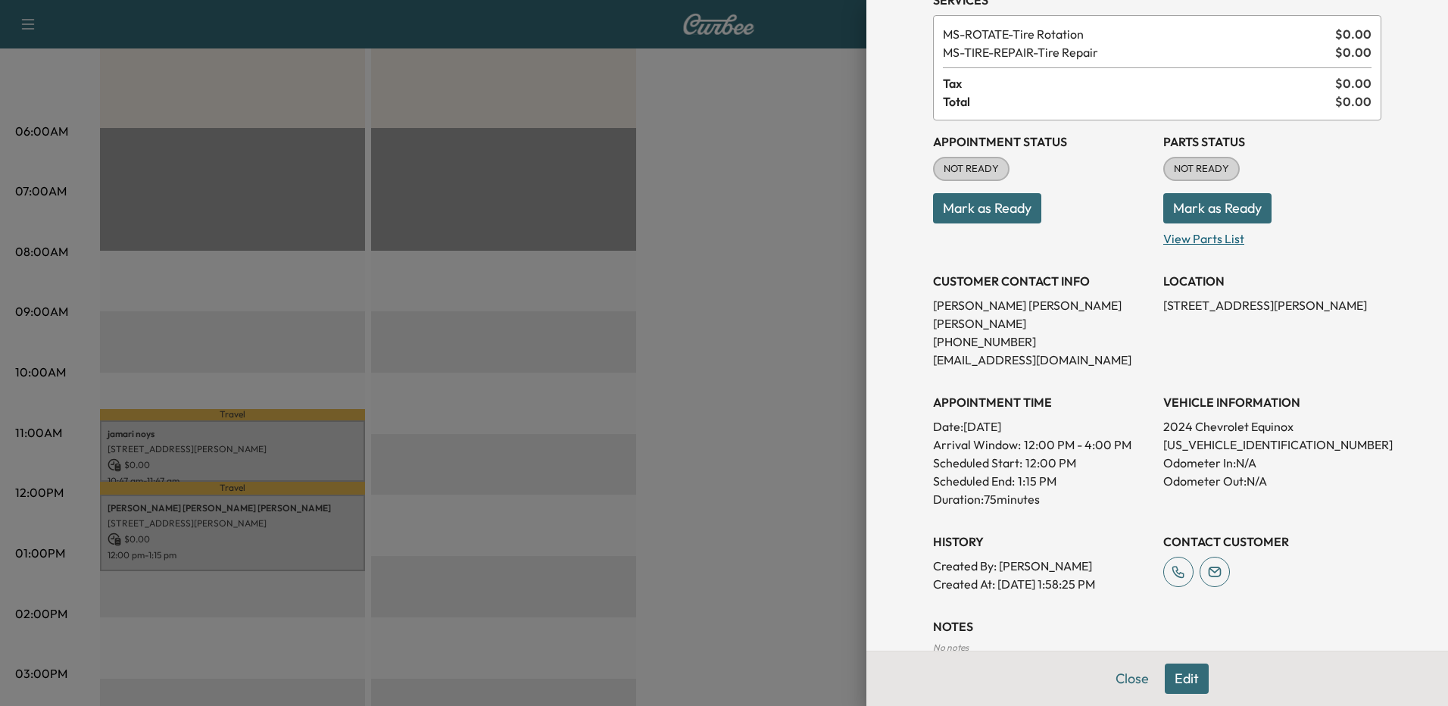
click at [1179, 233] on p "View Parts List" at bounding box center [1273, 235] width 218 height 24
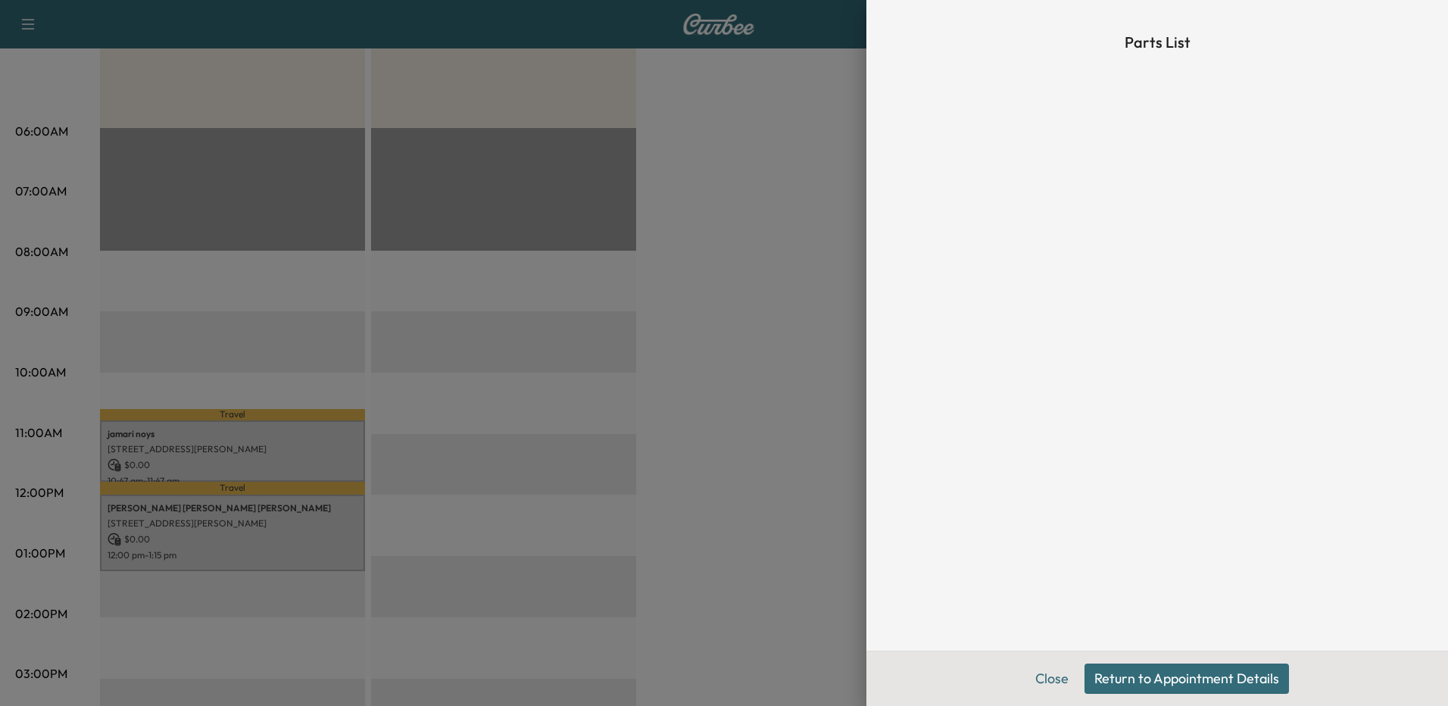
click at [820, 235] on div at bounding box center [724, 353] width 1448 height 706
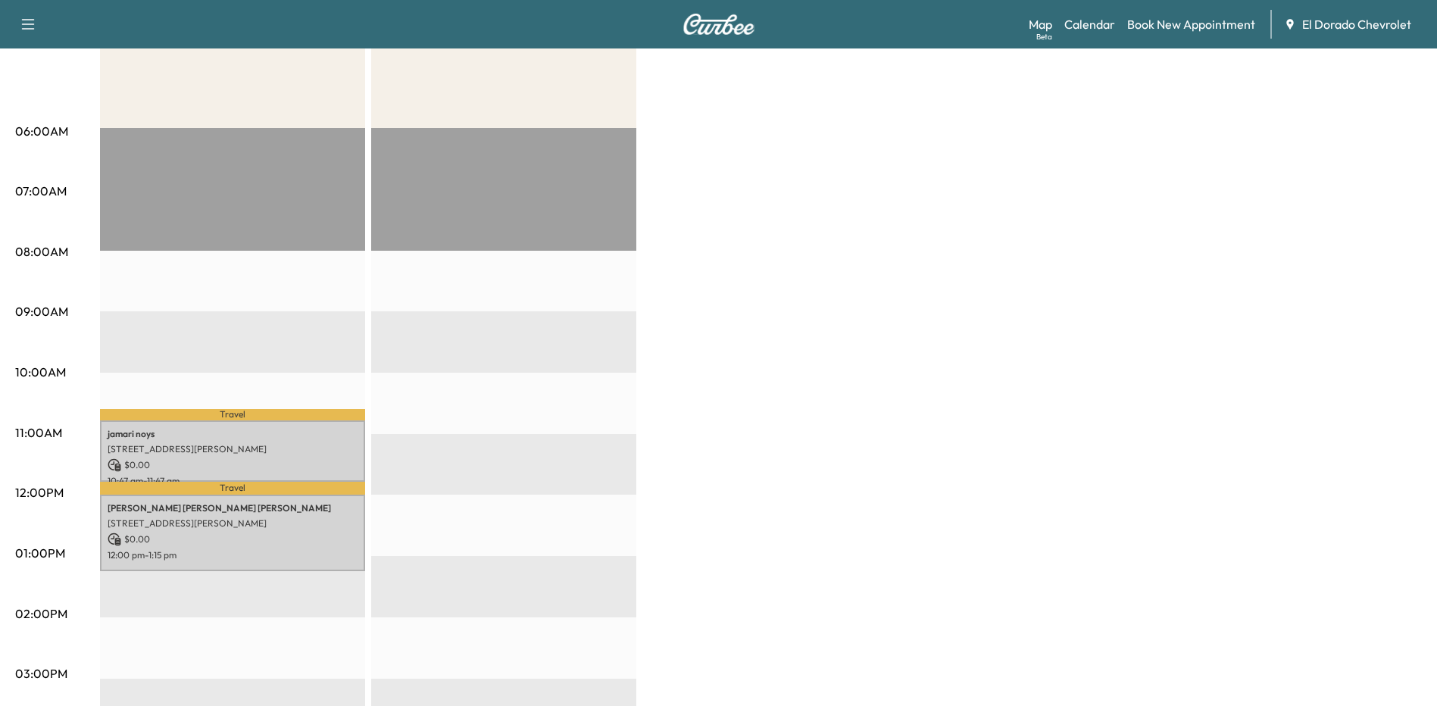
drag, startPoint x: 262, startPoint y: 521, endPoint x: 500, endPoint y: 519, distance: 237.9
click at [500, 519] on div "BrightDrop Revenue $ 0.00 Work Time 135 mins Transit Time 26 mins Travel jamari…" at bounding box center [761, 538] width 1322 height 1136
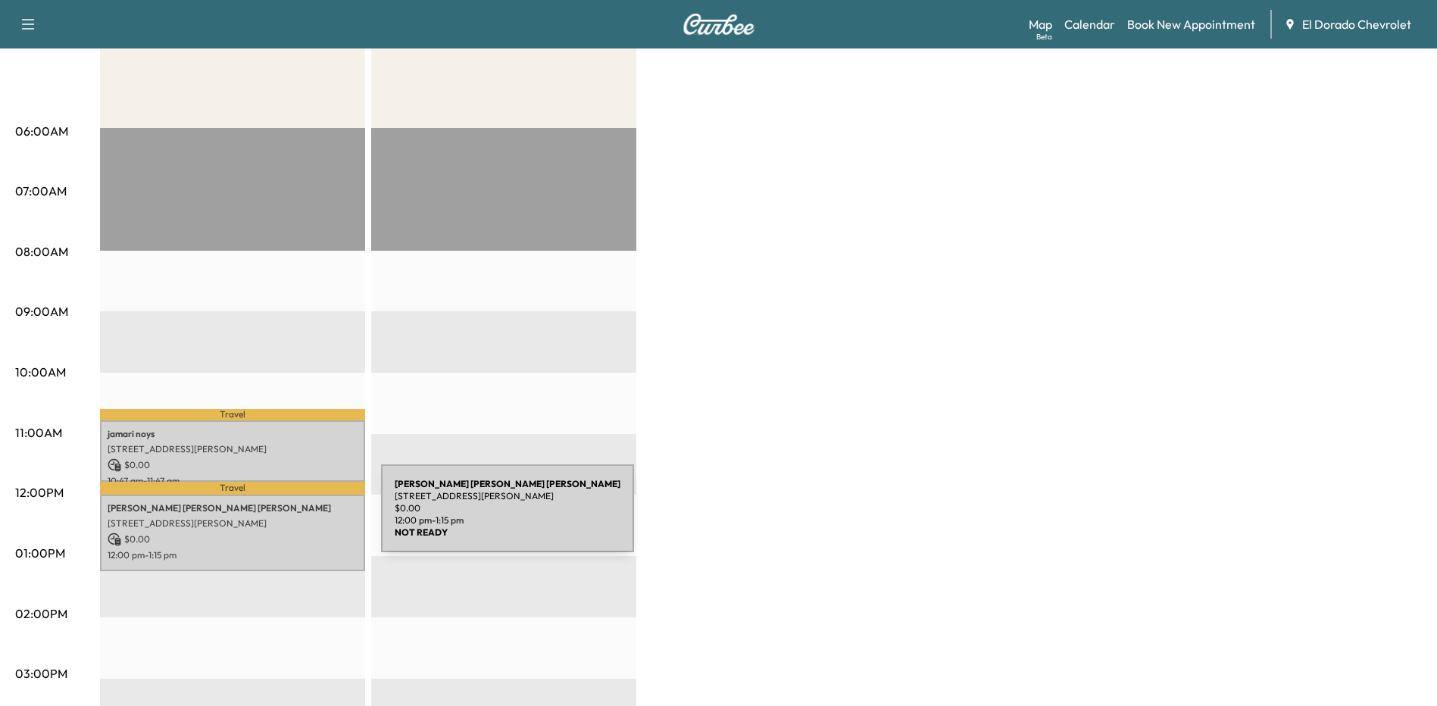
click at [267, 517] on p "[STREET_ADDRESS][PERSON_NAME]" at bounding box center [233, 523] width 250 height 12
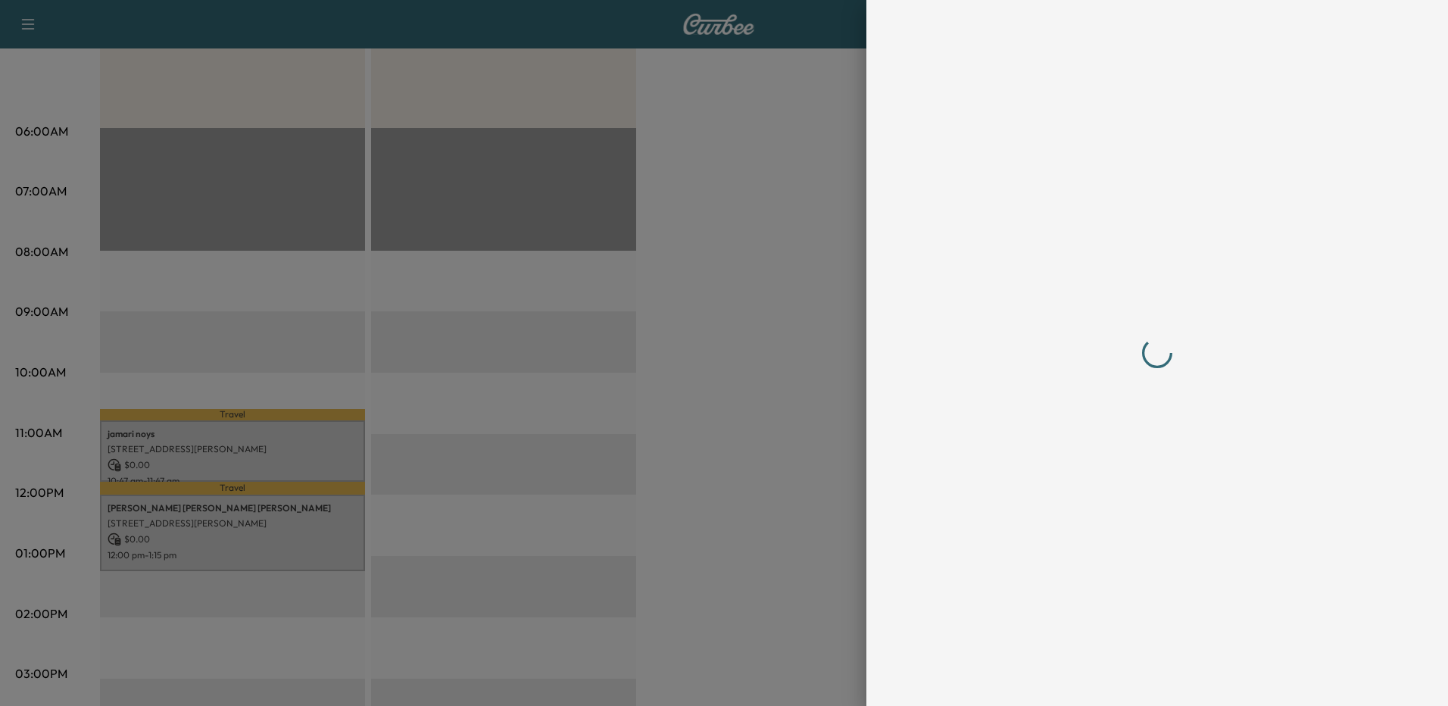
click at [267, 517] on div at bounding box center [724, 353] width 1448 height 706
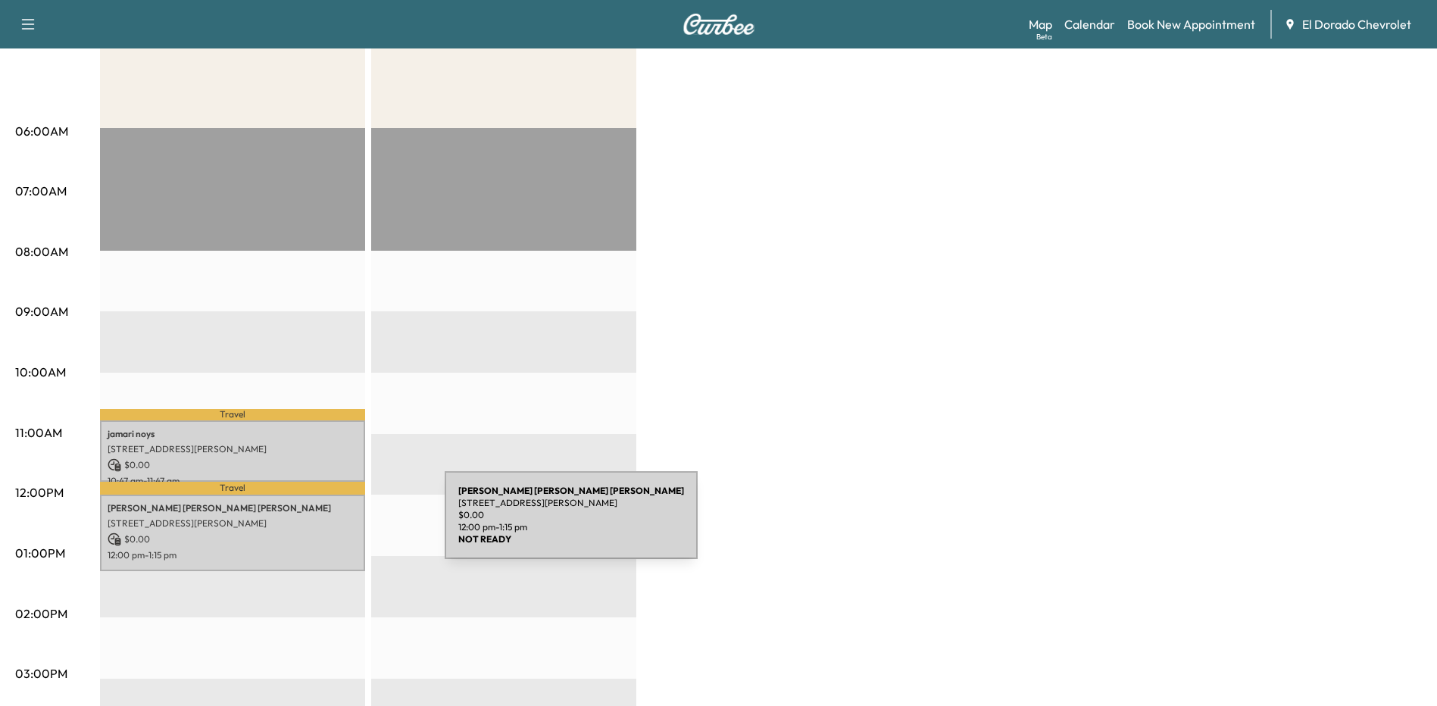
click at [331, 524] on p "[STREET_ADDRESS][PERSON_NAME]" at bounding box center [233, 523] width 250 height 12
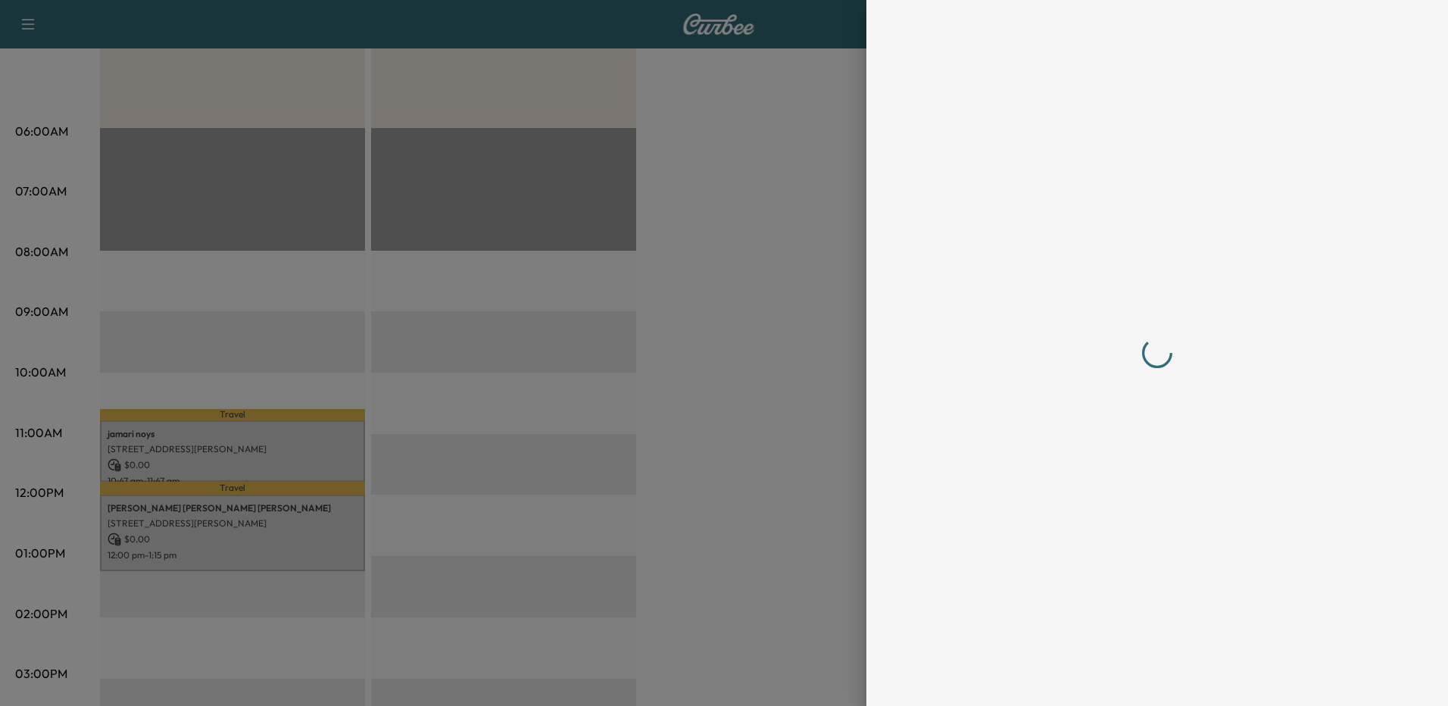
click at [331, 524] on div at bounding box center [724, 353] width 1448 height 706
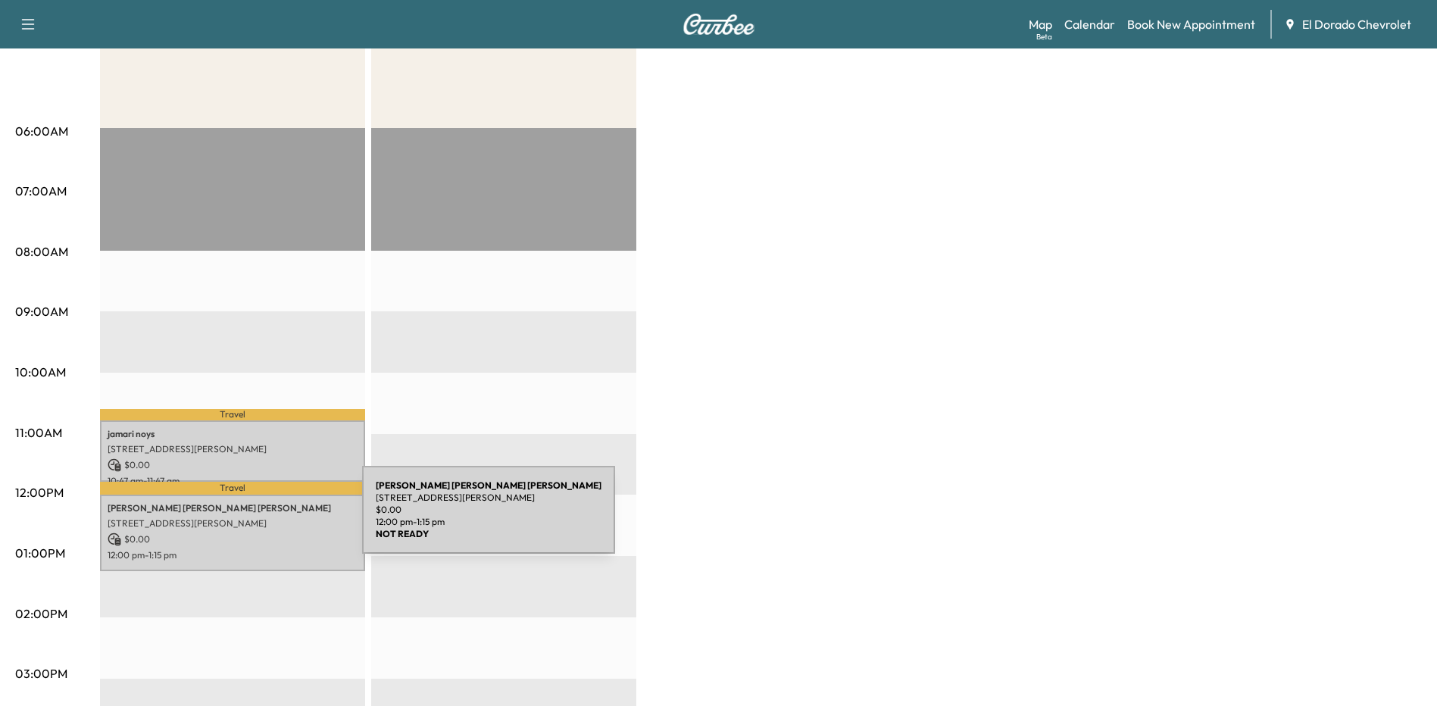
click at [248, 519] on p "[STREET_ADDRESS][PERSON_NAME]" at bounding box center [233, 523] width 250 height 12
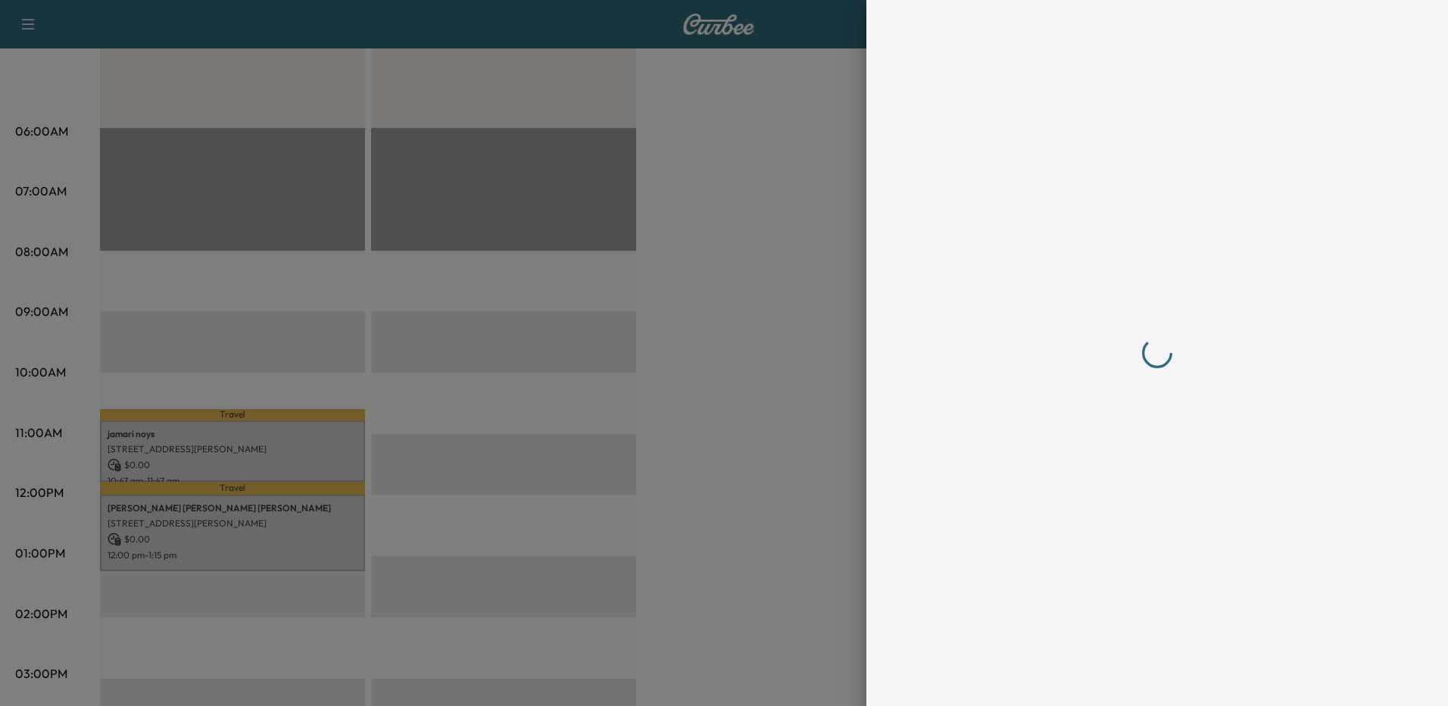
click at [248, 519] on div at bounding box center [724, 353] width 1448 height 706
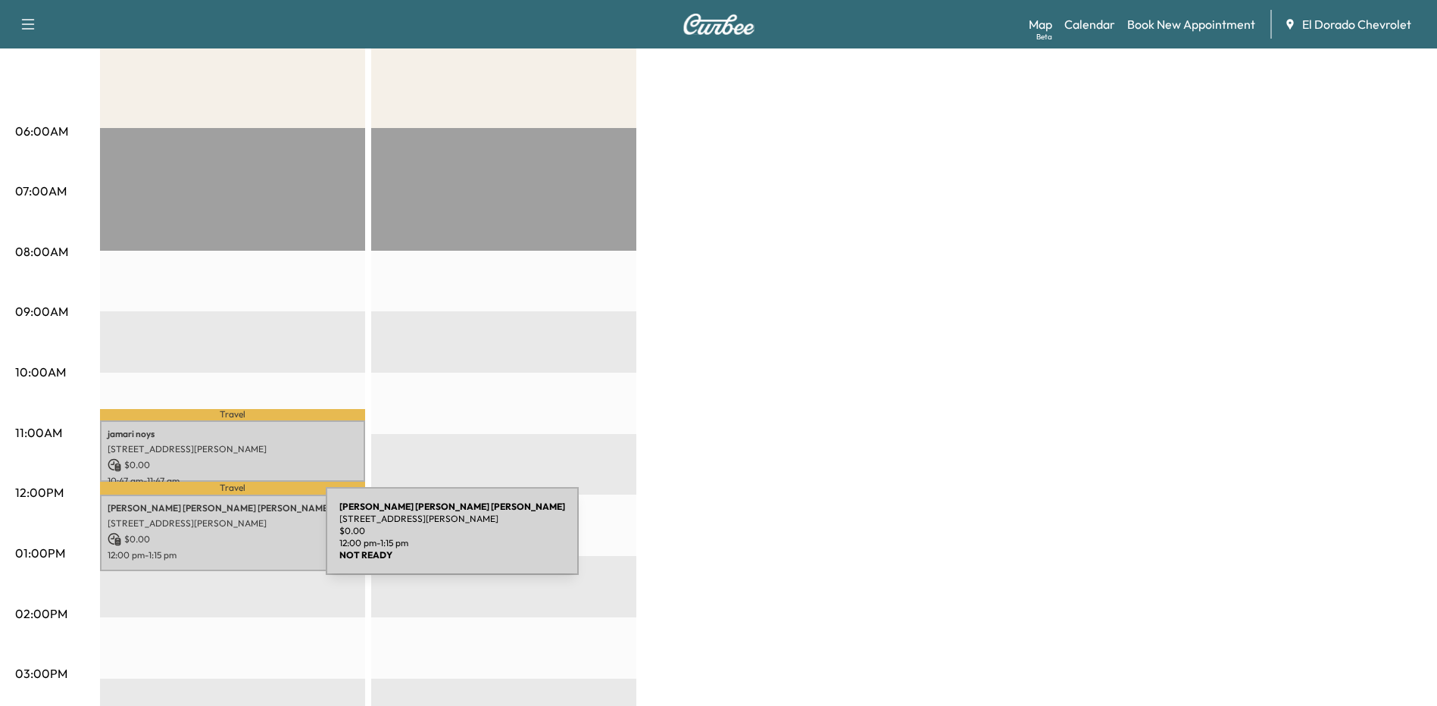
click at [212, 540] on p "$ 0.00" at bounding box center [233, 540] width 250 height 14
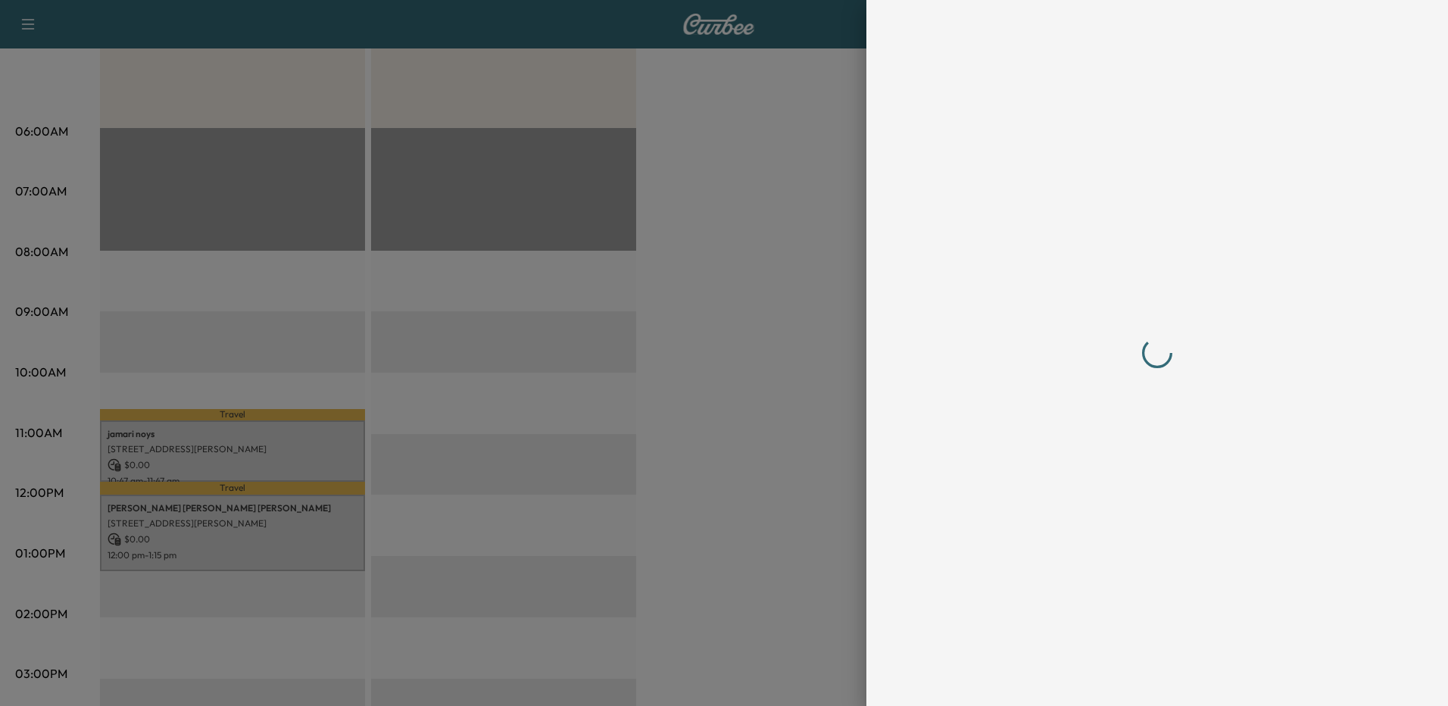
click at [212, 540] on div at bounding box center [724, 353] width 1448 height 706
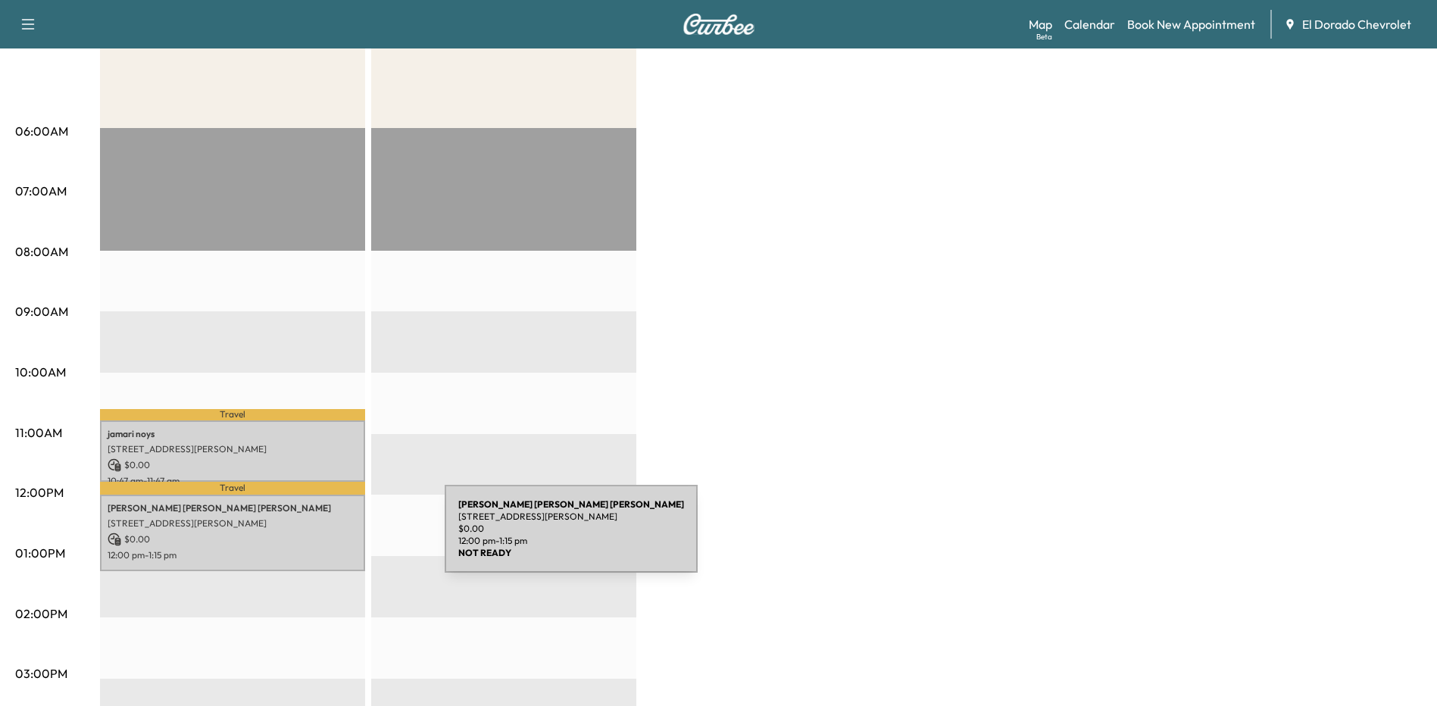
click at [331, 538] on p "$ 0.00" at bounding box center [233, 540] width 250 height 14
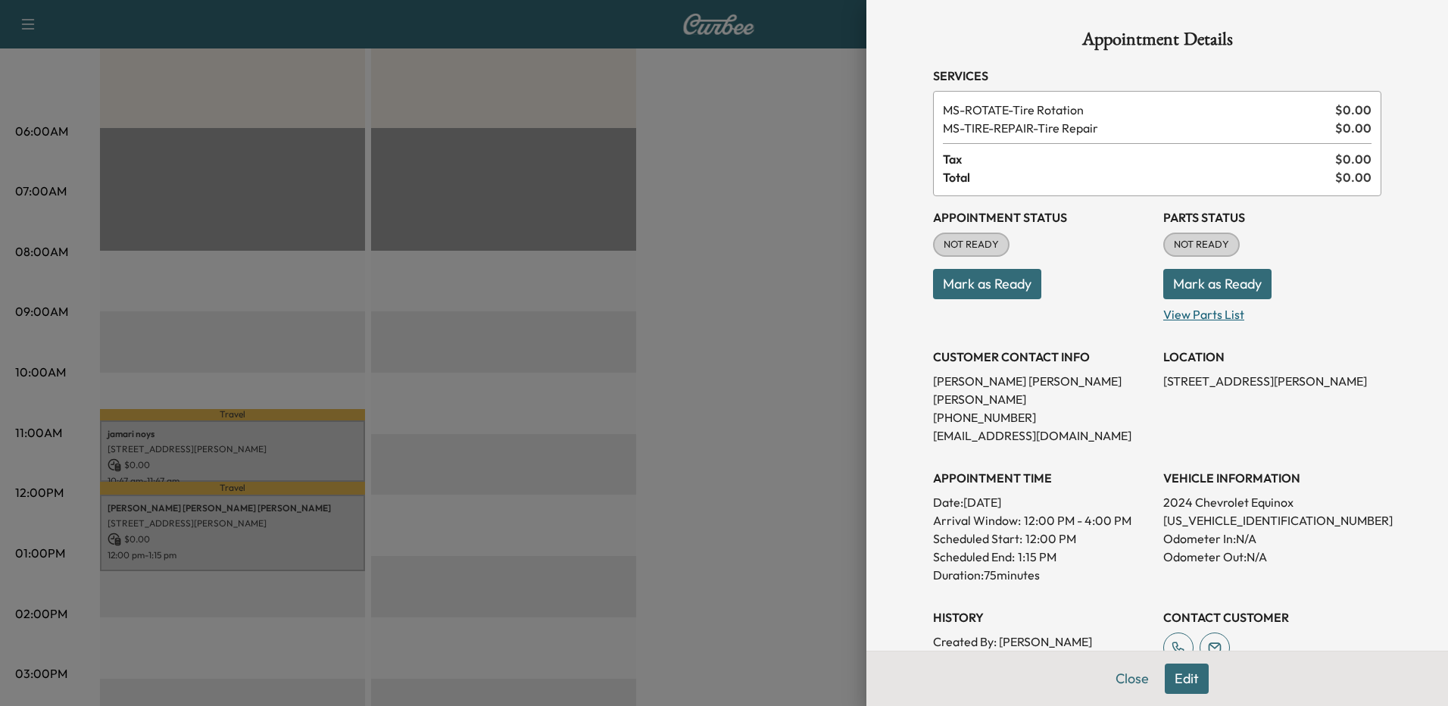
click at [1220, 312] on p "View Parts List" at bounding box center [1273, 311] width 218 height 24
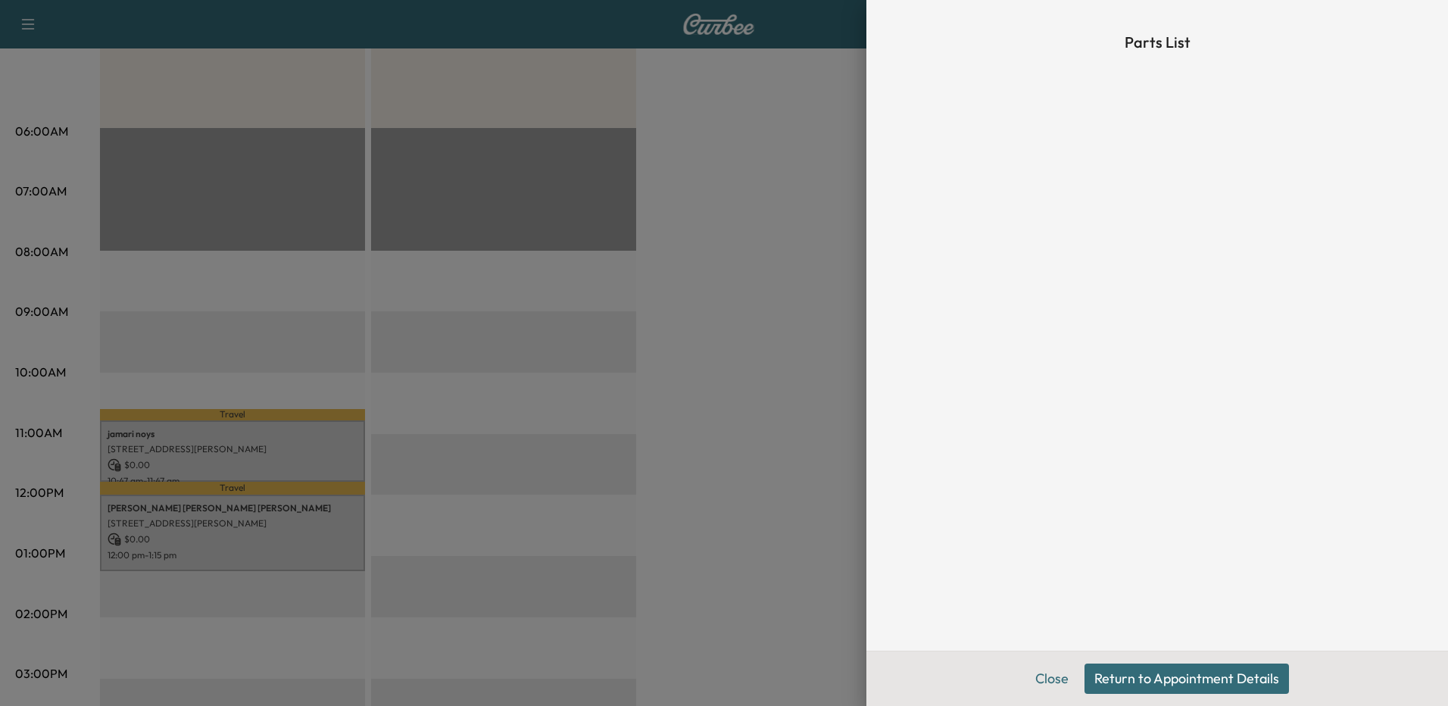
click at [1132, 682] on button "Return to Appointment Details" at bounding box center [1187, 679] width 205 height 30
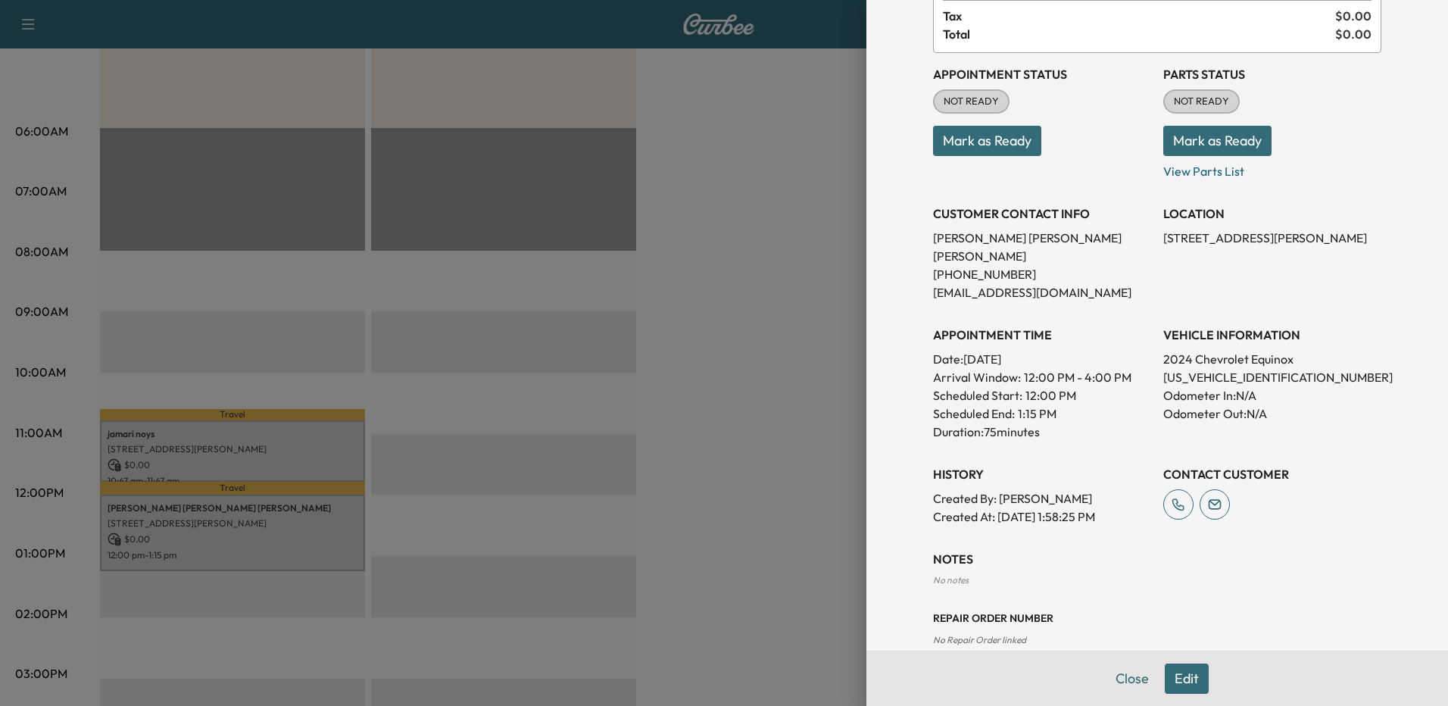
scroll to position [151, 0]
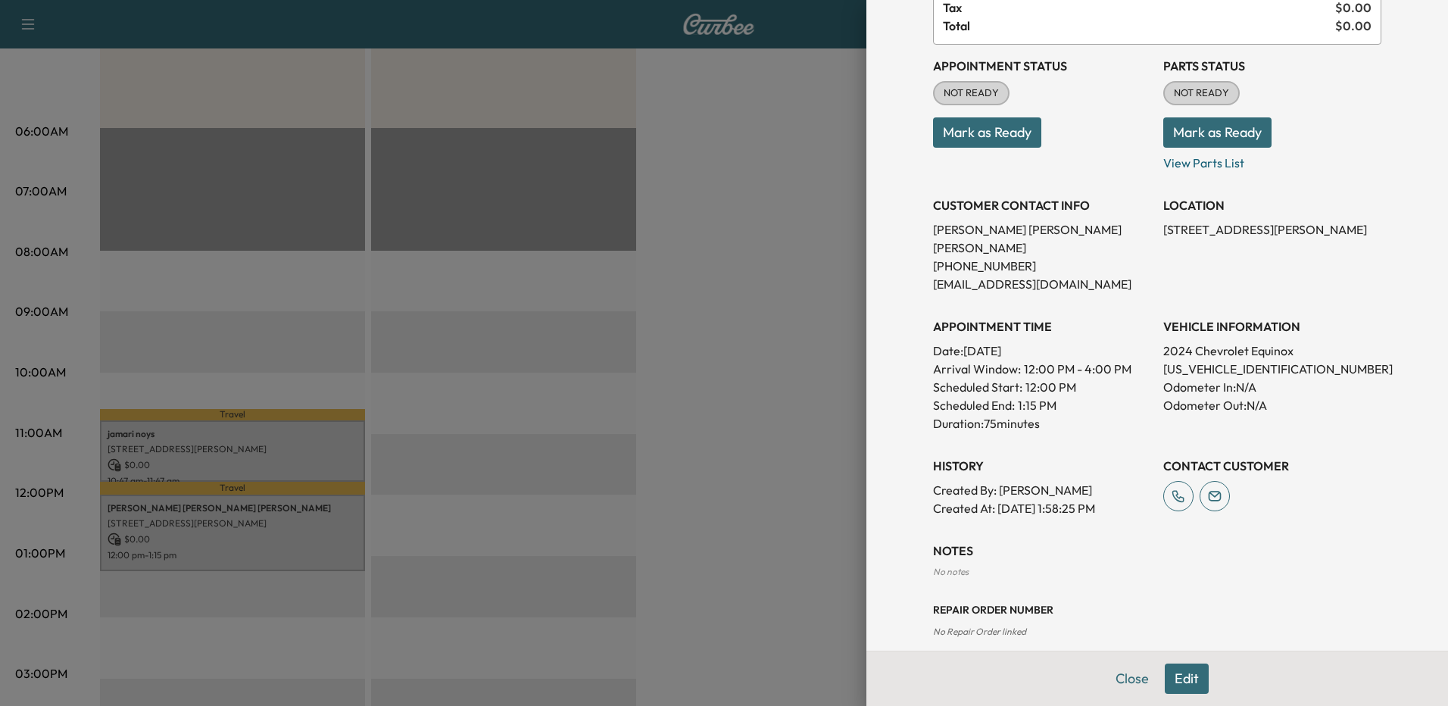
click at [1172, 673] on button "Edit" at bounding box center [1187, 679] width 44 height 30
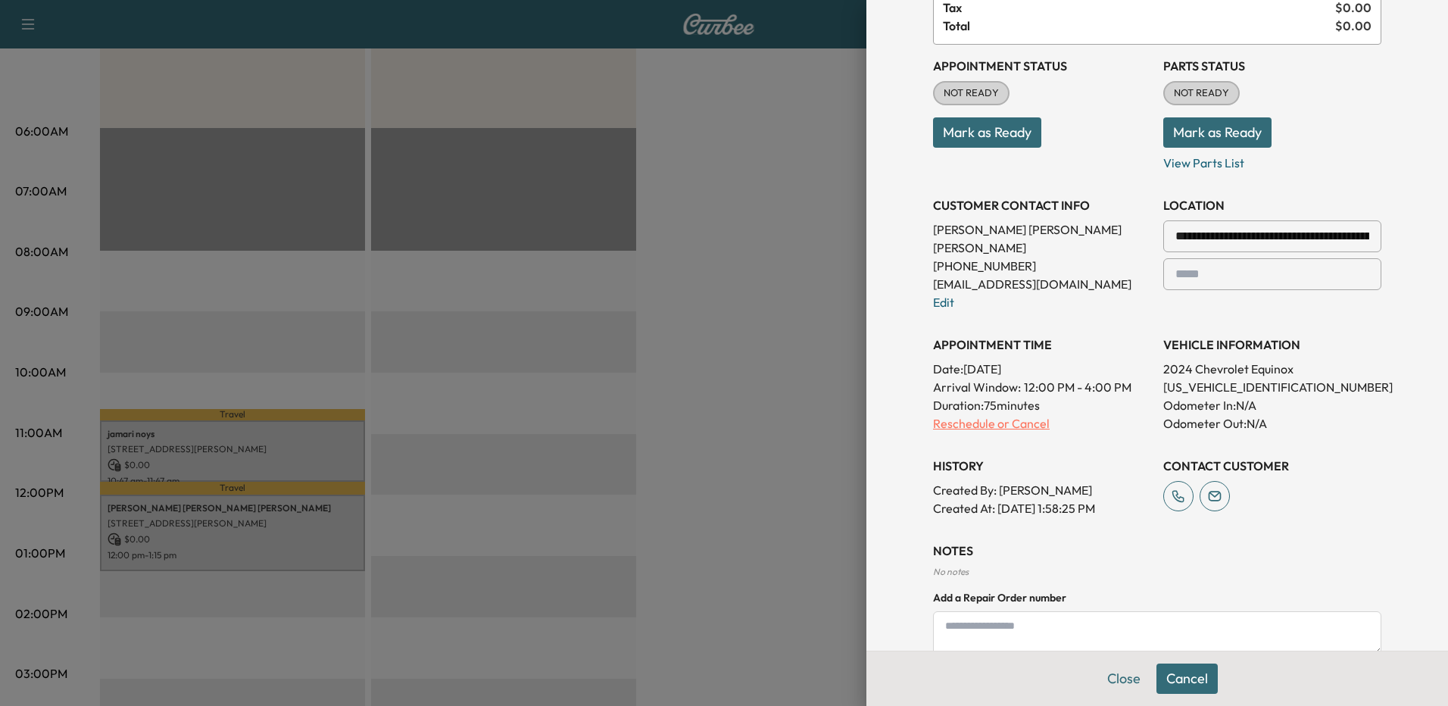
click at [991, 414] on p "Reschedule or Cancel" at bounding box center [1042, 423] width 218 height 18
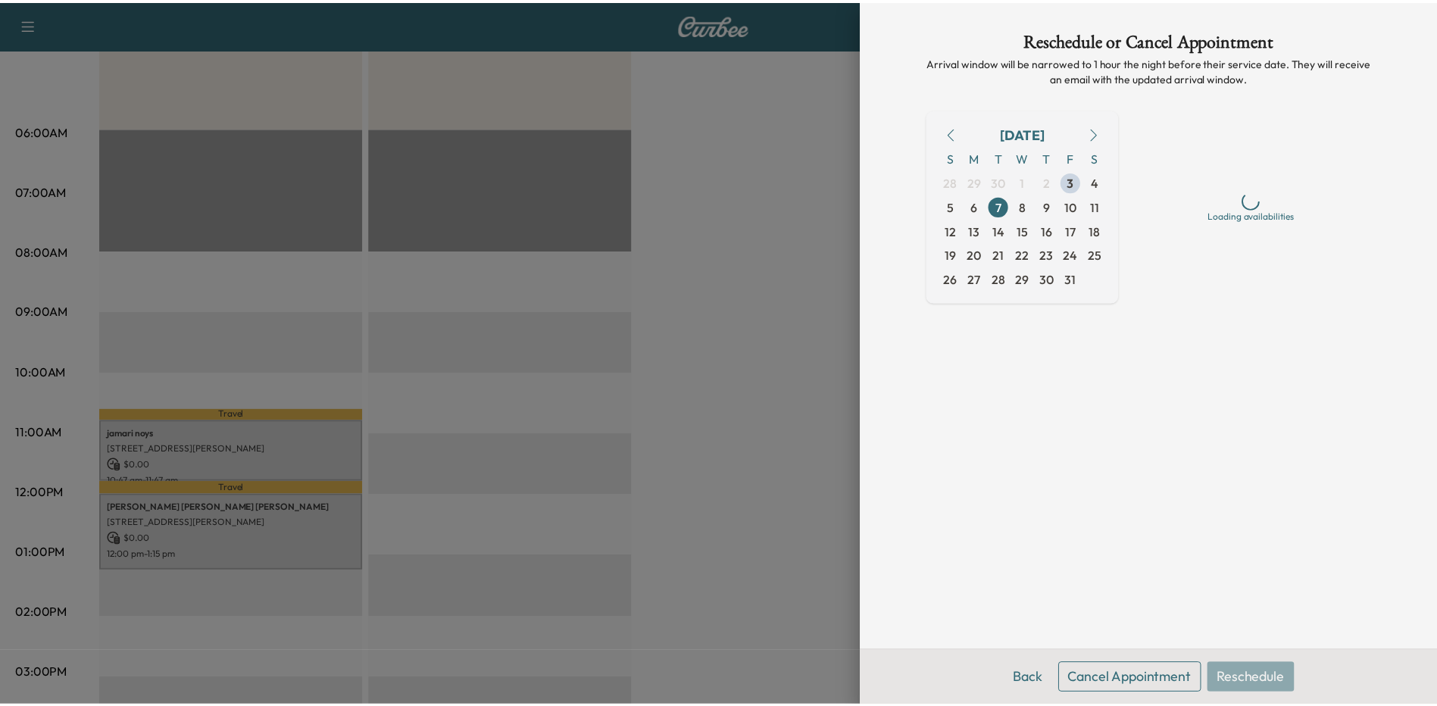
scroll to position [0, 0]
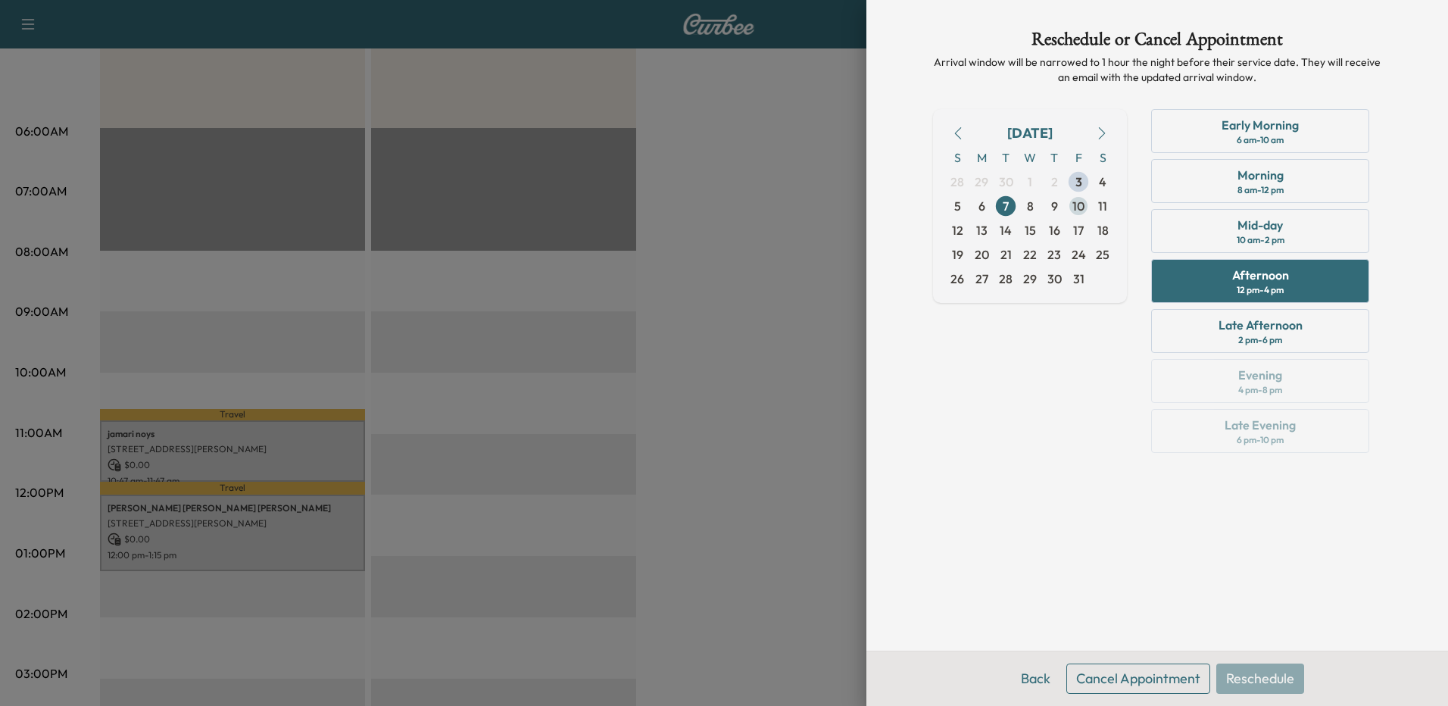
click at [1084, 208] on span "10" at bounding box center [1079, 206] width 12 height 18
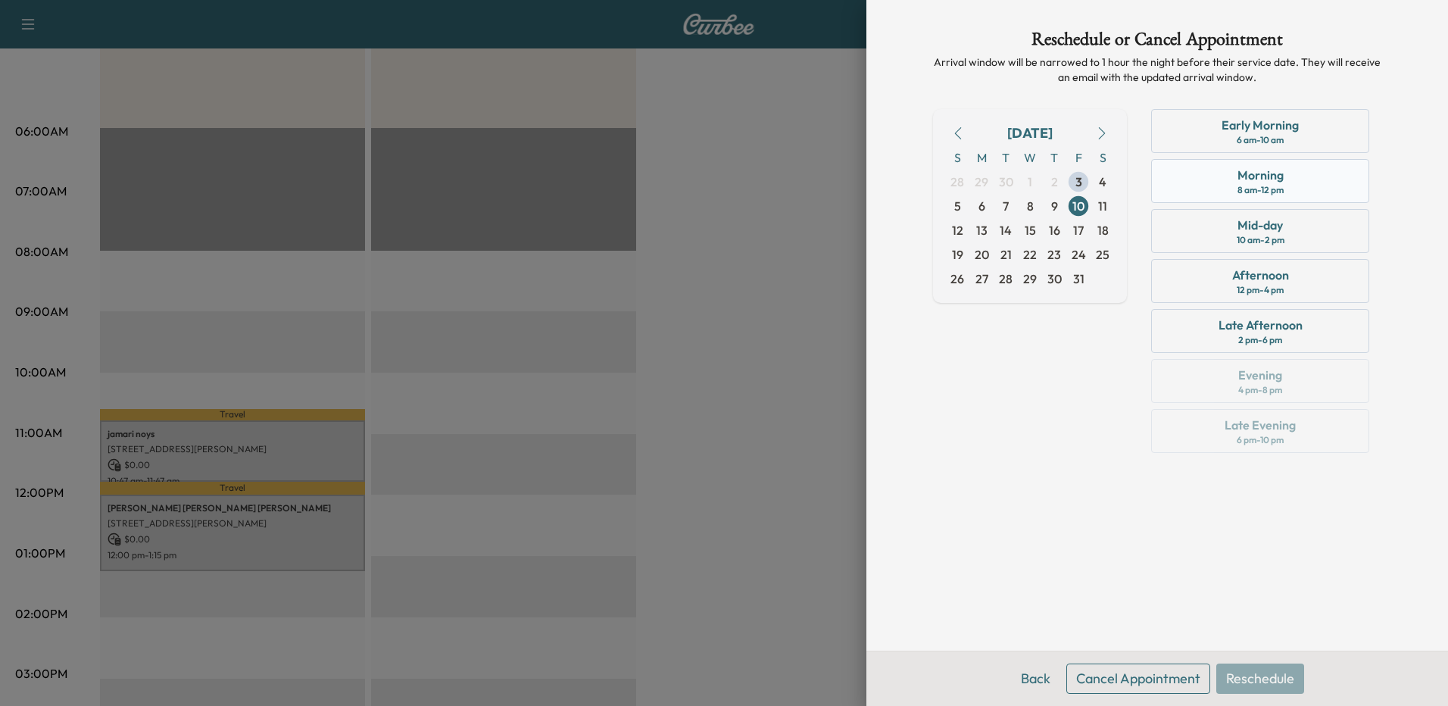
click at [1248, 179] on div "Morning" at bounding box center [1261, 175] width 46 height 18
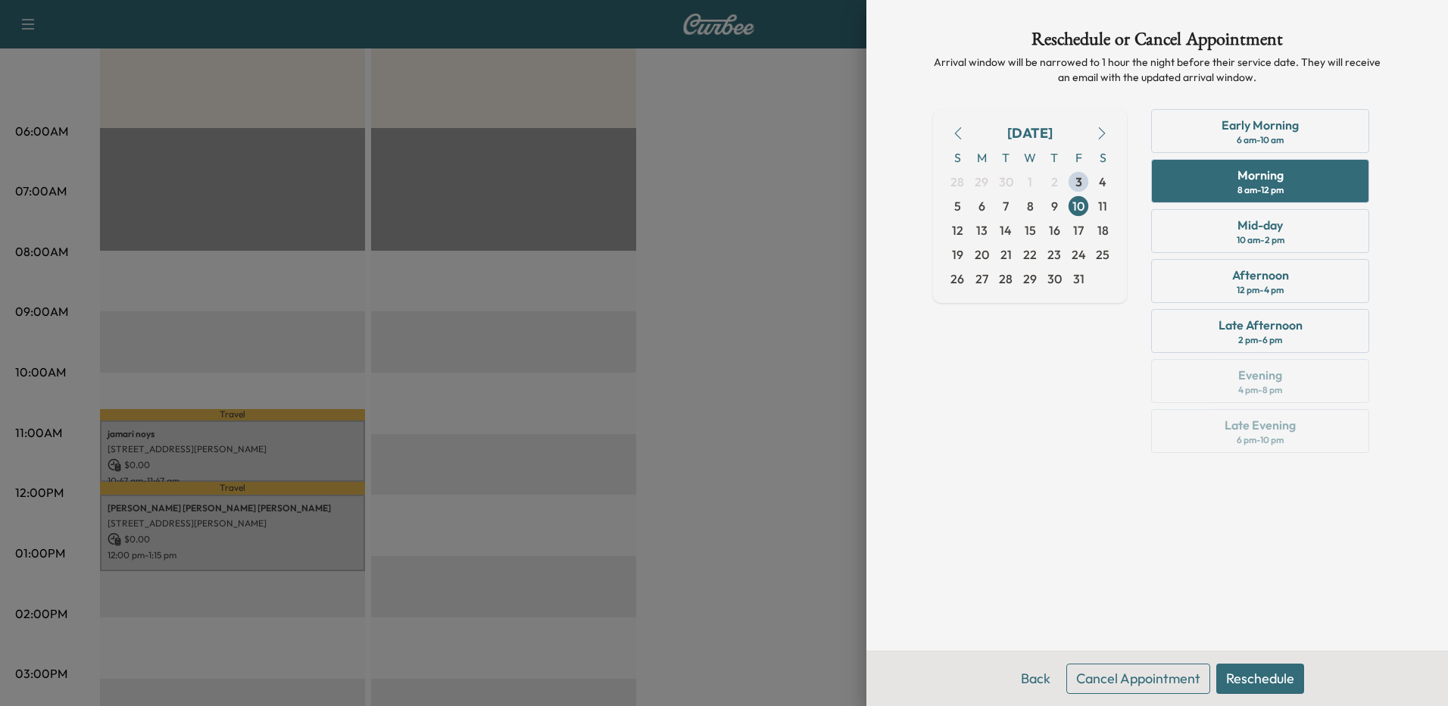
click at [1265, 691] on button "Reschedule" at bounding box center [1261, 679] width 88 height 30
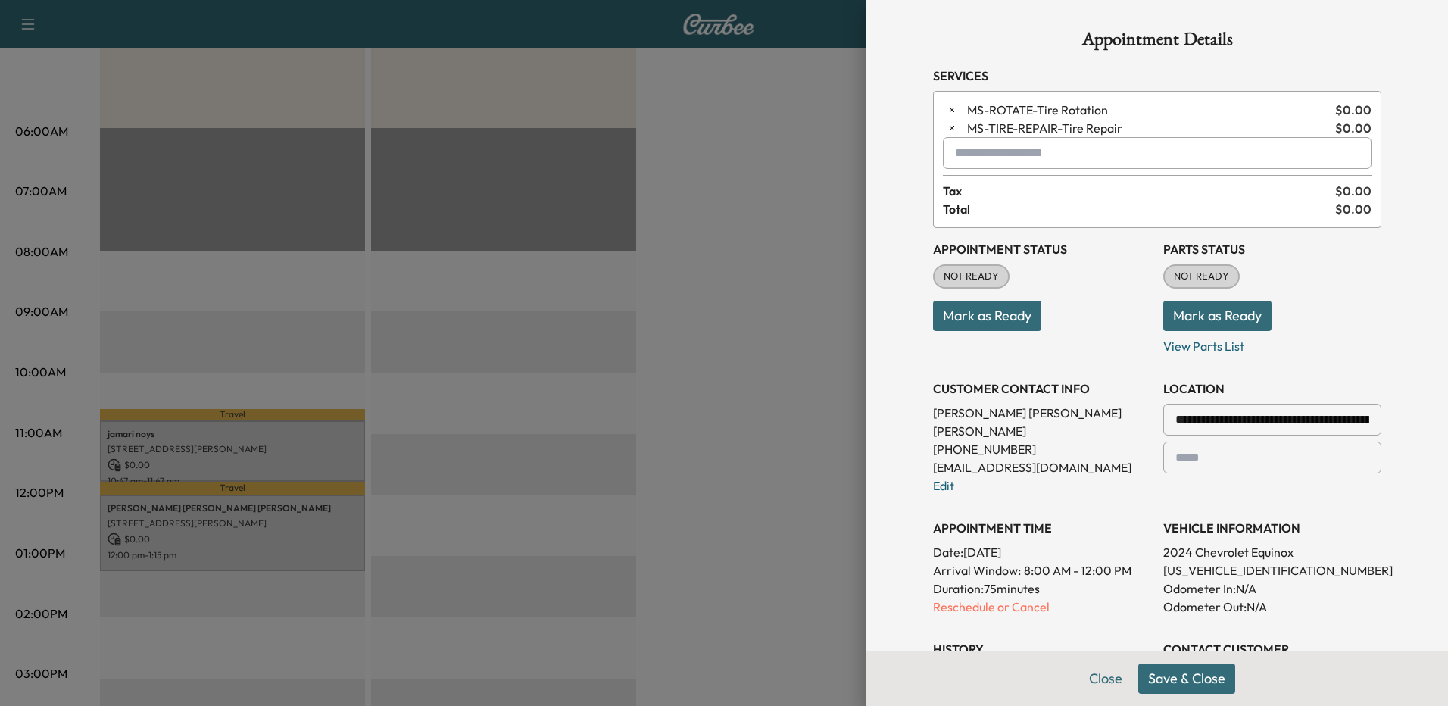
click at [1145, 682] on button "Save & Close" at bounding box center [1187, 679] width 97 height 30
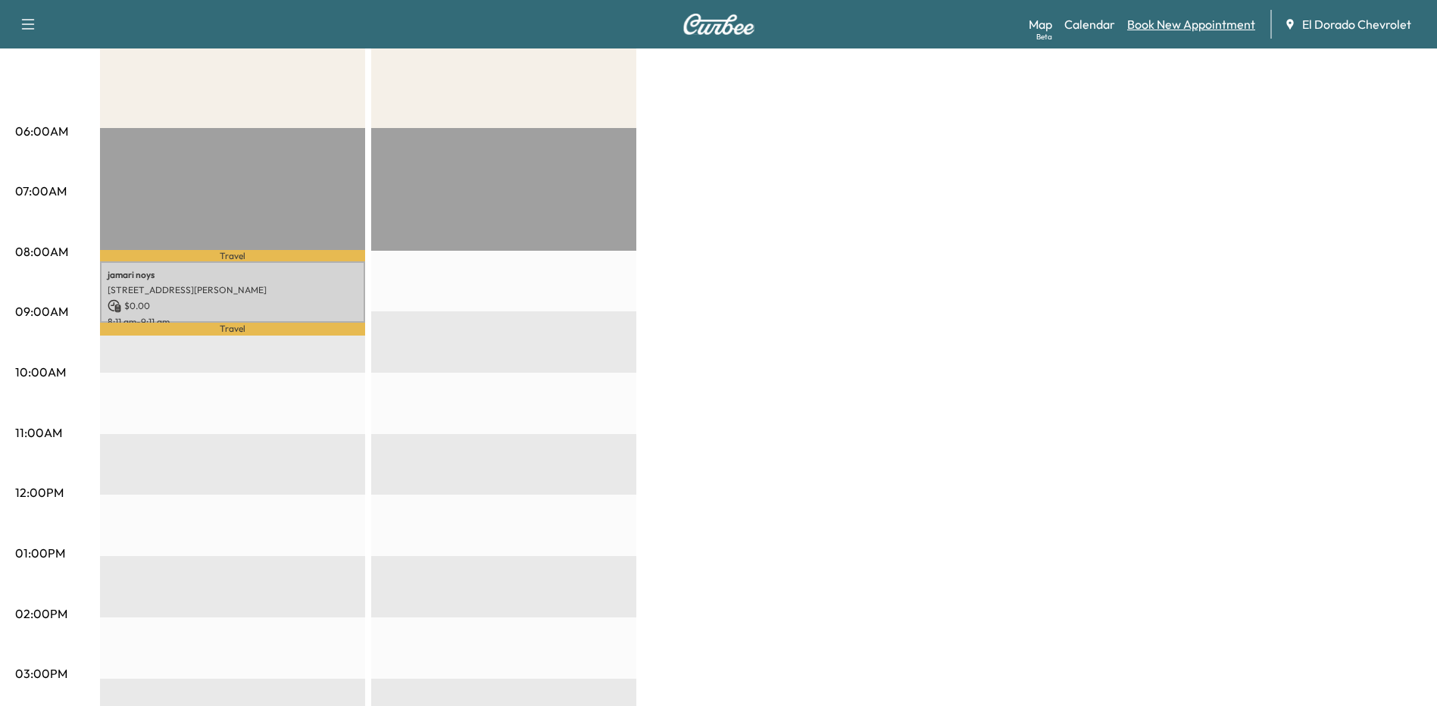
click at [1154, 23] on link "Book New Appointment" at bounding box center [1191, 24] width 128 height 18
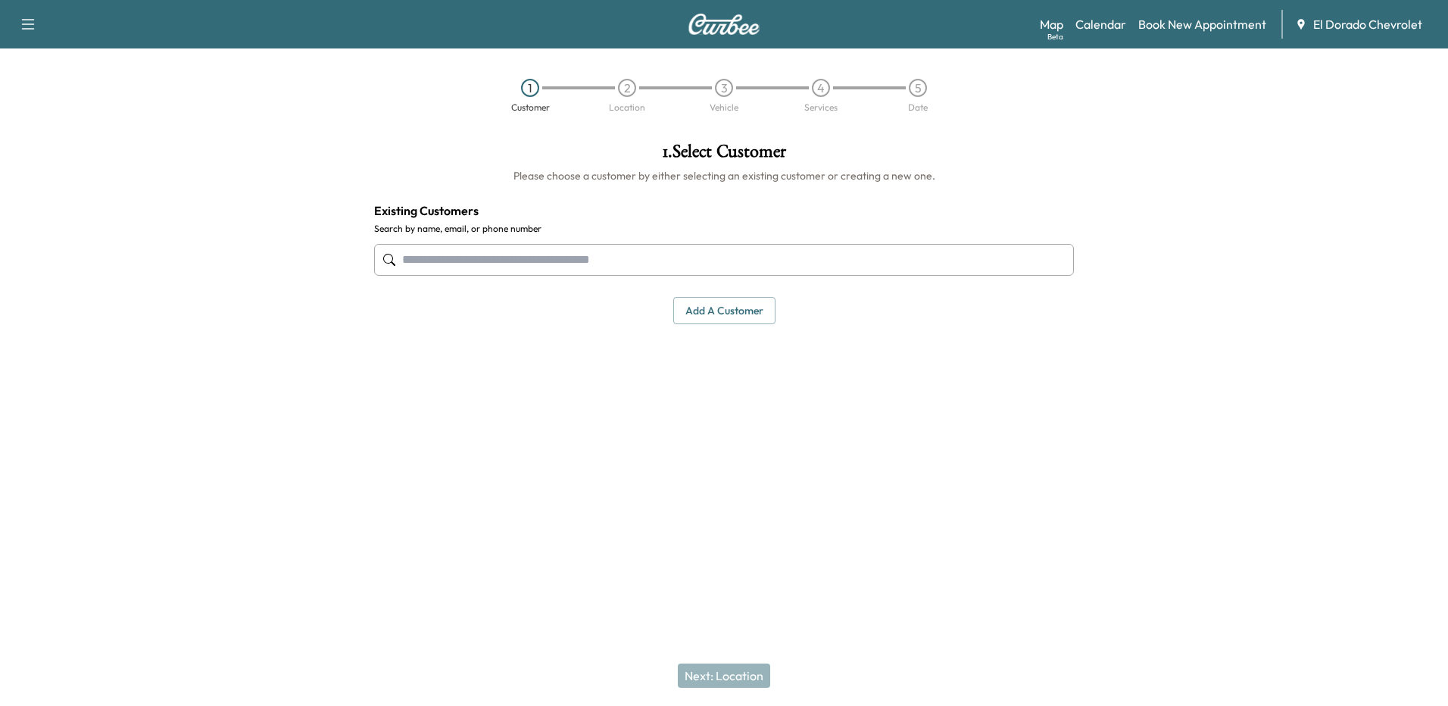
click at [603, 264] on input "text" at bounding box center [724, 260] width 700 height 32
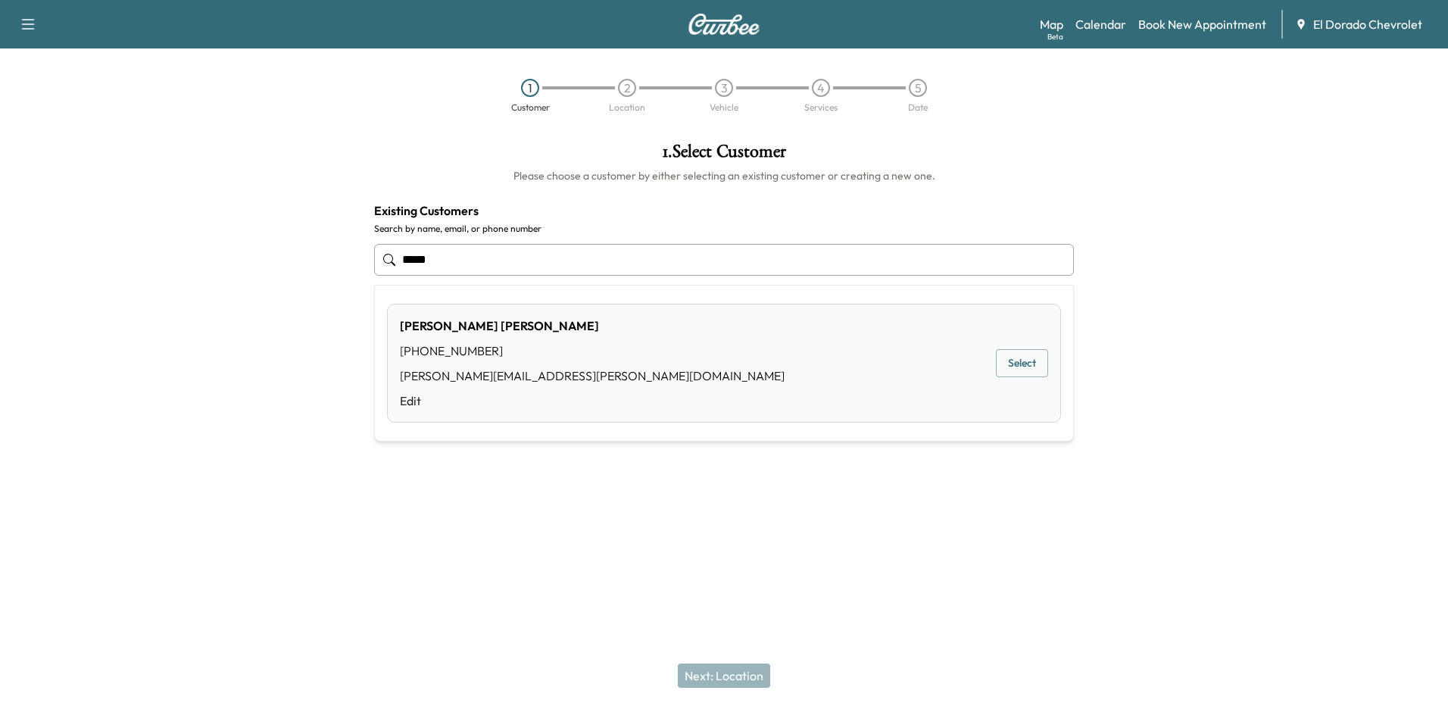
click at [502, 366] on div "[PERSON_NAME] [PHONE_NUMBER] [PERSON_NAME][EMAIL_ADDRESS][PERSON_NAME][DOMAIN_N…" at bounding box center [592, 363] width 385 height 93
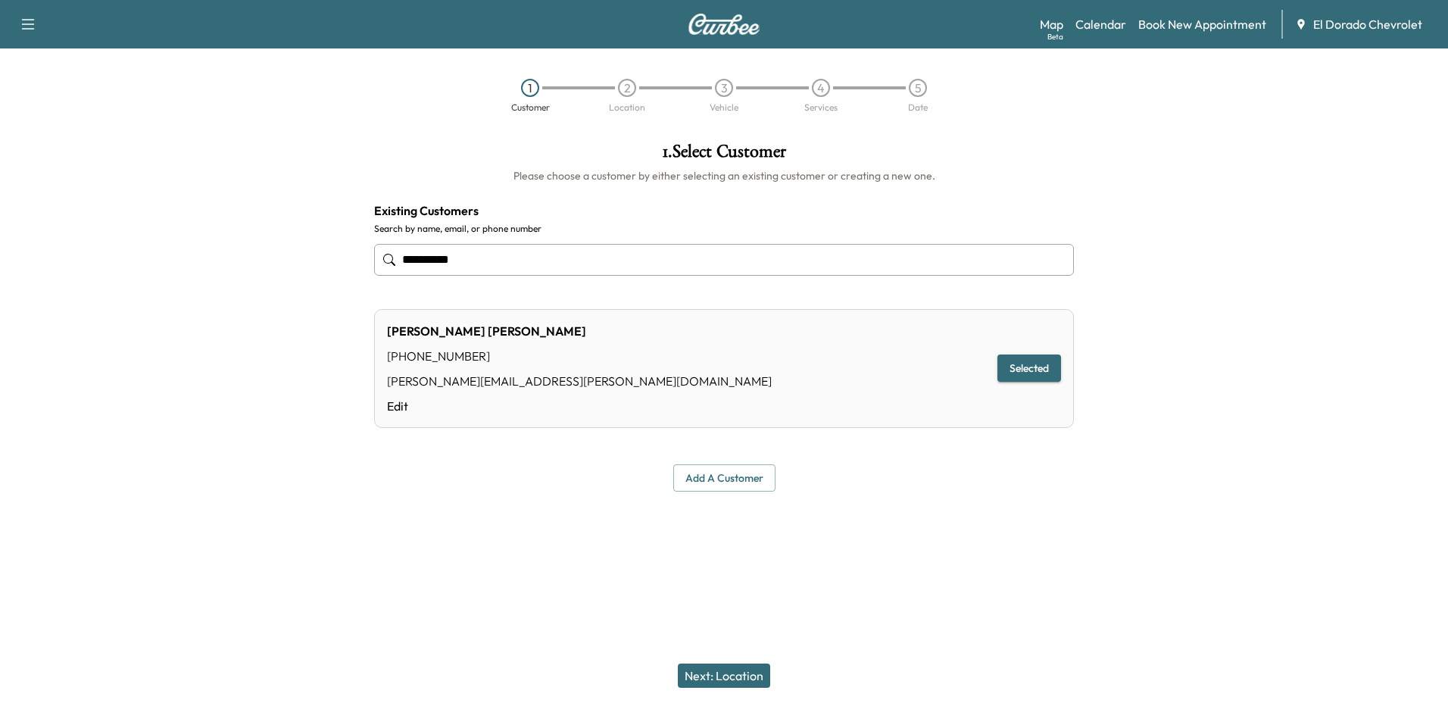
type input "**********"
click at [742, 671] on button "Next: Location" at bounding box center [724, 676] width 92 height 24
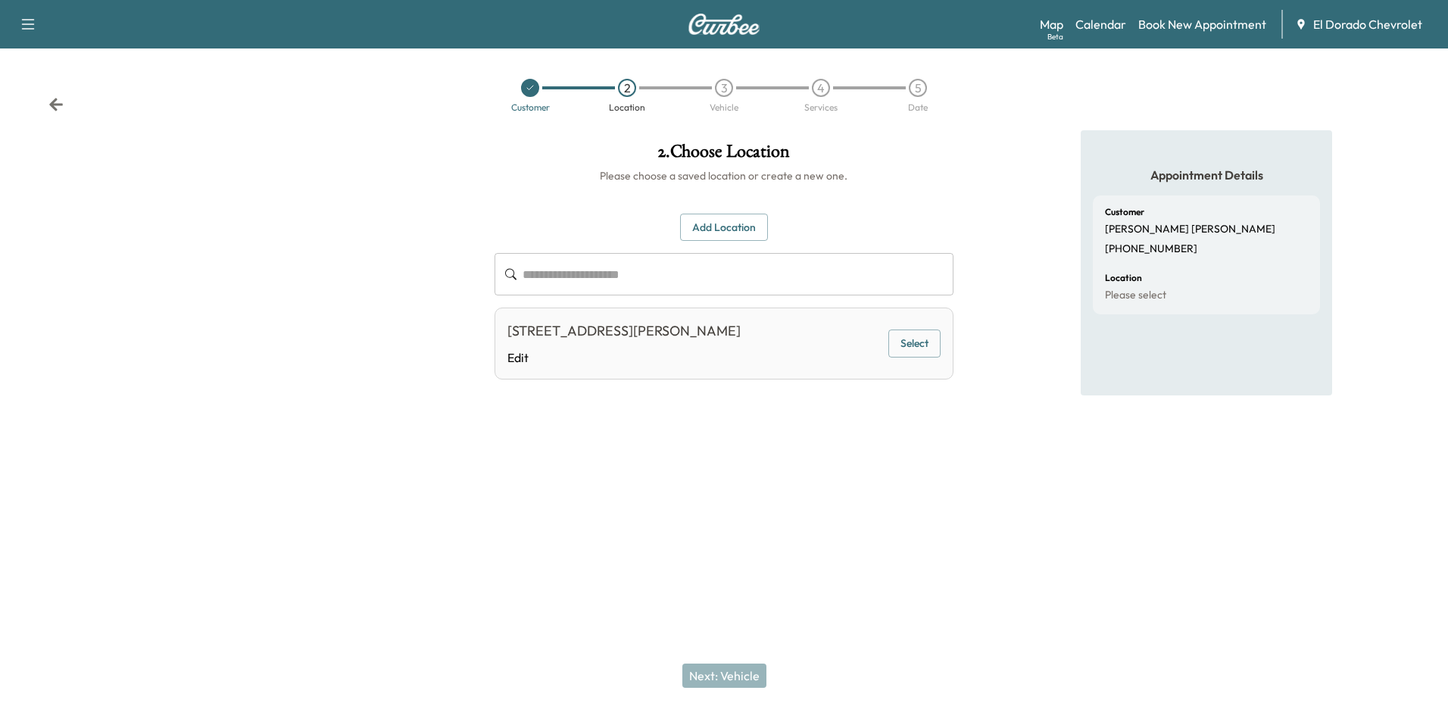
click at [914, 344] on button "Select" at bounding box center [915, 344] width 52 height 28
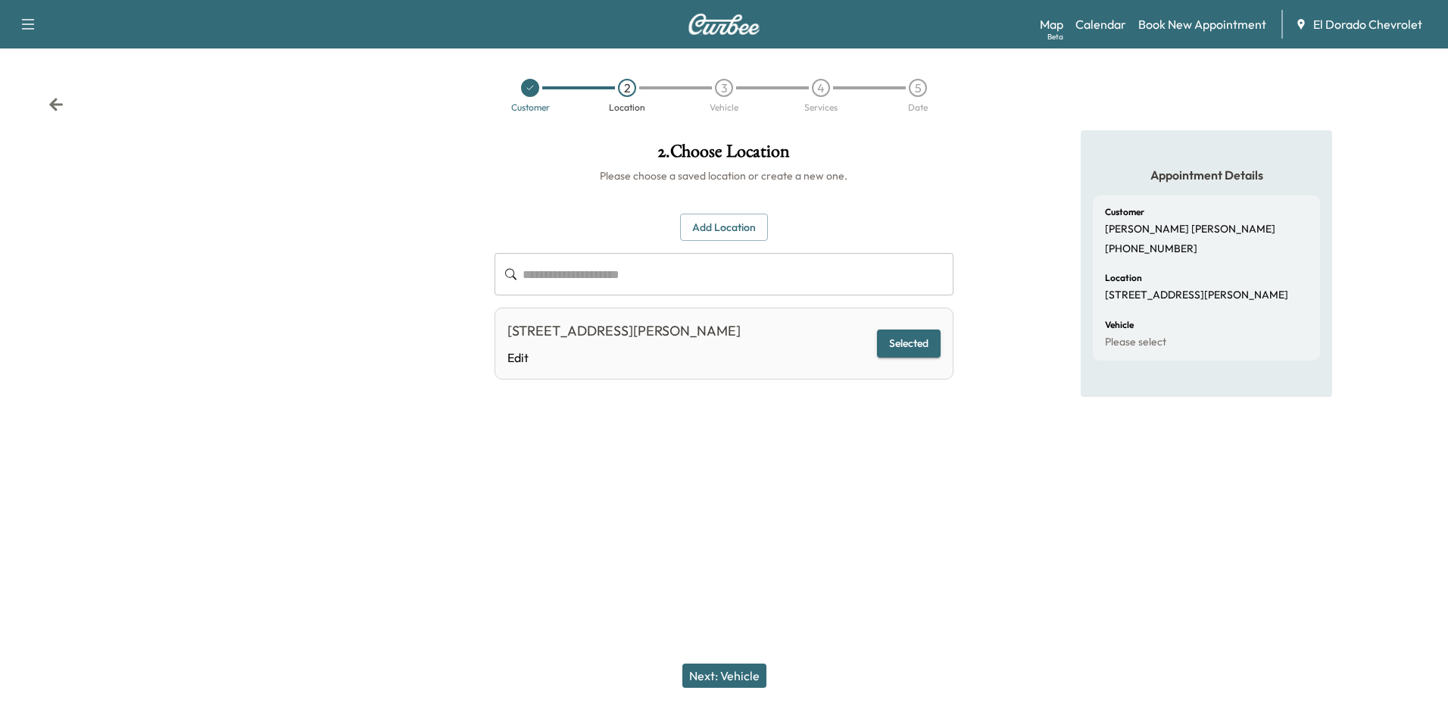
click at [736, 668] on button "Next: Vehicle" at bounding box center [724, 676] width 84 height 24
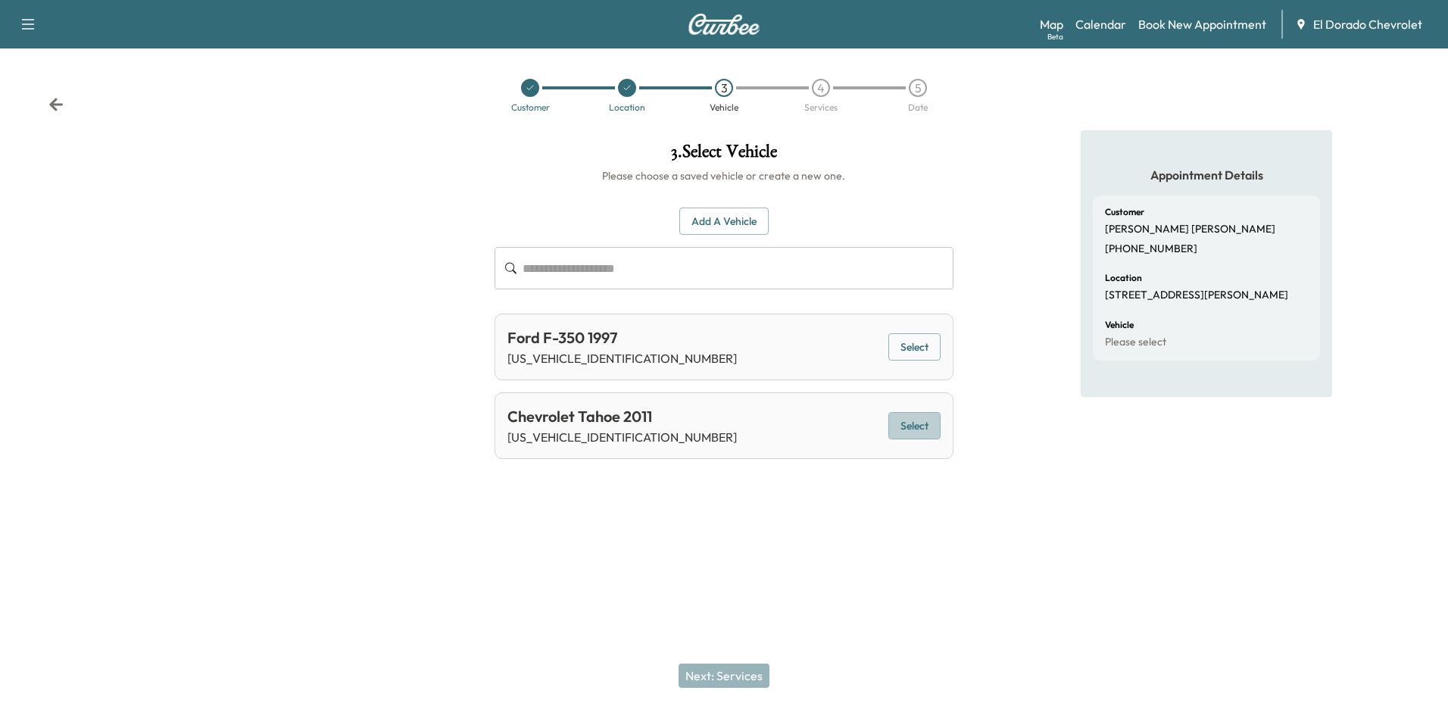
click at [929, 430] on button "Select" at bounding box center [915, 426] width 52 height 28
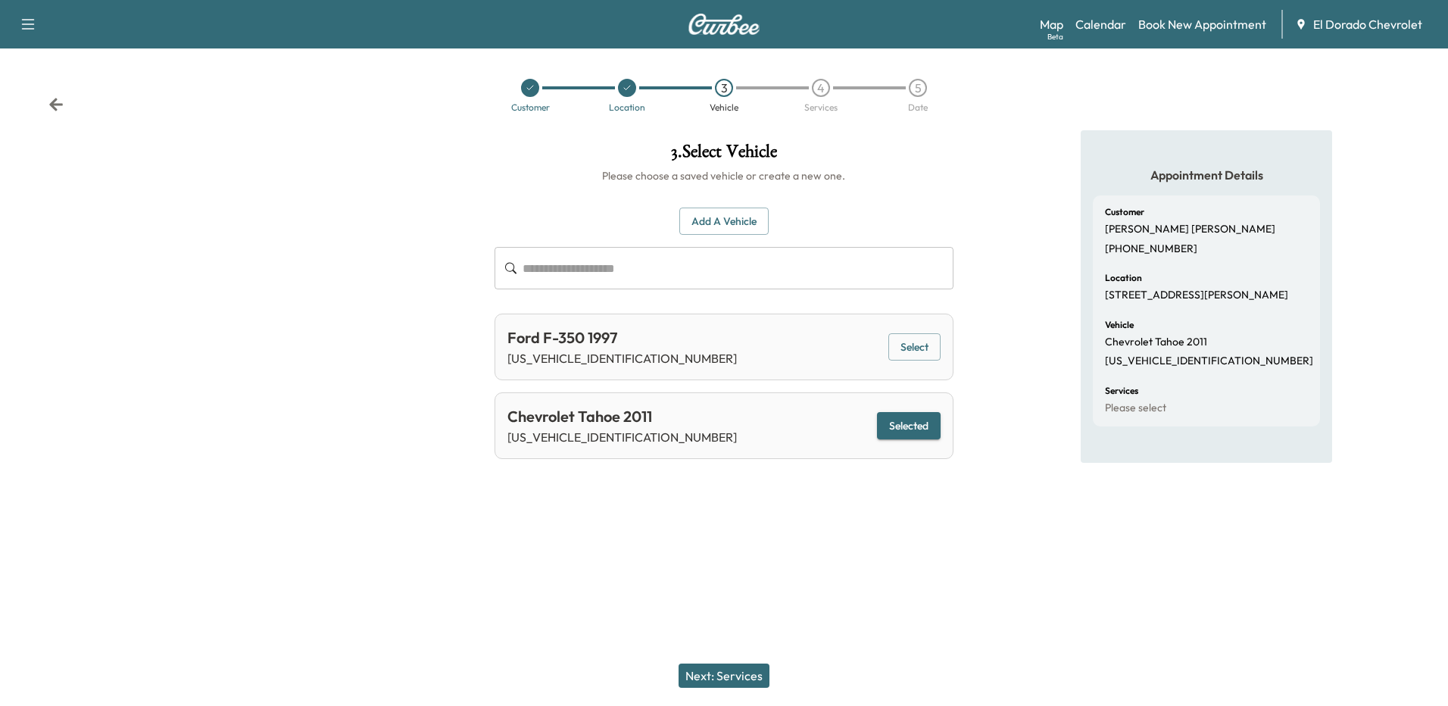
click at [720, 678] on button "Next: Services" at bounding box center [724, 676] width 91 height 24
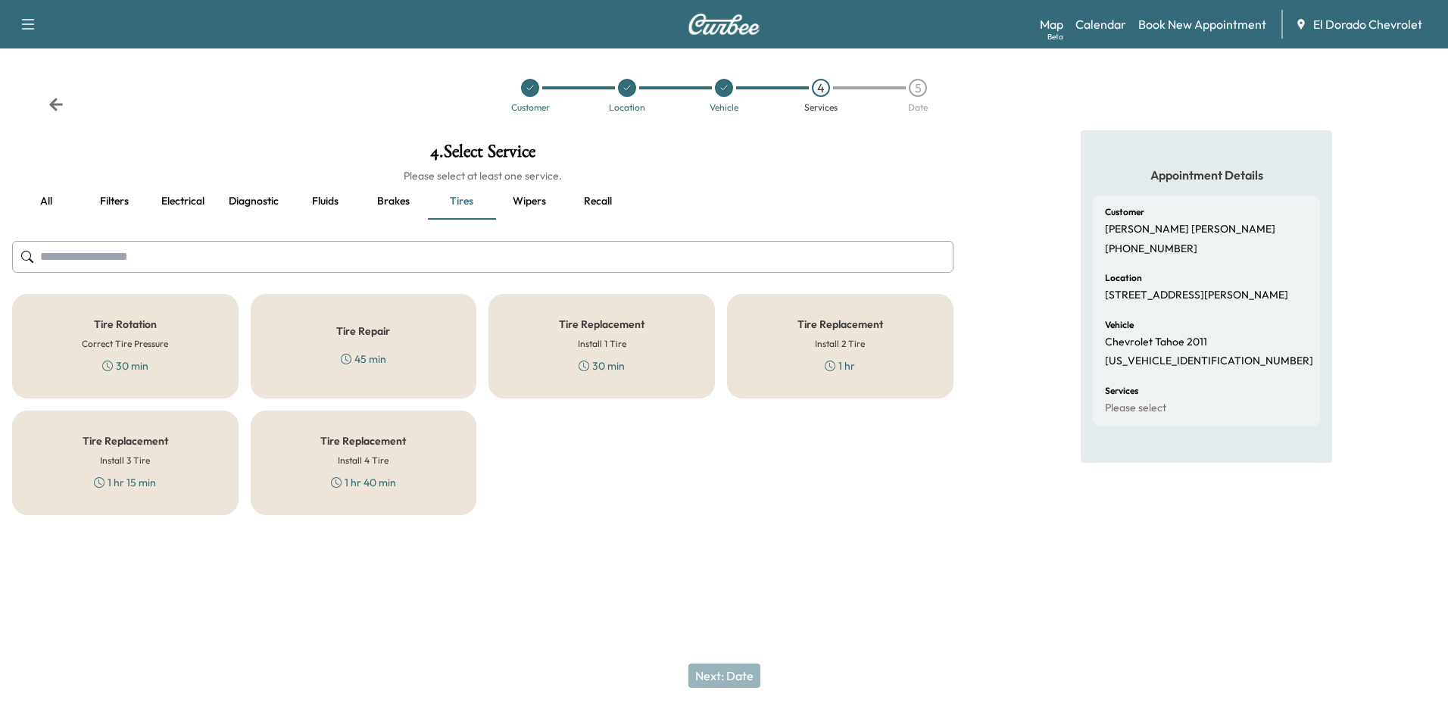
click at [108, 201] on button "Filters" at bounding box center [114, 201] width 68 height 36
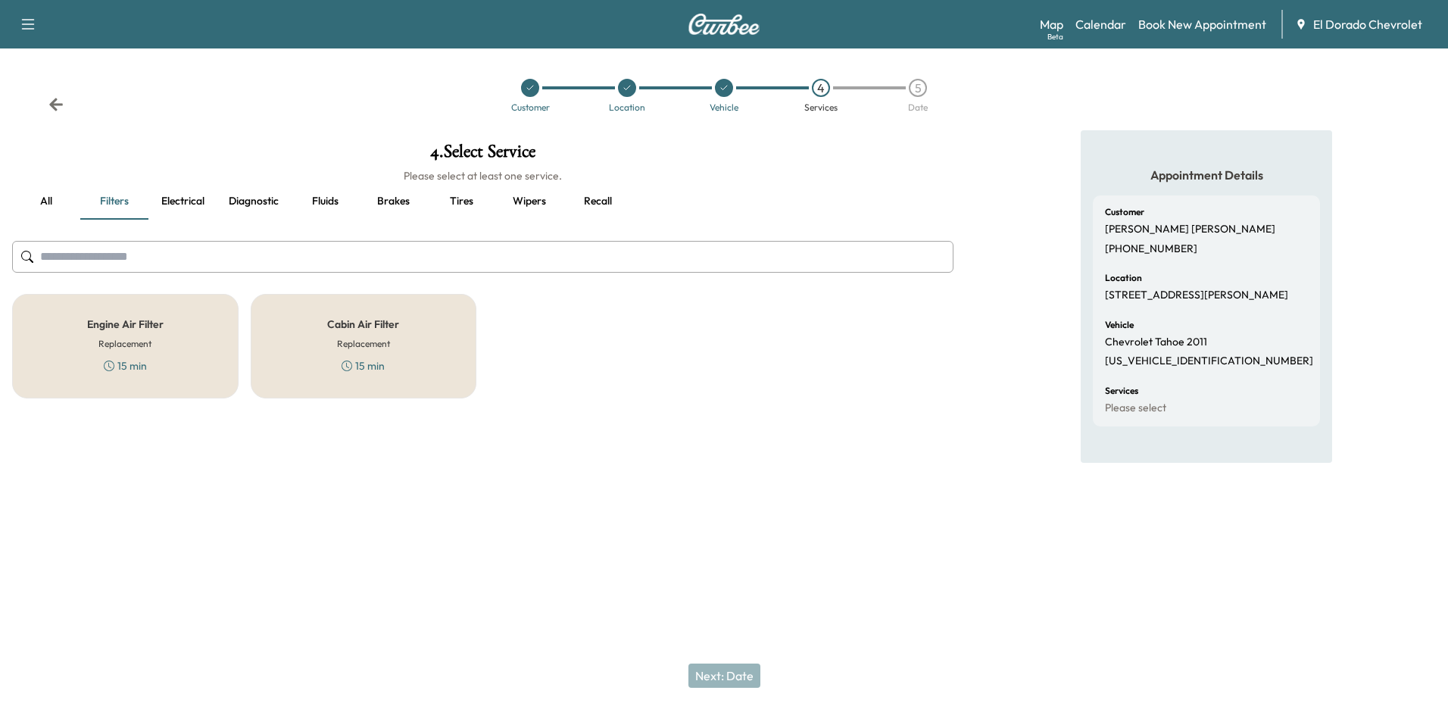
click at [136, 326] on h5 "Engine Air Filter" at bounding box center [125, 324] width 77 height 11
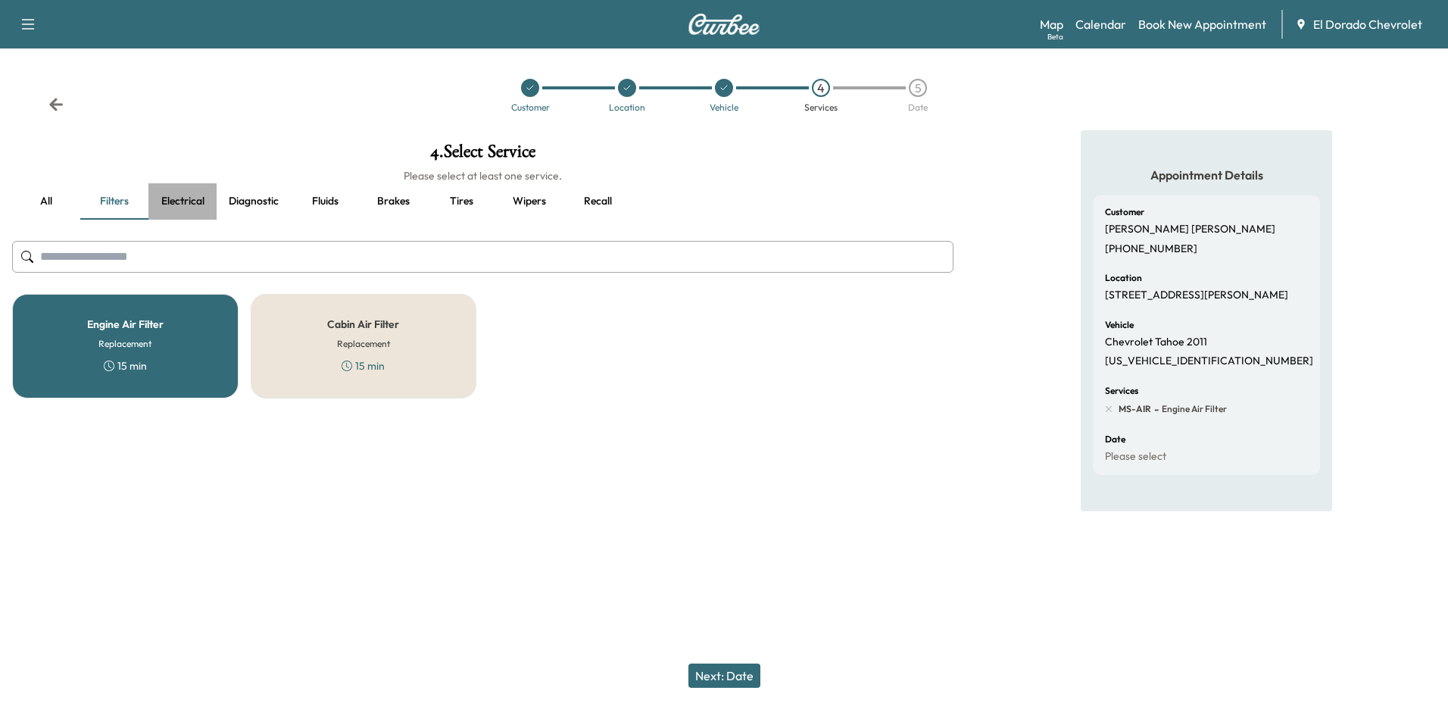
click at [194, 200] on button "Electrical" at bounding box center [182, 201] width 68 height 36
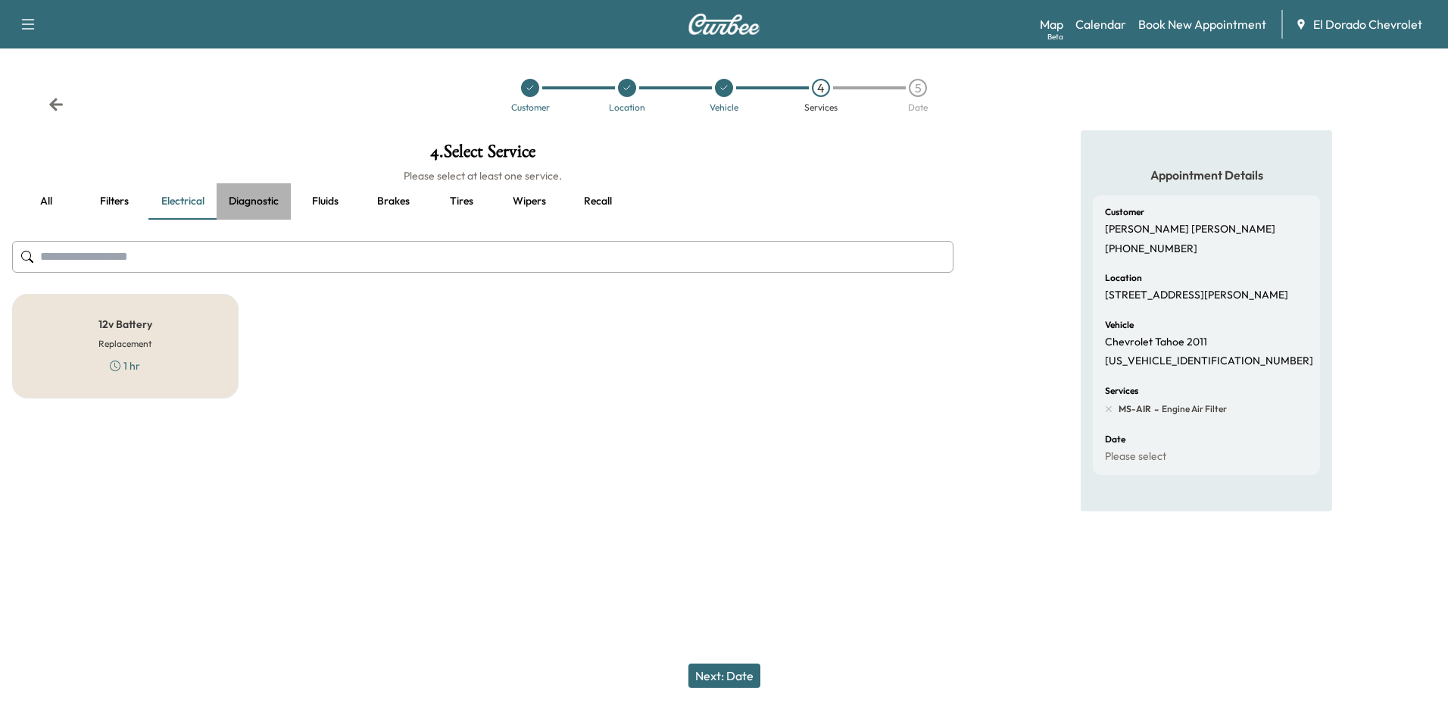
click at [268, 197] on button "Diagnostic" at bounding box center [254, 201] width 74 height 36
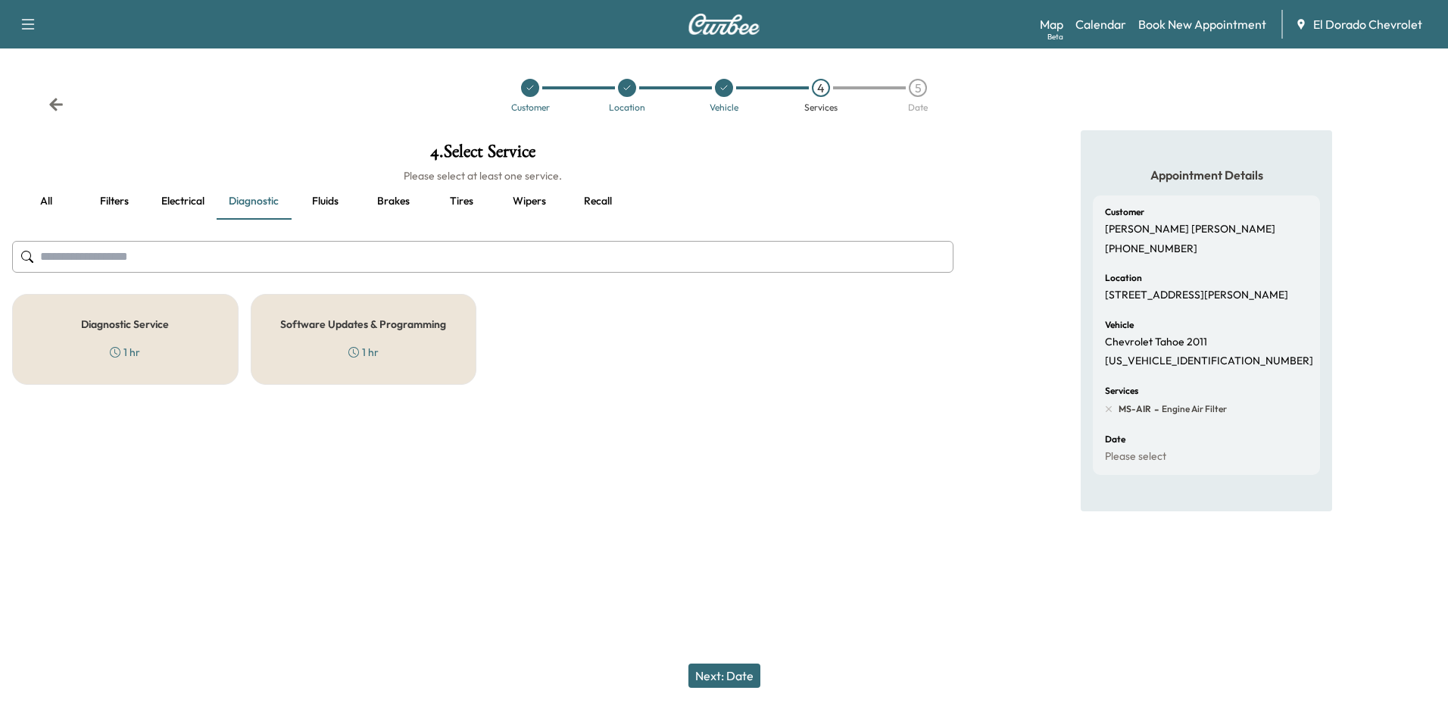
click at [346, 361] on div "Software Updates & Programming 1 hr" at bounding box center [364, 339] width 226 height 91
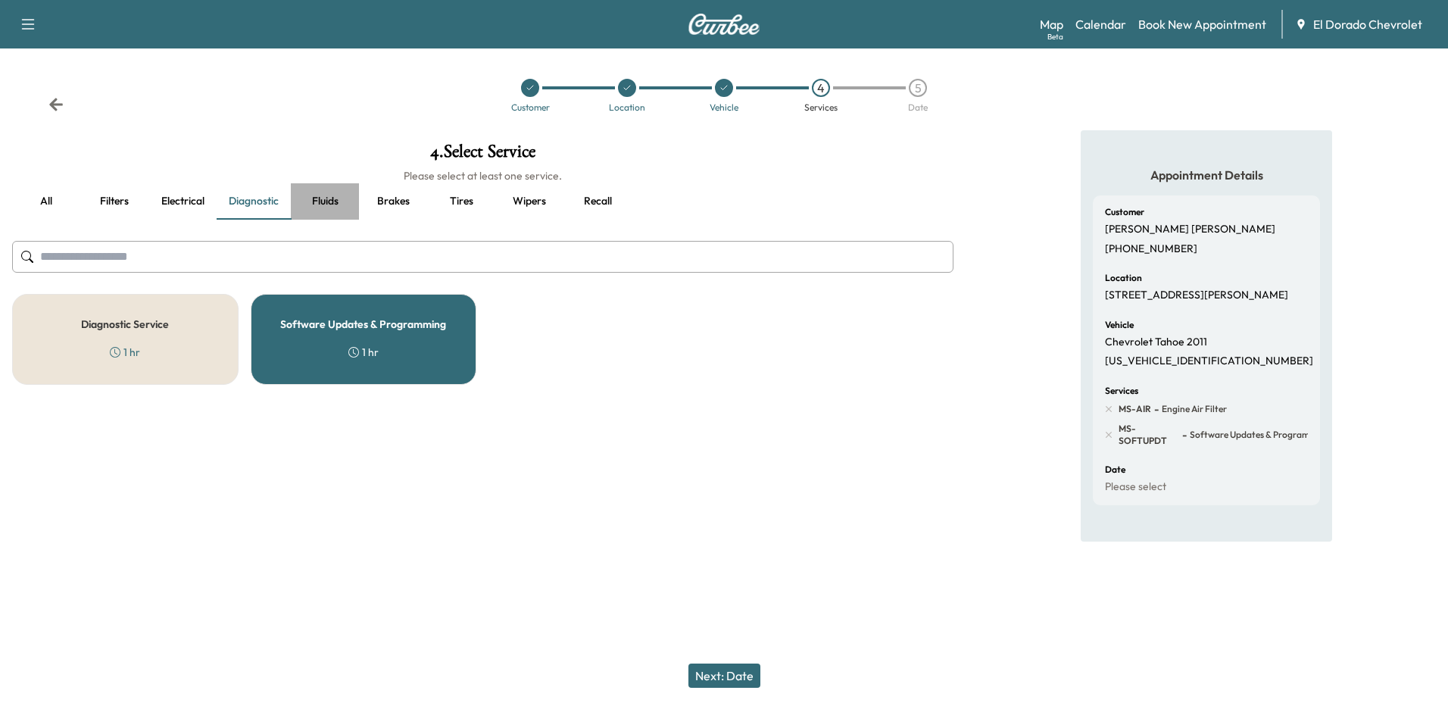
click at [322, 193] on button "Fluids" at bounding box center [325, 201] width 68 height 36
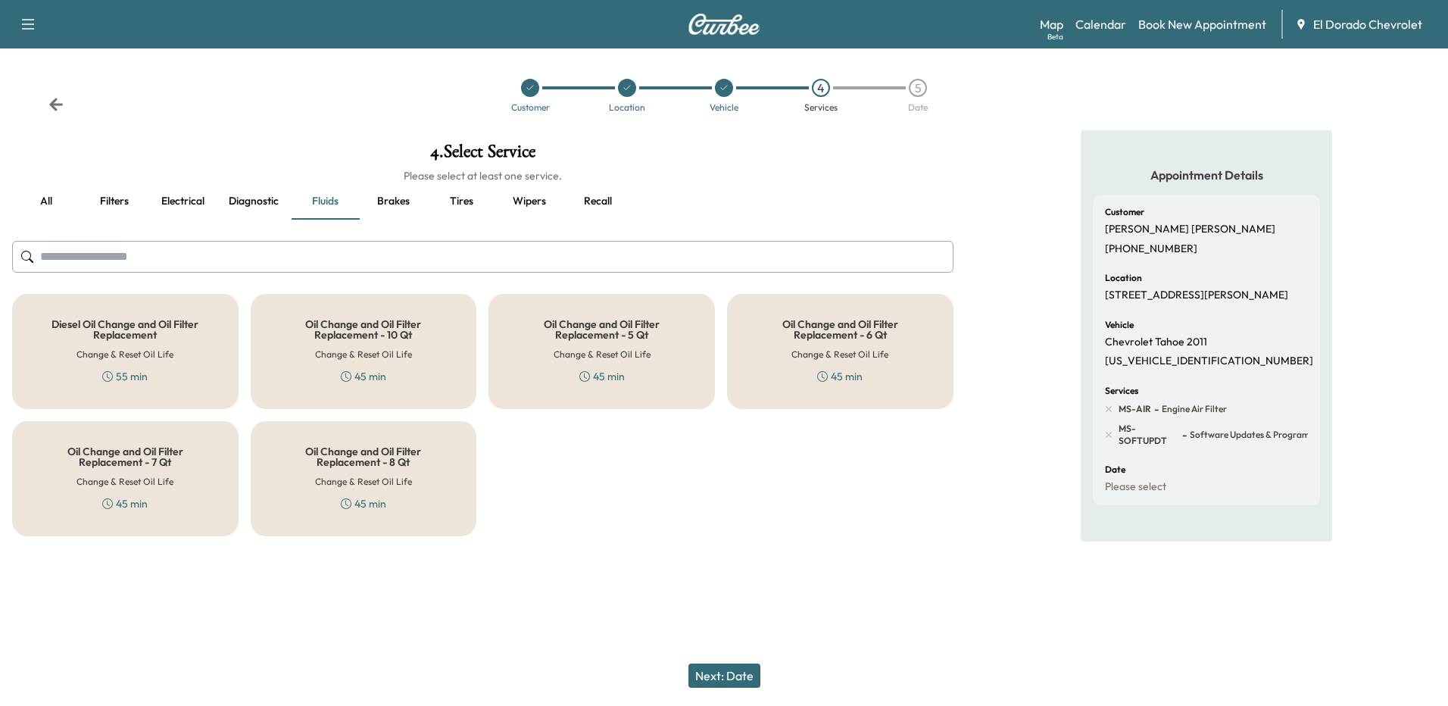
click at [399, 459] on h5 "Oil Change and Oil Filter Replacement - 8 Qt" at bounding box center [364, 456] width 176 height 21
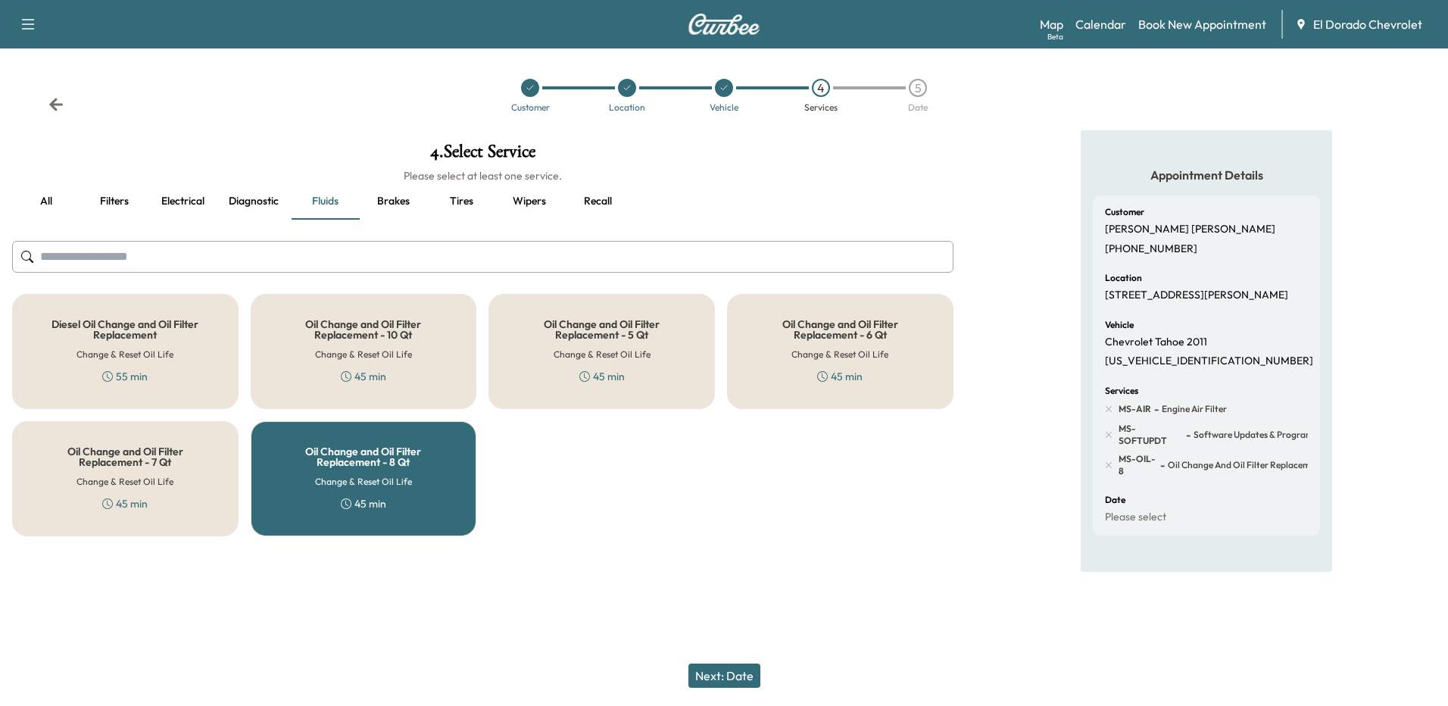
click at [408, 205] on button "Brakes" at bounding box center [393, 201] width 68 height 36
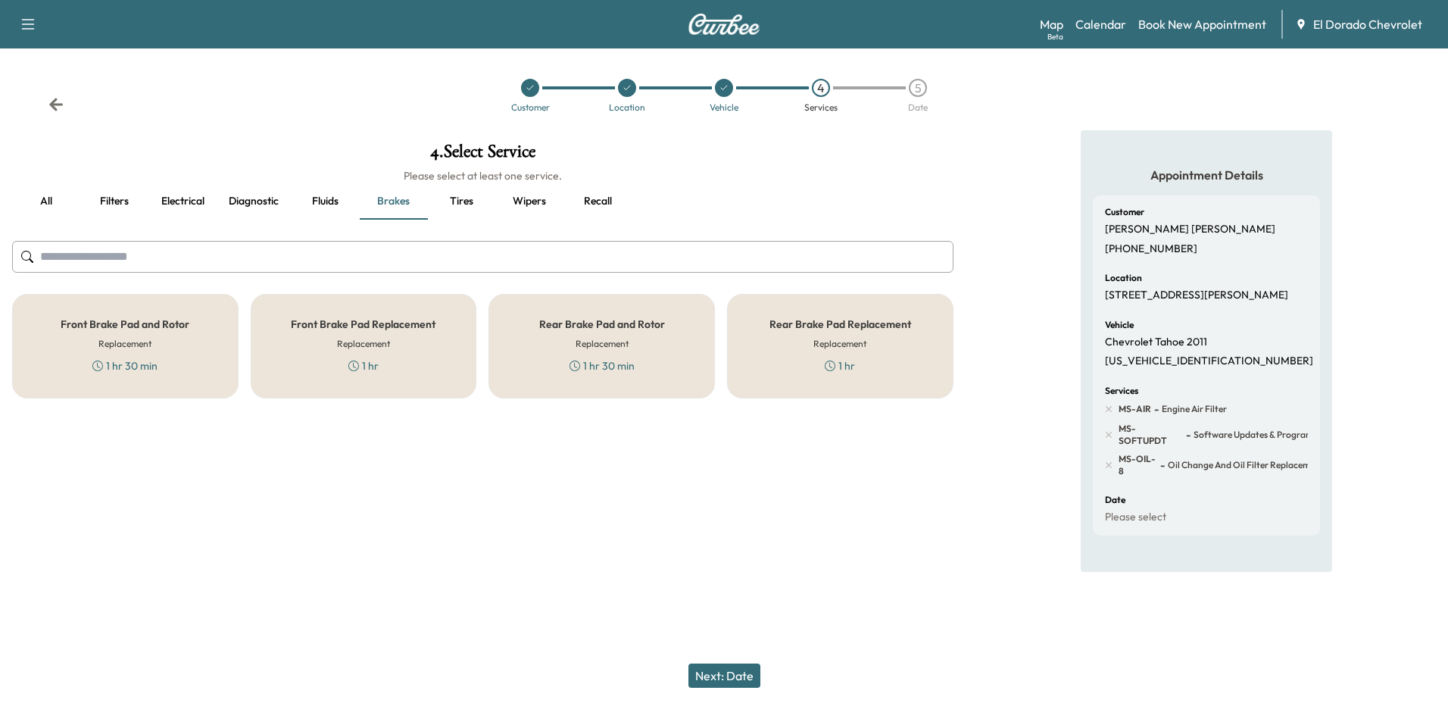
click at [463, 197] on button "Tires" at bounding box center [461, 201] width 68 height 36
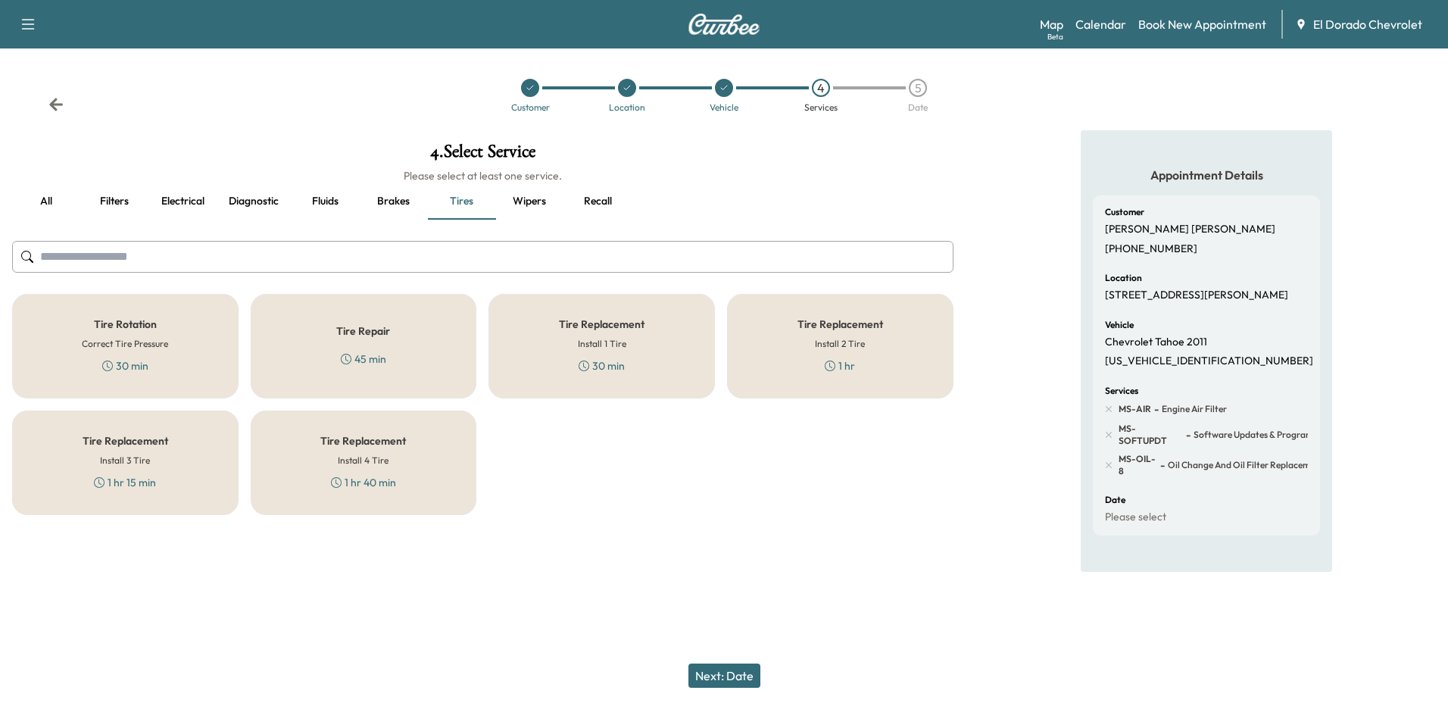
click at [200, 351] on div "Tire Rotation Correct Tire Pressure 30 min" at bounding box center [125, 346] width 226 height 105
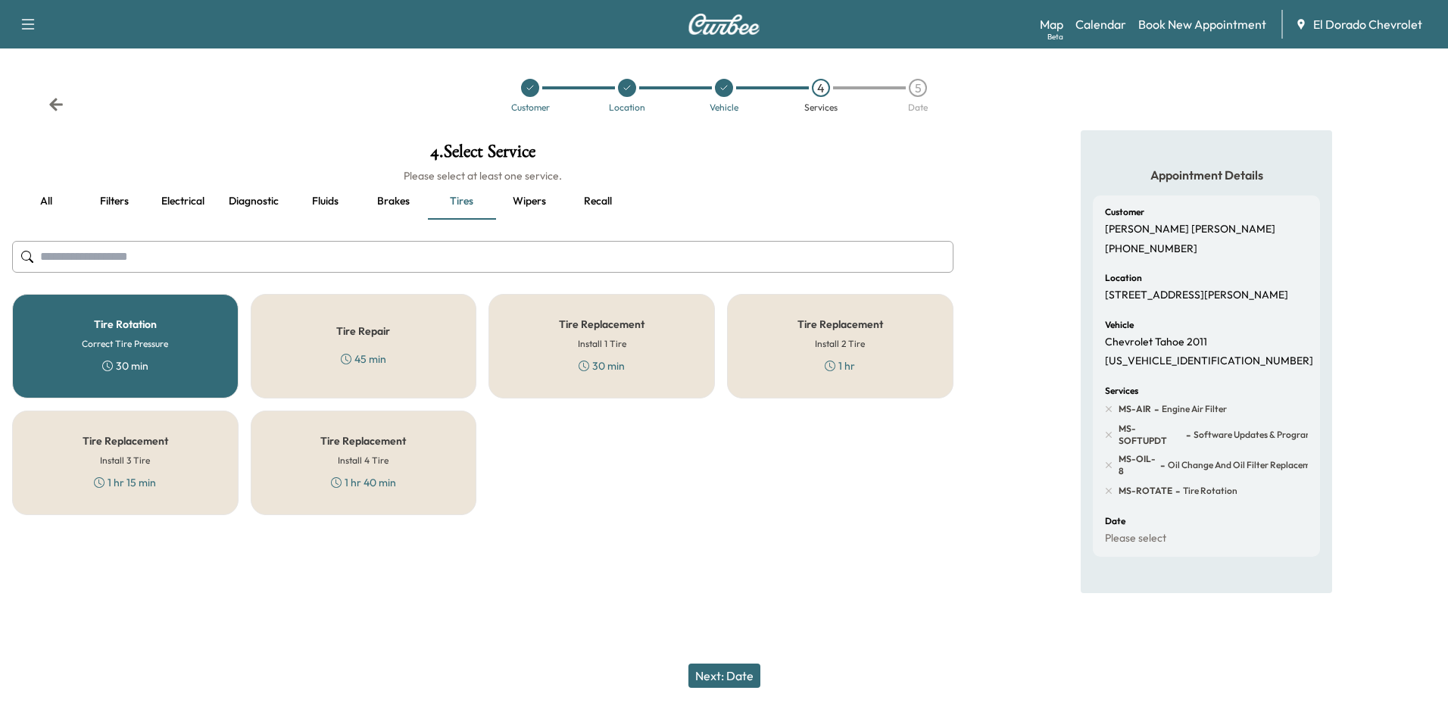
click at [736, 670] on button "Next: Date" at bounding box center [725, 676] width 72 height 24
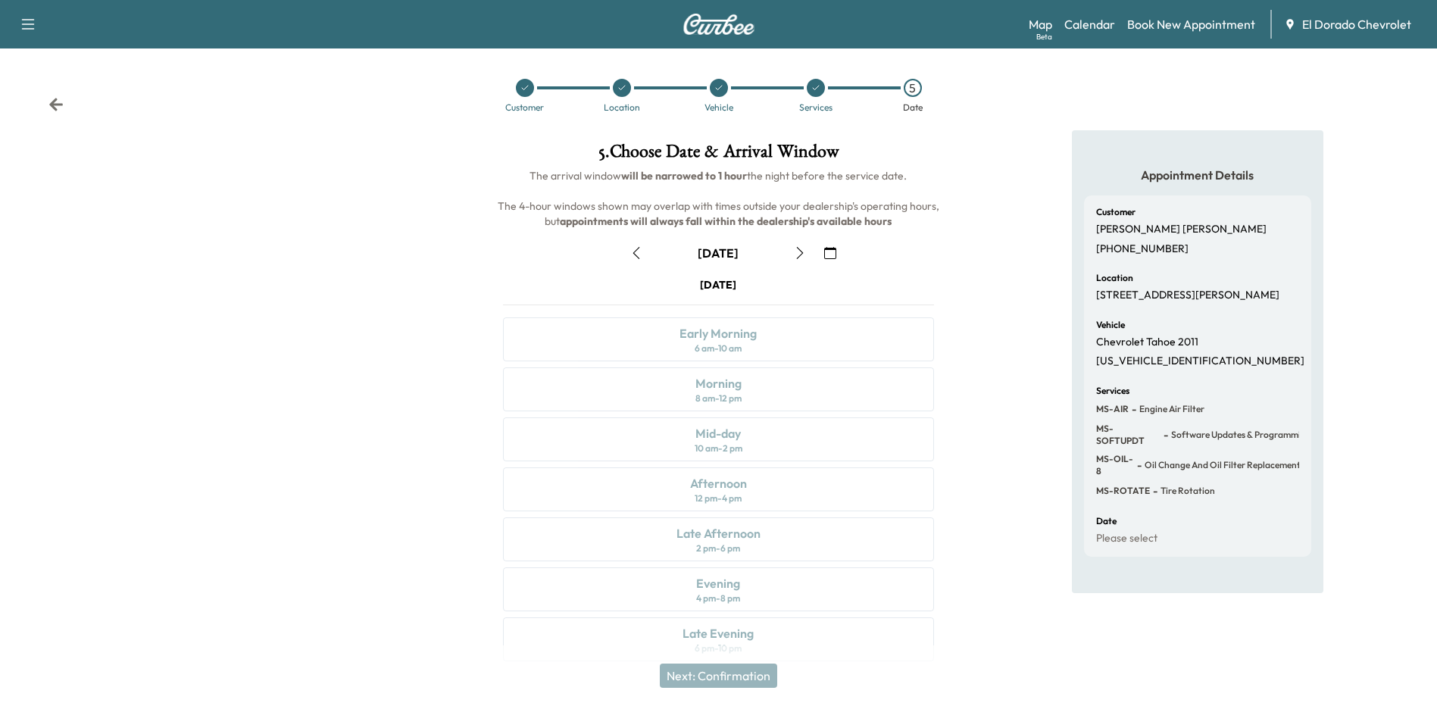
click at [800, 255] on icon "button" at bounding box center [800, 253] width 12 height 12
click at [747, 386] on div "Morning 8 am - 12 pm" at bounding box center [718, 389] width 430 height 44
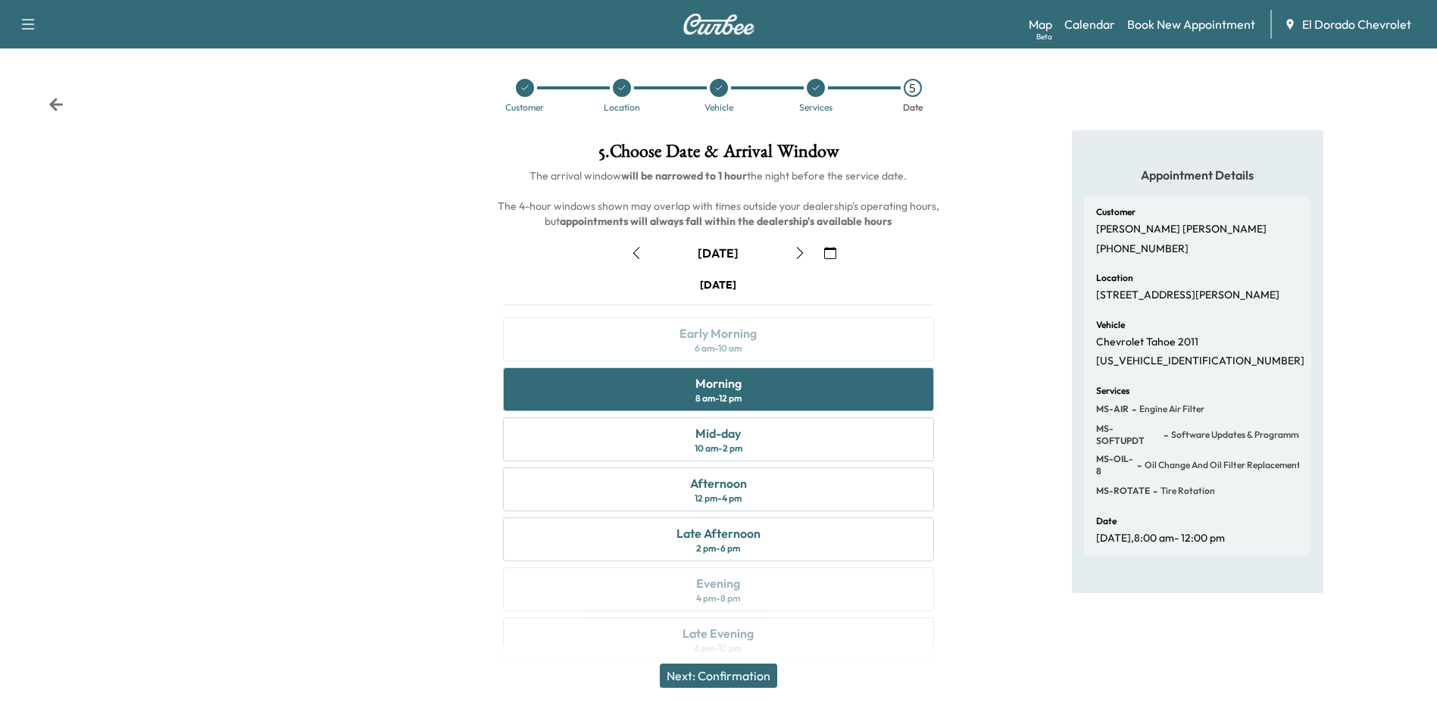
click at [741, 671] on button "Next: Confirmation" at bounding box center [718, 676] width 117 height 24
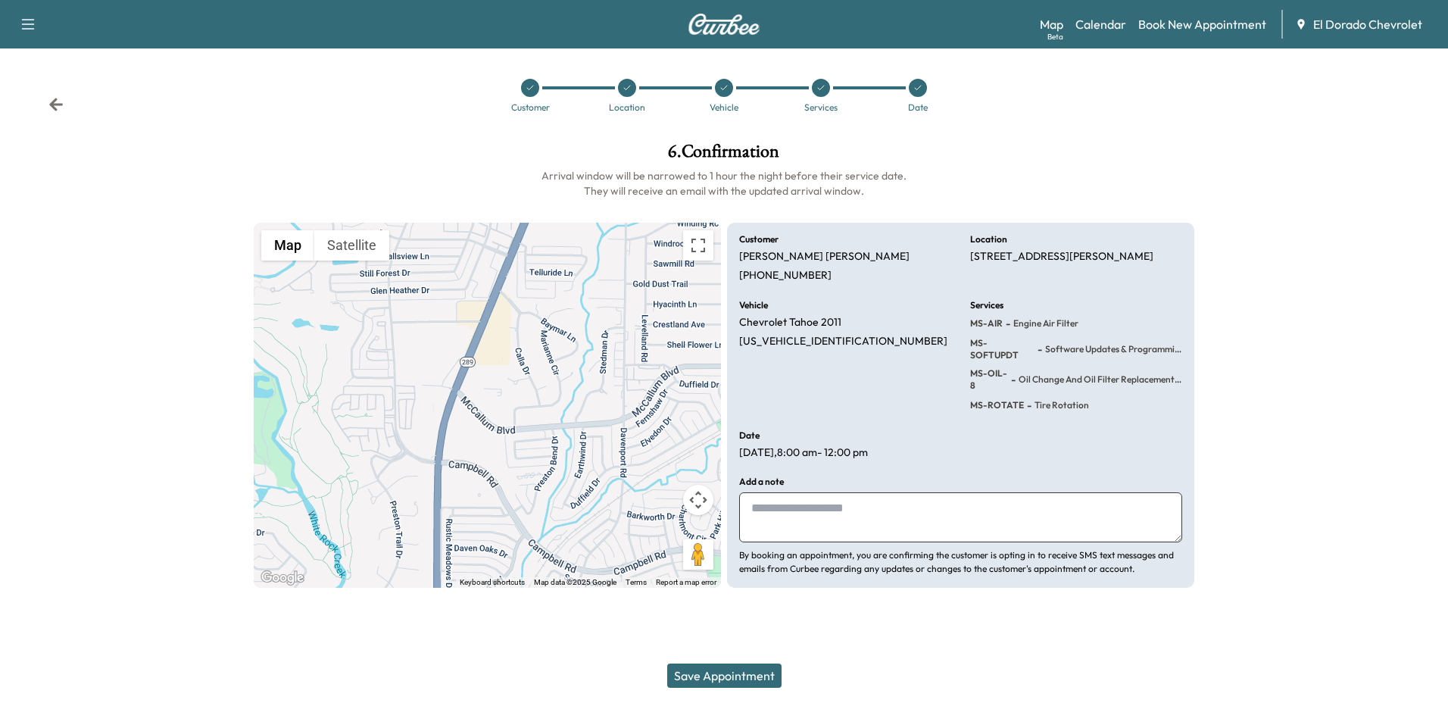
click at [735, 677] on button "Save Appointment" at bounding box center [724, 676] width 114 height 24
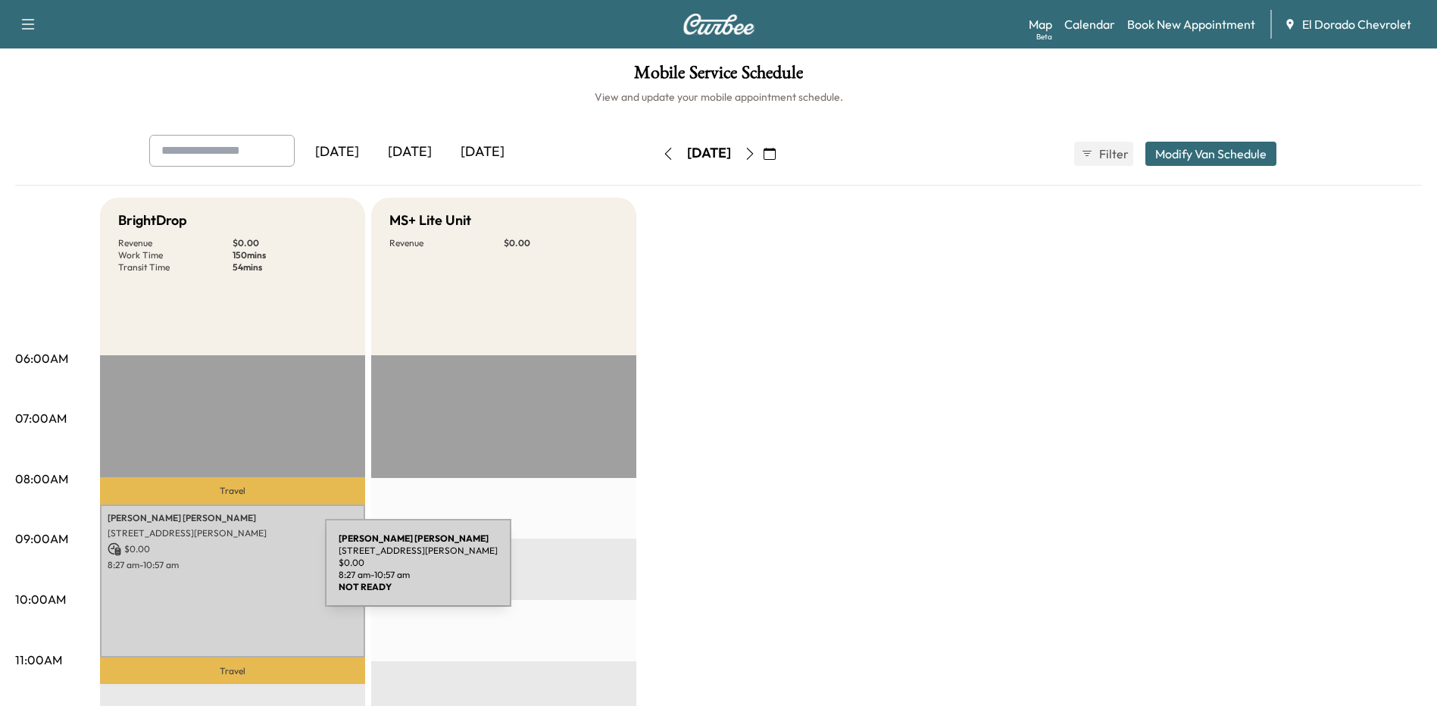
click at [211, 572] on div "[PERSON_NAME] [STREET_ADDRESS][PERSON_NAME] $ 0.00 8:27 am - 10:57 am" at bounding box center [232, 580] width 265 height 153
